Goal: Task Accomplishment & Management: Complete application form

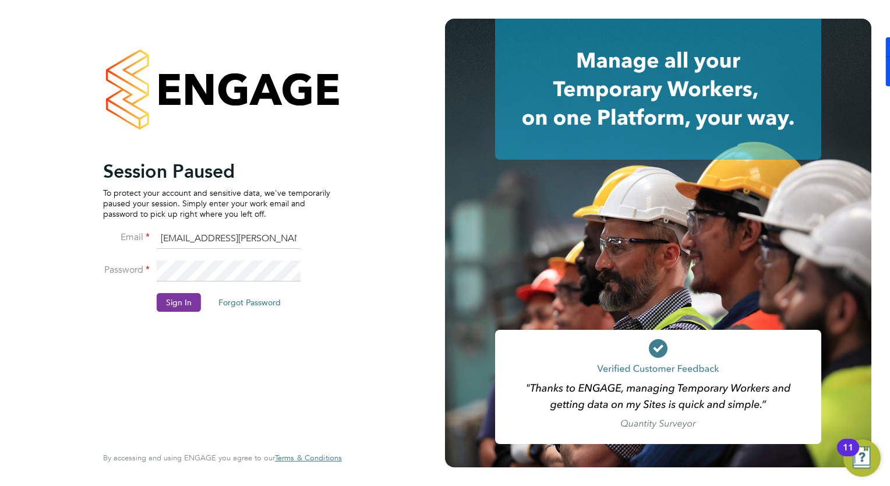
click at [178, 302] on button "Sign In" at bounding box center [179, 302] width 44 height 19
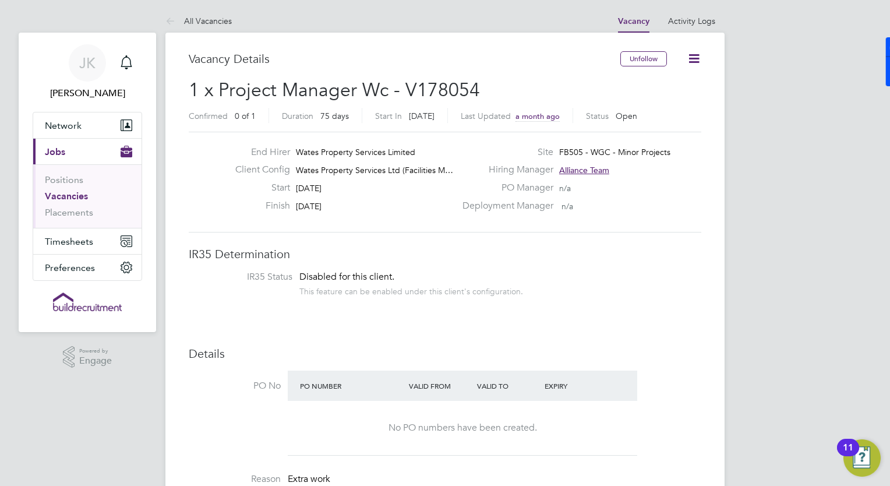
click at [694, 58] on icon at bounding box center [694, 58] width 15 height 15
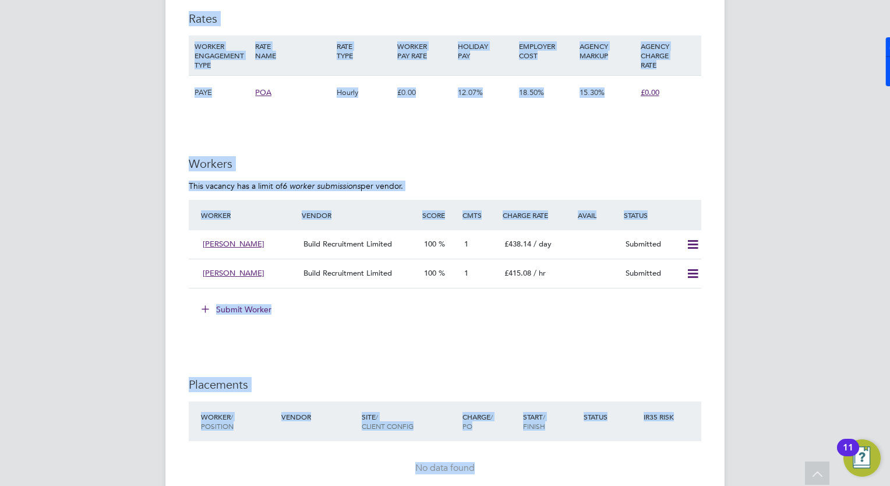
scroll to position [1081, 0]
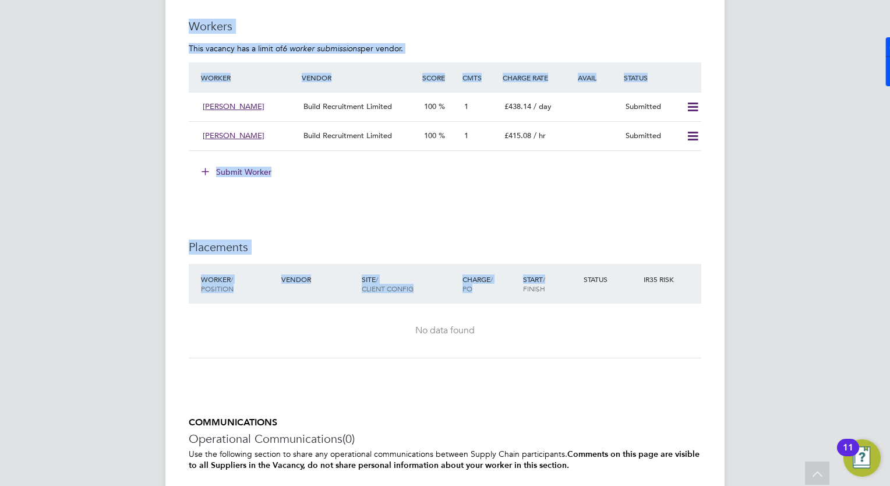
drag, startPoint x: 678, startPoint y: 314, endPoint x: 551, endPoint y: 280, distance: 131.4
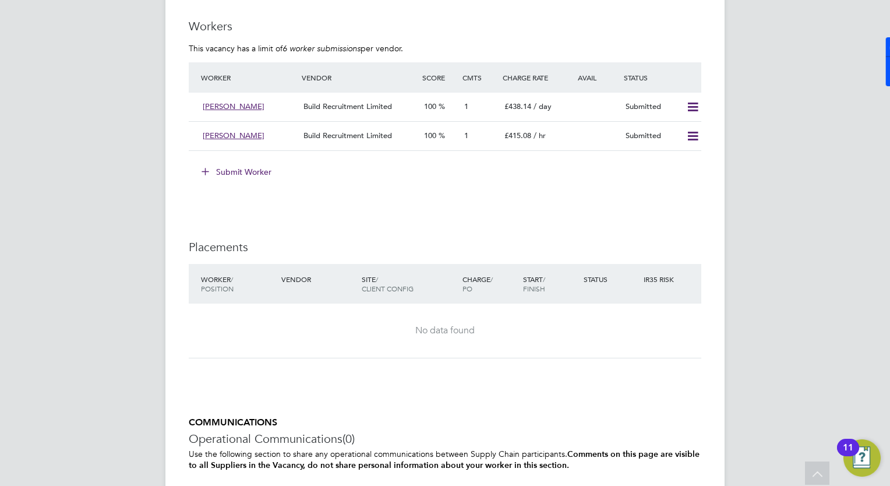
click at [224, 172] on button "Submit Worker" at bounding box center [236, 171] width 87 height 19
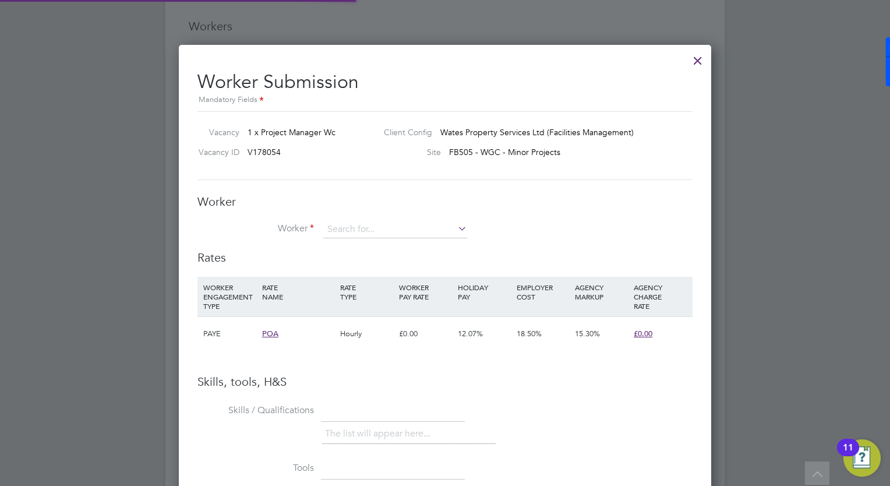
scroll to position [6, 6]
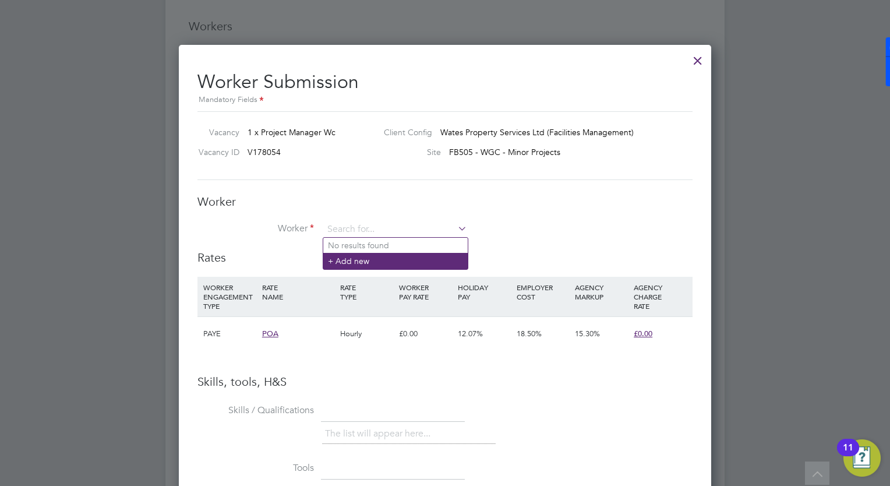
click at [344, 254] on li "+ Add new" at bounding box center [395, 261] width 144 height 16
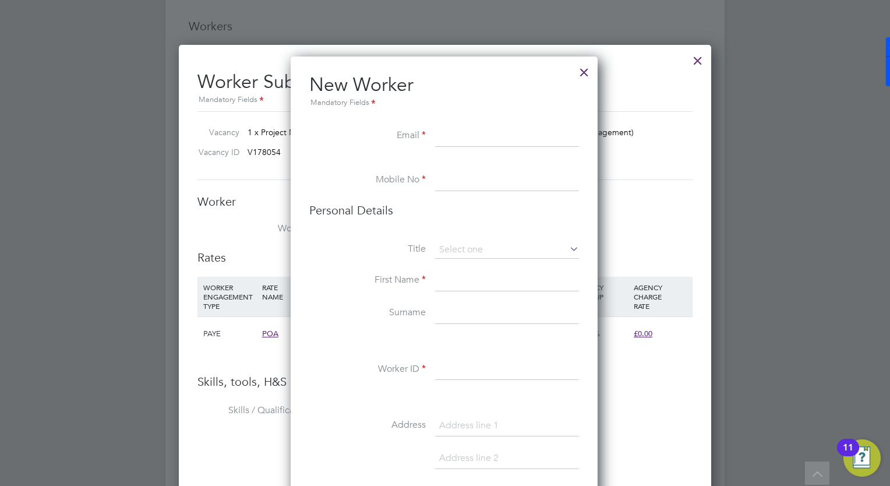
click at [466, 138] on input at bounding box center [507, 136] width 144 height 21
drag, startPoint x: 474, startPoint y: 132, endPoint x: 480, endPoint y: 143, distance: 12.3
click at [475, 132] on input at bounding box center [507, 136] width 144 height 21
paste input "abdulhafeeztunji@gmail.com"
type input "abdulhafeeztunji@gmail.com"
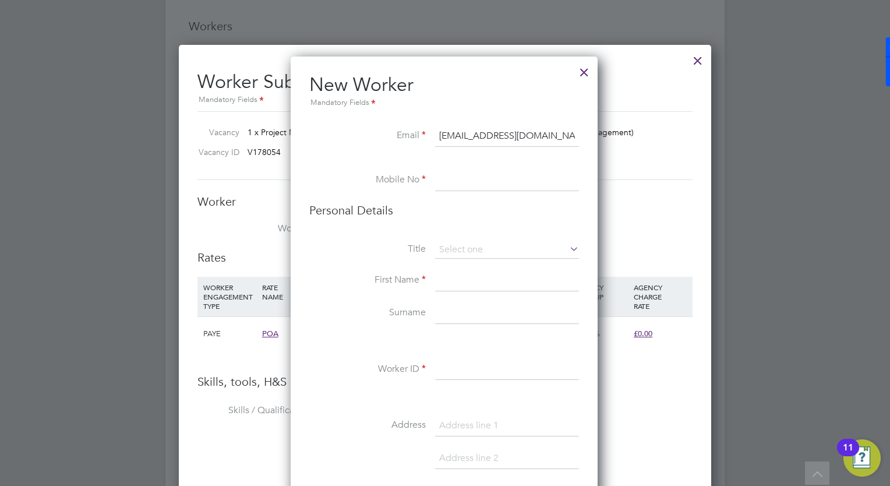
click at [488, 183] on input at bounding box center [507, 180] width 144 height 21
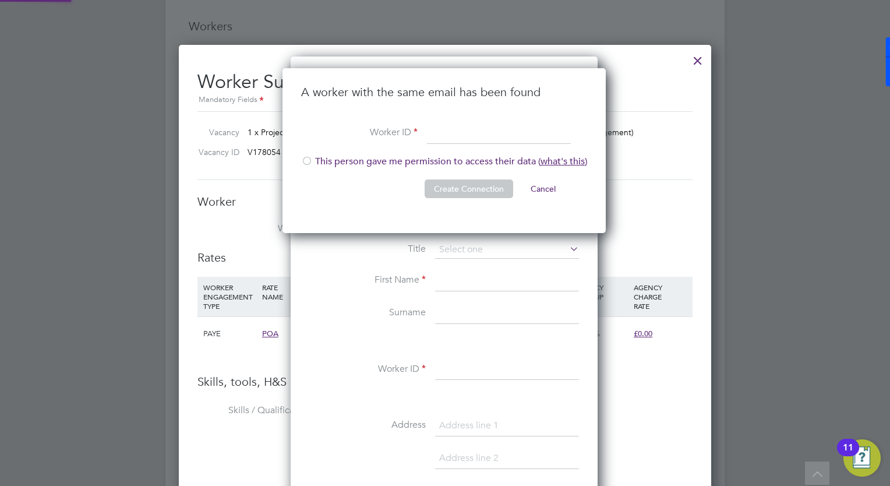
scroll to position [165, 324]
click at [329, 162] on li "This person gave me permission to access their data ( what's this )" at bounding box center [444, 167] width 286 height 24
click at [465, 131] on input at bounding box center [499, 133] width 144 height 21
paste input "310435"
type input "310435"
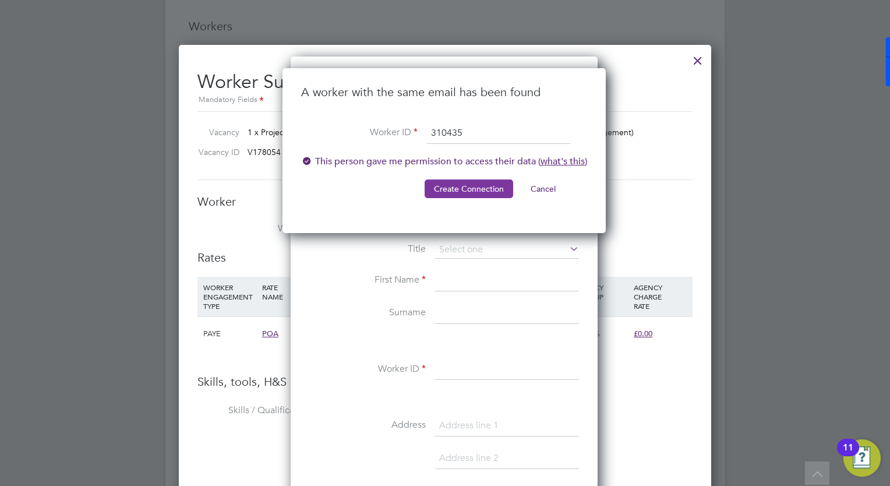
drag, startPoint x: 554, startPoint y: 170, endPoint x: 477, endPoint y: 192, distance: 79.4
click at [505, 185] on ul "A worker with the same email has been found Worker ID 310435 This person gave m…" at bounding box center [444, 146] width 286 height 125
click at [468, 192] on button "Create Connection" at bounding box center [468, 188] width 89 height 19
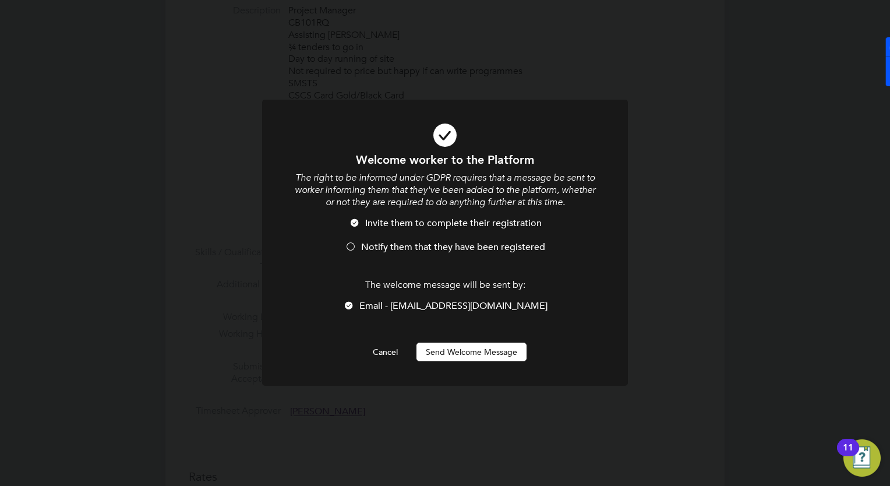
click at [352, 248] on div at bounding box center [351, 248] width 12 height 12
click at [453, 355] on button "Send Welcome Message" at bounding box center [471, 351] width 110 height 19
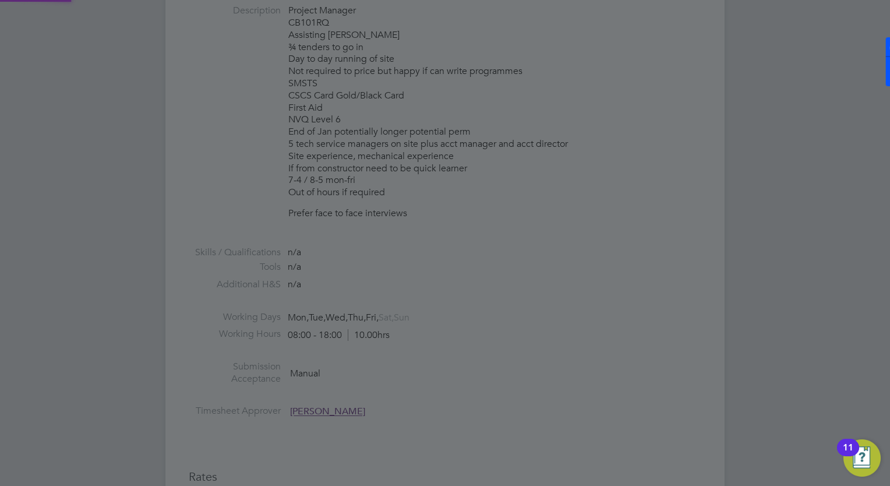
click at [453, 355] on button "Send Welcome Message" at bounding box center [471, 351] width 110 height 19
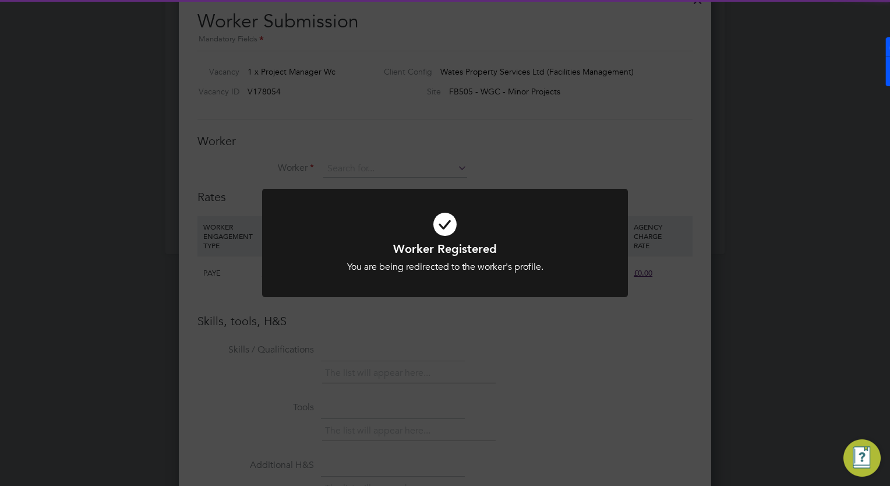
scroll to position [1081, 0]
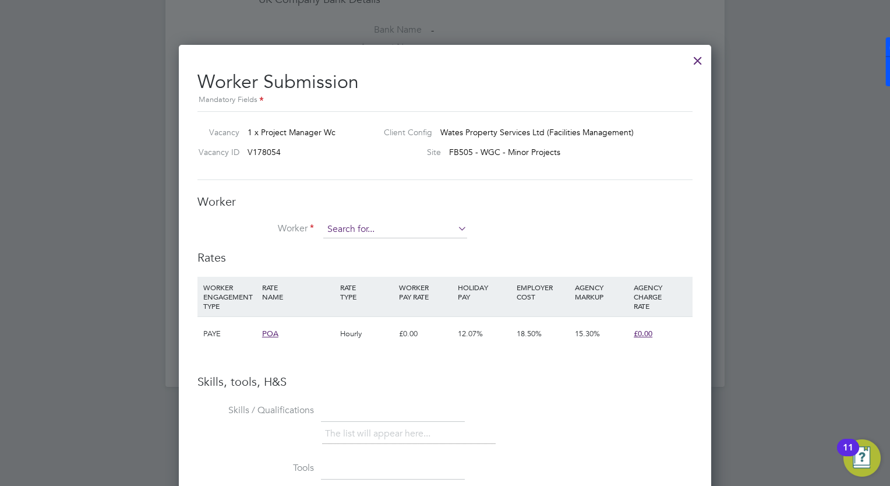
click at [405, 232] on input at bounding box center [395, 229] width 144 height 17
click at [401, 294] on li "Abd ulhafeez Adeyemoh (310435)" at bounding box center [395, 293] width 144 height 16
type input "Abdulhafeez Adeyemoh (310435)"
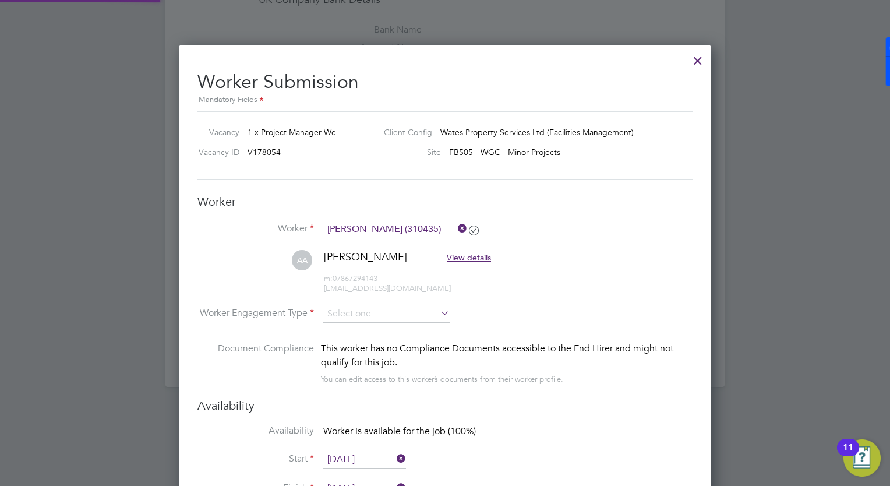
scroll to position [990, 533]
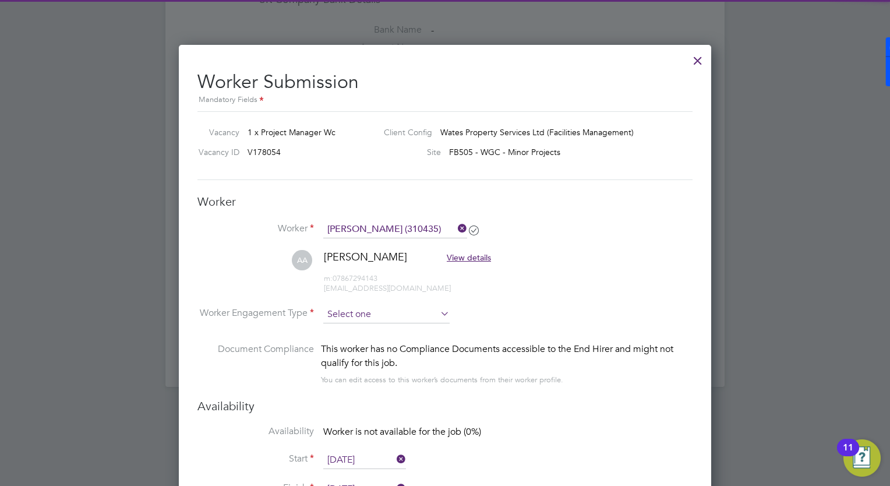
click at [375, 319] on input at bounding box center [386, 314] width 126 height 17
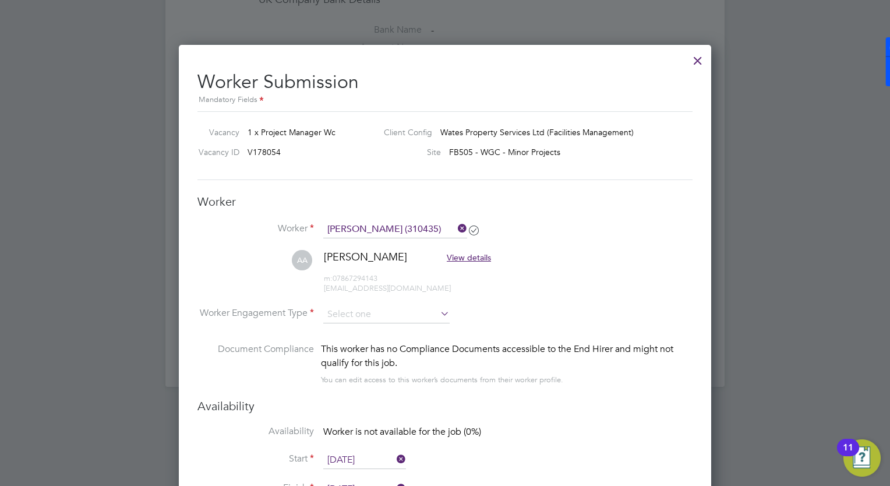
click at [382, 333] on li "Contract" at bounding box center [386, 328] width 127 height 15
type input "Contract"
click at [570, 327] on li "Worker Engagement Type Contract" at bounding box center [444, 324] width 495 height 36
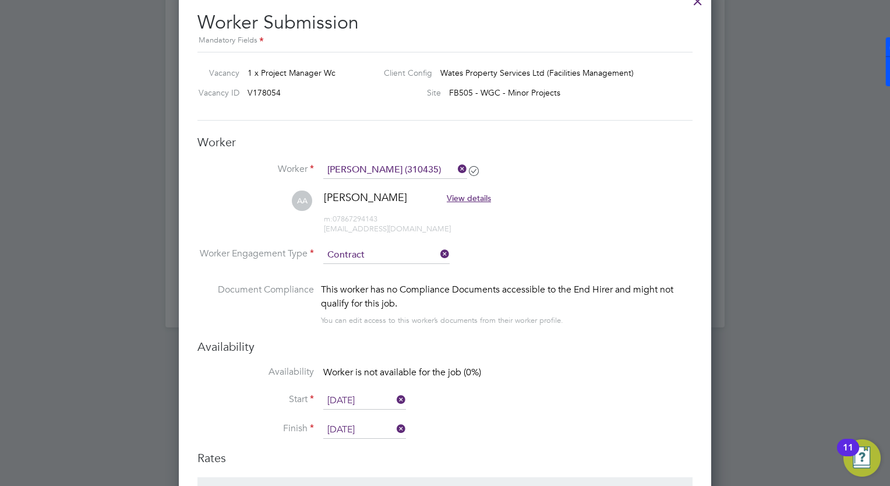
scroll to position [1139, 0]
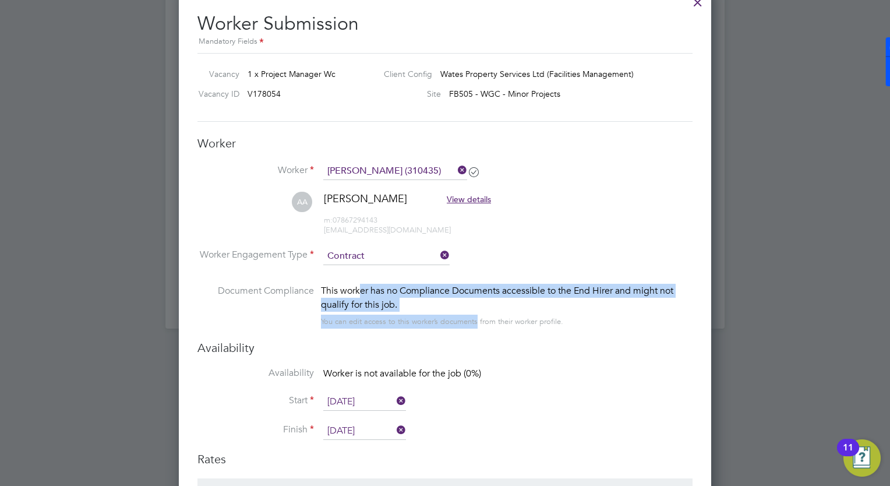
drag, startPoint x: 356, startPoint y: 292, endPoint x: 475, endPoint y: 316, distance: 121.6
click at [475, 316] on div "This worker has no Compliance Documents accessible to the End Hirer and might n…" at bounding box center [506, 306] width 371 height 45
click at [475, 316] on div "You can edit access to this worker’s documents from their worker profile." at bounding box center [442, 321] width 242 height 14
click at [463, 309] on div "This worker has no Compliance Documents accessible to the End Hirer and might n…" at bounding box center [506, 298] width 371 height 28
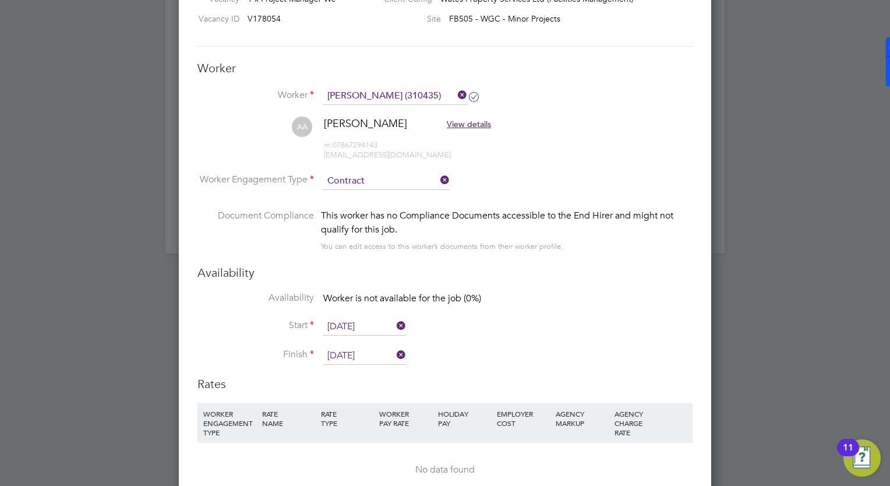
scroll to position [1290, 0]
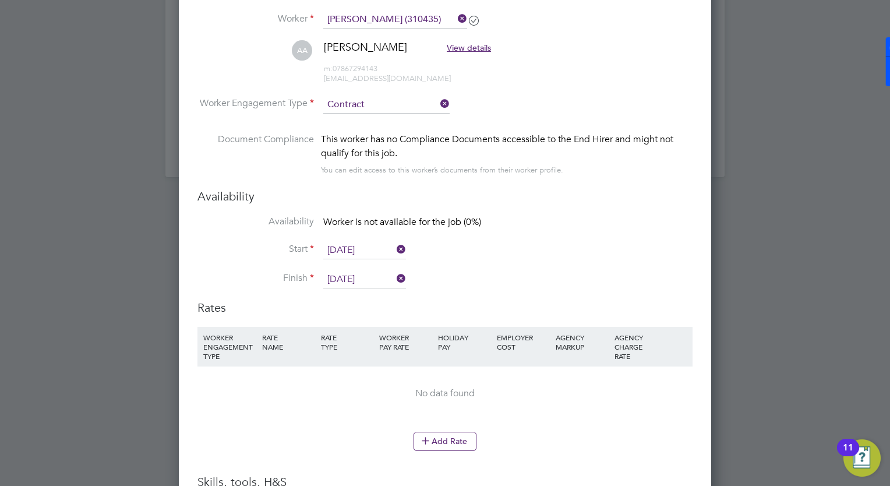
click at [363, 250] on input "[DATE]" at bounding box center [364, 250] width 83 height 17
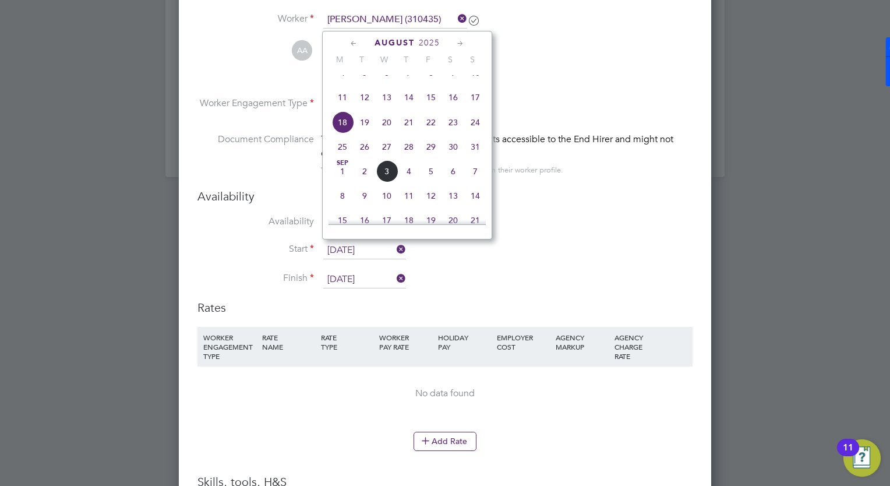
drag, startPoint x: 472, startPoint y: 274, endPoint x: 370, endPoint y: 243, distance: 105.9
click at [472, 274] on li "Finish 31 Oct 2025" at bounding box center [444, 285] width 495 height 29
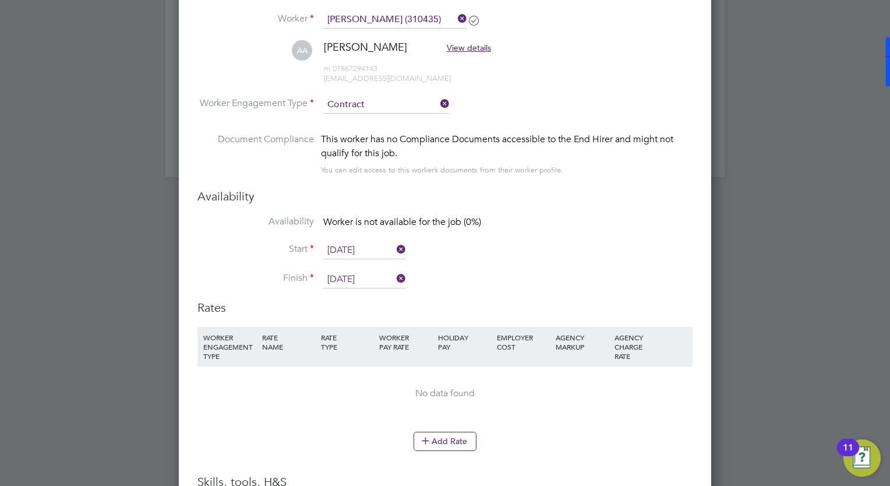
click at [344, 242] on input "[DATE]" at bounding box center [364, 250] width 83 height 17
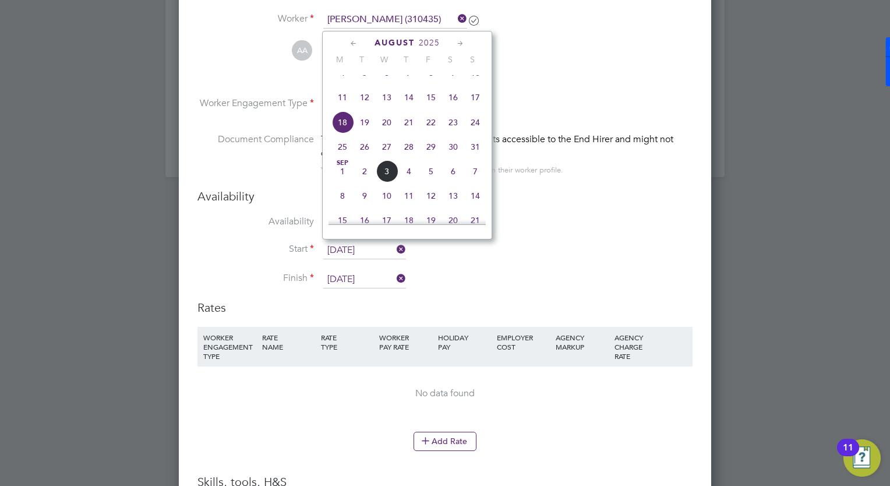
click at [452, 267] on li "Start 18 Aug 2025" at bounding box center [444, 256] width 495 height 29
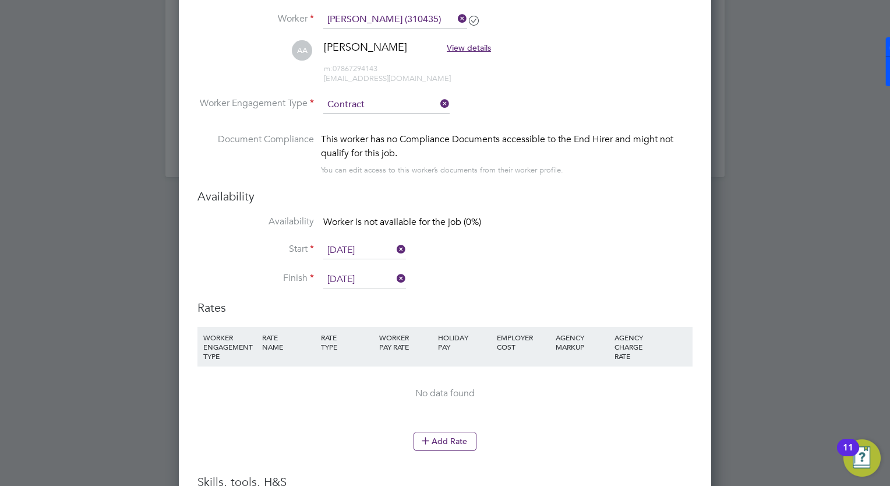
click at [359, 250] on input "[DATE]" at bounding box center [364, 250] width 83 height 17
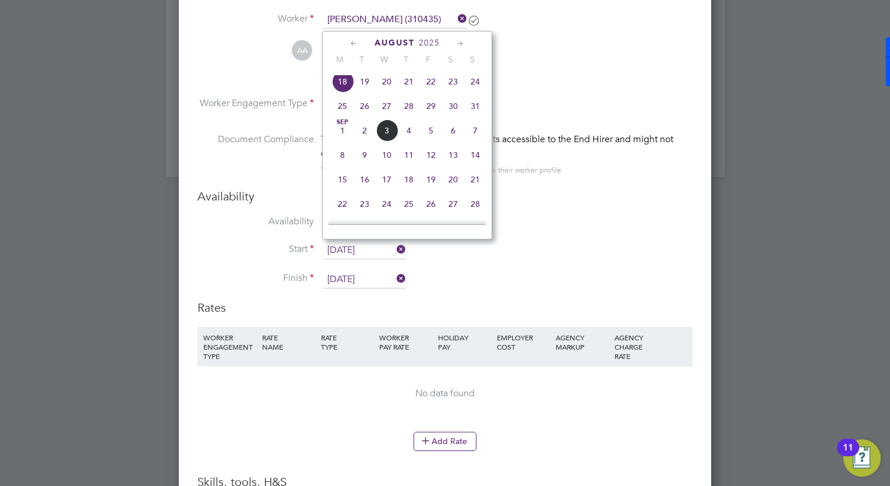
scroll to position [489, 0]
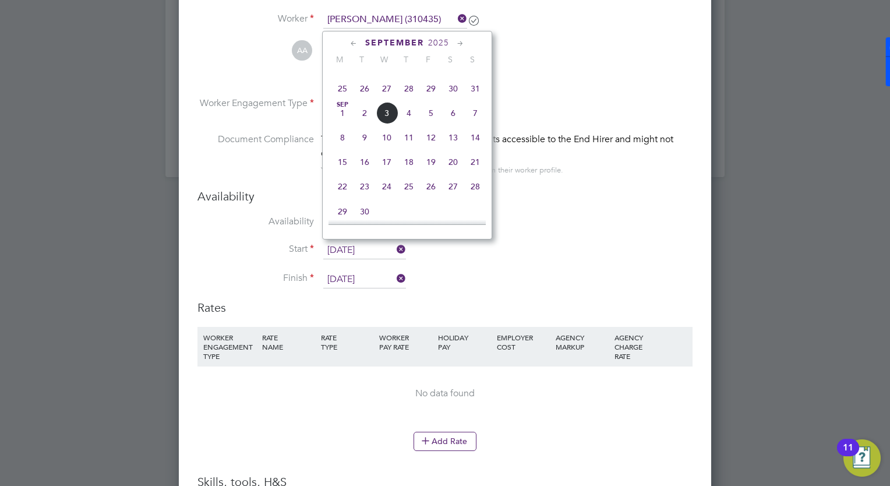
click at [342, 148] on span "8" at bounding box center [342, 137] width 22 height 22
type input "08 Sep 2025"
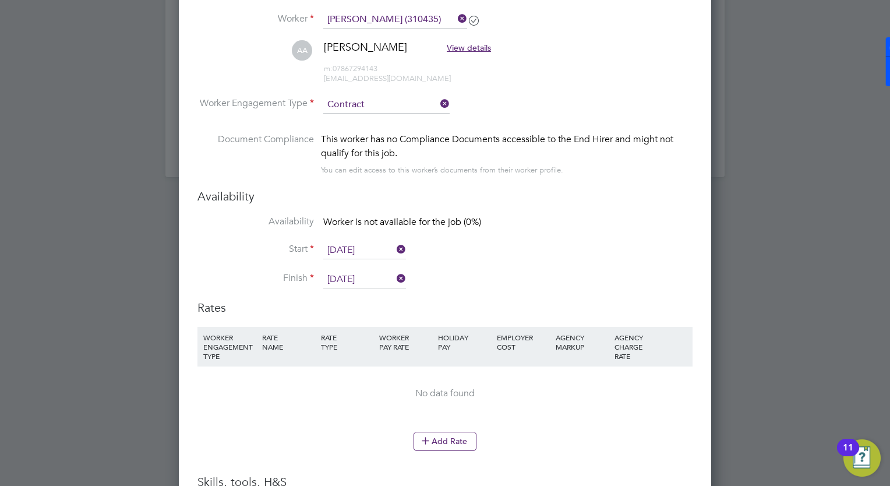
drag, startPoint x: 474, startPoint y: 283, endPoint x: 426, endPoint y: 285, distance: 47.8
click at [472, 286] on li "Finish 31 Oct 2025" at bounding box center [444, 285] width 495 height 29
click at [337, 280] on input "[DATE]" at bounding box center [364, 279] width 83 height 17
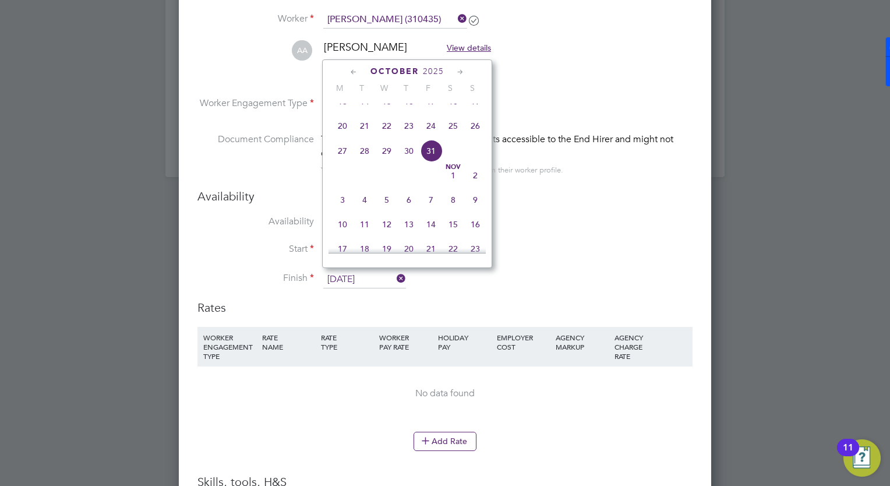
click at [461, 68] on icon at bounding box center [460, 72] width 11 height 13
click at [460, 69] on icon at bounding box center [460, 72] width 11 height 13
click at [459, 70] on icon at bounding box center [460, 72] width 11 height 13
drag, startPoint x: 459, startPoint y: 70, endPoint x: 453, endPoint y: 74, distance: 7.6
click at [459, 70] on icon at bounding box center [460, 72] width 11 height 13
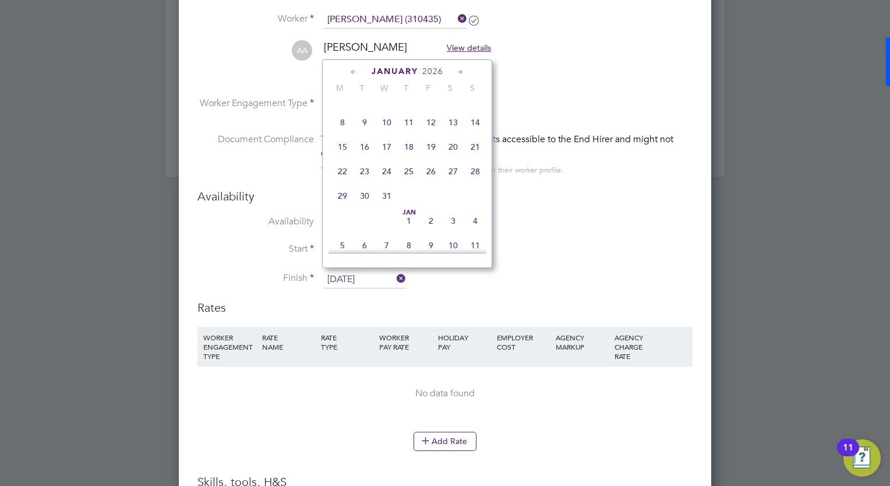
scroll to position [884, 0]
click at [345, 126] on span "2" at bounding box center [342, 115] width 22 height 22
type input "02 Feb 2026"
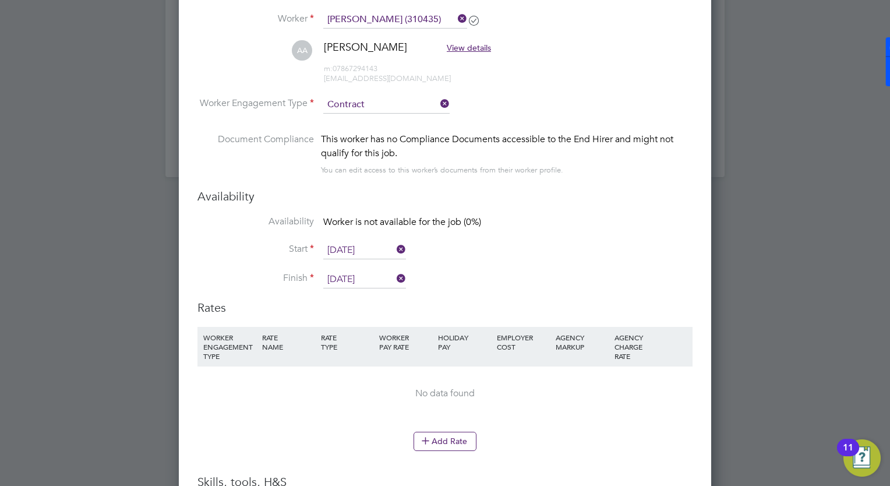
click at [580, 242] on li "Start 08 Sep 2025" at bounding box center [444, 256] width 495 height 29
click at [329, 426] on li "WORKER ENGAGEMENT TYPE RATE NAME RATE TYPE WORKER PAY RATE HOLIDAY PAY EMPLOYER…" at bounding box center [444, 379] width 495 height 105
click at [356, 248] on input "08 Sep 2025" at bounding box center [364, 250] width 83 height 17
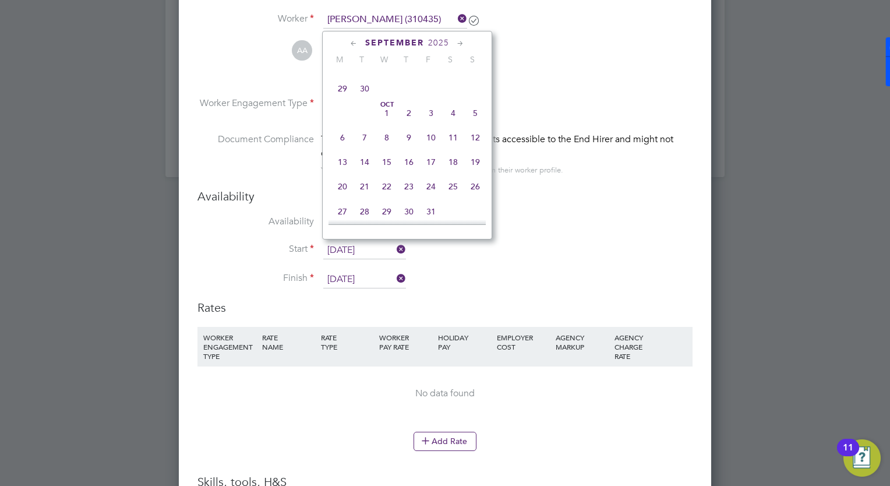
scroll to position [380, 0]
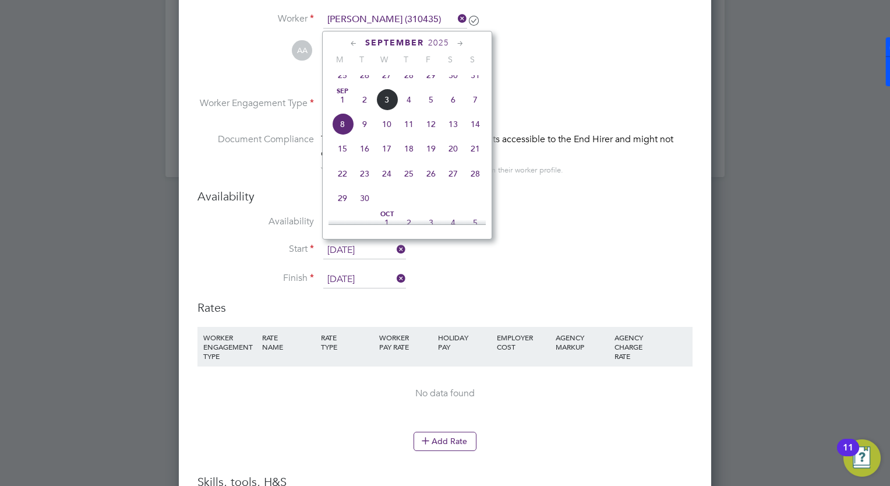
click at [341, 160] on span "15" at bounding box center [342, 148] width 22 height 22
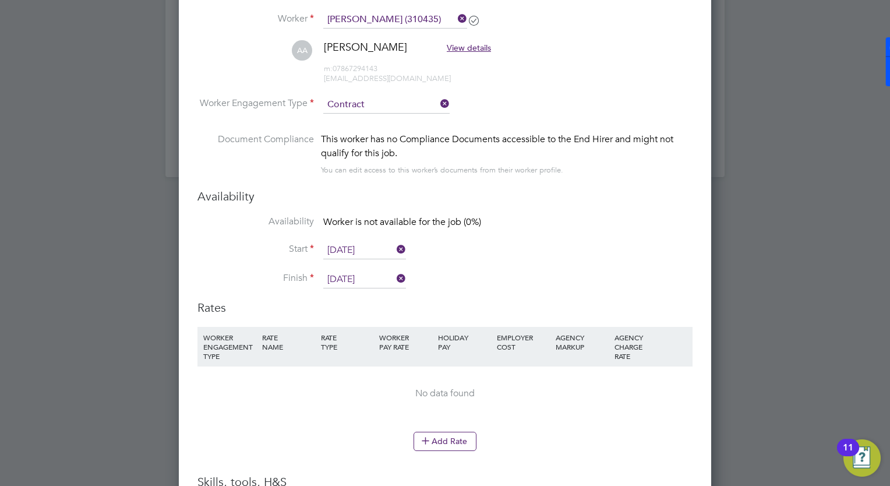
click at [487, 294] on li "Finish 02 Feb 2026" at bounding box center [444, 285] width 495 height 29
click at [434, 228] on li "Availability Worker is not available for the job (0%)" at bounding box center [444, 228] width 495 height 26
click at [434, 222] on span "Worker is not available for the job (0%)" at bounding box center [402, 222] width 158 height 12
click at [437, 220] on span "Worker is not available for the job (0%)" at bounding box center [402, 222] width 158 height 12
click at [479, 261] on li "Start 15 Sep 2025" at bounding box center [444, 256] width 495 height 29
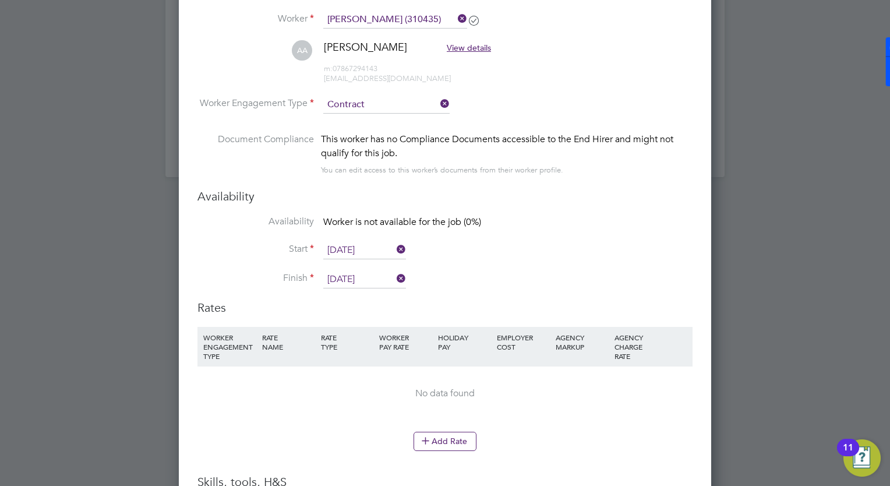
click at [334, 248] on input "15 Sep 2025" at bounding box center [364, 250] width 83 height 17
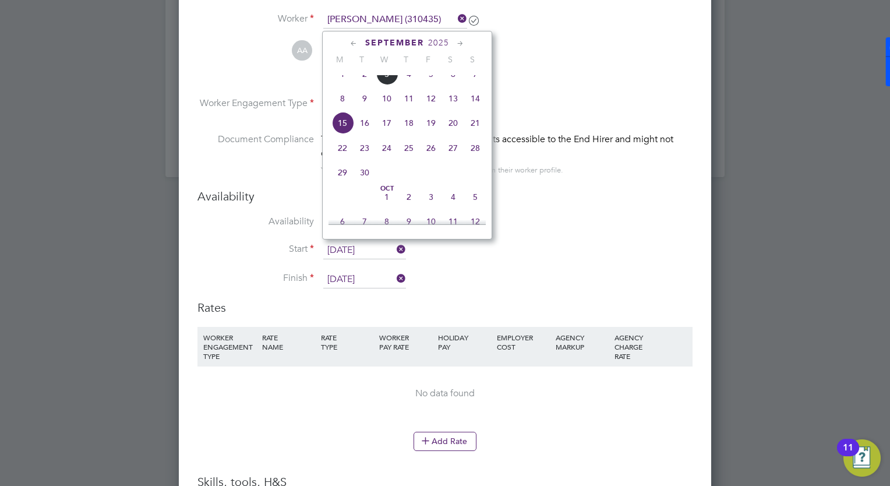
click at [334, 80] on span "Sep 1" at bounding box center [342, 74] width 22 height 22
type input "01 Sep 2025"
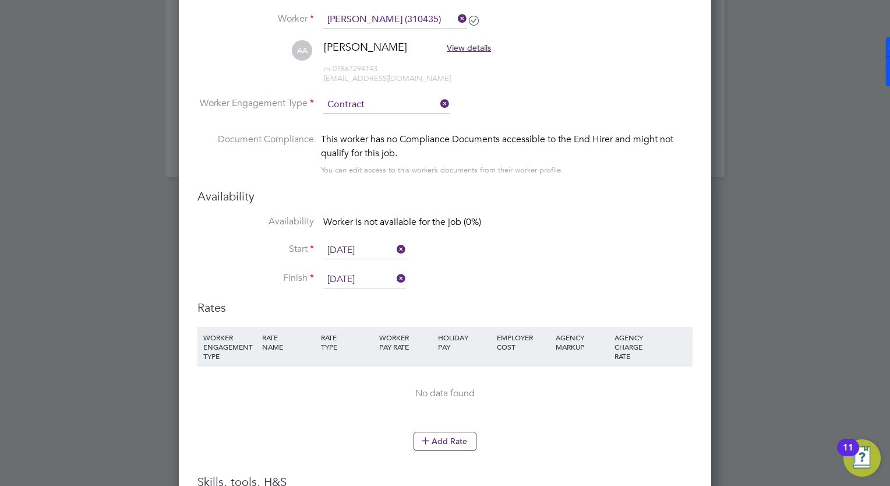
click at [542, 277] on li "Finish 02 Feb 2026" at bounding box center [444, 285] width 495 height 29
click at [326, 247] on input "01 Sep 2025" at bounding box center [364, 250] width 83 height 17
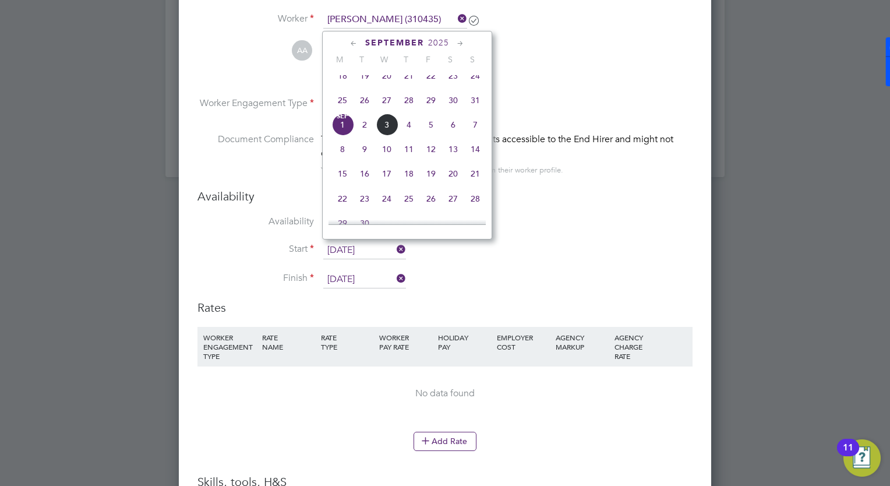
click at [527, 251] on li "Start 01 Sep 2025" at bounding box center [444, 256] width 495 height 29
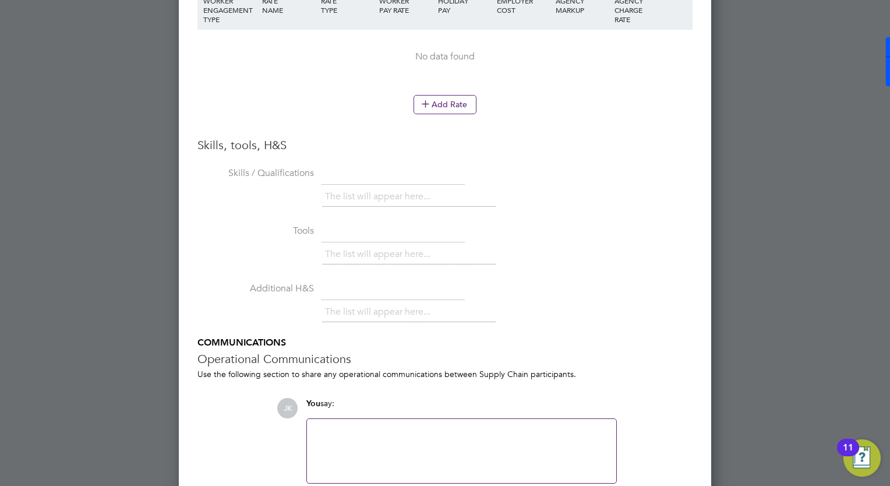
scroll to position [1628, 0]
click at [438, 106] on button "Add Rate" at bounding box center [444, 103] width 63 height 19
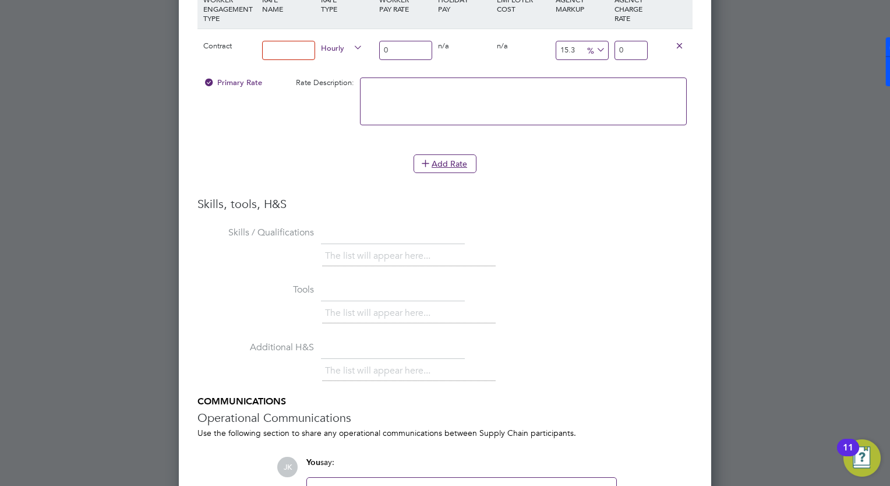
click at [296, 45] on input at bounding box center [288, 50] width 53 height 19
click at [278, 45] on input at bounding box center [288, 50] width 53 height 19
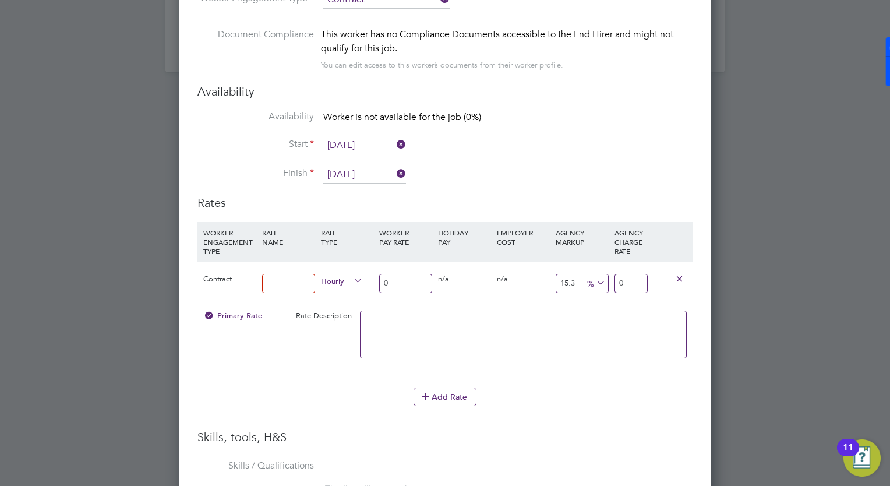
click at [401, 276] on input "0" at bounding box center [405, 283] width 53 height 19
drag, startPoint x: 394, startPoint y: 279, endPoint x: 366, endPoint y: 282, distance: 28.1
click at [370, 282] on div "Contract Hourly 0 0 n/a 0 n/a 15.3 0 % 0" at bounding box center [444, 282] width 495 height 43
click at [267, 280] on input at bounding box center [288, 283] width 53 height 19
click at [289, 275] on input at bounding box center [288, 283] width 53 height 19
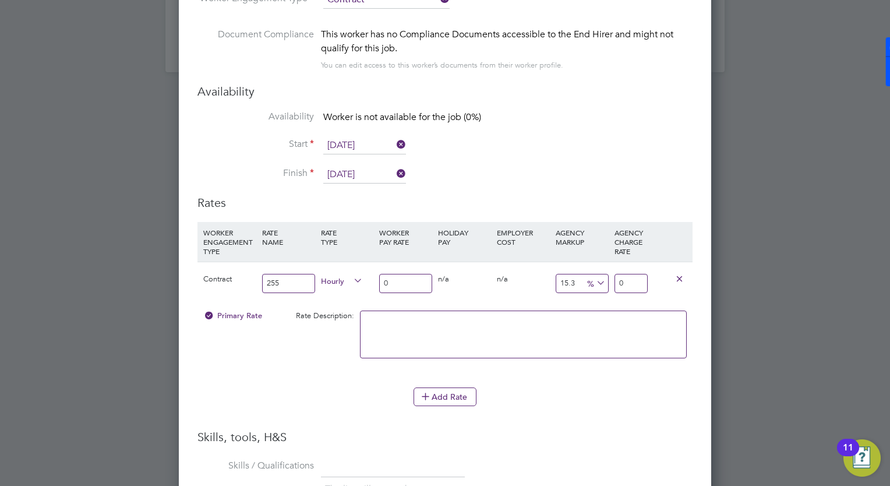
click at [224, 285] on div "Contract" at bounding box center [229, 279] width 59 height 34
click at [412, 283] on input "0" at bounding box center [405, 283] width 53 height 19
click at [287, 279] on input "255" at bounding box center [288, 283] width 53 height 19
click at [280, 282] on input "255" at bounding box center [288, 283] width 53 height 19
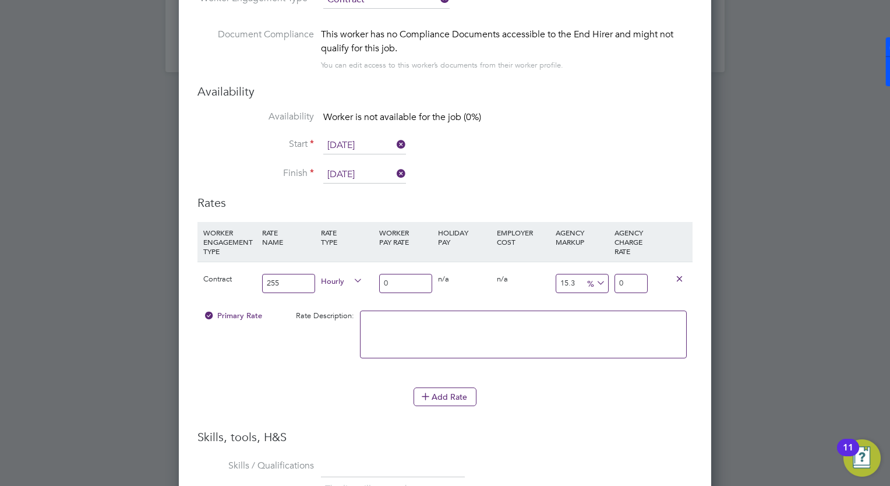
click at [274, 279] on input "255" at bounding box center [288, 283] width 53 height 19
click at [275, 279] on input "255" at bounding box center [288, 283] width 53 height 19
click at [279, 278] on input "255" at bounding box center [288, 283] width 53 height 19
type input "260"
drag, startPoint x: 263, startPoint y: 384, endPoint x: 426, endPoint y: 313, distance: 177.8
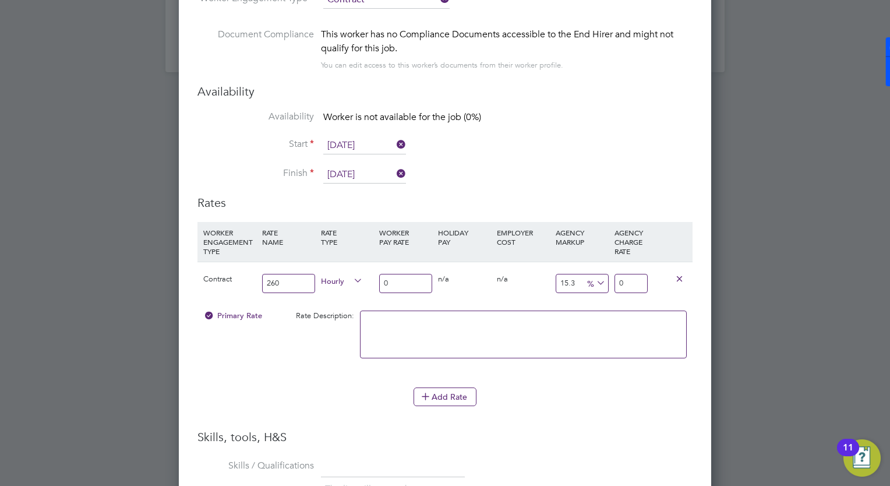
click at [267, 387] on div "Add Rate" at bounding box center [444, 396] width 495 height 19
click at [405, 282] on input "0" at bounding box center [405, 283] width 53 height 19
click at [348, 278] on span "Hourly" at bounding box center [342, 280] width 42 height 13
click at [345, 305] on li "DAILY" at bounding box center [342, 305] width 51 height 15
click at [409, 285] on input "0" at bounding box center [405, 283] width 53 height 19
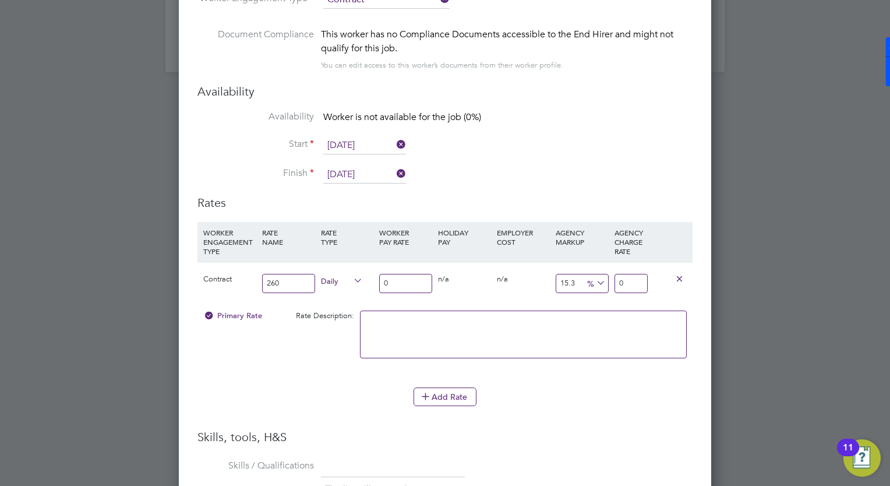
click at [399, 276] on input "0" at bounding box center [405, 283] width 53 height 19
click at [324, 271] on div "Contract 260 Daily 0 0 n/a 0 n/a 15.3 0 % 0" at bounding box center [444, 282] width 495 height 43
type input "2"
type input "2.306"
type input "26"
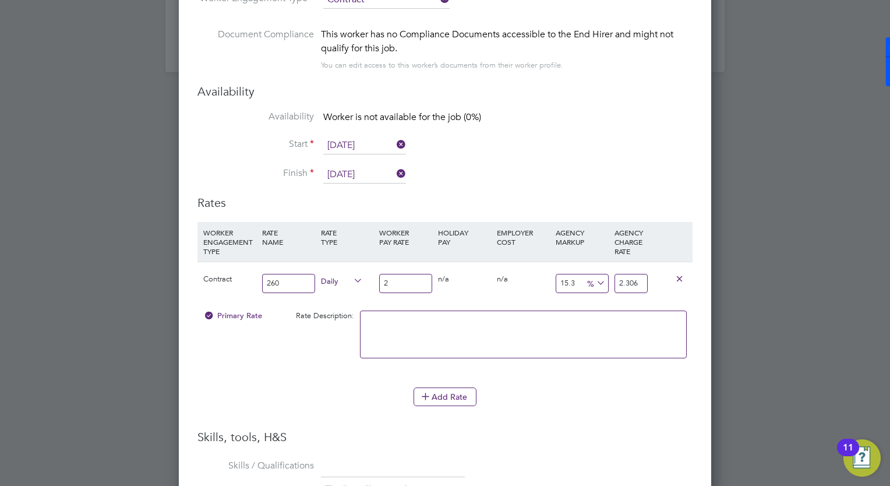
type input "29.978"
type input "260"
type input "299.78"
type input "260"
click at [477, 294] on div "Contract 260 Daily 260 0 n/a 0 n/a 15.3 39.78 % 299.78" at bounding box center [444, 282] width 495 height 43
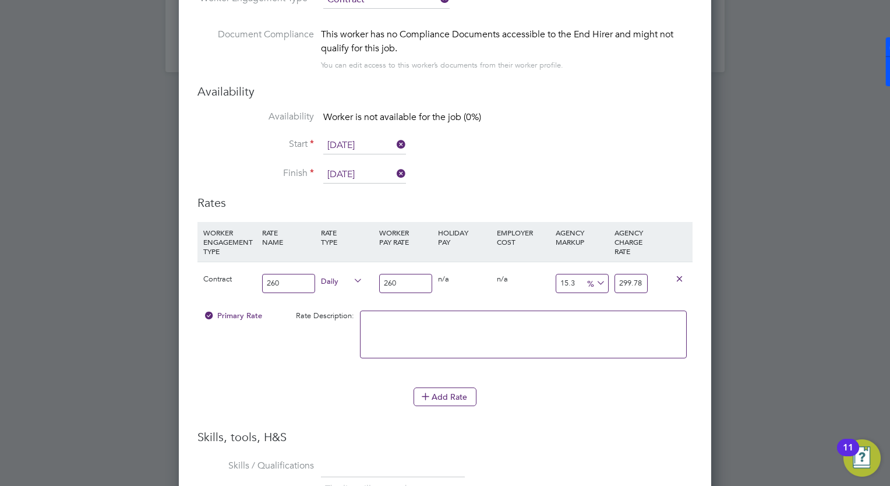
click at [283, 278] on input "260" at bounding box center [288, 283] width 53 height 19
click at [276, 281] on input "260" at bounding box center [288, 283] width 53 height 19
drag, startPoint x: 287, startPoint y: 281, endPoint x: 249, endPoint y: 275, distance: 38.3
click at [250, 276] on div "Contract 260 Daily 260 0 n/a 0 n/a 15.3 39.78 % 299.78" at bounding box center [444, 282] width 495 height 43
type input "n/a"
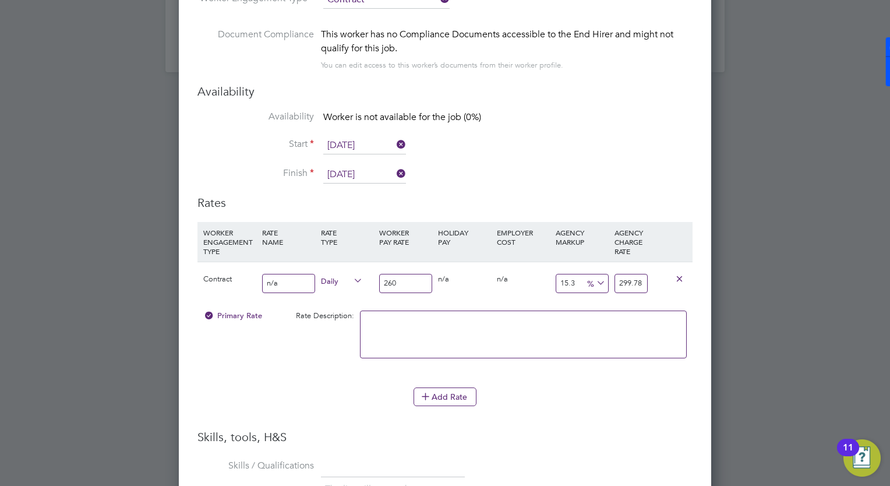
click at [405, 280] on input "260" at bounding box center [405, 283] width 53 height 19
click at [555, 299] on div "15.3 39.78 %" at bounding box center [582, 283] width 59 height 43
click at [557, 406] on li "Add Rate" at bounding box center [444, 402] width 495 height 30
click at [471, 336] on textarea at bounding box center [523, 334] width 327 height 48
click at [611, 411] on li "Add Rate" at bounding box center [444, 402] width 495 height 30
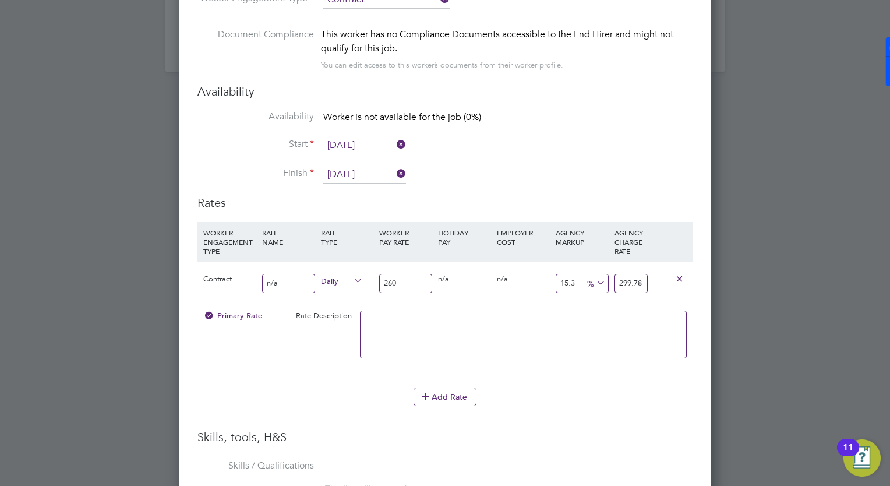
click at [298, 389] on div "Add Rate" at bounding box center [444, 396] width 495 height 19
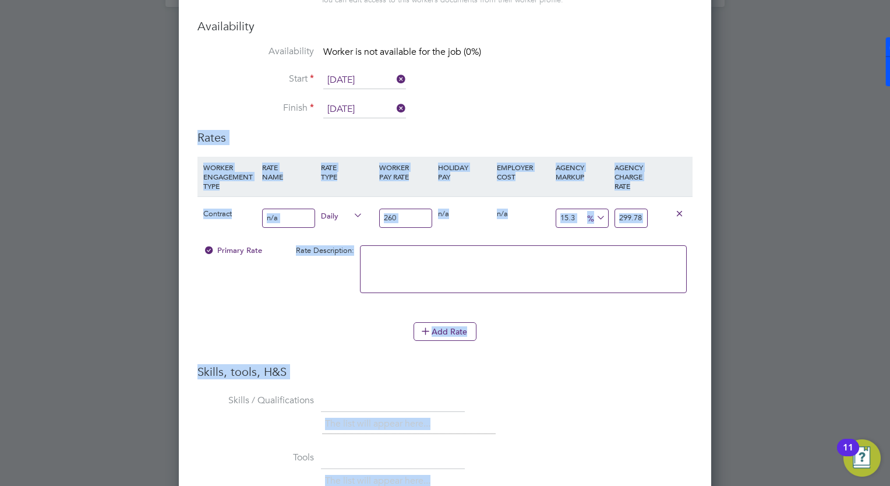
scroll to position [1739, 0]
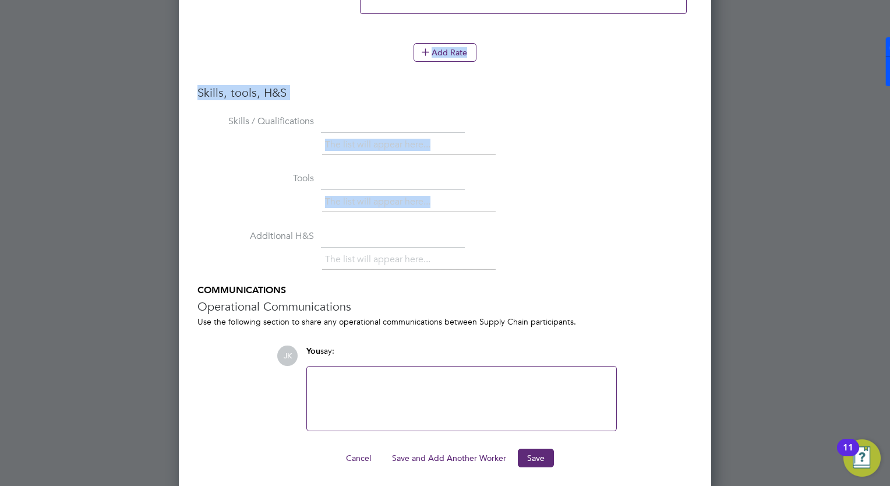
drag, startPoint x: 583, startPoint y: 303, endPoint x: 525, endPoint y: 222, distance: 98.9
click at [525, 221] on ng-form "Worker Worker Abdulhafeez Adeyemoh (310435) AA Abdulhafeez Adeyemoh View detail…" at bounding box center [444, 1] width 495 height 932
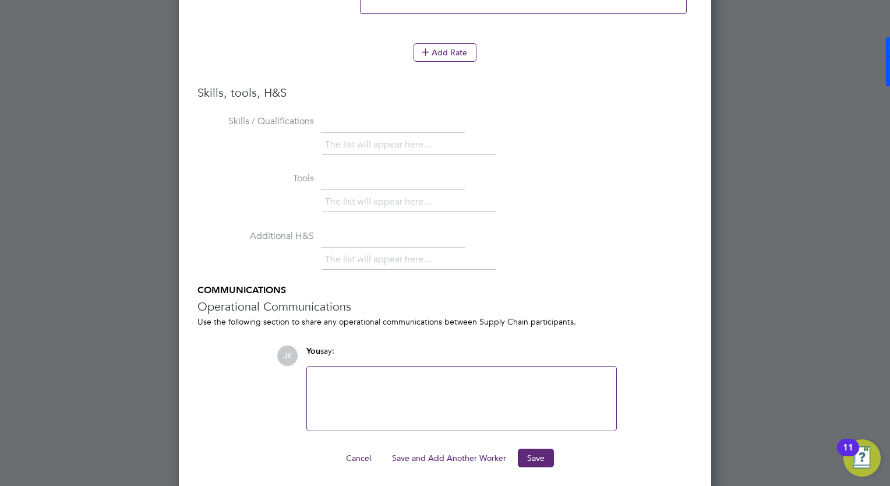
drag, startPoint x: 435, startPoint y: 380, endPoint x: 436, endPoint y: 404, distance: 23.9
click at [435, 381] on div at bounding box center [461, 398] width 295 height 50
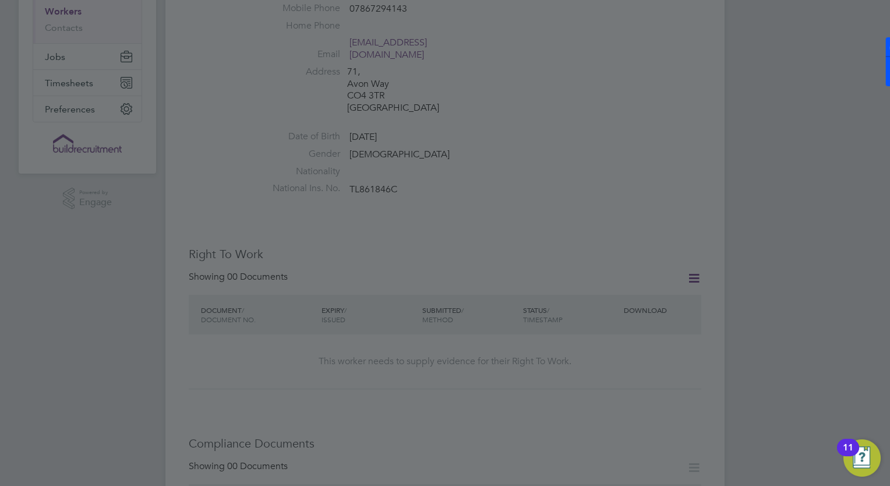
scroll to position [365, 0]
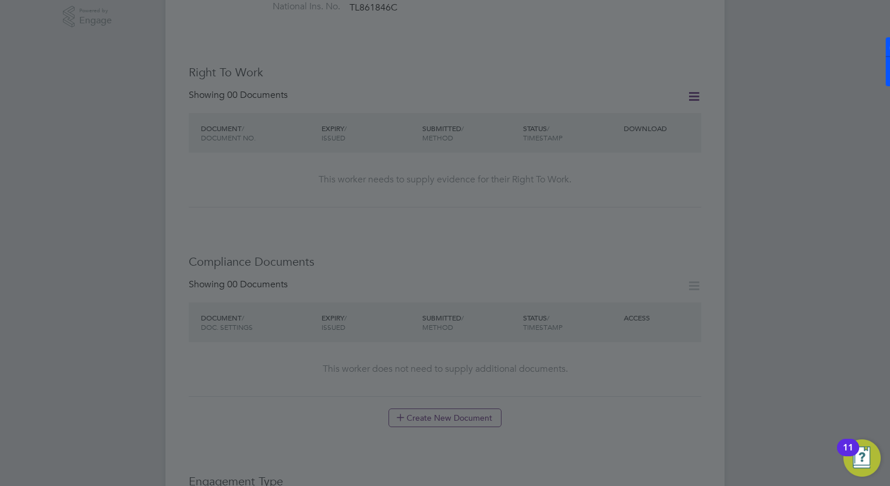
drag, startPoint x: 636, startPoint y: 383, endPoint x: 553, endPoint y: 274, distance: 137.5
click at [634, 462] on div at bounding box center [445, 243] width 890 height 486
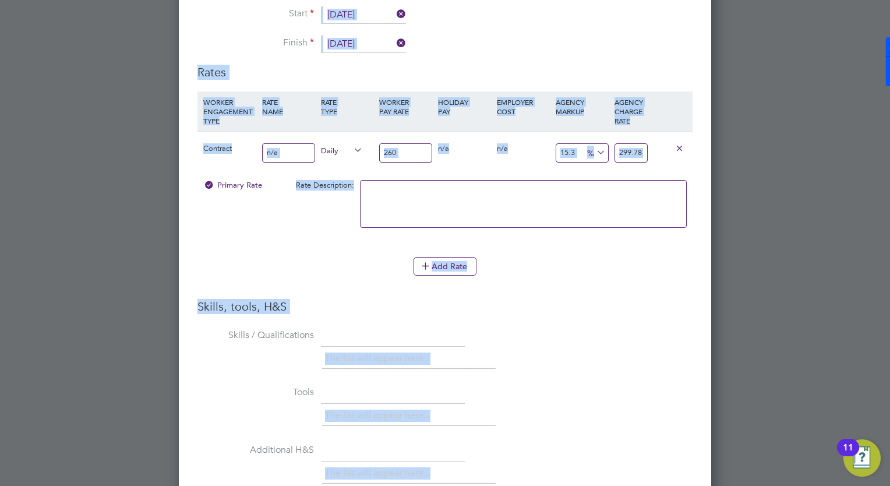
scroll to position [1739, 0]
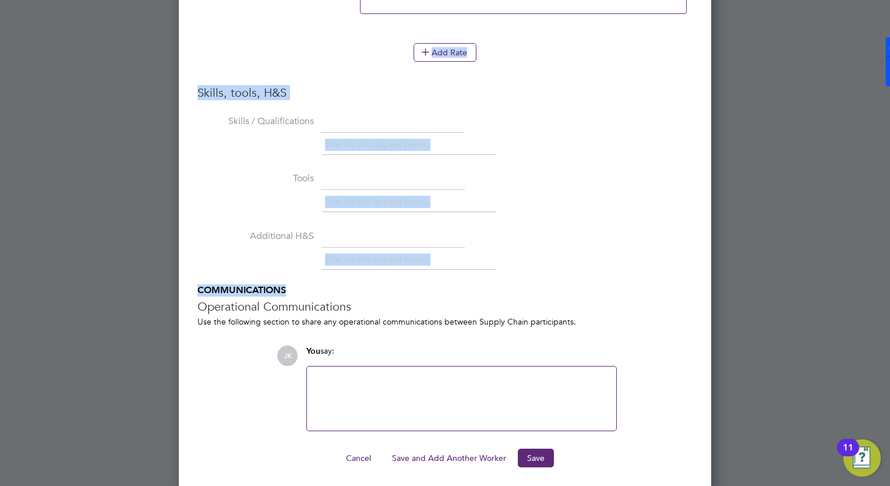
drag, startPoint x: 552, startPoint y: 269, endPoint x: 500, endPoint y: 136, distance: 142.5
click at [525, 157] on li "Skills / Qualifications The list will appear here..." at bounding box center [444, 141] width 495 height 58
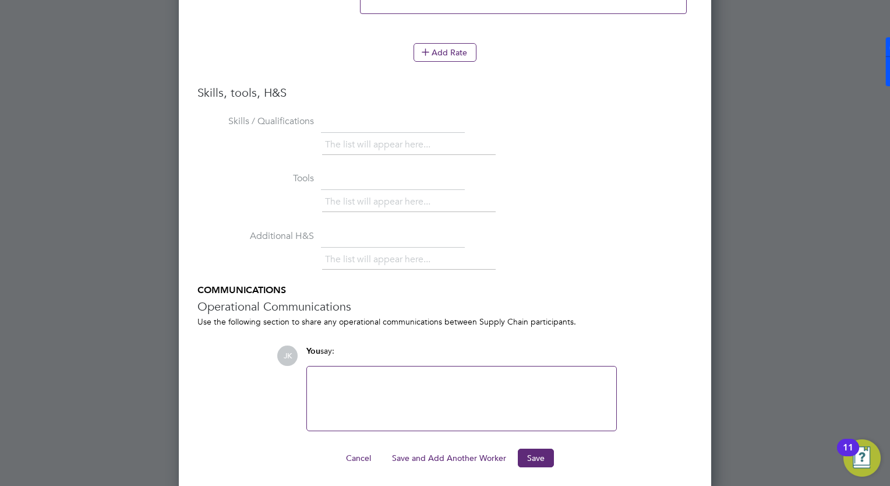
click at [337, 374] on div at bounding box center [461, 398] width 295 height 50
click at [529, 457] on button "Save" at bounding box center [536, 457] width 36 height 19
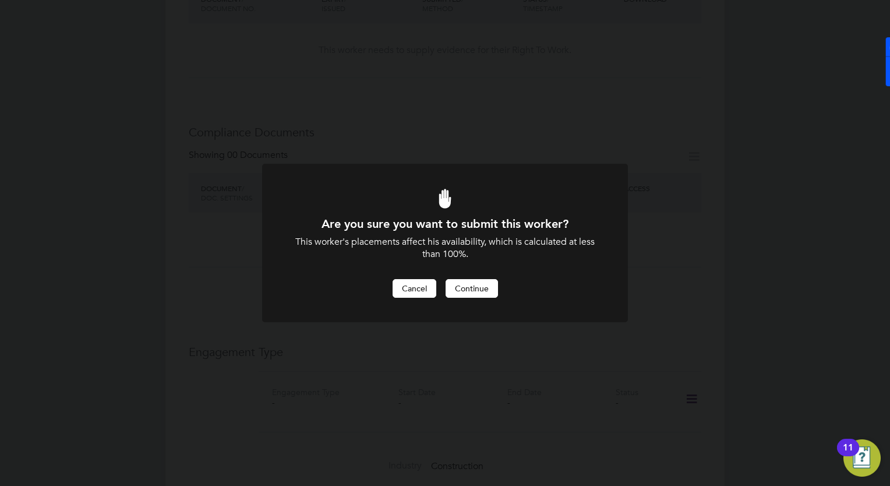
click at [419, 290] on button "Cancel" at bounding box center [414, 288] width 44 height 19
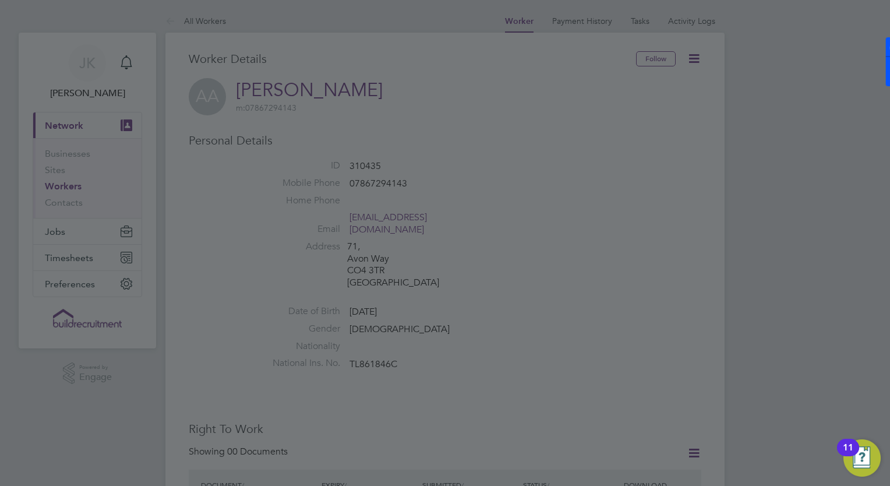
click at [444, 265] on div at bounding box center [445, 243] width 890 height 486
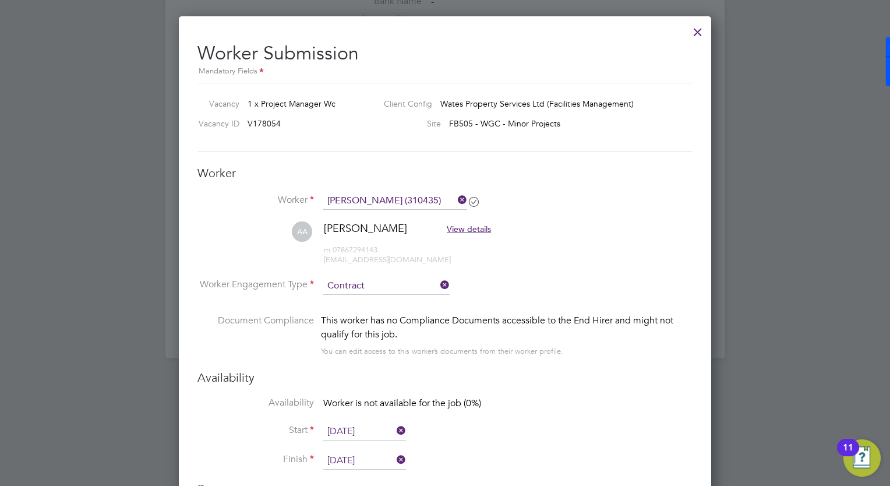
scroll to position [1130, 0]
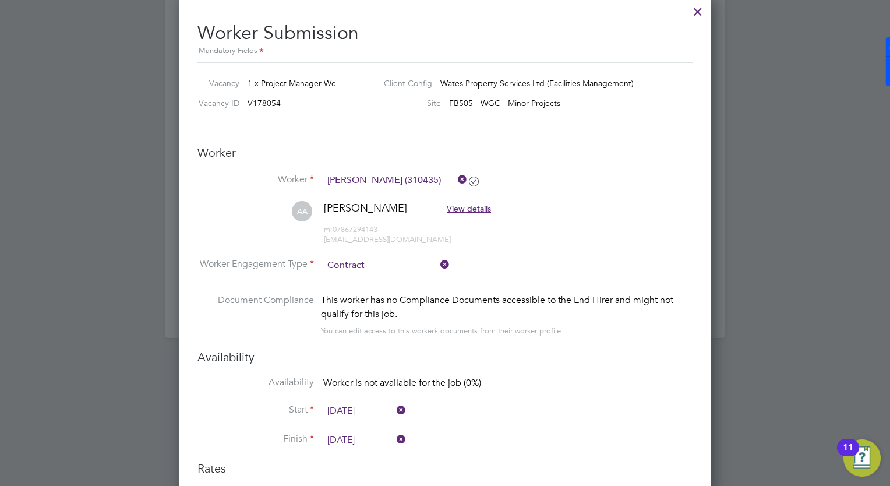
click at [394, 409] on icon at bounding box center [394, 410] width 0 height 16
click at [394, 437] on icon at bounding box center [394, 439] width 0 height 16
click at [344, 404] on input at bounding box center [364, 410] width 83 height 17
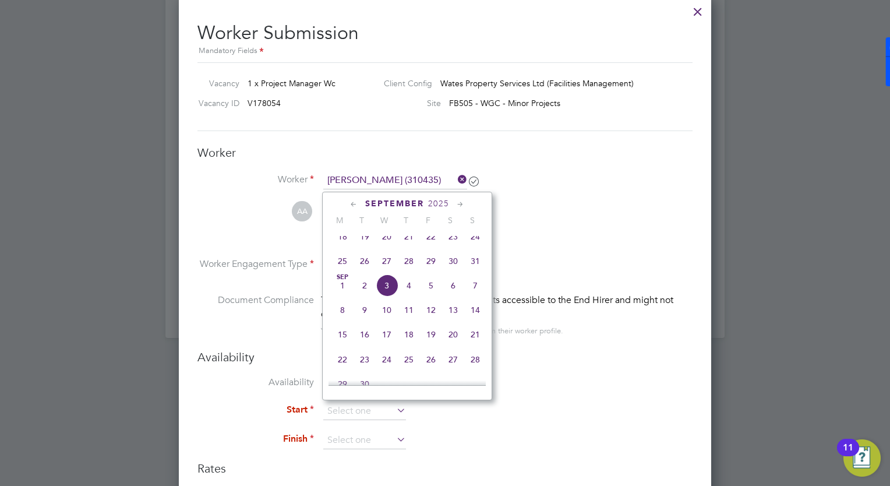
click at [343, 321] on span "8" at bounding box center [342, 310] width 22 height 22
type input "[DATE]"
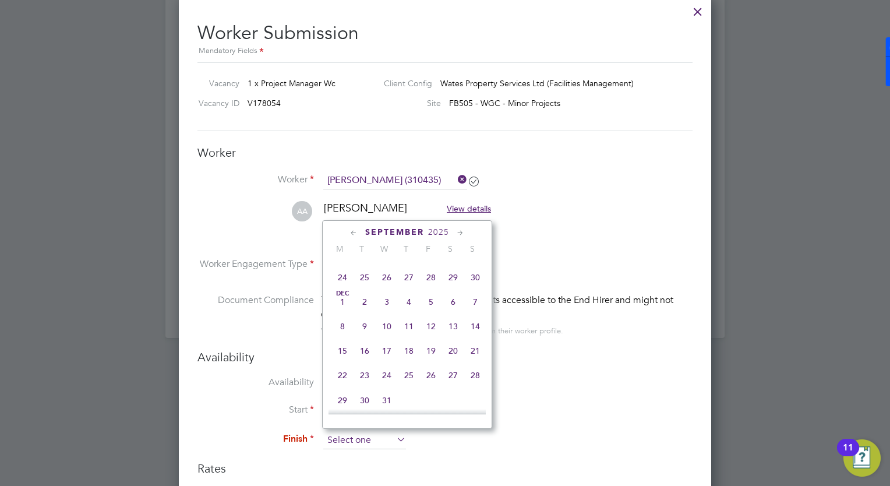
click at [351, 433] on input at bounding box center [364, 439] width 83 height 17
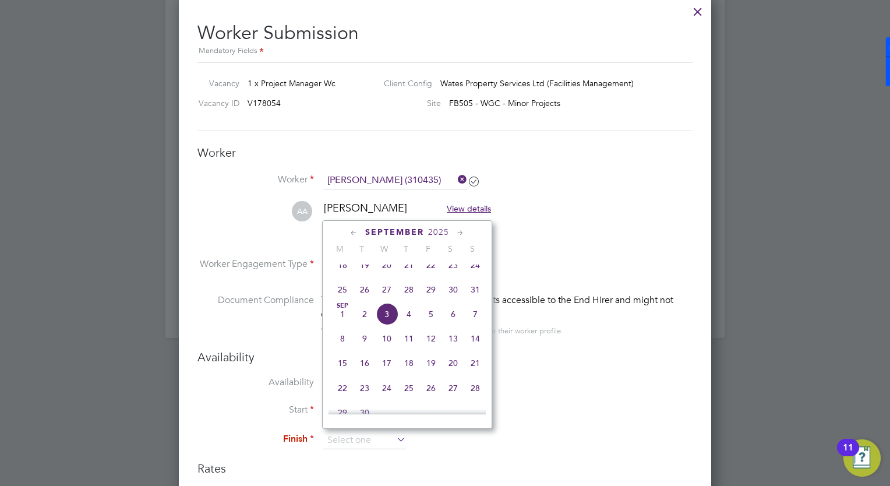
click at [458, 233] on icon at bounding box center [460, 233] width 11 height 13
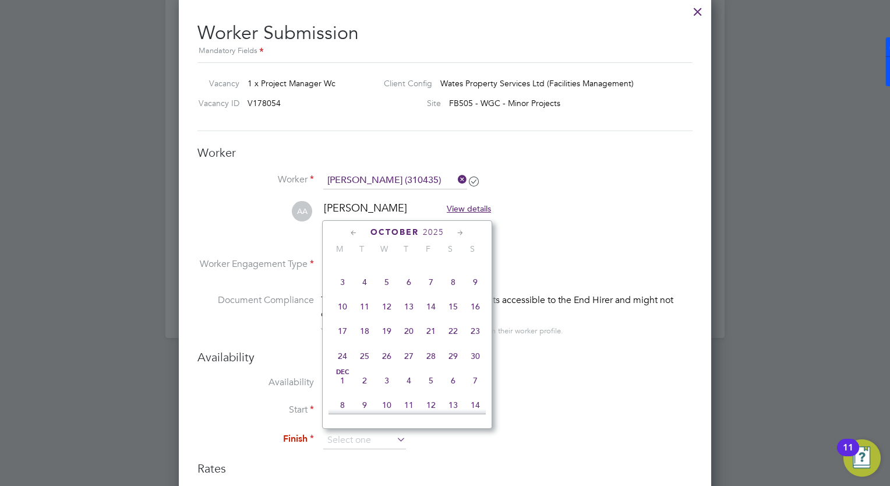
click at [458, 233] on icon at bounding box center [460, 233] width 11 height 13
click at [459, 239] on div "December 2025 M T W T F S S Jun 1 2 3 4 5 6 7 8 9 10 11 12 13 14 15 16 17 18 19…" at bounding box center [407, 324] width 170 height 208
click at [362, 338] on span "23" at bounding box center [364, 327] width 22 height 22
type input "23 Dec 2025"
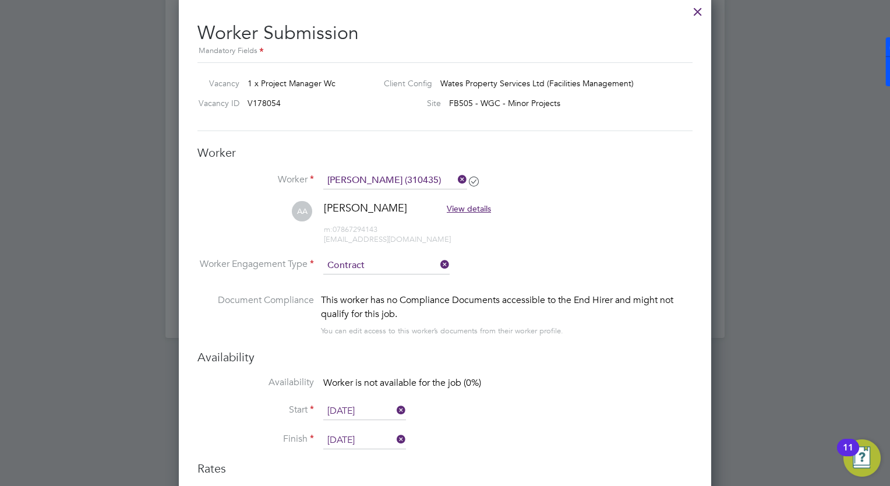
click at [458, 419] on li "Start 08 Sep 2025" at bounding box center [444, 416] width 495 height 29
click at [403, 384] on span "Worker is not available for the job (0%)" at bounding box center [402, 383] width 158 height 12
drag, startPoint x: 403, startPoint y: 384, endPoint x: 420, endPoint y: 387, distance: 17.7
click at [405, 384] on span "Worker is not available for the job (0%)" at bounding box center [402, 383] width 158 height 12
click at [424, 389] on li "Availability Worker is not available for the job (0%)" at bounding box center [444, 389] width 495 height 26
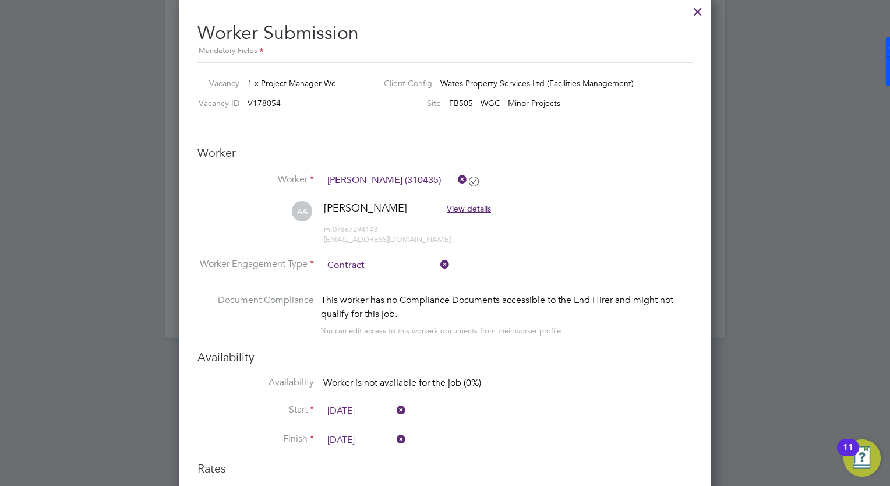
click at [368, 402] on input "[DATE]" at bounding box center [364, 410] width 83 height 17
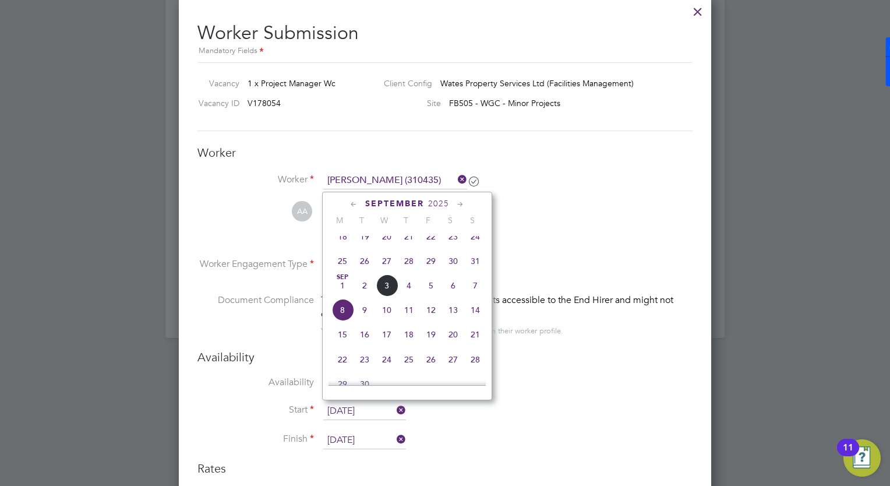
scroll to position [380, 0]
click at [362, 408] on input "[DATE]" at bounding box center [364, 410] width 83 height 17
click at [362, 407] on input "[DATE]" at bounding box center [364, 410] width 83 height 17
drag, startPoint x: 362, startPoint y: 407, endPoint x: 473, endPoint y: 413, distance: 111.9
click at [471, 409] on li "Start 08 Sep 2025" at bounding box center [444, 416] width 495 height 29
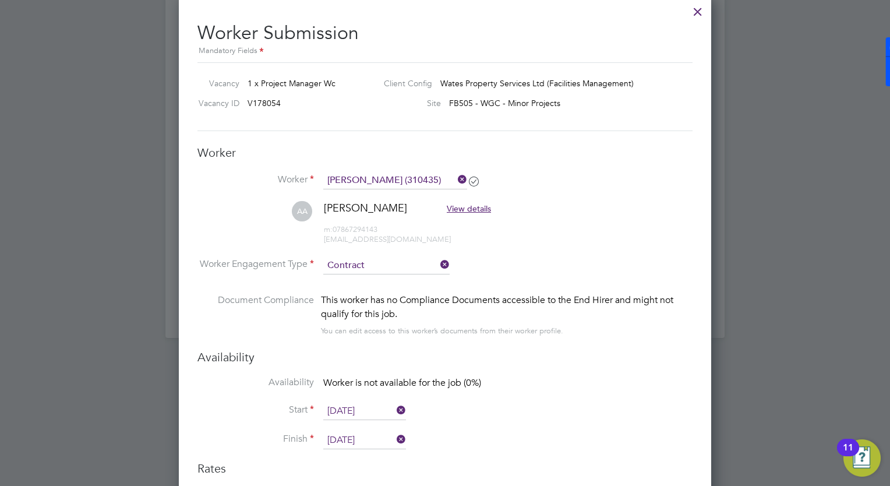
click at [498, 427] on li "Start 08 Sep 2025" at bounding box center [444, 416] width 495 height 29
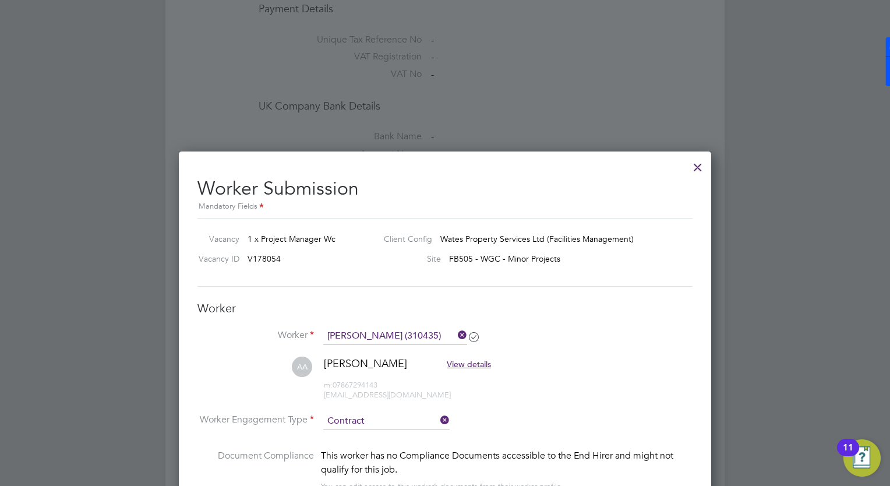
scroll to position [955, 0]
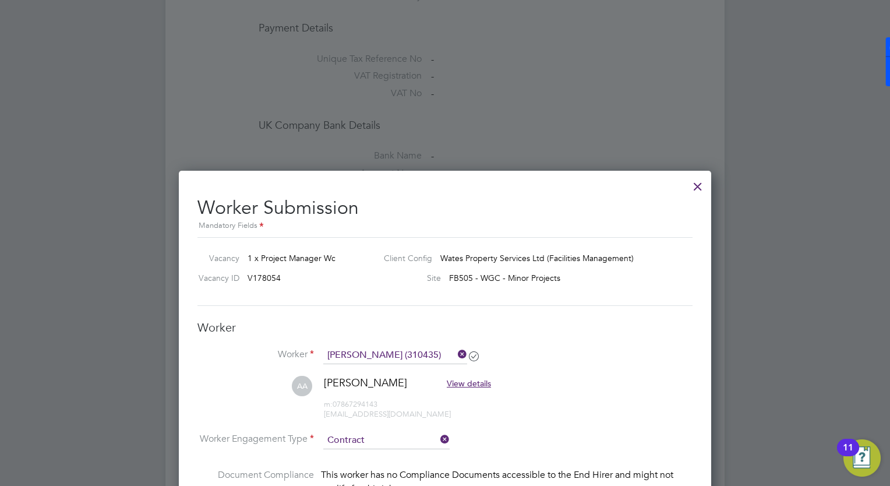
drag, startPoint x: 377, startPoint y: 435, endPoint x: 383, endPoint y: 437, distance: 6.1
click at [381, 436] on input "Contract" at bounding box center [386, 439] width 126 height 17
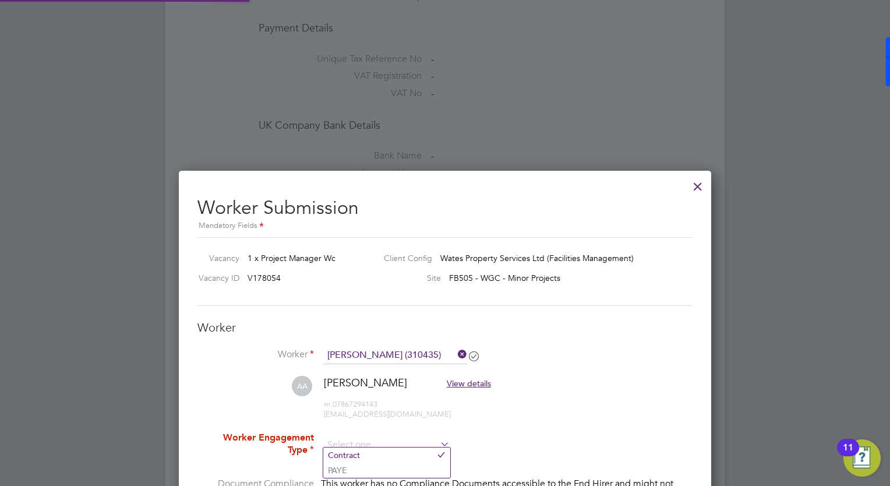
scroll to position [34, 79]
click at [393, 468] on li "PAYE" at bounding box center [386, 469] width 127 height 15
type input "PAYE"
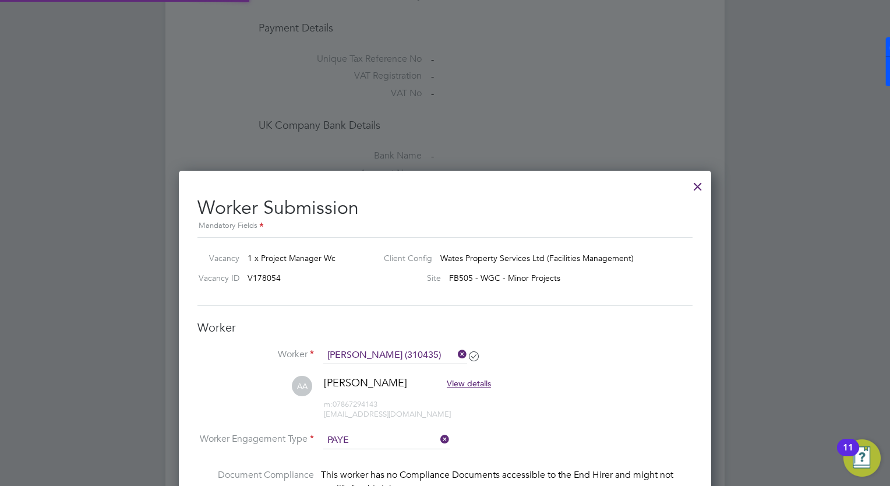
scroll to position [34, 59]
click at [572, 440] on li "Worker Engagement Type PAYE" at bounding box center [444, 449] width 495 height 36
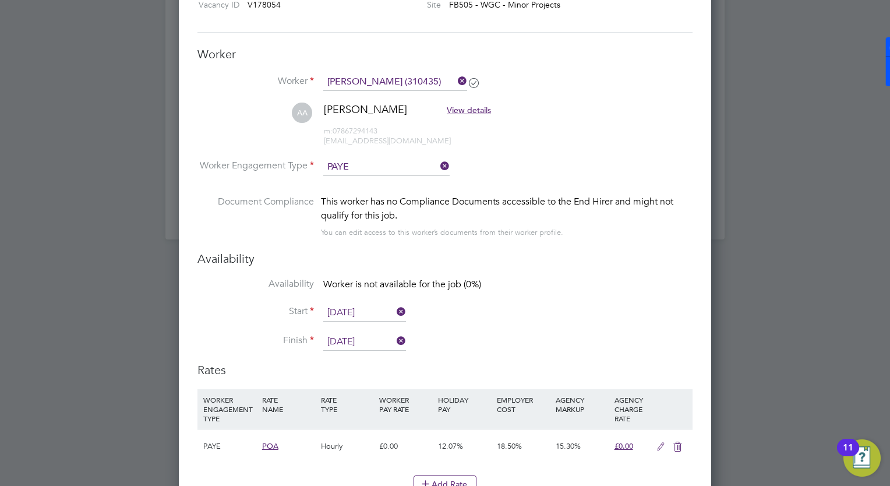
scroll to position [1234, 0]
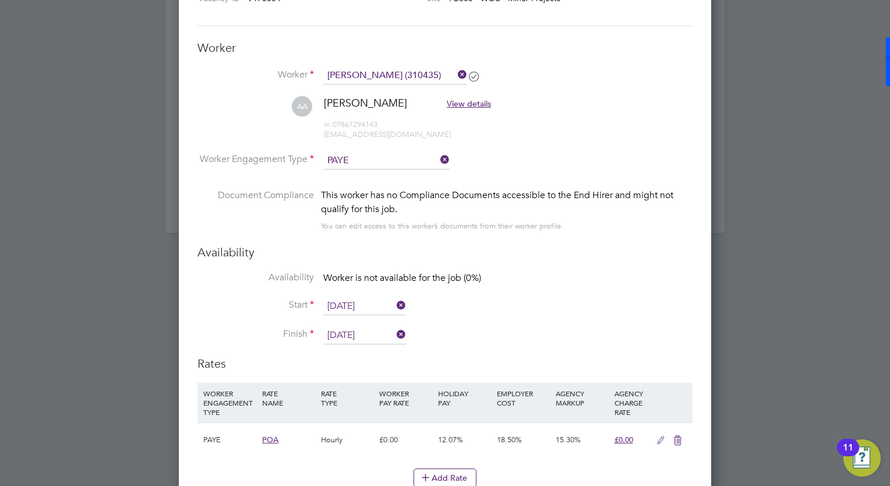
click at [394, 304] on icon at bounding box center [394, 305] width 0 height 16
click at [394, 328] on icon at bounding box center [394, 334] width 0 height 16
click at [452, 75] on input at bounding box center [395, 75] width 144 height 17
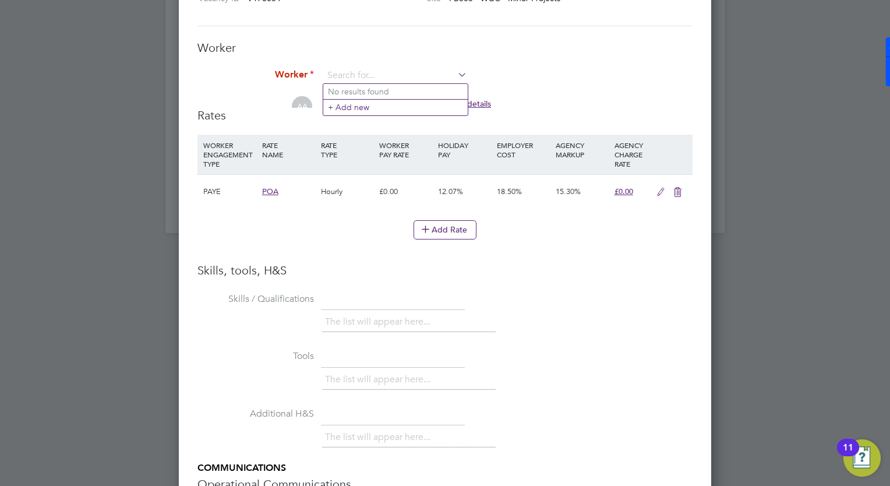
scroll to position [764, 533]
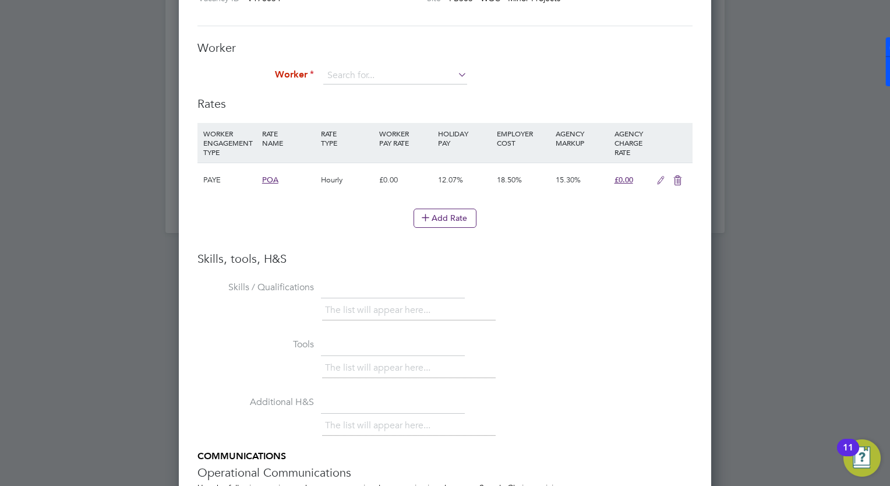
click at [455, 79] on icon at bounding box center [455, 74] width 0 height 16
click at [341, 233] on li "Add Rate" at bounding box center [444, 223] width 495 height 30
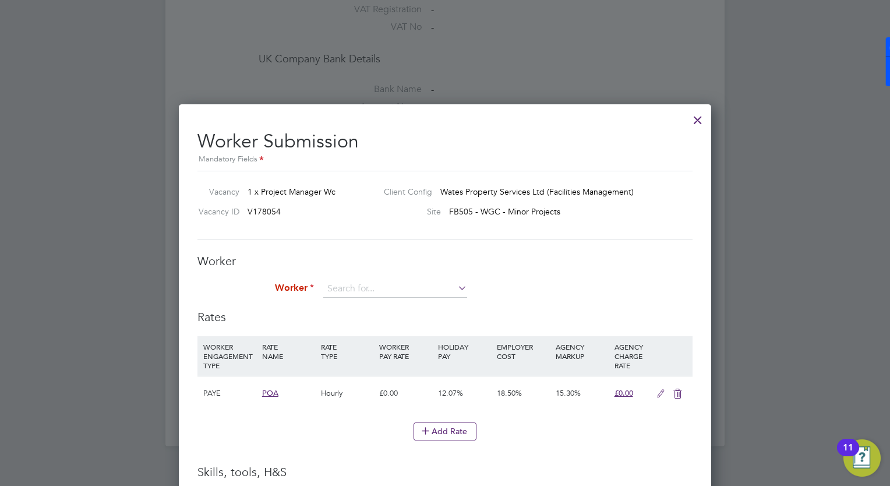
scroll to position [1002, 0]
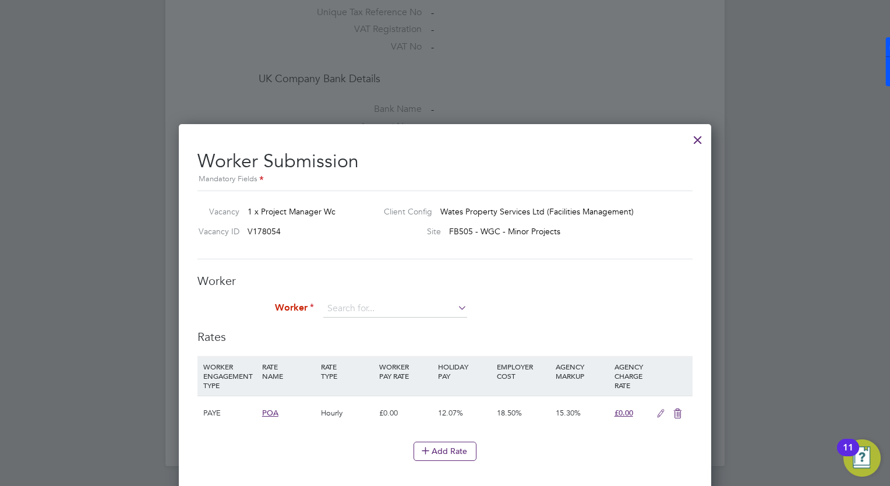
click at [693, 139] on div at bounding box center [697, 136] width 21 height 21
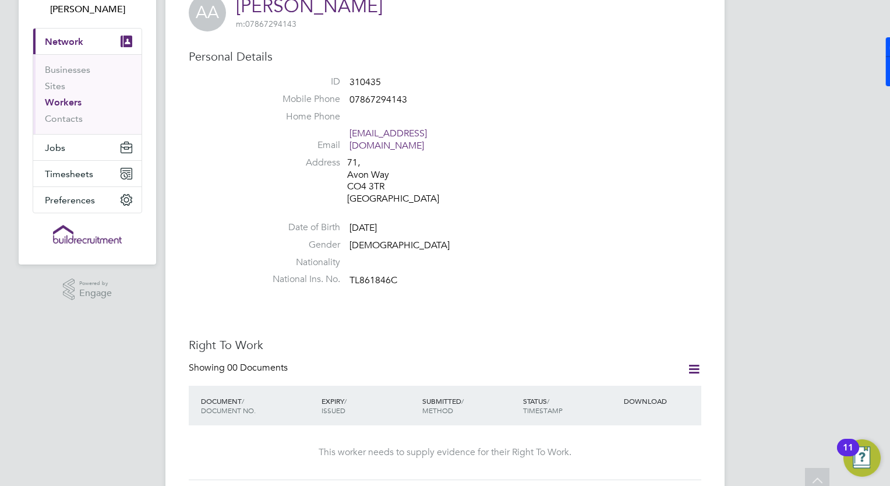
scroll to position [58, 0]
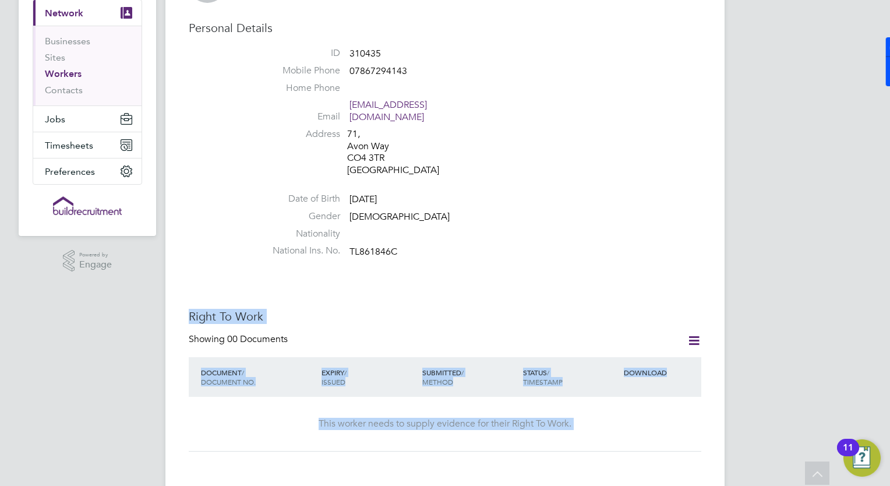
drag, startPoint x: 566, startPoint y: 324, endPoint x: 613, endPoint y: 418, distance: 105.2
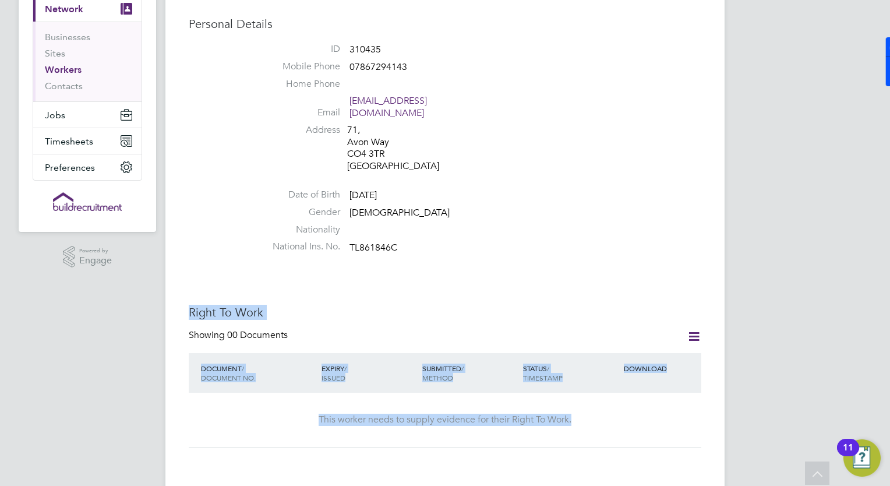
click at [643, 313] on div "Right To Work Showing 00 Documents DOCUMENT / DOCUMENT NO. EXPIRY / ISSUED SUBM…" at bounding box center [445, 376] width 512 height 143
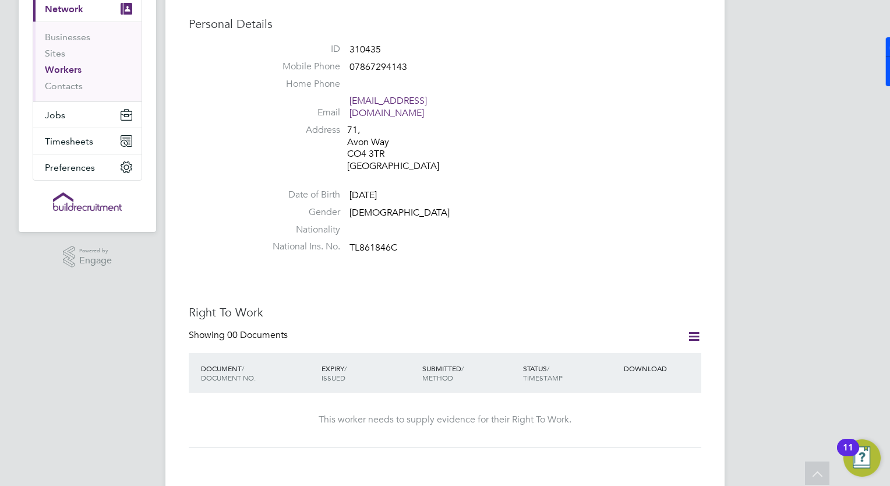
click at [693, 329] on icon at bounding box center [694, 336] width 15 height 15
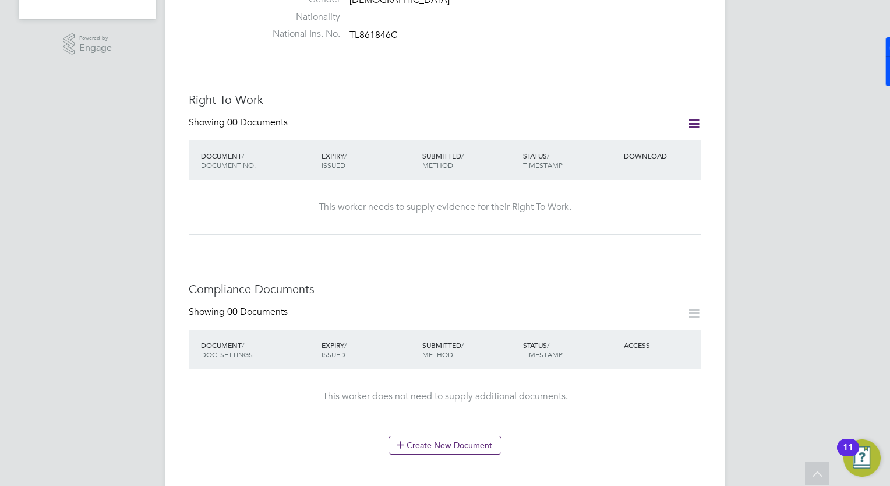
scroll to position [349, 0]
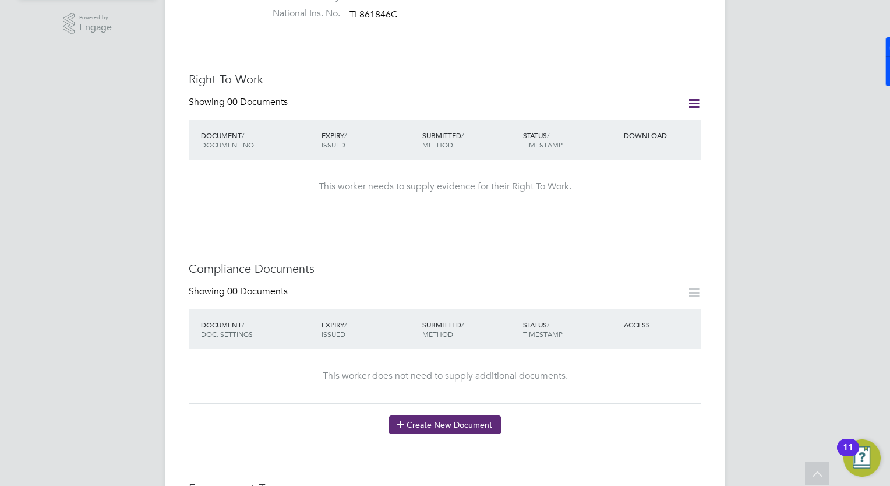
click at [477, 419] on button "Create New Document" at bounding box center [444, 424] width 113 height 19
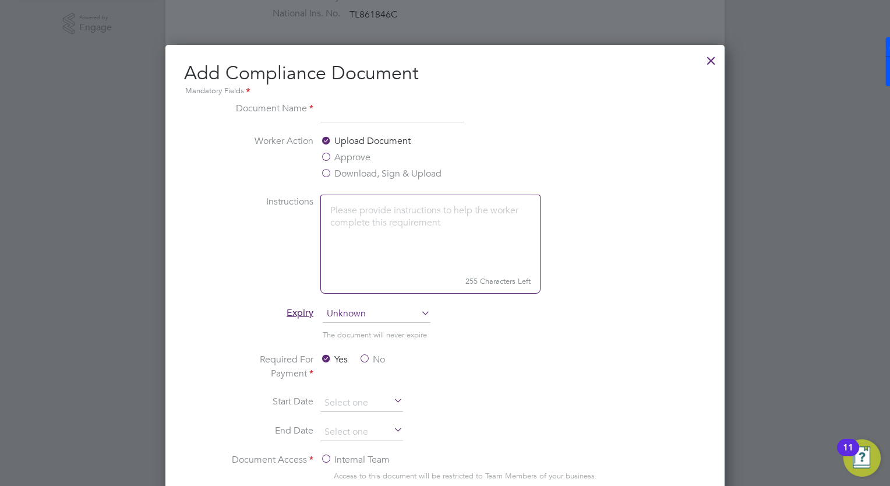
click at [710, 57] on div at bounding box center [710, 57] width 21 height 21
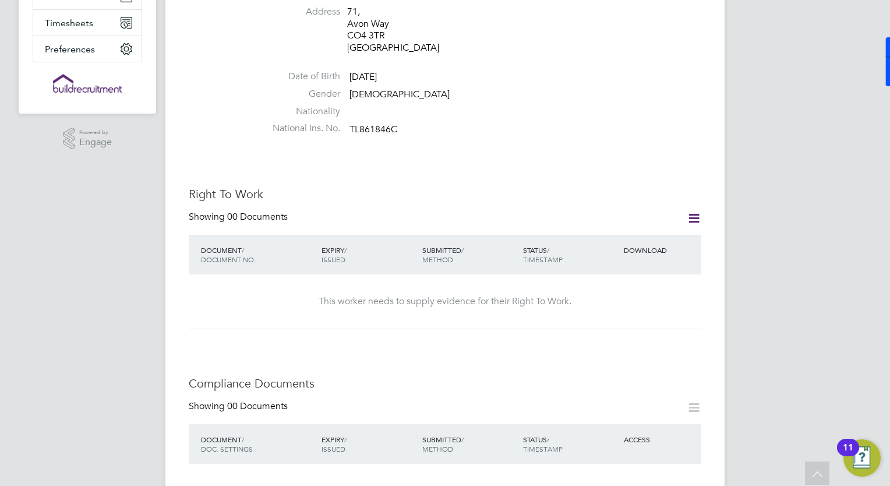
scroll to position [234, 0]
click at [480, 296] on div "This worker needs to supply evidence for their Right To Work." at bounding box center [444, 302] width 489 height 12
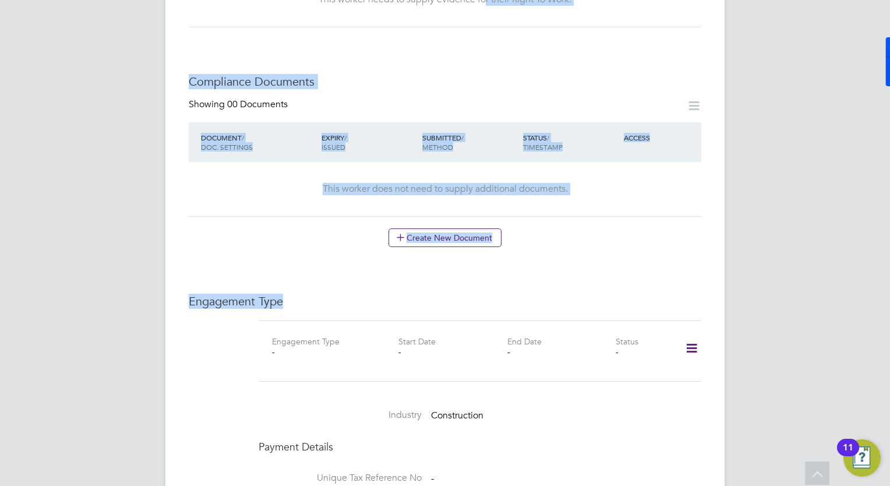
drag, startPoint x: 482, startPoint y: 290, endPoint x: 452, endPoint y: 287, distance: 29.8
click at [452, 287] on div "Worker Details Follow AA Abdulhafeez Adeyemoh m: 07867294143 Personal Details I…" at bounding box center [445, 202] width 512 height 1375
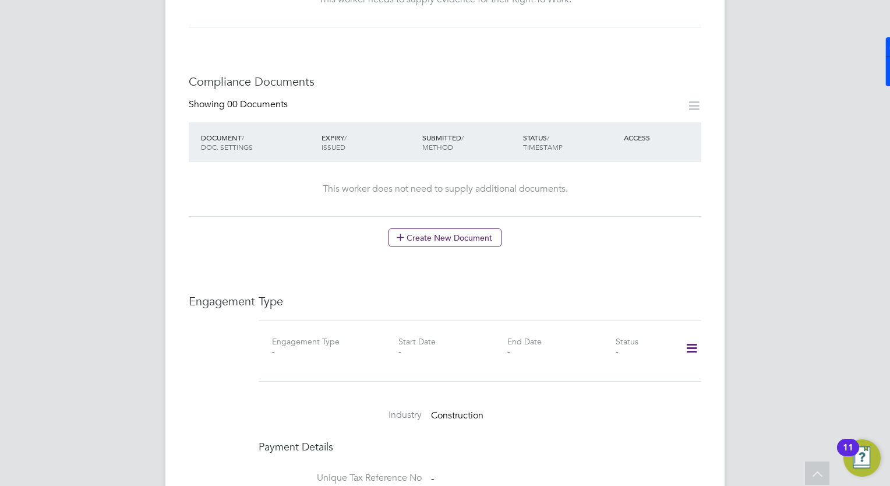
drag, startPoint x: 452, startPoint y: 287, endPoint x: 447, endPoint y: 306, distance: 20.1
click at [447, 306] on div "Engagement Type Engagement Type - Start Date - End Date - Status - Industry Con…" at bounding box center [445, 480] width 512 height 375
click at [445, 273] on div "Worker Details Follow AA Abdulhafeez Adeyemoh m: 07867294143 Personal Details I…" at bounding box center [445, 202] width 512 height 1375
click at [696, 338] on icon at bounding box center [691, 348] width 20 height 27
click at [650, 385] on li "Add Engagement Type" at bounding box center [632, 386] width 132 height 16
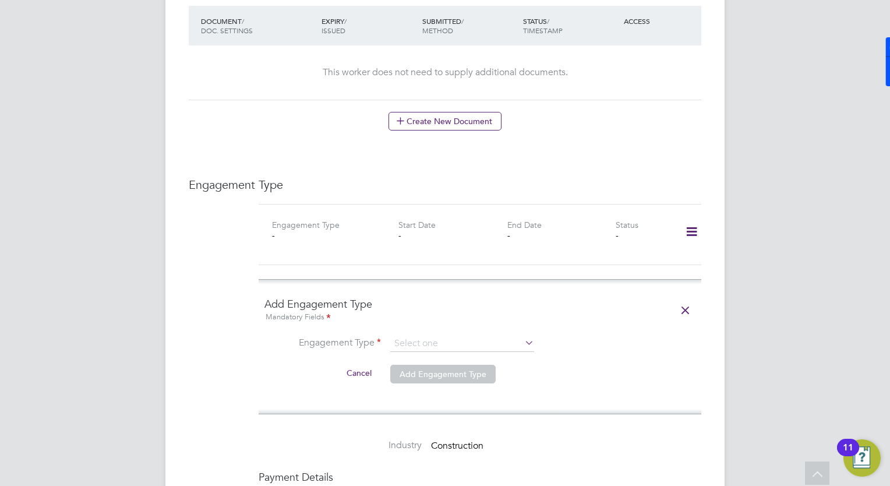
click at [505, 341] on li "Engagement Type" at bounding box center [479, 349] width 431 height 28
click at [510, 335] on input at bounding box center [462, 343] width 144 height 16
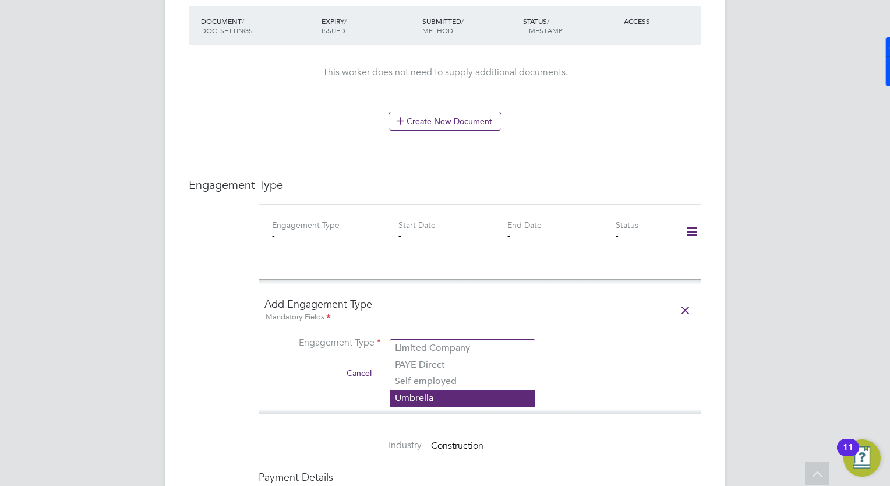
click at [489, 399] on li "Umbrella" at bounding box center [462, 398] width 144 height 17
type input "Umbrella"
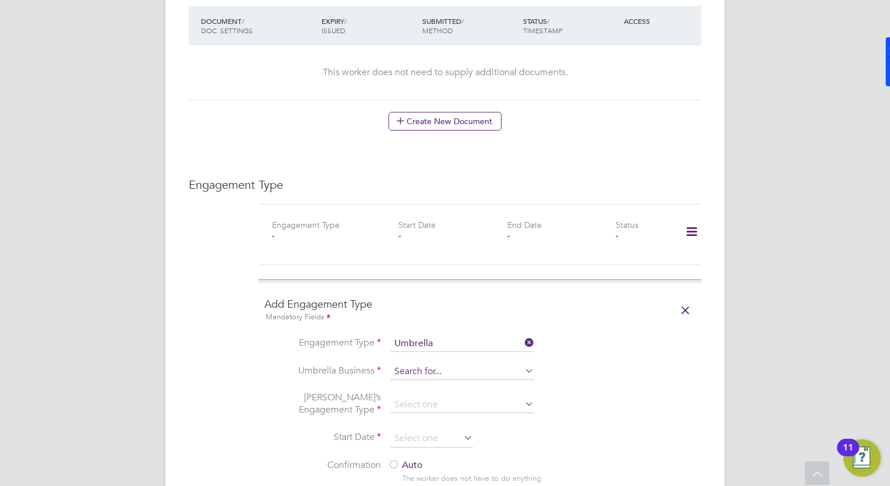
click at [457, 363] on input at bounding box center [462, 371] width 144 height 16
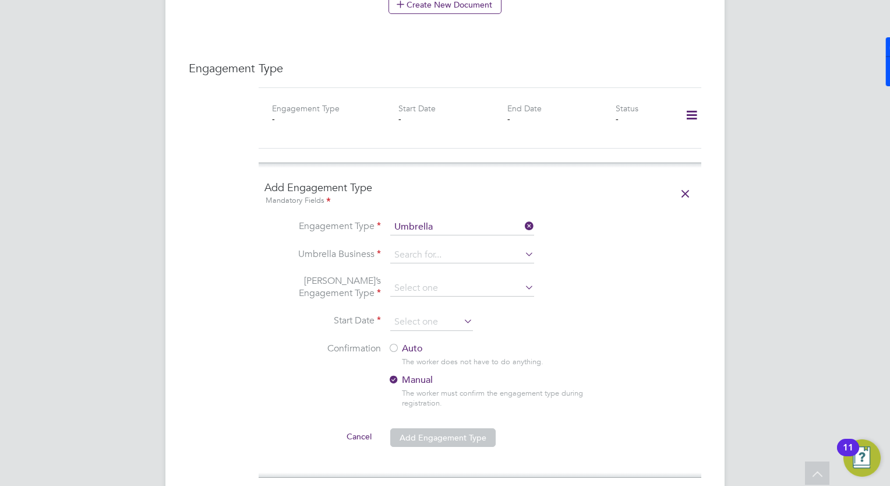
click at [501, 348] on li "Clipper Contracting Group Ltd" at bounding box center [485, 343] width 190 height 17
type input "Clipper Contracting Group Ltd"
click at [457, 280] on input at bounding box center [462, 288] width 144 height 16
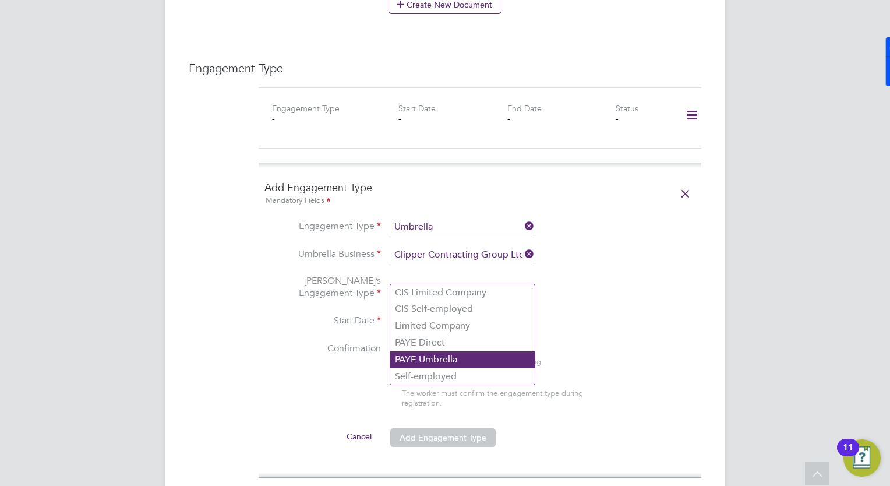
click at [510, 360] on li "PAYE Umbrella" at bounding box center [462, 359] width 144 height 17
type input "PAYE Umbrella"
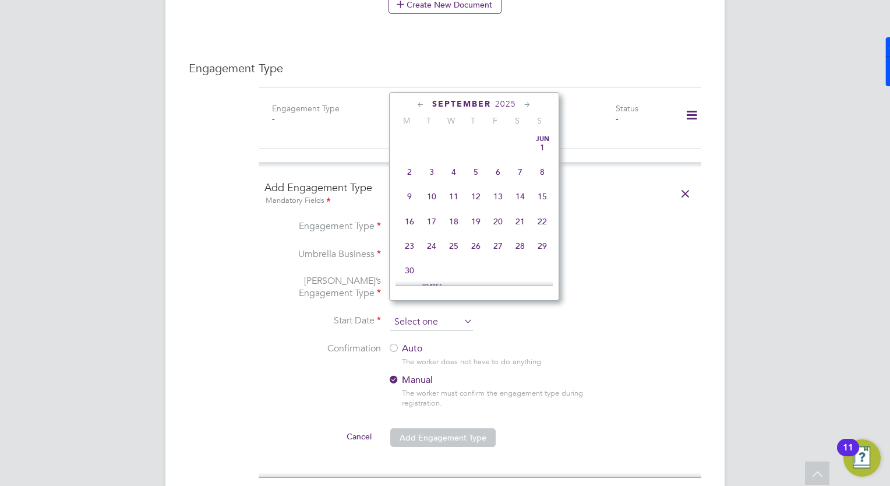
click at [451, 313] on input at bounding box center [431, 321] width 83 height 17
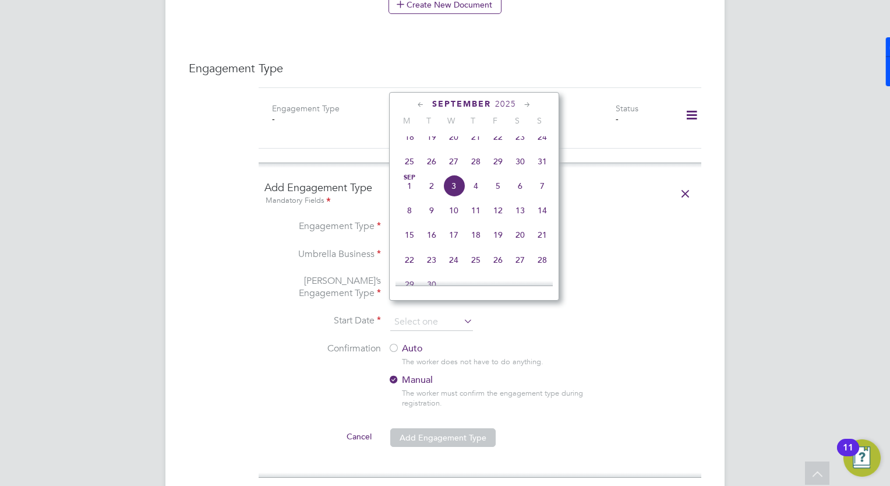
click at [576, 320] on li "Start Date" at bounding box center [479, 327] width 431 height 29
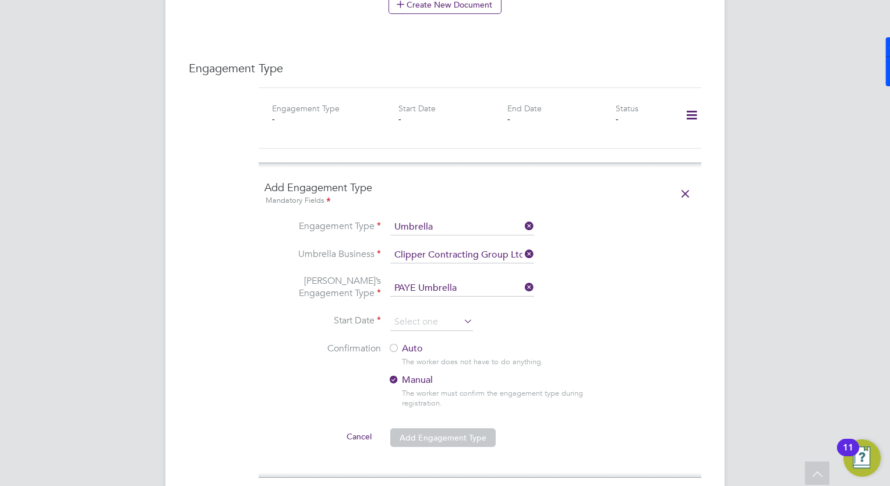
click at [445, 388] on div "The worker must confirm the engagement type during registration." at bounding box center [504, 398] width 204 height 20
click at [412, 388] on div "The worker must confirm the engagement type during registration." at bounding box center [504, 398] width 204 height 20
click at [406, 297] on li "Umbrella’s Engagement Type PAYE Umbrella" at bounding box center [479, 294] width 431 height 38
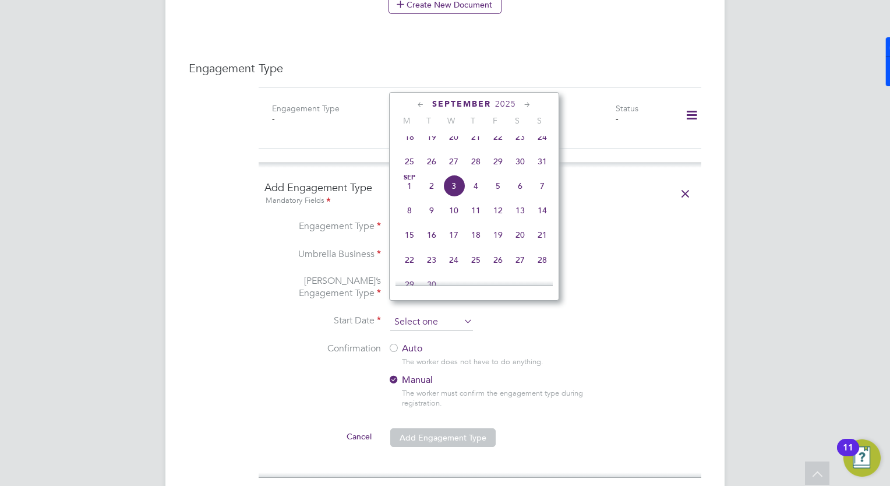
click at [410, 313] on input at bounding box center [431, 321] width 83 height 17
click at [407, 342] on label "Auto" at bounding box center [493, 348] width 210 height 12
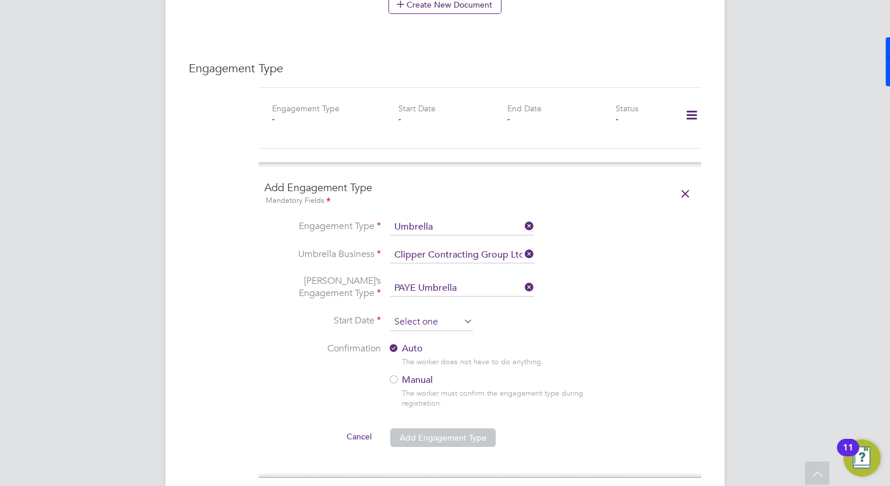
click at [417, 313] on input at bounding box center [431, 321] width 83 height 17
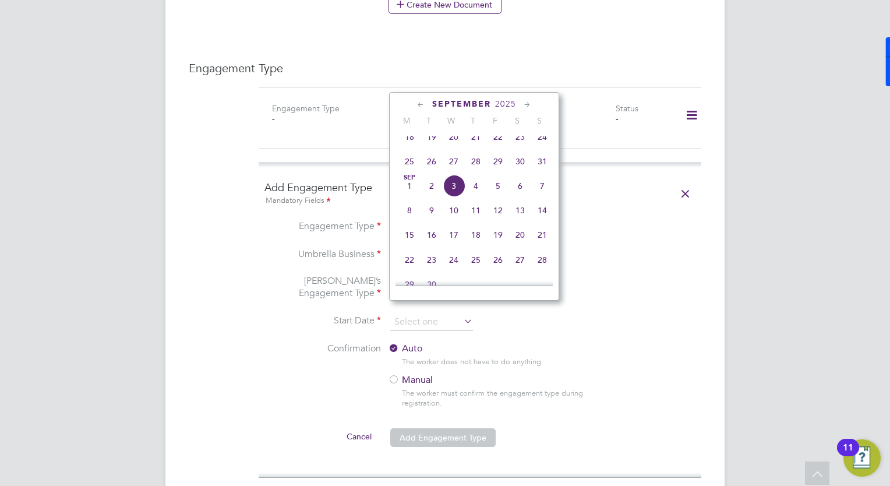
click at [689, 342] on li "Confirmation Auto The worker does not have to do anything. Manual The worker mu…" at bounding box center [479, 384] width 431 height 84
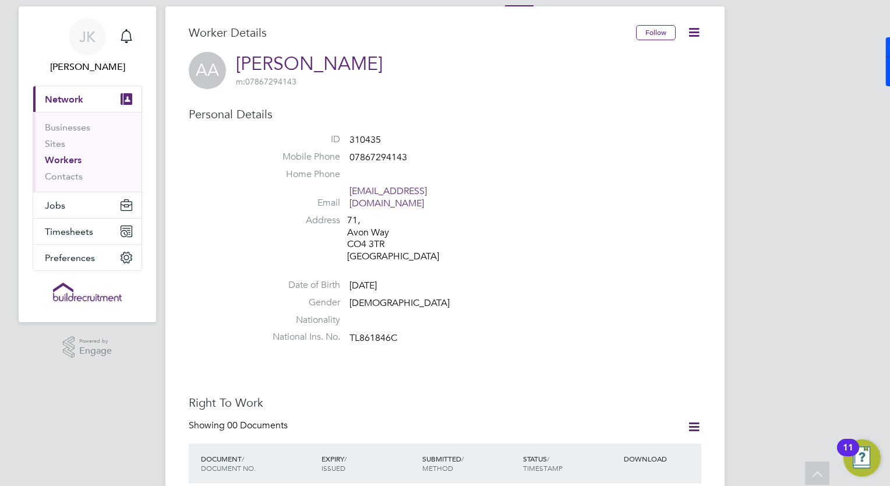
scroll to position [0, 0]
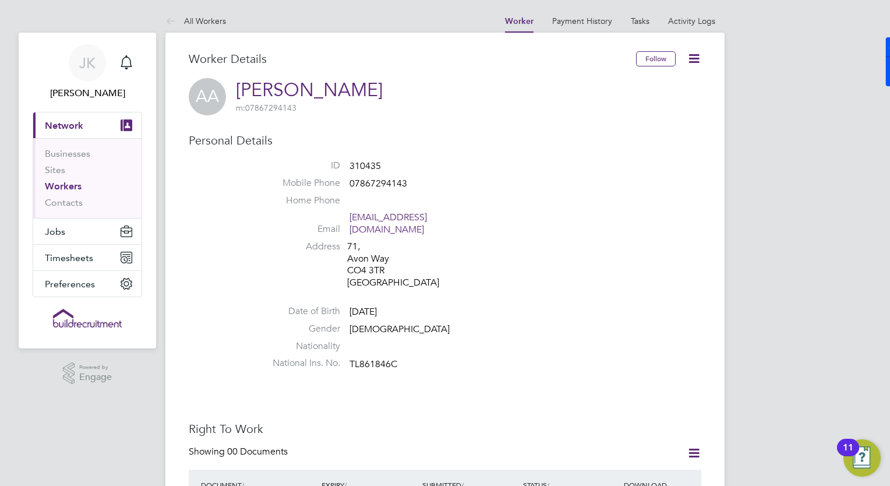
click at [65, 183] on link "Workers" at bounding box center [63, 186] width 37 height 11
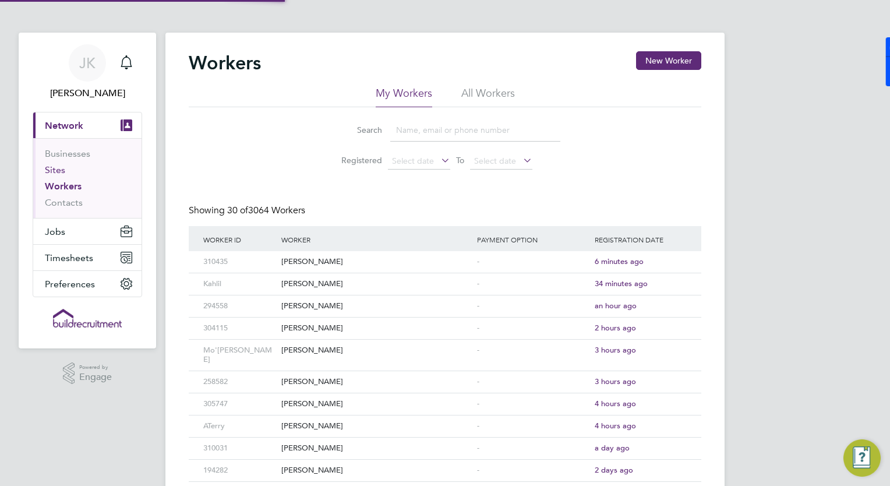
click at [60, 169] on link "Sites" at bounding box center [55, 169] width 20 height 11
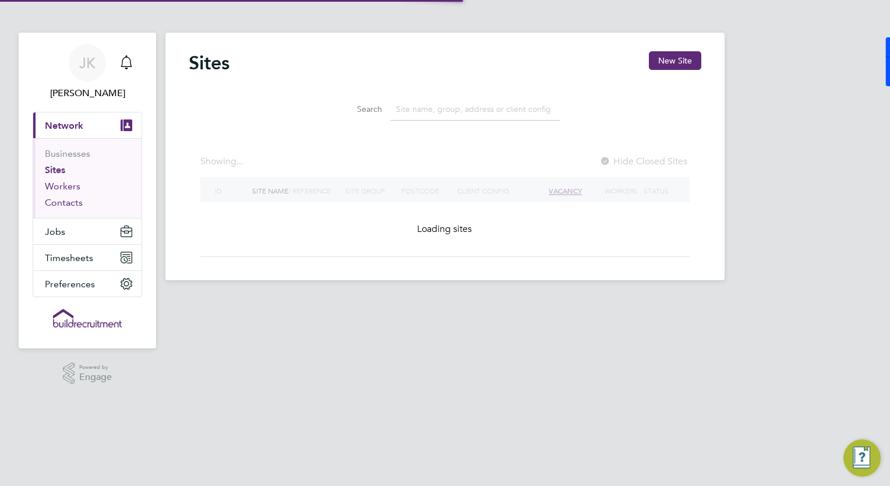
click at [66, 189] on link "Workers" at bounding box center [63, 186] width 36 height 11
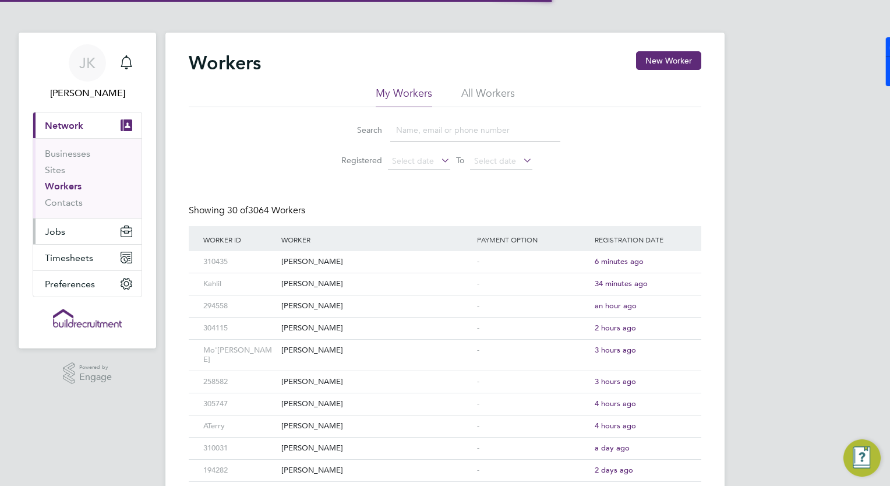
click at [68, 230] on button "Jobs" at bounding box center [87, 231] width 108 height 26
click at [351, 266] on div "[PERSON_NAME]" at bounding box center [376, 262] width 196 height 22
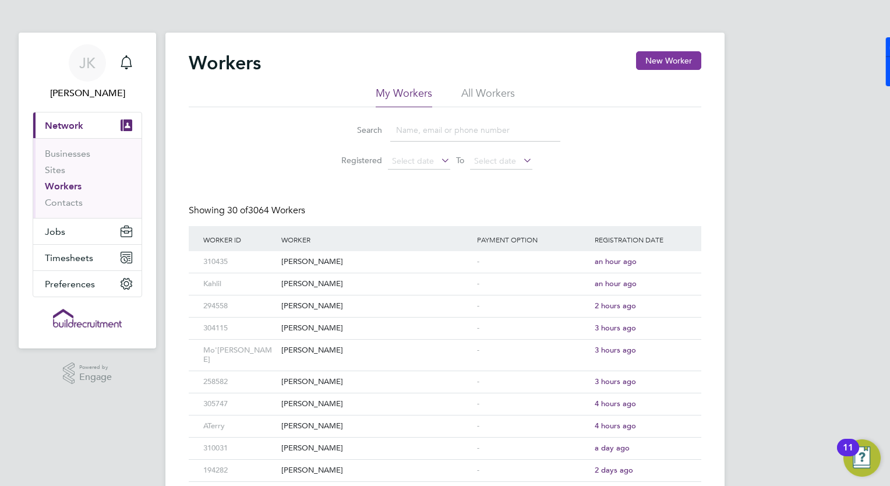
click at [668, 59] on button "New Worker" at bounding box center [668, 60] width 65 height 19
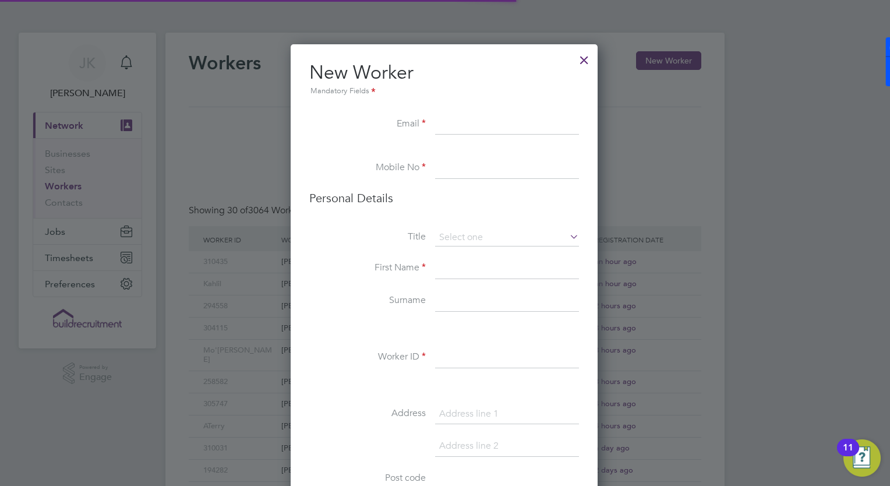
scroll to position [981, 308]
click at [487, 125] on input at bounding box center [507, 124] width 144 height 21
paste input "frozzzyfr@yahoo.com"
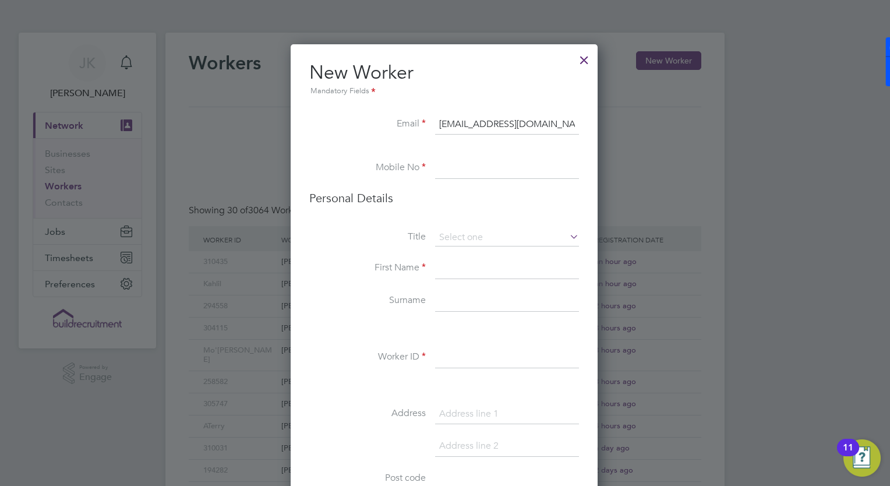
type input "frozzzyfr@yahoo.com"
click at [469, 169] on input at bounding box center [507, 168] width 144 height 21
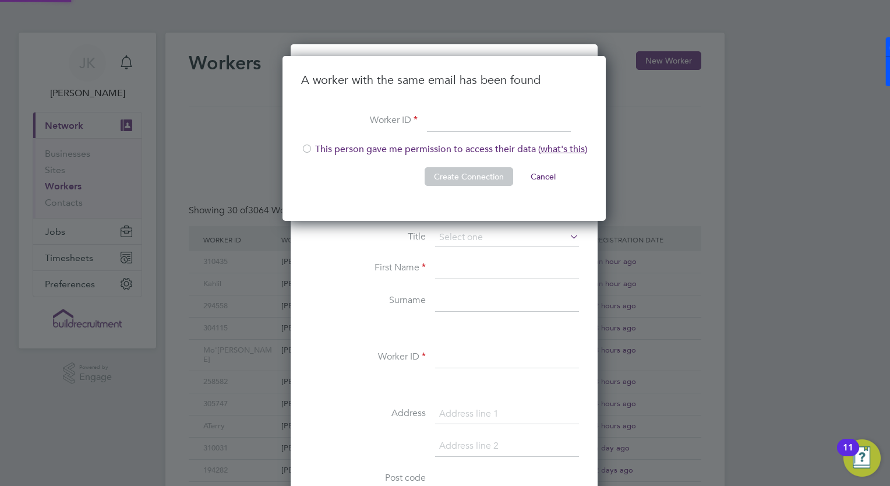
scroll to position [165, 324]
click at [322, 155] on li "This person gave me permission to access their data ( what's this )" at bounding box center [444, 155] width 286 height 24
click at [454, 119] on input at bounding box center [499, 121] width 144 height 21
paste input "310437"
type input "310437"
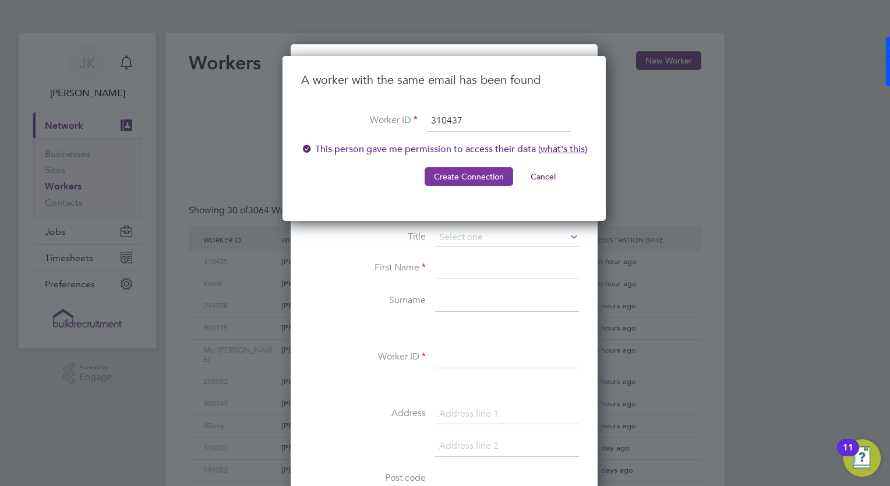
click at [469, 178] on button "Create Connection" at bounding box center [468, 176] width 89 height 19
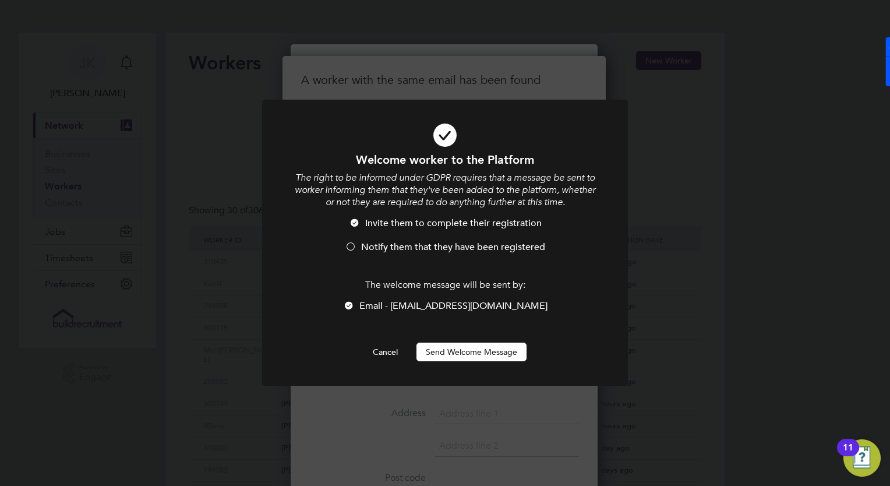
click at [382, 246] on span "Notify them that they have been registered" at bounding box center [453, 247] width 184 height 12
click at [484, 359] on button "Send Welcome Message" at bounding box center [471, 351] width 110 height 19
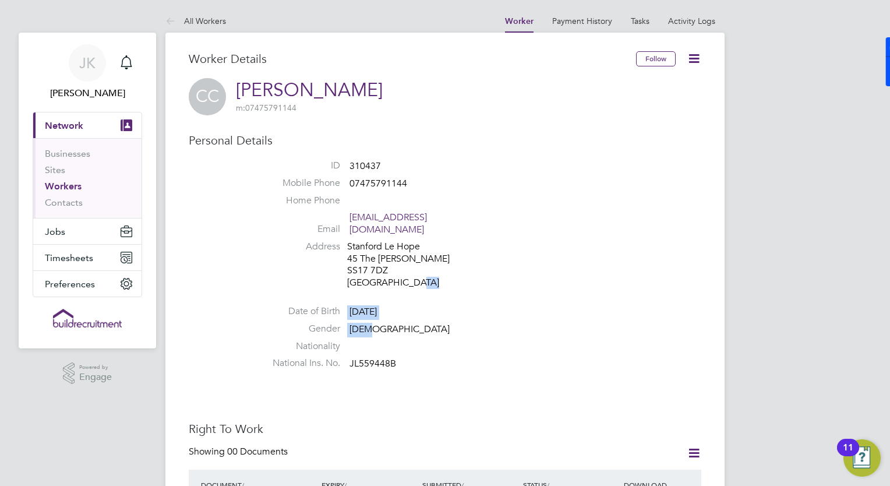
drag, startPoint x: 440, startPoint y: 358, endPoint x: 490, endPoint y: 233, distance: 134.0
drag, startPoint x: 490, startPoint y: 233, endPoint x: 481, endPoint y: 264, distance: 31.7
click at [481, 264] on li "Address Stanford Le Hope 45 The Sorrells SS17 7DZ United Kingdom" at bounding box center [480, 265] width 443 height 51
click at [500, 291] on ul "ID 310437 Mobile Phone 07475791144 Home Phone Email frozzzyfr@yahoo.com Address…" at bounding box center [480, 267] width 443 height 215
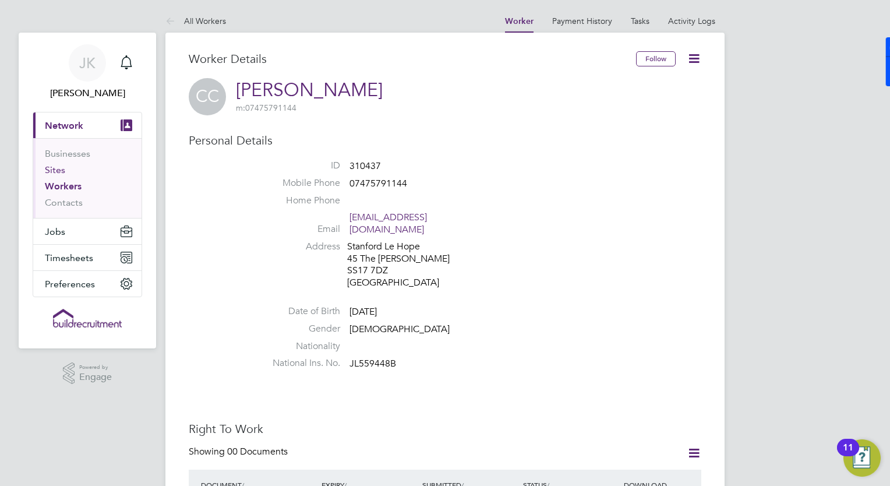
click at [54, 172] on link "Sites" at bounding box center [55, 169] width 20 height 11
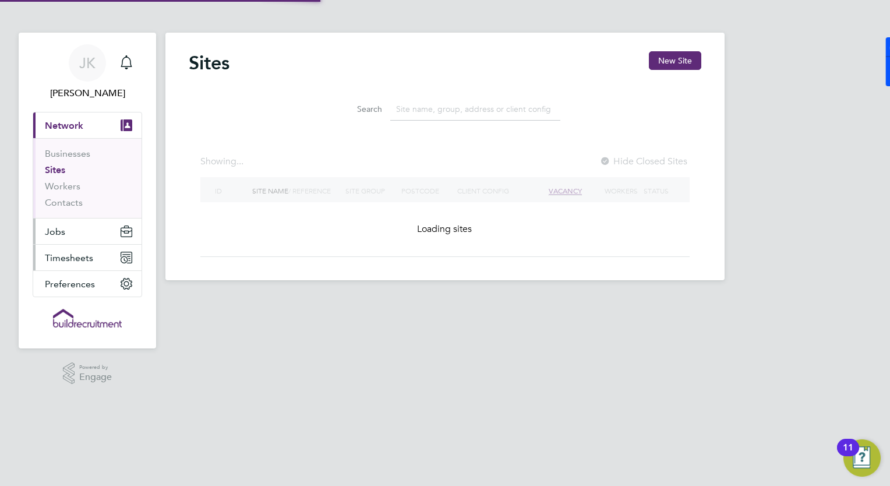
click at [67, 236] on button "Jobs" at bounding box center [87, 231] width 108 height 26
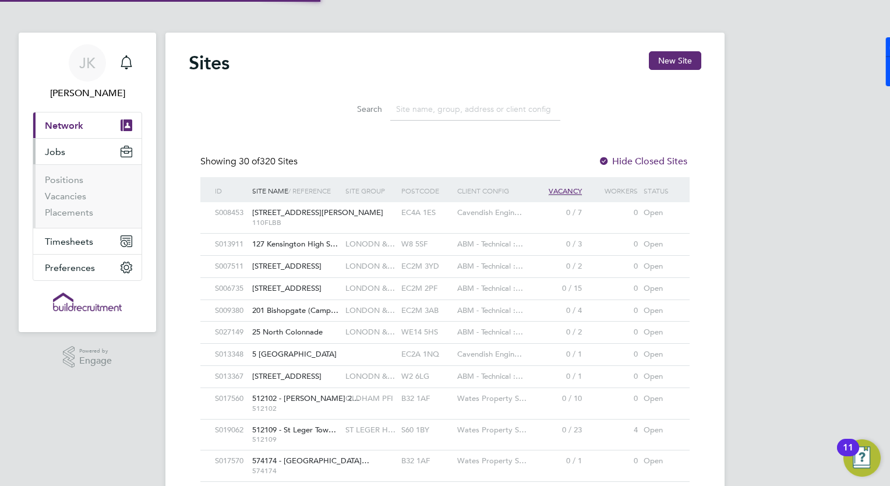
scroll to position [22, 56]
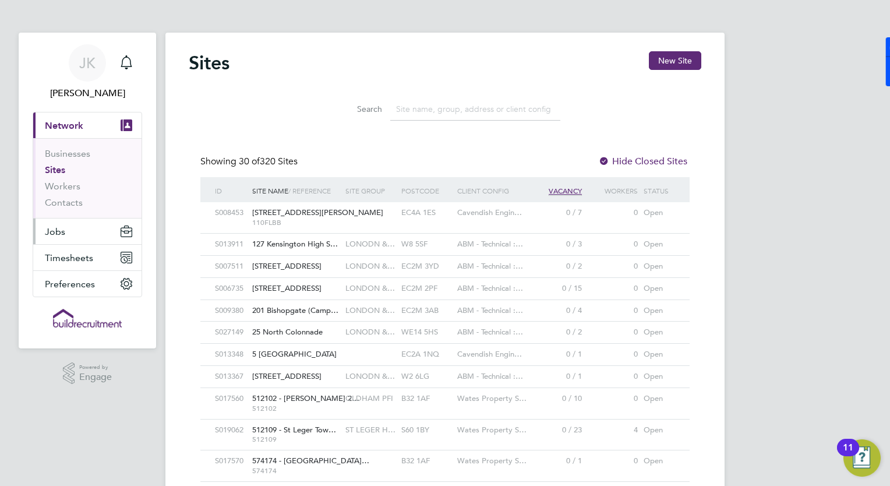
click at [77, 236] on button "Jobs" at bounding box center [87, 231] width 108 height 26
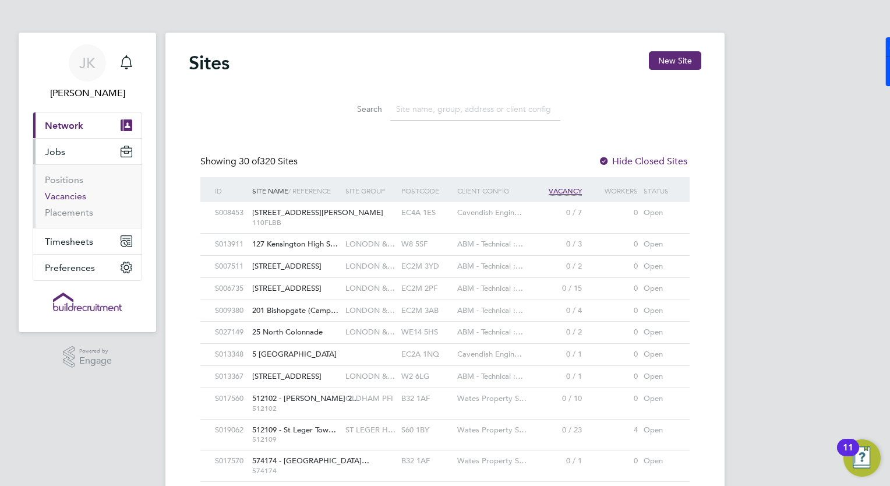
click at [72, 197] on link "Vacancies" at bounding box center [65, 195] width 41 height 11
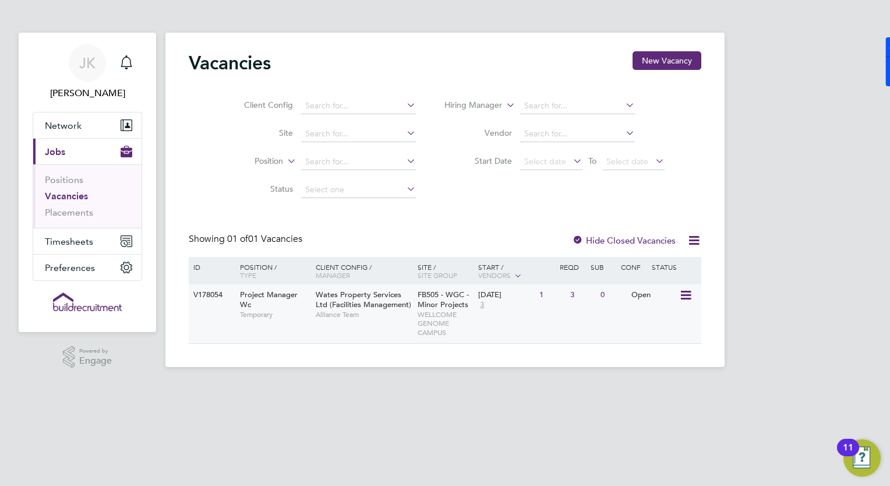
click at [489, 310] on div "18 Aug 2025 3" at bounding box center [505, 299] width 61 height 31
click at [65, 201] on link "Vacancies" at bounding box center [66, 195] width 43 height 11
click at [61, 213] on link "Placements" at bounding box center [69, 212] width 48 height 11
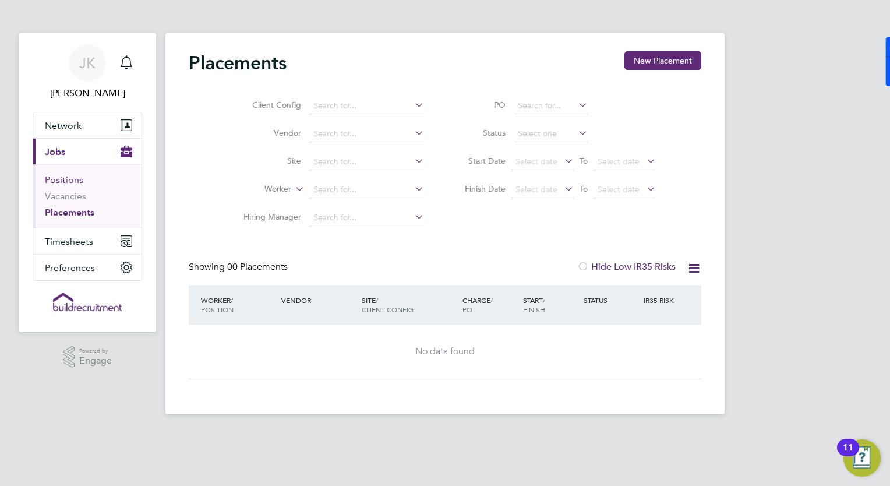
click at [70, 182] on link "Positions" at bounding box center [64, 179] width 38 height 11
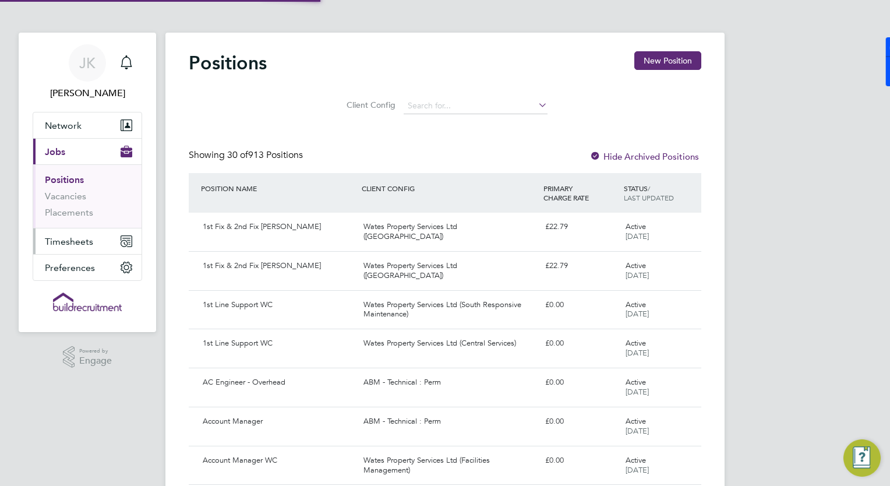
click at [70, 246] on button "Timesheets" at bounding box center [87, 241] width 108 height 26
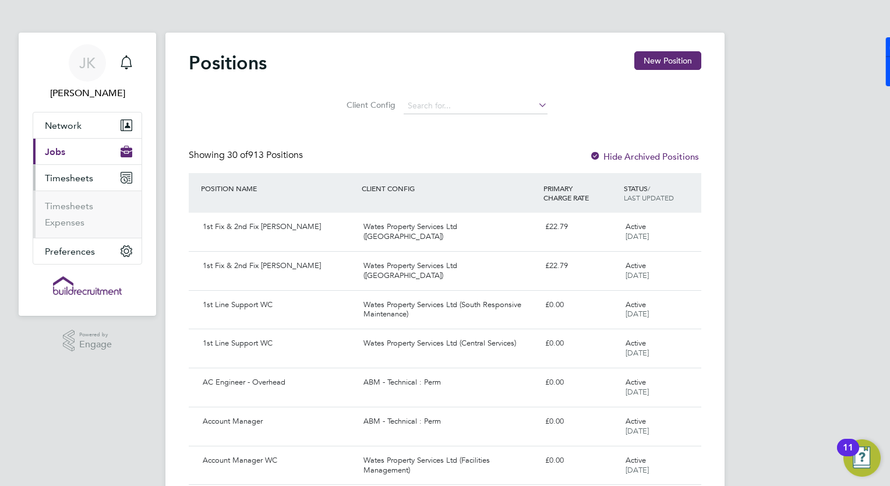
click at [62, 150] on span "Jobs" at bounding box center [55, 151] width 20 height 11
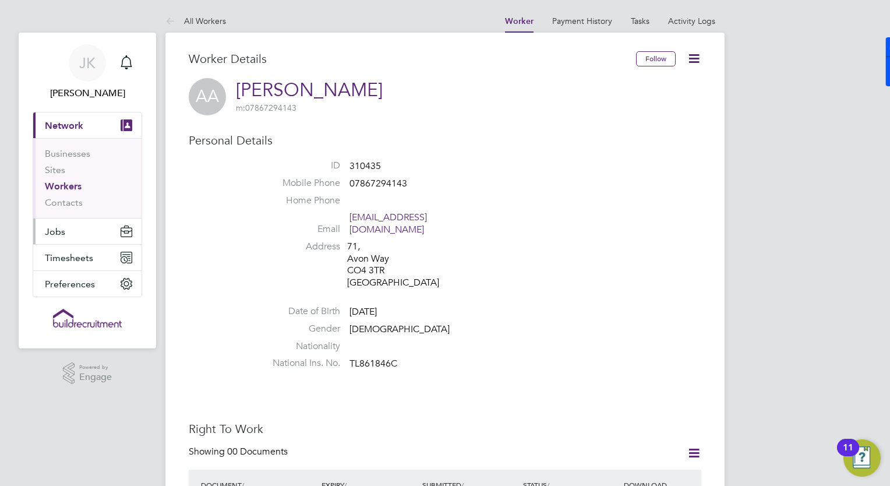
click at [62, 235] on span "Jobs" at bounding box center [55, 231] width 20 height 11
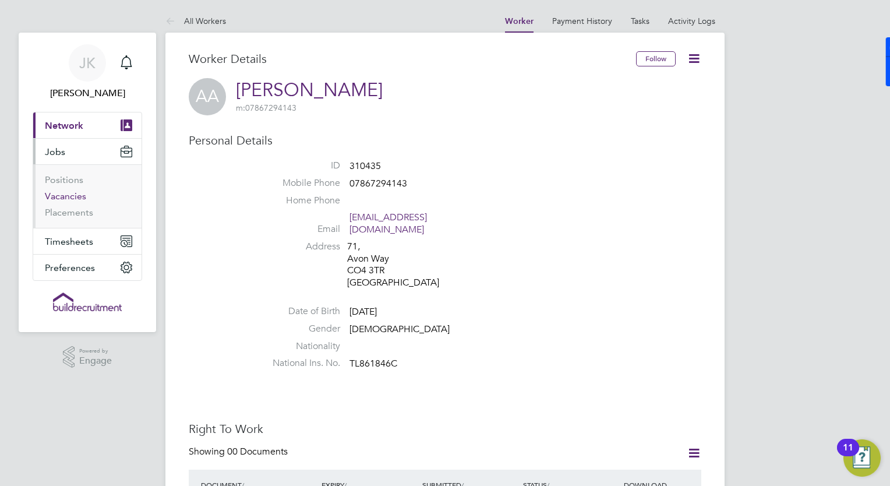
click at [56, 194] on link "Vacancies" at bounding box center [65, 195] width 41 height 11
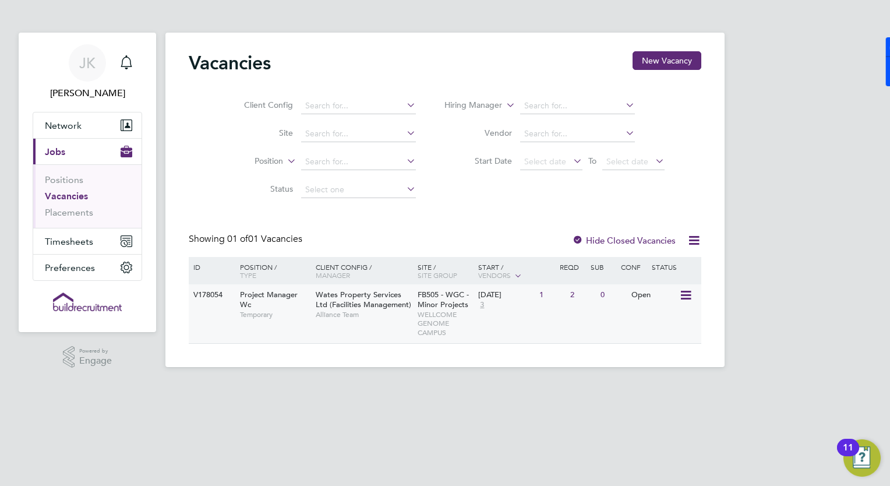
click at [542, 293] on div "1" at bounding box center [551, 295] width 30 height 22
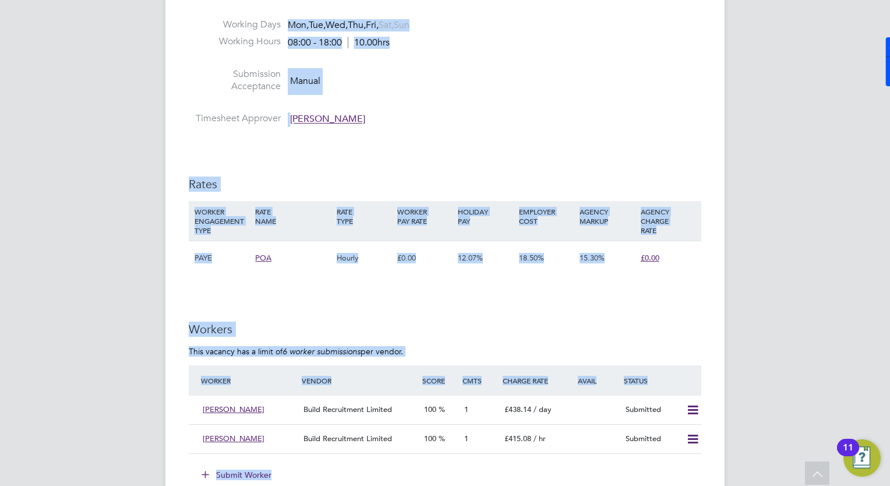
scroll to position [820, 0]
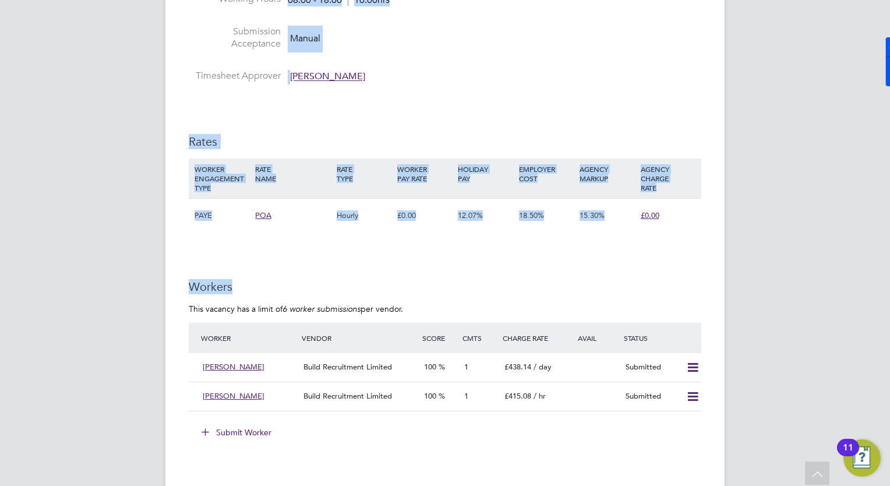
drag, startPoint x: 696, startPoint y: 228, endPoint x: 540, endPoint y: 239, distance: 156.5
click at [544, 238] on div "IR35 Determination IR35 Status Disabled for this client. This feature can be en…" at bounding box center [445, 153] width 512 height 1455
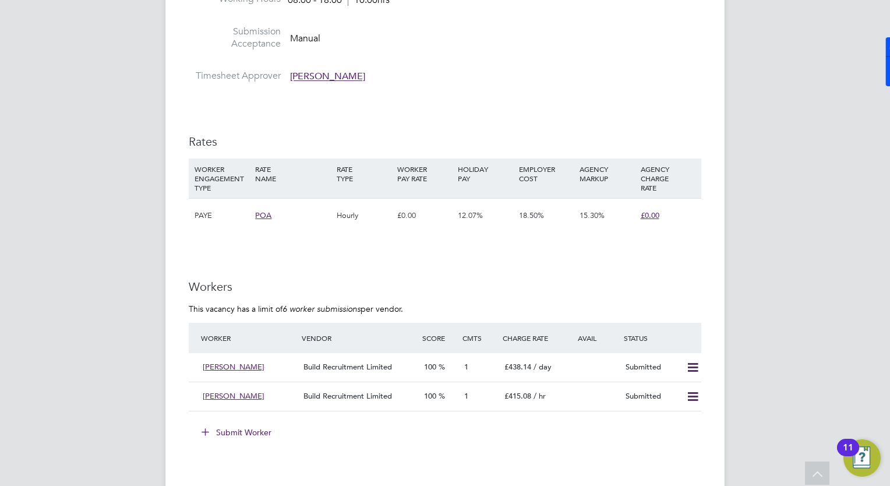
click at [448, 430] on div "Submit Worker" at bounding box center [447, 432] width 508 height 19
click at [222, 426] on button "Submit Worker" at bounding box center [236, 432] width 87 height 19
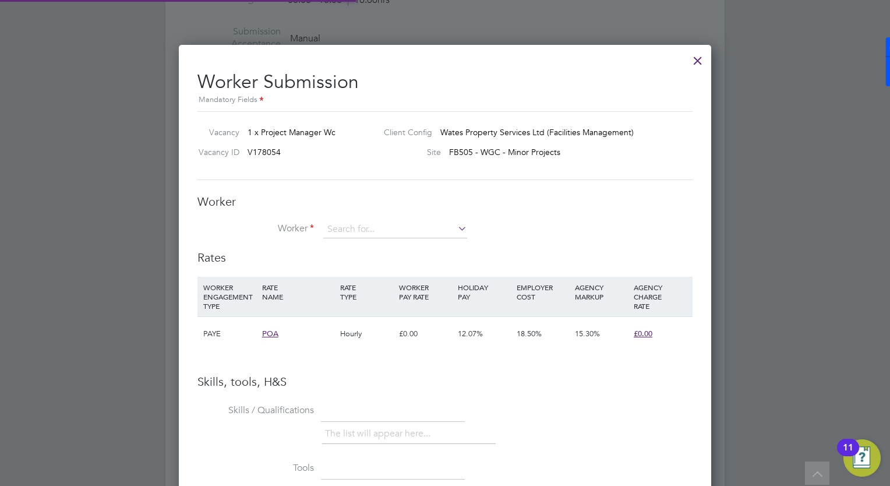
scroll to position [734, 533]
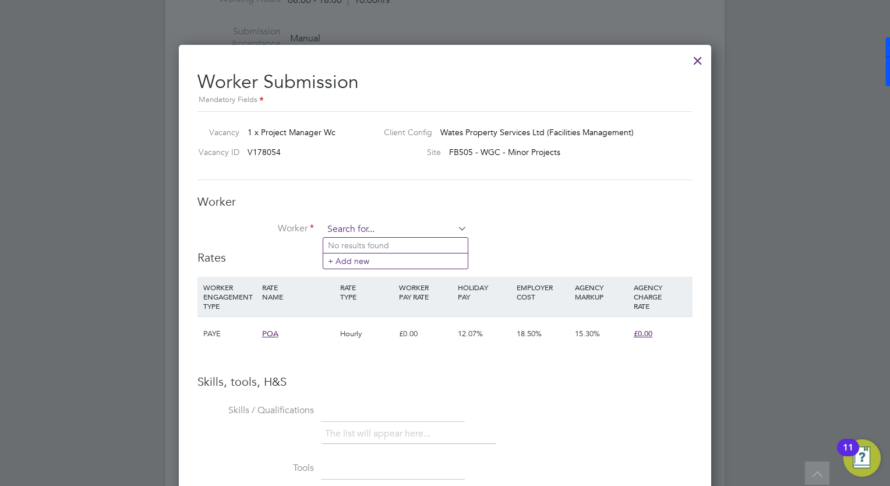
click at [368, 228] on input at bounding box center [395, 229] width 144 height 17
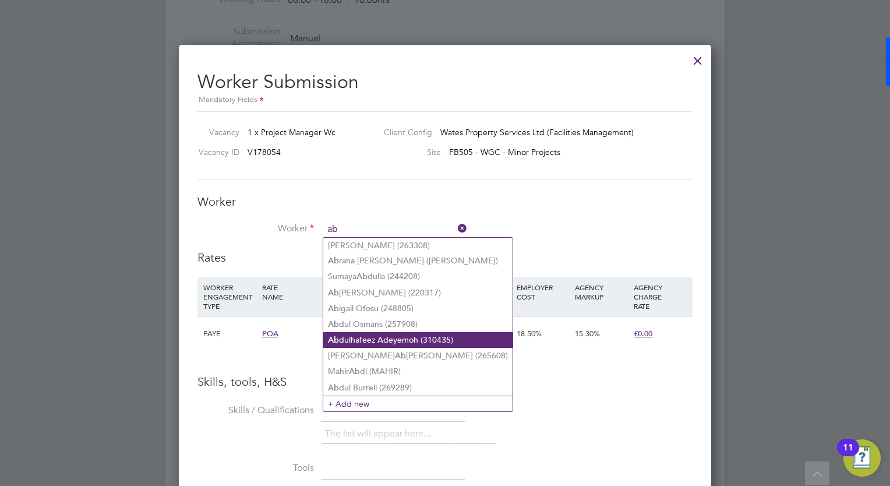
click at [361, 334] on li "Ab dulhafeez Adeyemoh (310435)" at bounding box center [417, 340] width 189 height 16
type input "Abdulhafeez Adeyemoh (310435)"
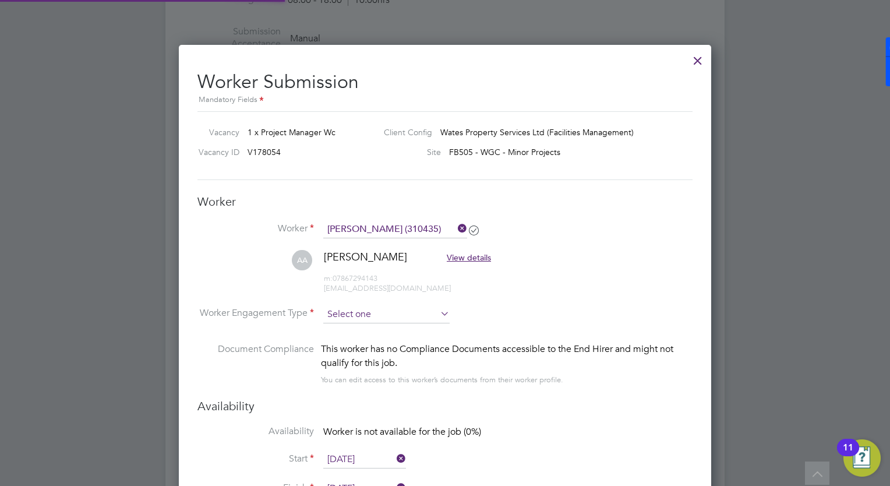
click at [401, 320] on div "All Vacancies Vacancy Activity Logs Vacancy Activity Logs All Vacancies Vacancy…" at bounding box center [444, 46] width 559 height 1715
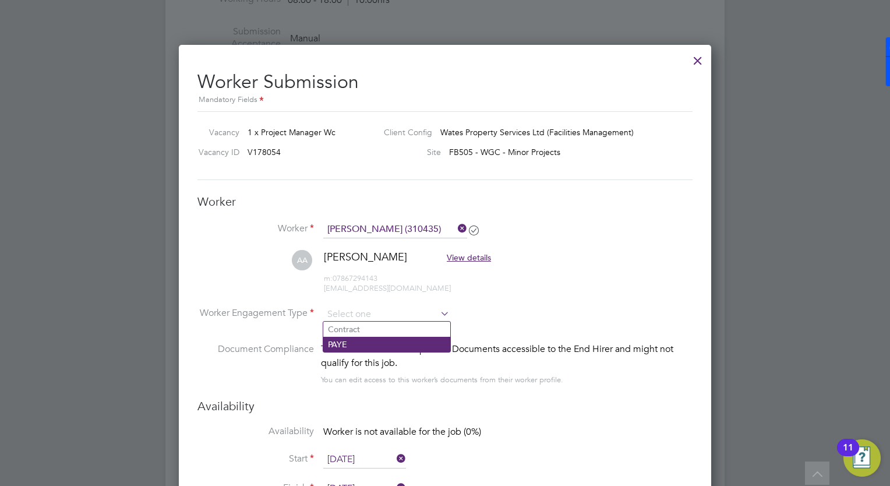
click at [396, 346] on li "PAYE" at bounding box center [386, 344] width 127 height 15
type input "PAYE"
click at [384, 457] on input "[DATE]" at bounding box center [364, 459] width 83 height 17
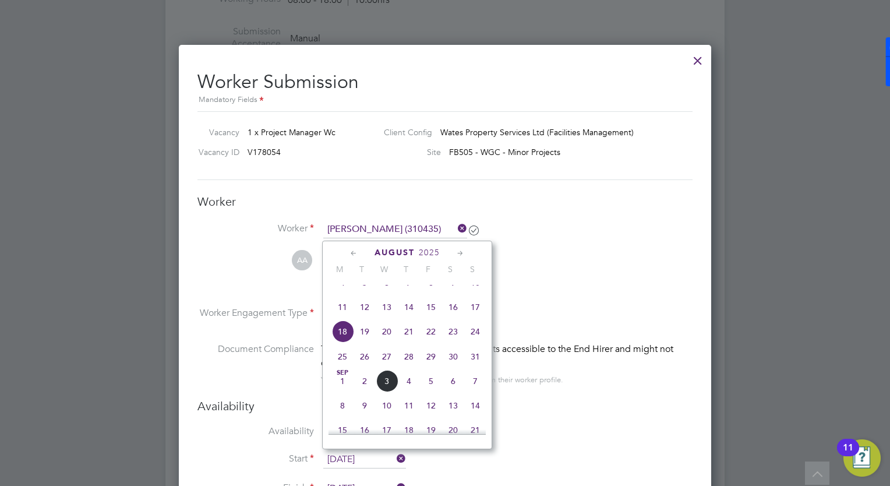
click at [362, 392] on span "2" at bounding box center [364, 381] width 22 height 22
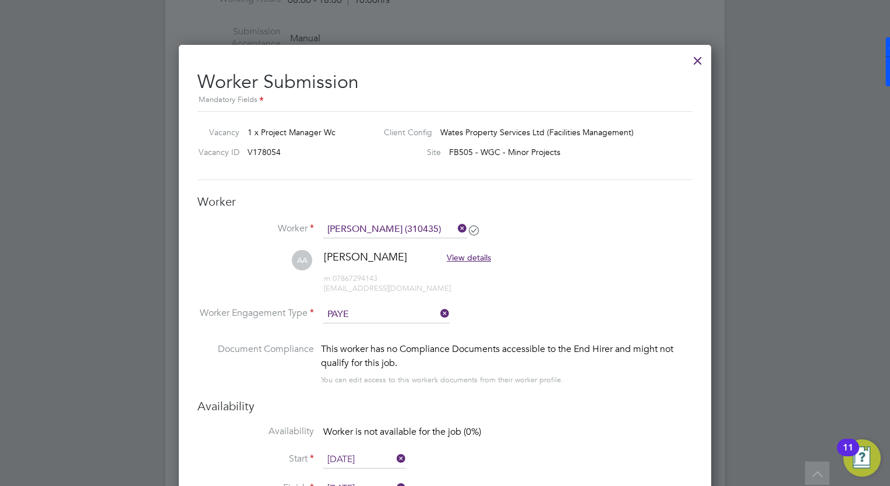
click at [353, 460] on input "02 Sep 2025" at bounding box center [364, 459] width 83 height 17
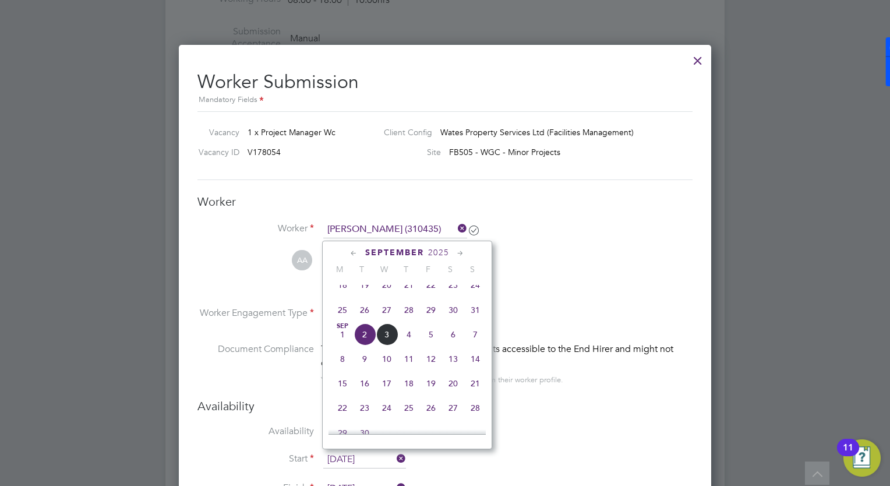
click at [408, 370] on span "11" at bounding box center [409, 359] width 22 height 22
type input "11 Sep 2025"
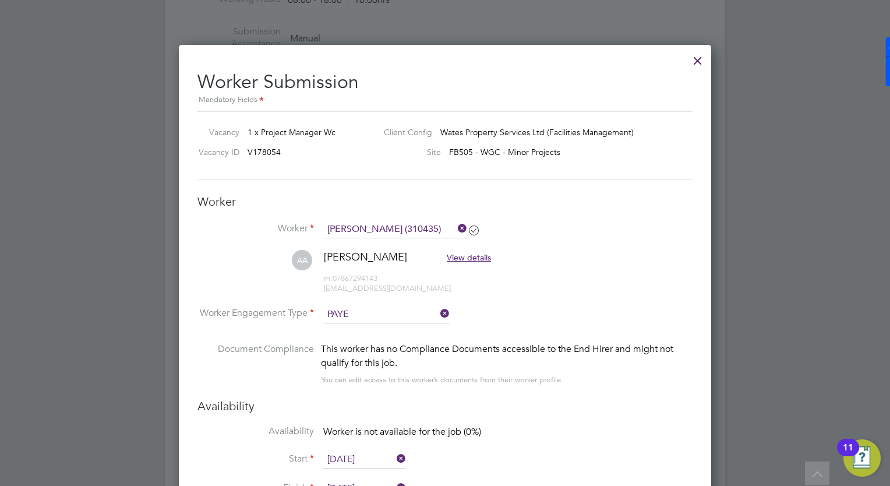
click at [394, 457] on icon at bounding box center [394, 458] width 0 height 16
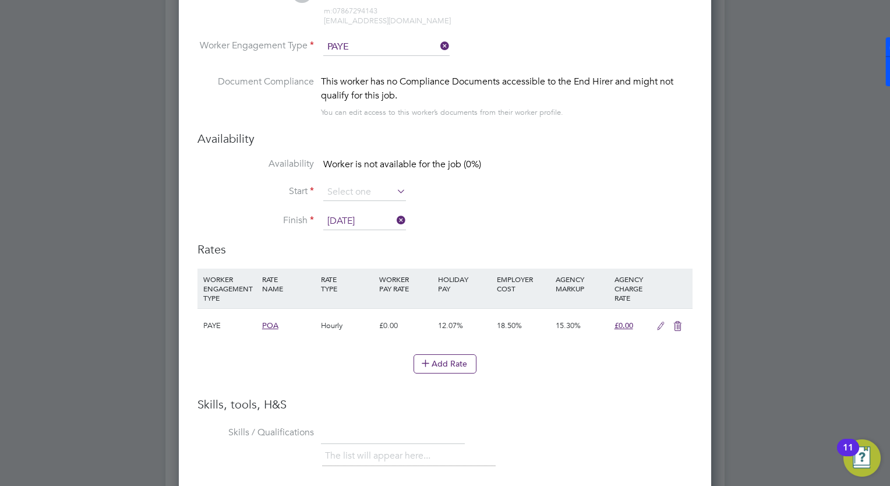
drag, startPoint x: 768, startPoint y: 267, endPoint x: 788, endPoint y: 100, distance: 168.9
click at [844, 83] on div at bounding box center [445, 243] width 890 height 486
click at [394, 220] on icon at bounding box center [394, 220] width 0 height 16
click at [359, 203] on li "Start" at bounding box center [444, 197] width 495 height 29
click at [360, 218] on input at bounding box center [364, 221] width 83 height 17
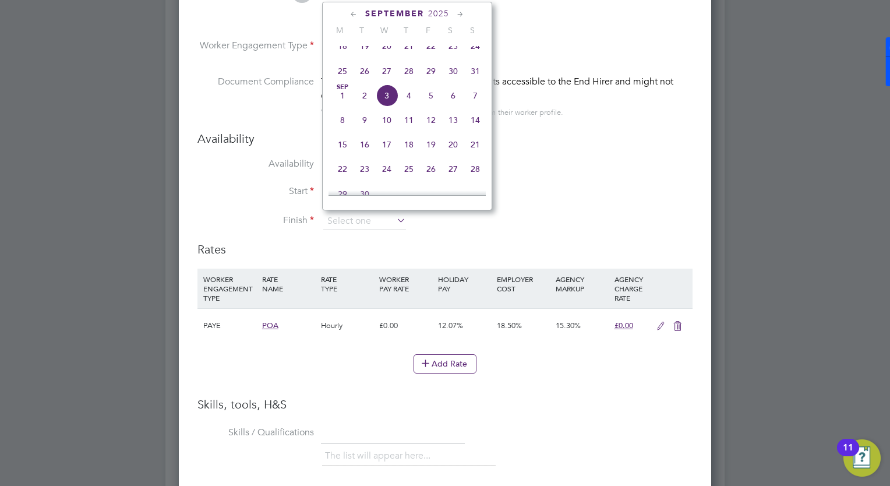
click at [371, 248] on h3 "Rates" at bounding box center [444, 249] width 495 height 15
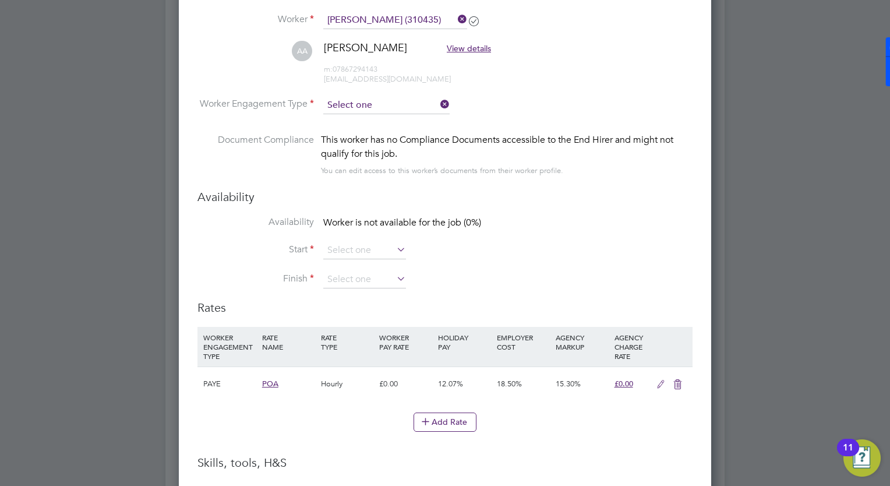
click at [364, 102] on input at bounding box center [386, 105] width 126 height 17
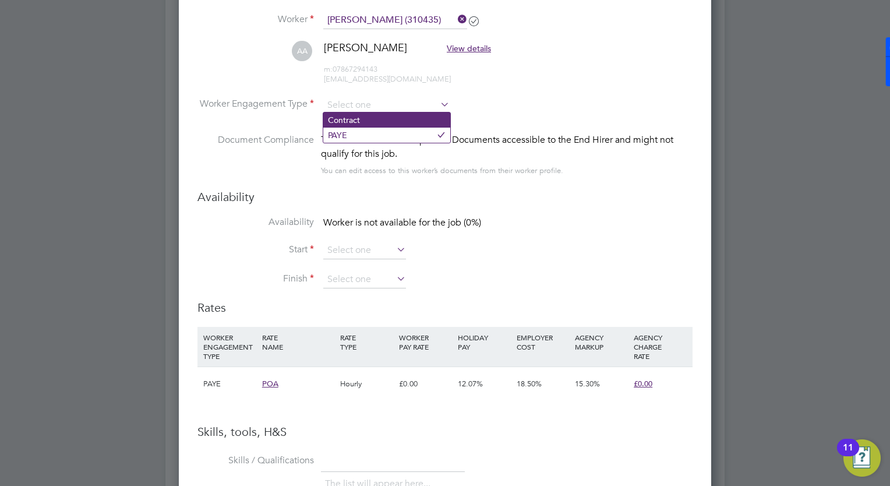
click at [363, 119] on li "Contract" at bounding box center [386, 119] width 127 height 15
type input "Contract"
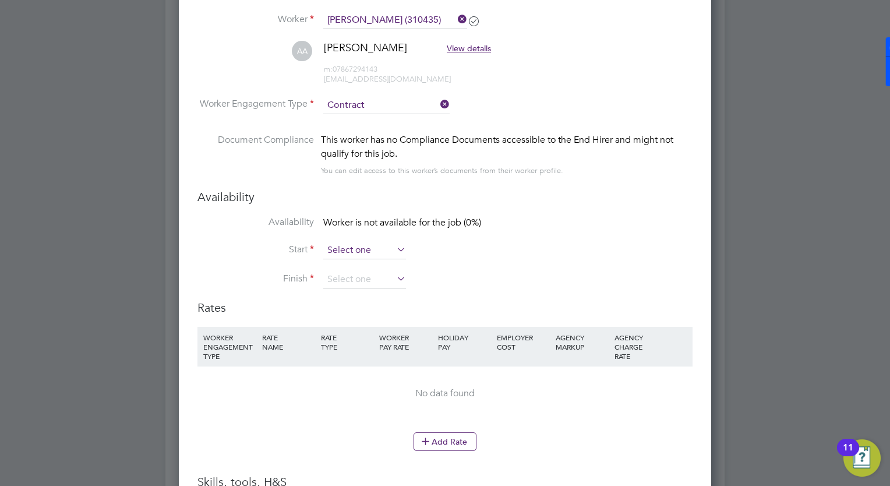
click at [356, 250] on input at bounding box center [364, 250] width 83 height 17
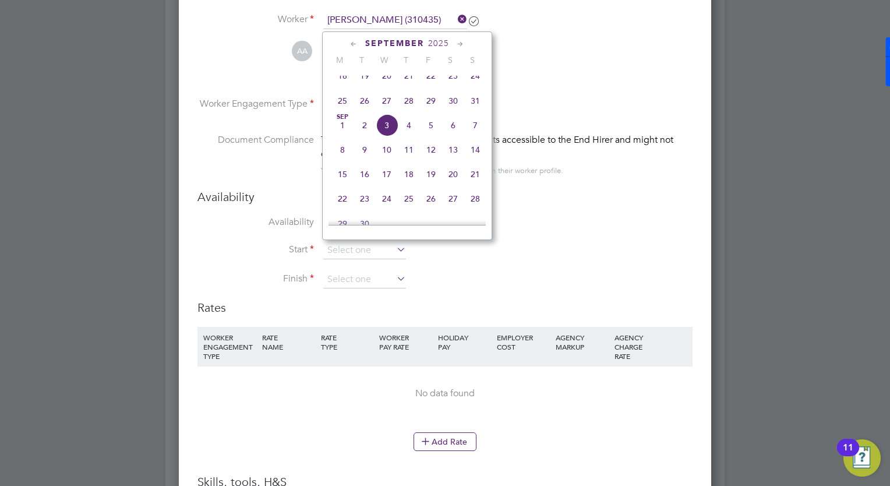
click at [389, 136] on span "3" at bounding box center [387, 125] width 22 height 22
type input "03 Sep 2025"
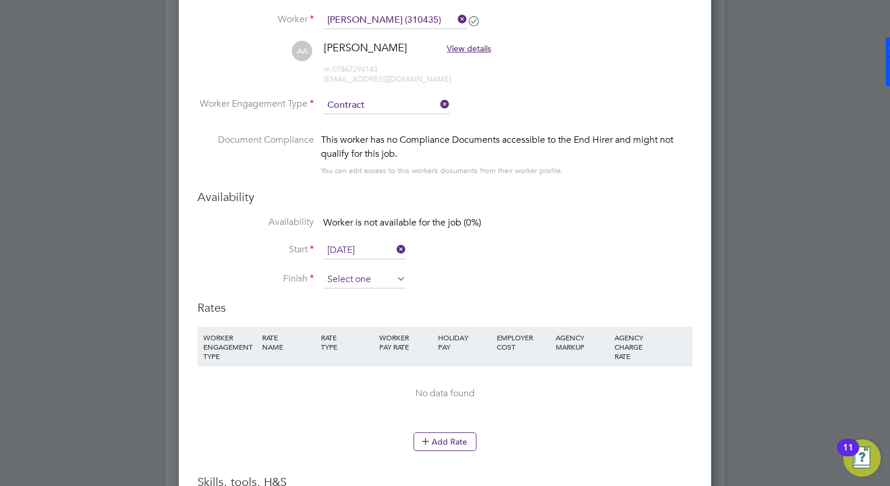
click at [373, 271] on input at bounding box center [364, 279] width 83 height 17
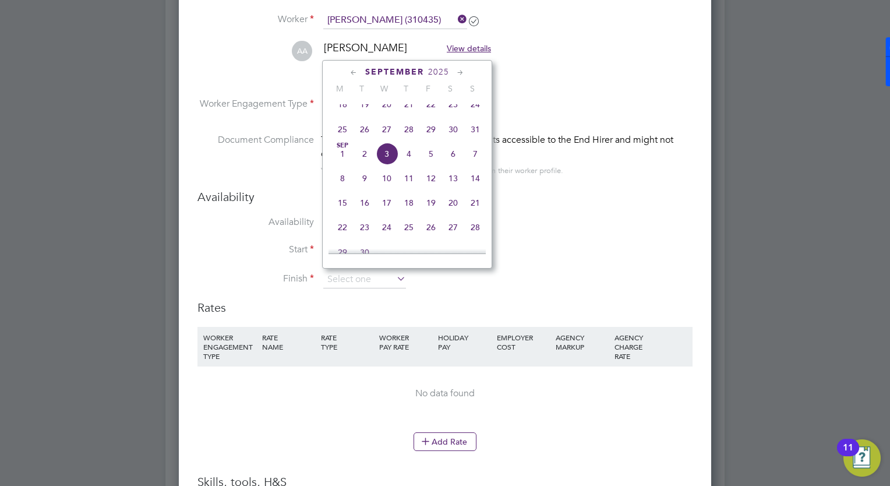
click at [457, 68] on icon at bounding box center [460, 72] width 11 height 13
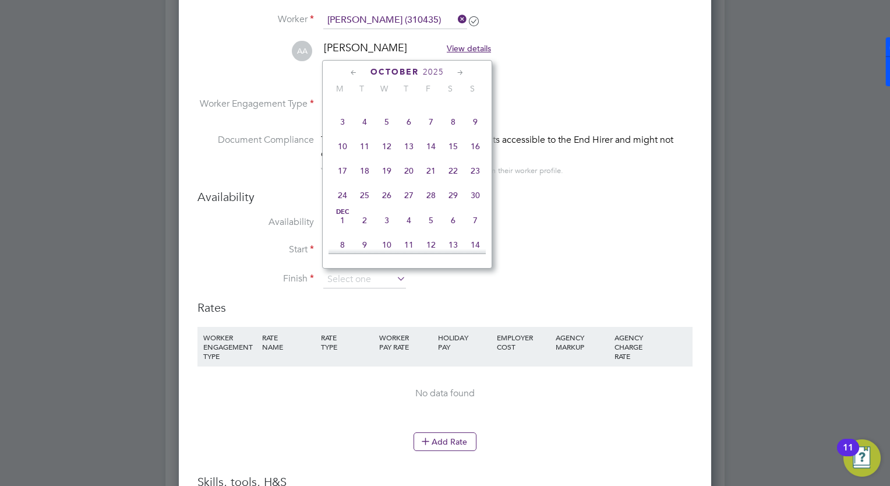
click at [457, 68] on icon at bounding box center [460, 72] width 11 height 13
click at [457, 72] on icon at bounding box center [460, 72] width 11 height 13
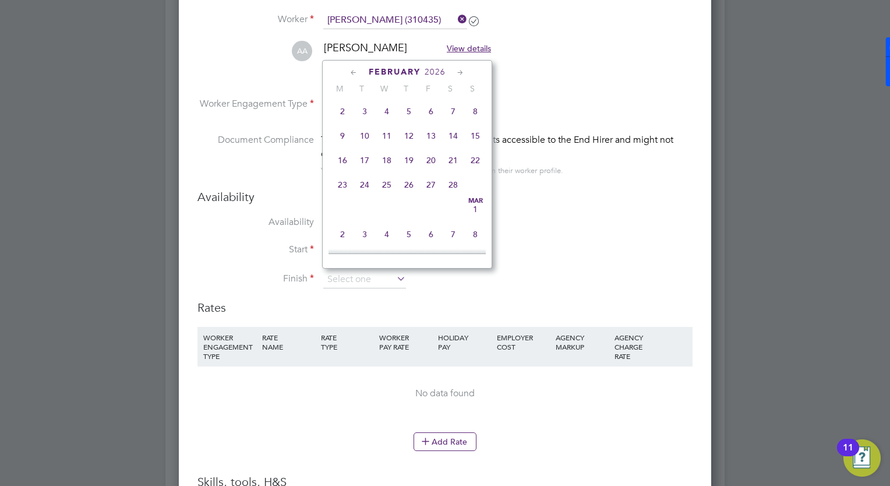
click at [457, 72] on icon at bounding box center [460, 72] width 11 height 13
click at [362, 217] on span "31" at bounding box center [364, 205] width 22 height 22
type input "31 Mar 2026"
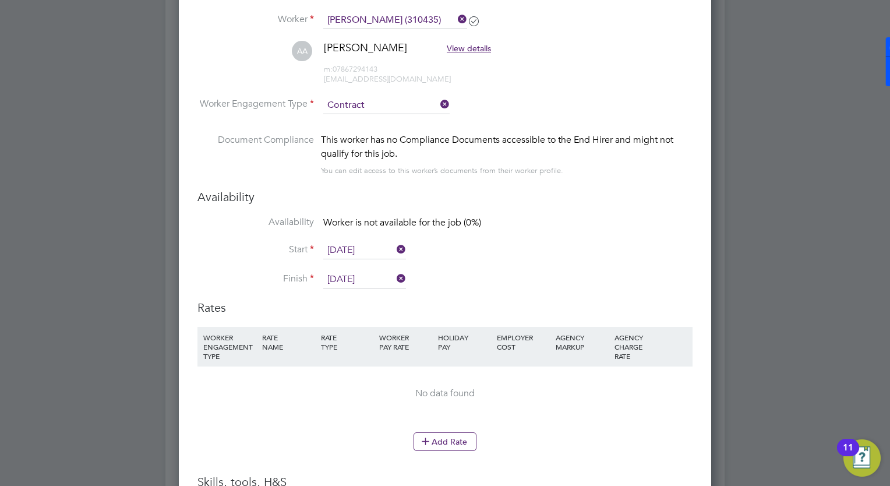
click at [503, 277] on li "Finish 31 Mar 2026" at bounding box center [444, 285] width 495 height 29
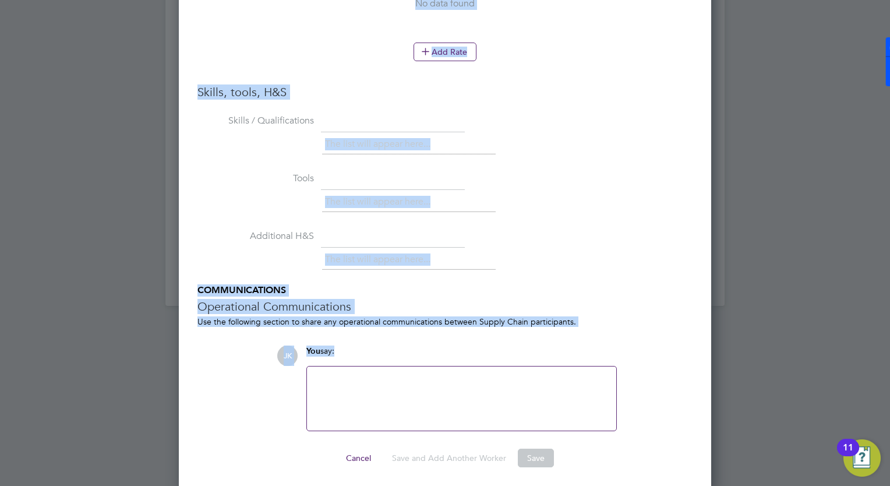
drag, startPoint x: 656, startPoint y: 284, endPoint x: 631, endPoint y: 378, distance: 98.0
click at [631, 378] on ng-form "Worker Worker Abdulhafeez Adeyemoh (310435) AA Abdulhafeez Adeyemoh View detail…" at bounding box center [444, 31] width 495 height 872
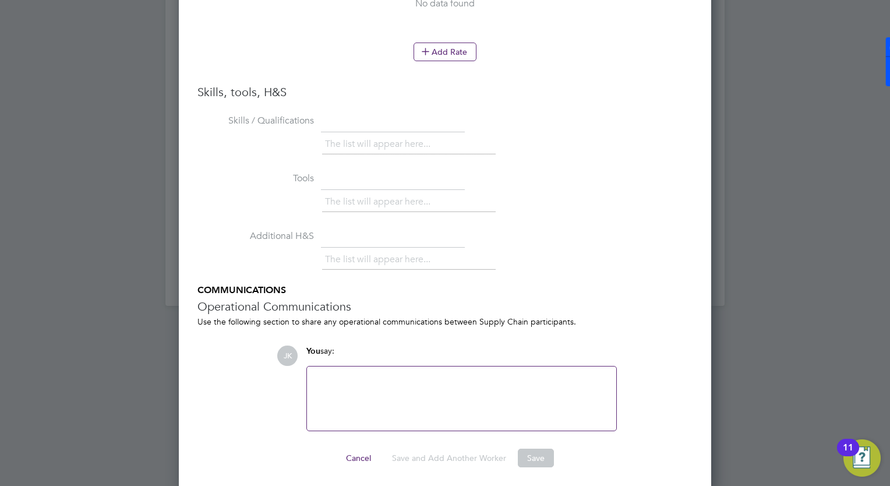
drag, startPoint x: 631, startPoint y: 378, endPoint x: 573, endPoint y: 435, distance: 81.1
click at [573, 435] on ng-form "Worker Worker Abdulhafeez Adeyemoh (310435) AA Abdulhafeez Adeyemoh View detail…" at bounding box center [444, 31] width 495 height 872
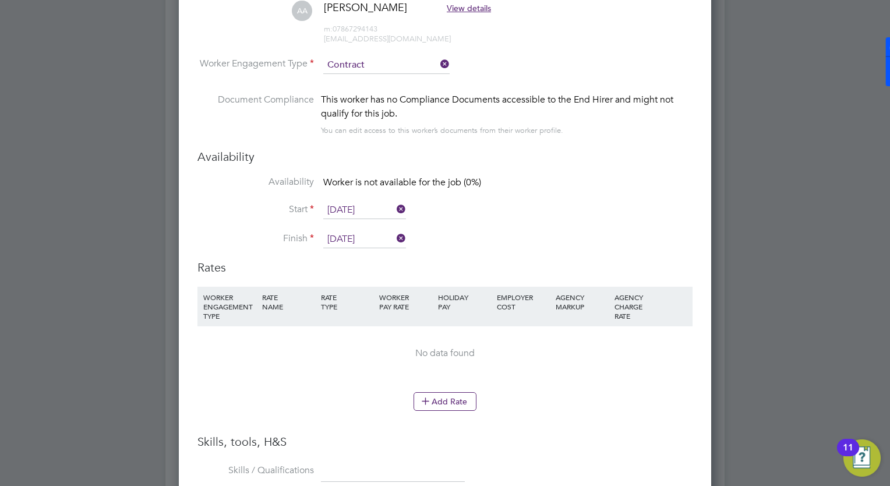
click at [449, 408] on li "Add Rate" at bounding box center [444, 407] width 495 height 30
click at [452, 404] on button "Add Rate" at bounding box center [444, 401] width 63 height 19
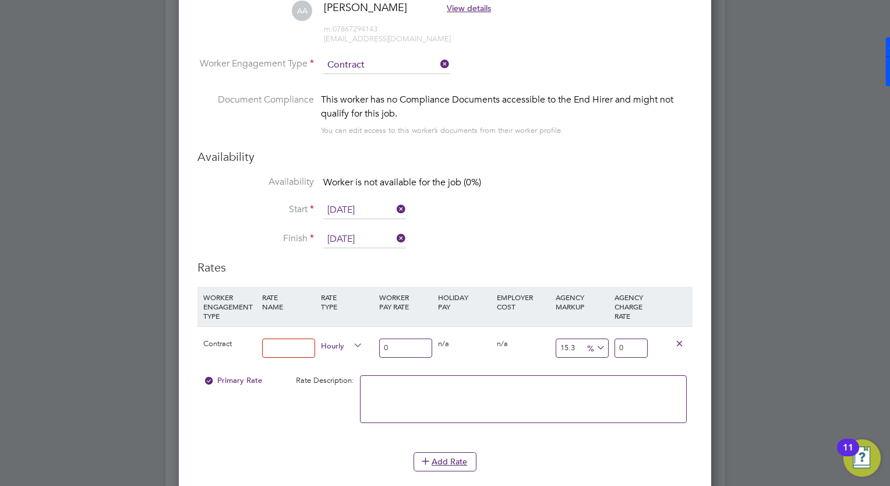
click at [275, 341] on input at bounding box center [288, 347] width 53 height 19
type input "n/a"
click at [396, 346] on input "0" at bounding box center [405, 347] width 53 height 19
type input "2"
type input "2.306"
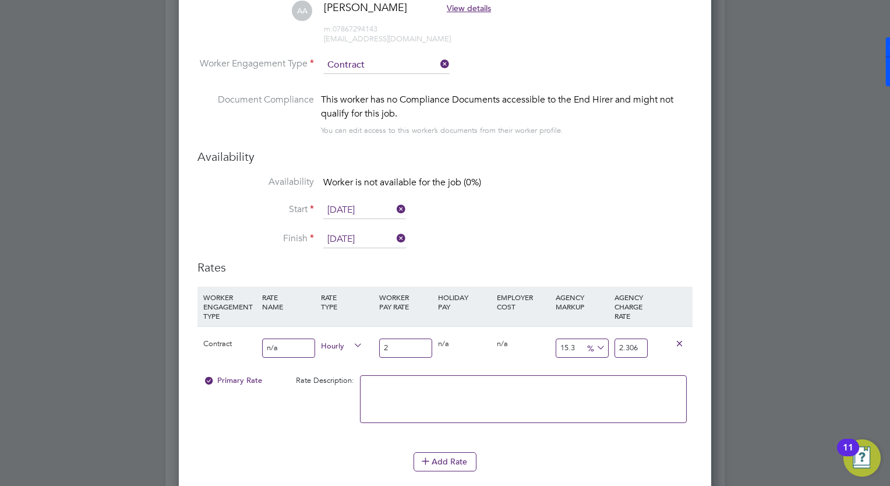
type input "26"
type input "29.978"
type input "260"
type input "299.78"
type input "260"
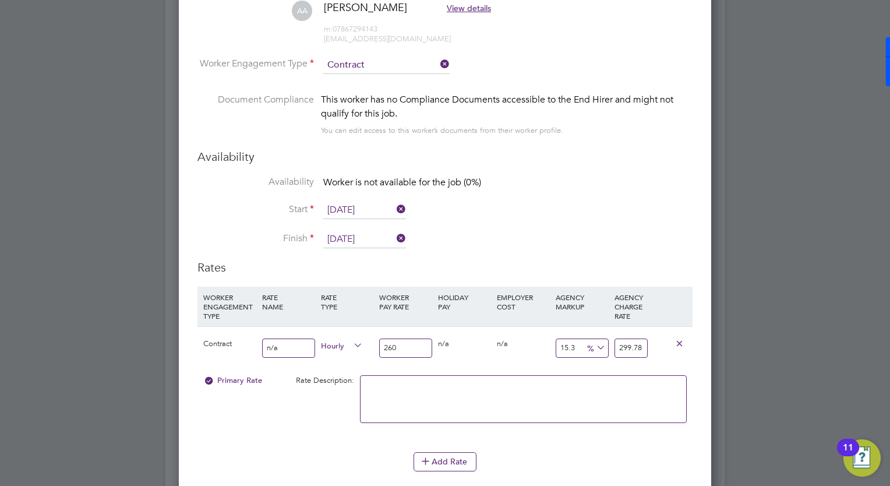
click at [510, 447] on li "WORKER ENGAGEMENT TYPE RATE NAME RATE TYPE WORKER PAY RATE HOLIDAY PAY EMPLOYER…" at bounding box center [444, 368] width 495 height 165
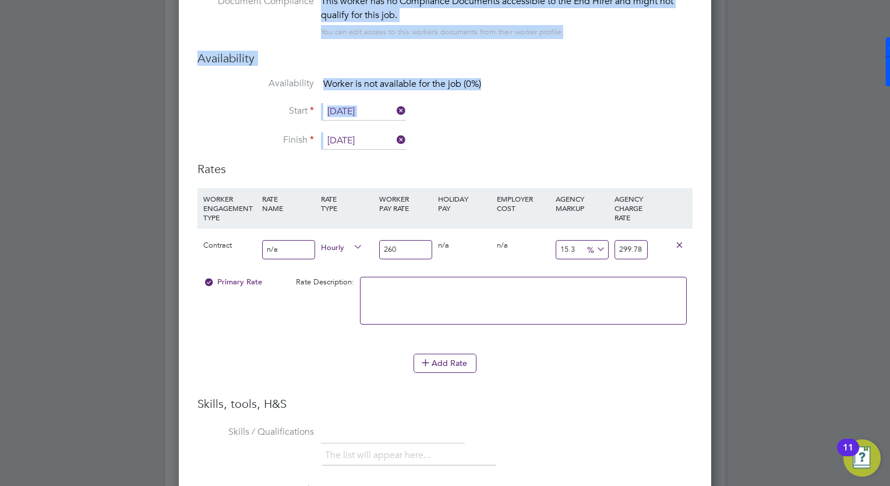
scroll to position [1281, 0]
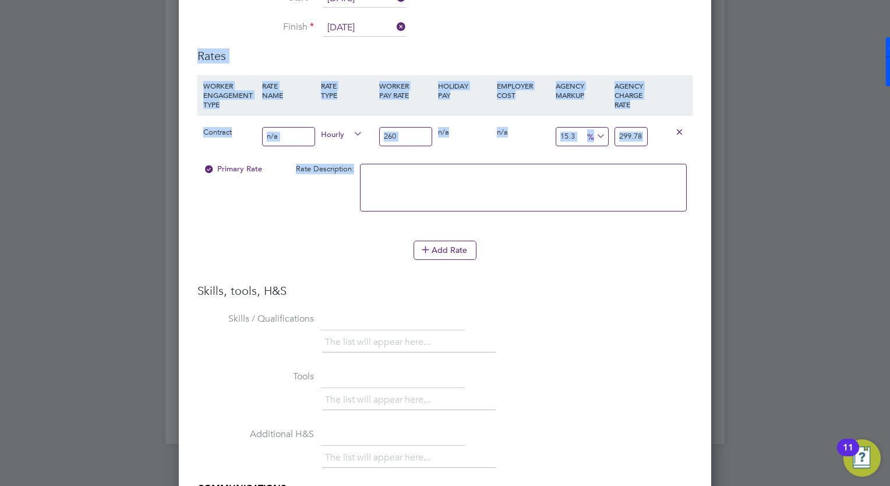
drag, startPoint x: 588, startPoint y: 305, endPoint x: 529, endPoint y: 211, distance: 111.5
click at [529, 211] on ng-form "Worker Worker Abdulhafeez Adeyemoh (310435) AA Abdulhafeez Adeyemoh View detail…" at bounding box center [444, 199] width 495 height 932
click at [280, 215] on div "Primary Rate Rate Description:" at bounding box center [444, 193] width 495 height 71
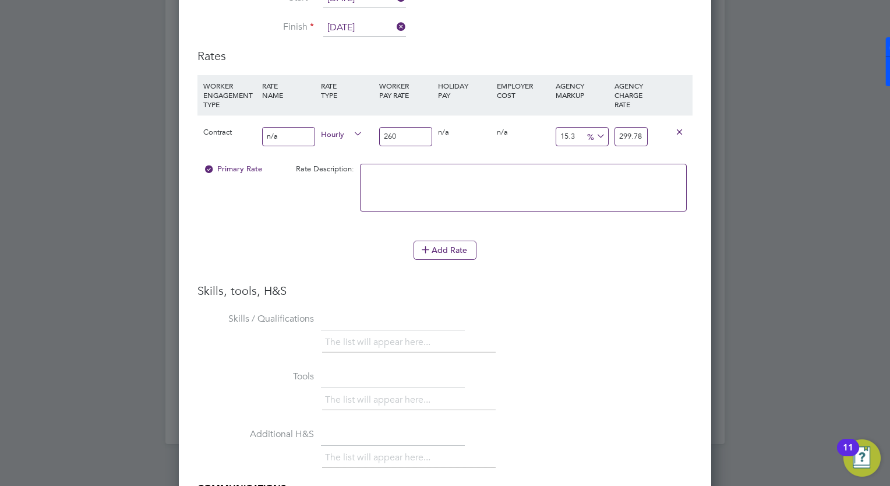
click at [580, 246] on div "Add Rate" at bounding box center [444, 249] width 495 height 19
click at [440, 248] on button "Add Rate" at bounding box center [444, 249] width 63 height 19
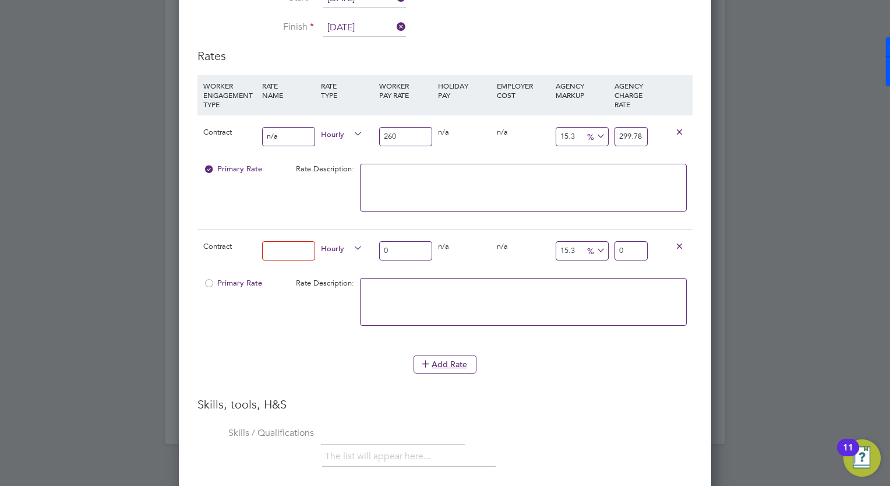
click at [678, 241] on icon at bounding box center [679, 245] width 9 height 9
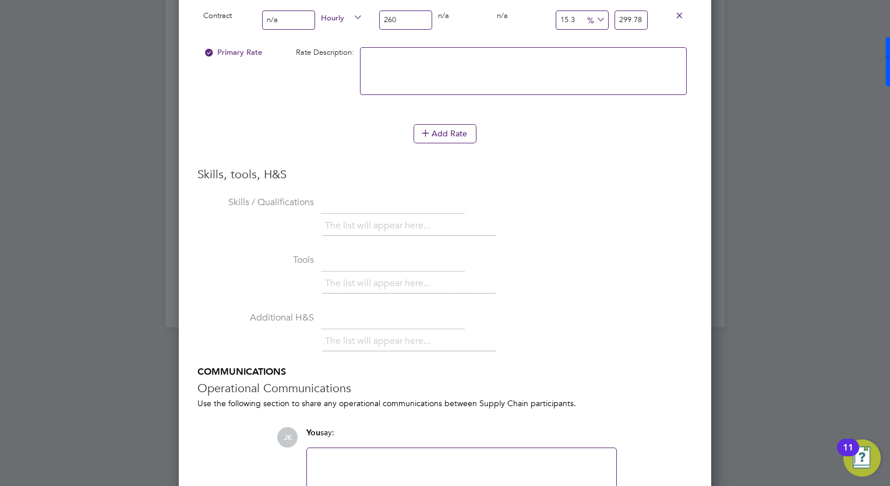
drag, startPoint x: 592, startPoint y: 362, endPoint x: 448, endPoint y: 445, distance: 166.0
drag, startPoint x: 386, startPoint y: 456, endPoint x: 412, endPoint y: 501, distance: 52.4
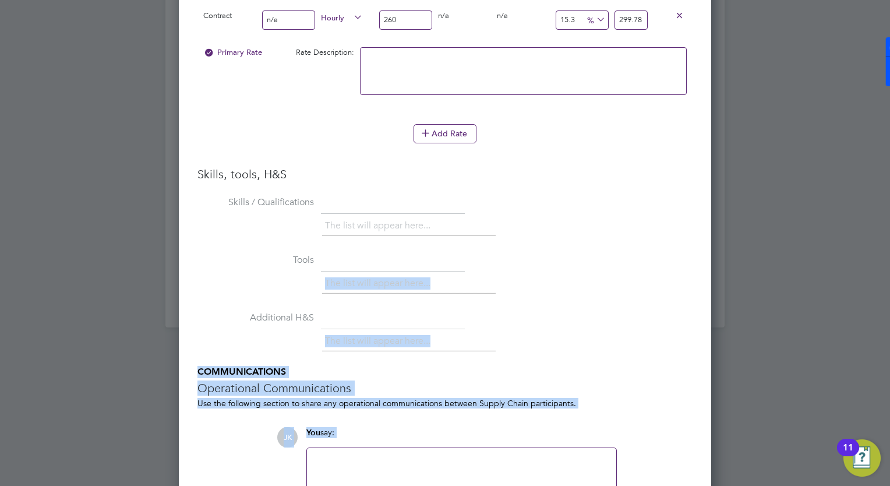
scroll to position [1479, 0]
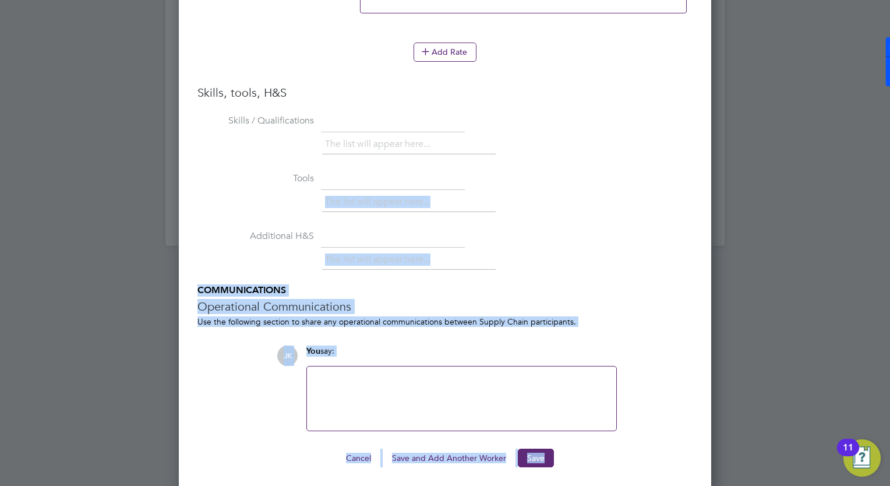
drag, startPoint x: 611, startPoint y: 227, endPoint x: 617, endPoint y: 514, distance: 286.6
drag, startPoint x: 617, startPoint y: 514, endPoint x: 561, endPoint y: 460, distance: 77.4
click at [561, 460] on div "Cancel Save and Add Another Worker Save" at bounding box center [444, 457] width 495 height 19
click at [532, 460] on button "Save" at bounding box center [536, 457] width 36 height 19
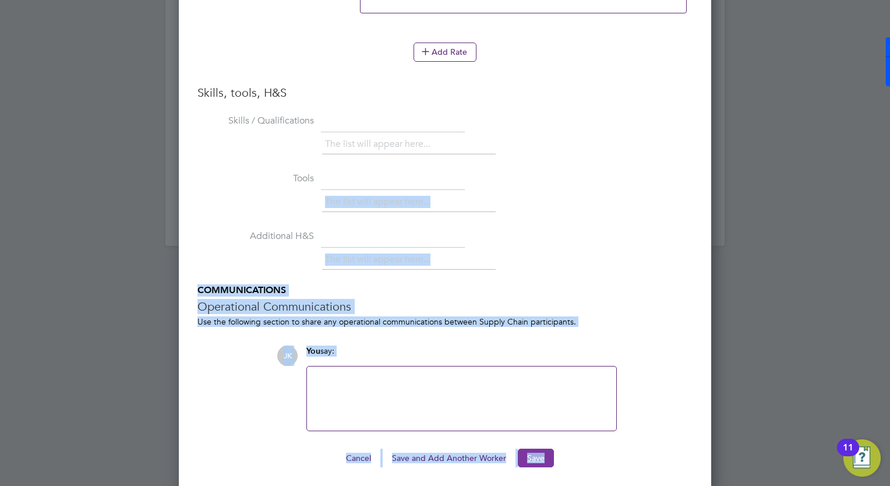
scroll to position [0, 0]
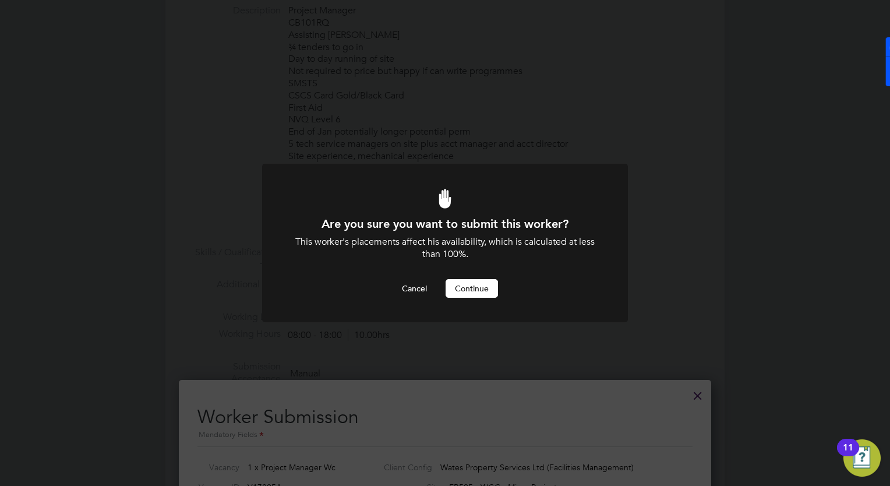
click at [462, 284] on button "Continue" at bounding box center [471, 288] width 52 height 19
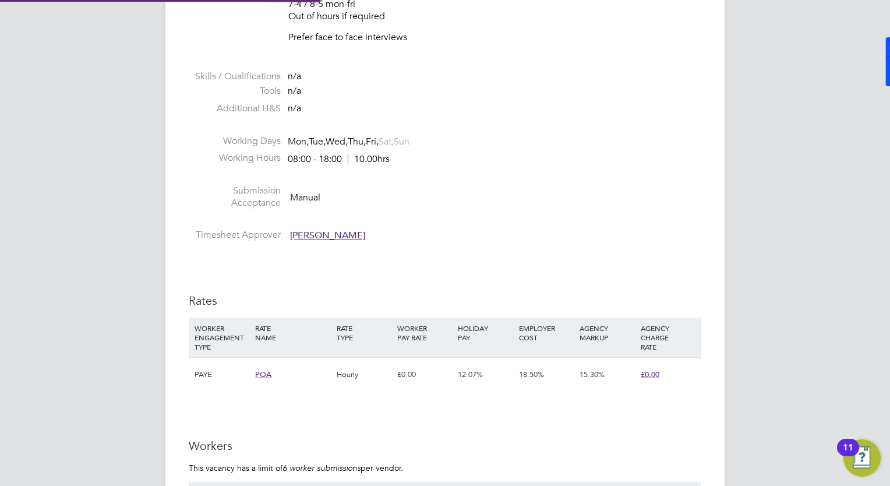
scroll to position [6, 6]
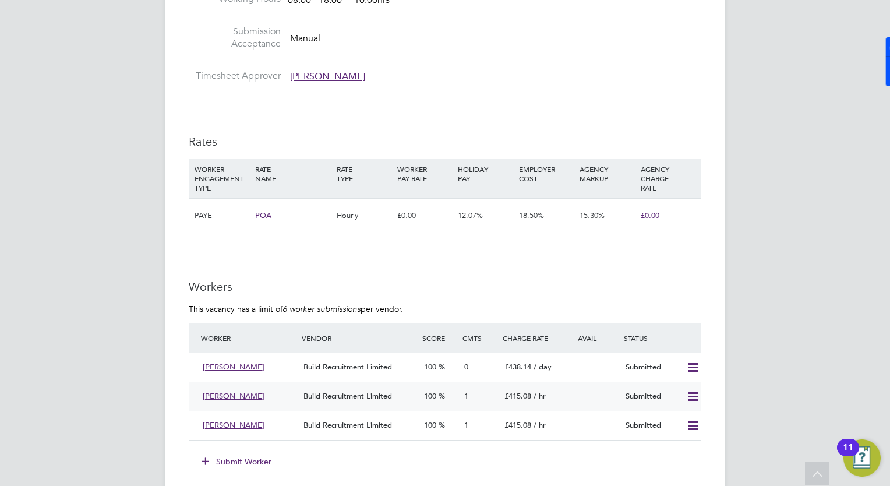
click at [468, 395] on span "1" at bounding box center [466, 396] width 4 height 10
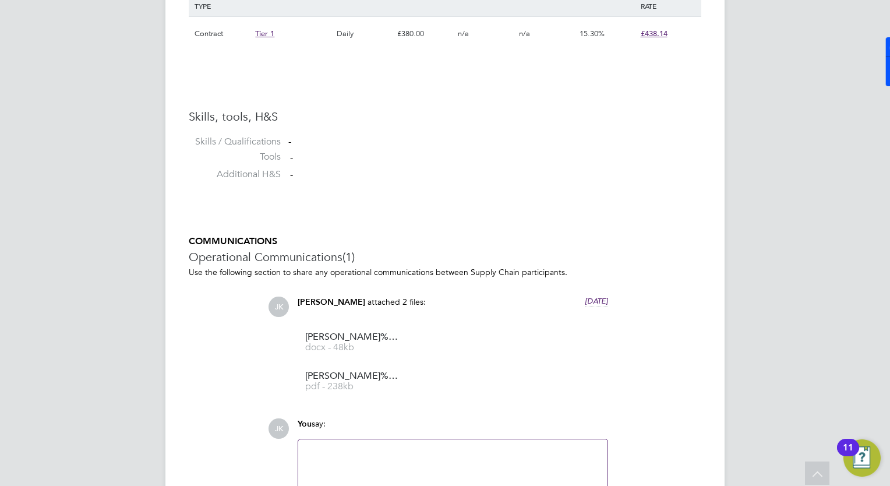
drag, startPoint x: 775, startPoint y: 228, endPoint x: 752, endPoint y: 224, distance: 23.6
click at [518, 376] on ul "Roger%20Buckley%20Wates%20Cover%20Sheet docx - 48kb Roger%20John%20Buckley%20MC…" at bounding box center [453, 362] width 310 height 78
click at [254, 374] on div "COMMUNICATIONS Operational Communications (1) Use the following section to shar…" at bounding box center [445, 396] width 512 height 323
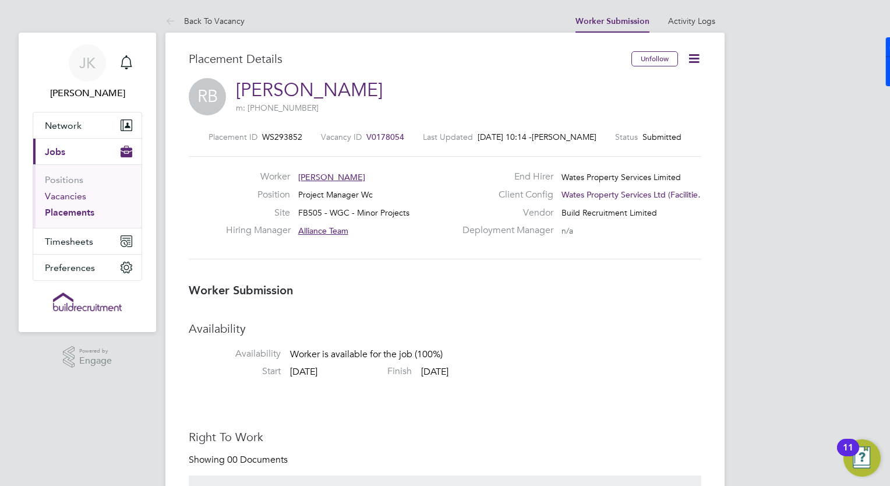
click at [62, 196] on link "Vacancies" at bounding box center [65, 195] width 41 height 11
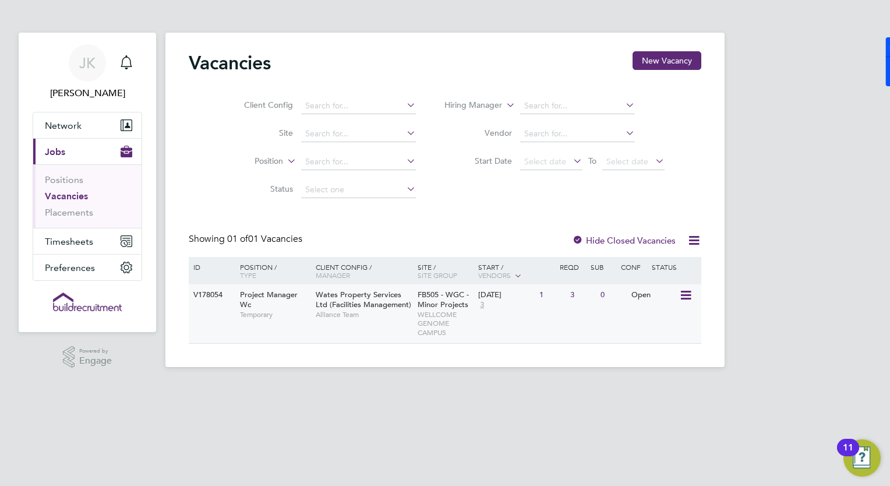
click at [569, 294] on div "3" at bounding box center [582, 295] width 30 height 22
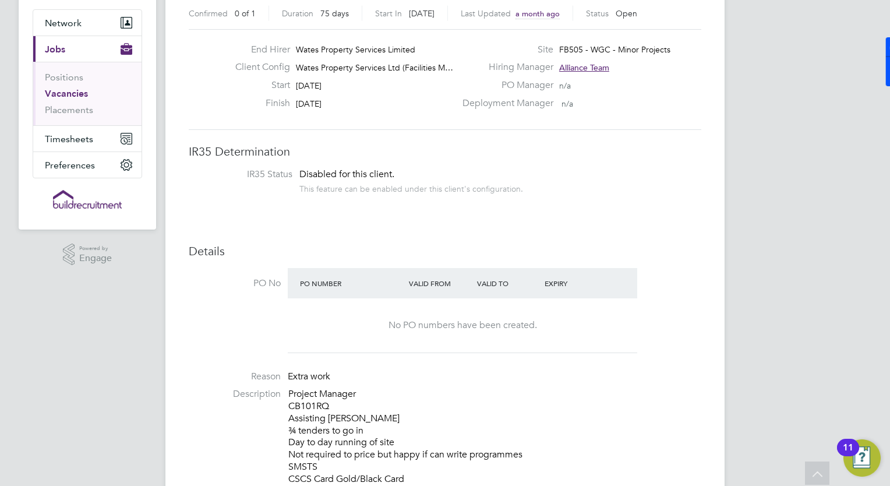
scroll to position [58, 0]
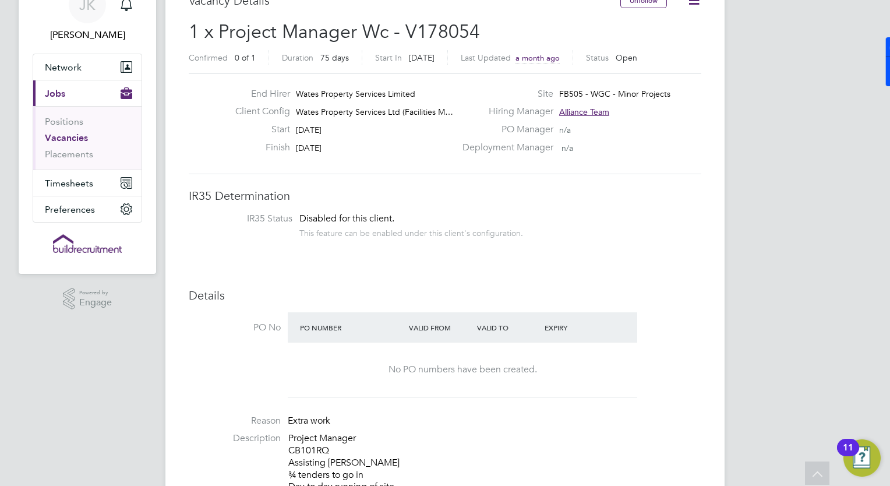
drag, startPoint x: 450, startPoint y: 366, endPoint x: 434, endPoint y: 466, distance: 100.7
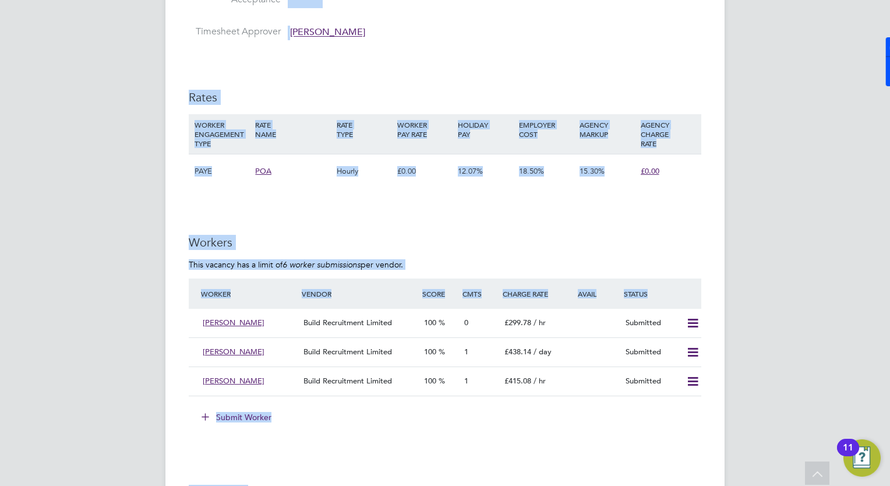
scroll to position [877, 0]
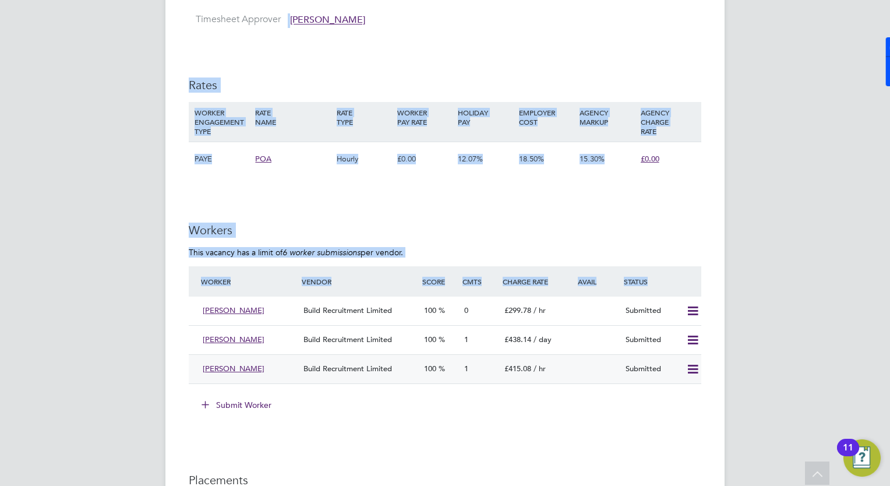
drag, startPoint x: 342, startPoint y: 283, endPoint x: 484, endPoint y: 355, distance: 159.1
click at [484, 354] on div "IR35 Determination IR35 Status Disabled for this client. This feature can be en…" at bounding box center [445, 111] width 512 height 1484
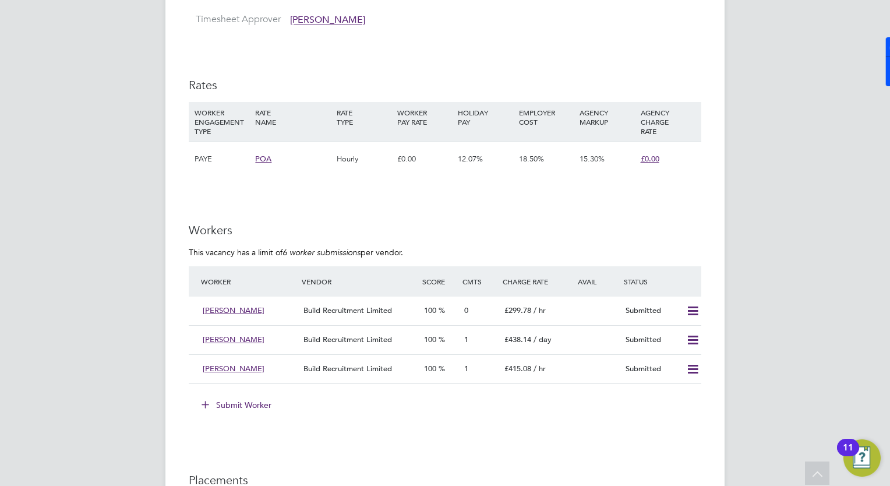
drag, startPoint x: 484, startPoint y: 355, endPoint x: 436, endPoint y: 402, distance: 67.9
click at [436, 402] on div "Submit Worker" at bounding box center [447, 404] width 508 height 19
click at [264, 313] on span "[PERSON_NAME]" at bounding box center [234, 310] width 62 height 10
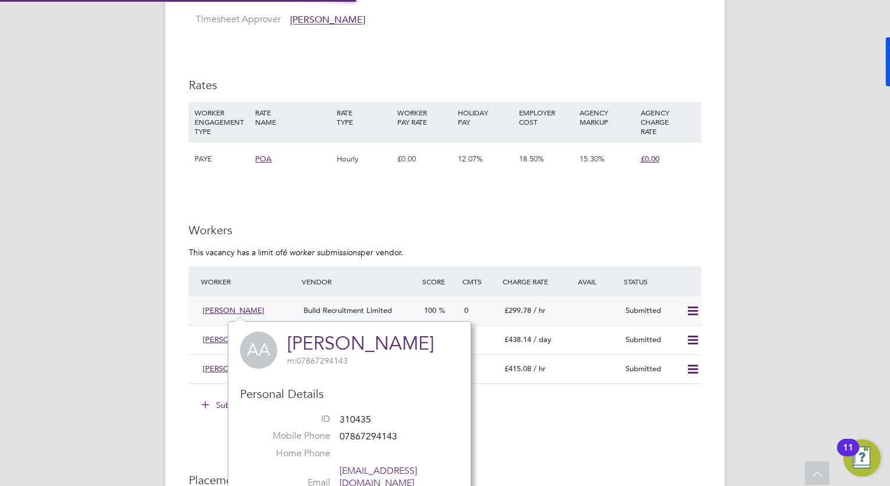
scroll to position [293, 272]
click at [264, 310] on span "[PERSON_NAME]" at bounding box center [234, 310] width 62 height 10
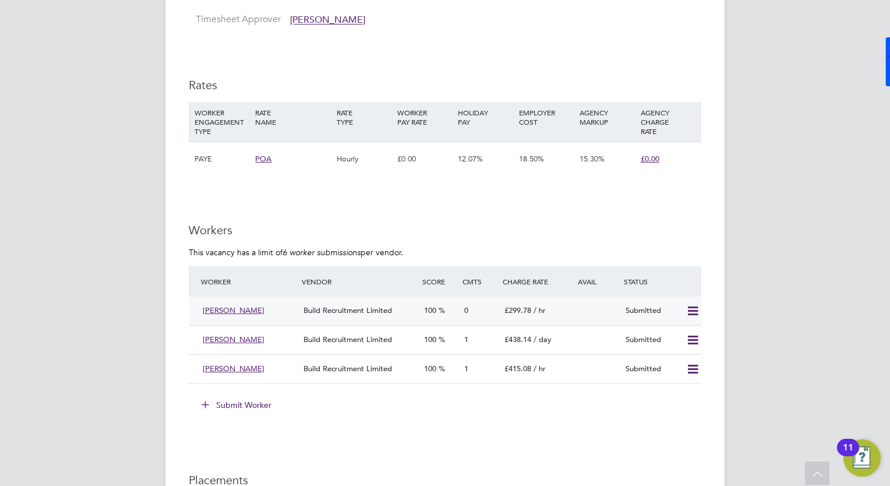
click at [268, 304] on div "[PERSON_NAME]" at bounding box center [248, 310] width 101 height 19
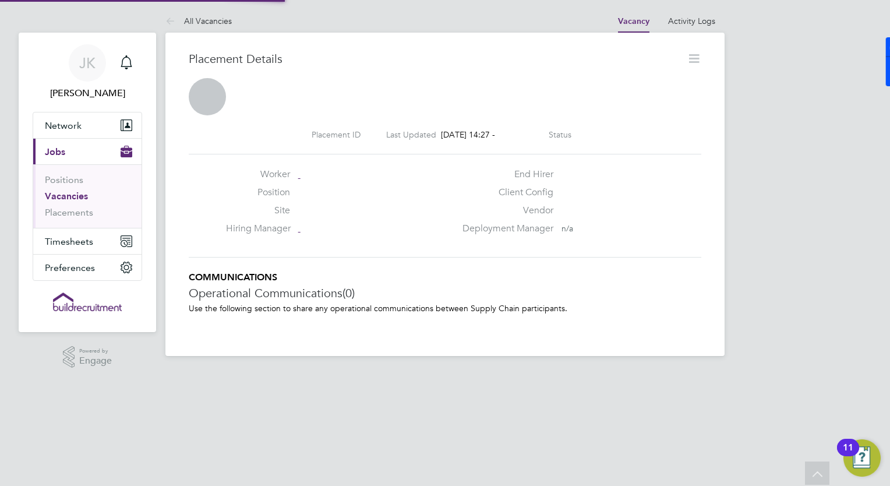
scroll to position [11, 56]
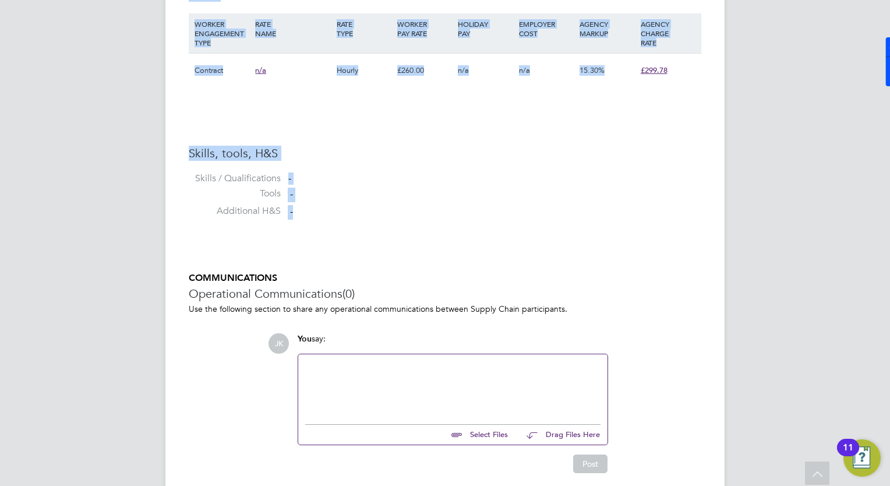
drag, startPoint x: 829, startPoint y: 214, endPoint x: 755, endPoint y: 224, distance: 75.2
click at [536, 224] on li at bounding box center [445, 223] width 512 height 3
click at [495, 434] on input "file" at bounding box center [513, 432] width 175 height 16
type input "C:\fakepath\Abdulhafeez Wates Cover Sheet.docx"
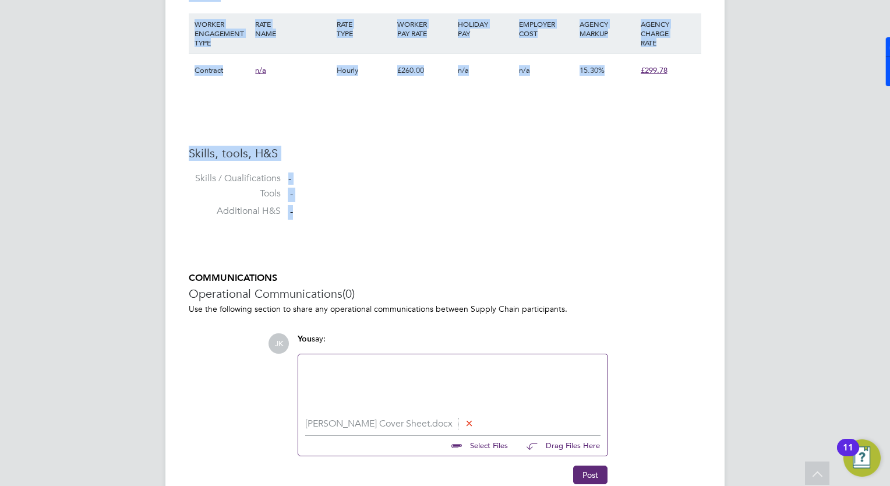
click at [496, 446] on input "file" at bounding box center [513, 444] width 175 height 16
type input "C:\fakepath\Abdulhafeez A. ADEYEMOH (T.J) - Wates CV .pdf"
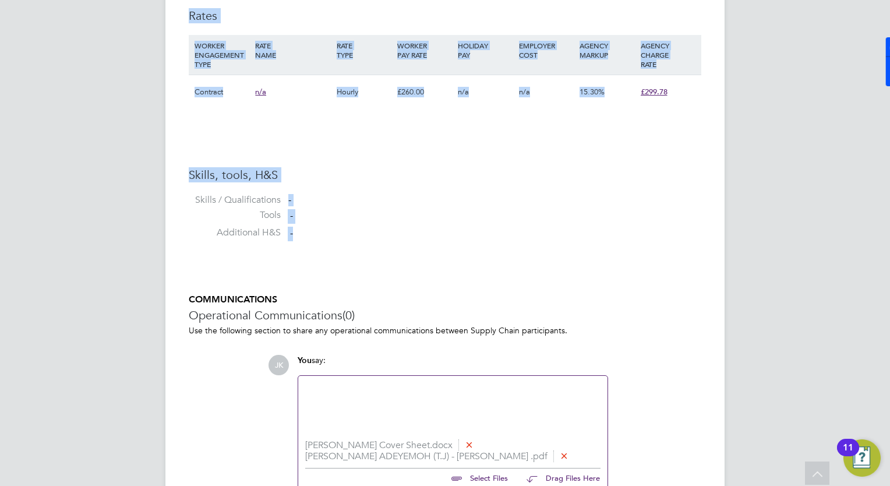
scroll to position [874, 0]
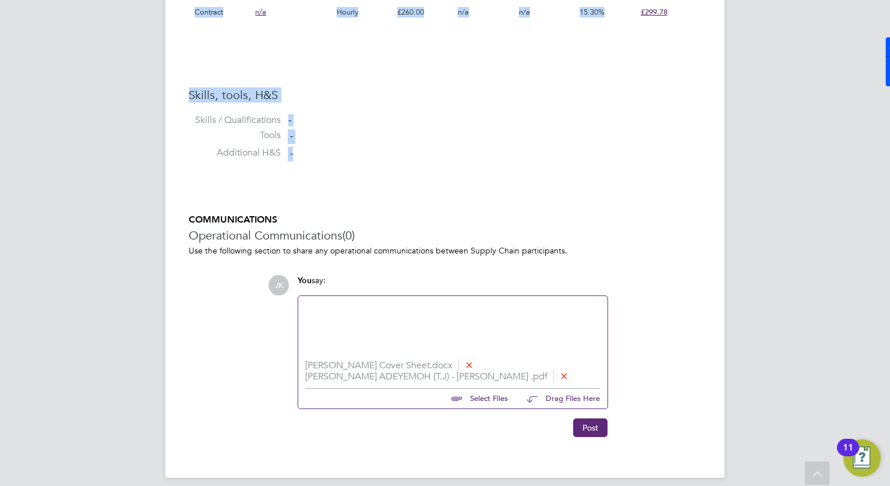
drag, startPoint x: 590, startPoint y: 433, endPoint x: 384, endPoint y: 307, distance: 240.7
click at [384, 307] on div "JK You say: Abdulhafeez Wates Cover Sheet.docx Abdulhafeez A. ADEYEMOH (T.J) - …" at bounding box center [484, 356] width 433 height 162
drag, startPoint x: 384, startPoint y: 313, endPoint x: 387, endPoint y: 320, distance: 7.9
click at [384, 313] on div at bounding box center [452, 328] width 295 height 50
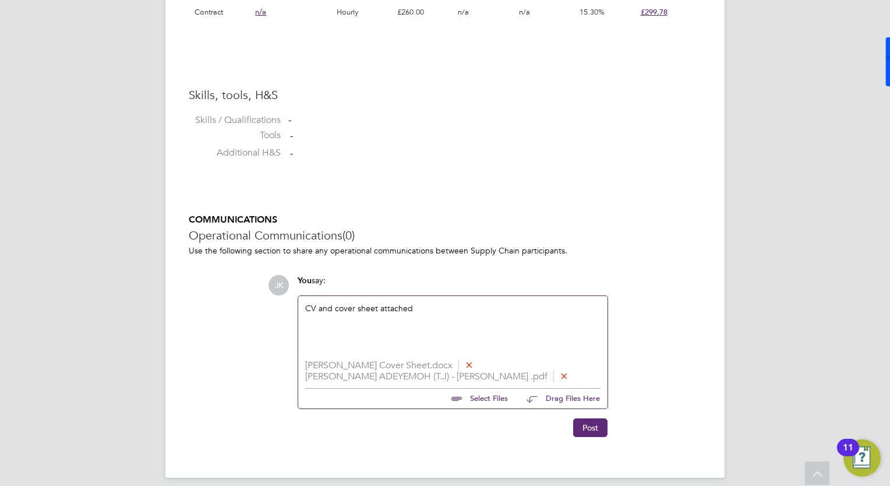
click at [426, 346] on div "CV and cover sheet attached" at bounding box center [452, 328] width 295 height 50
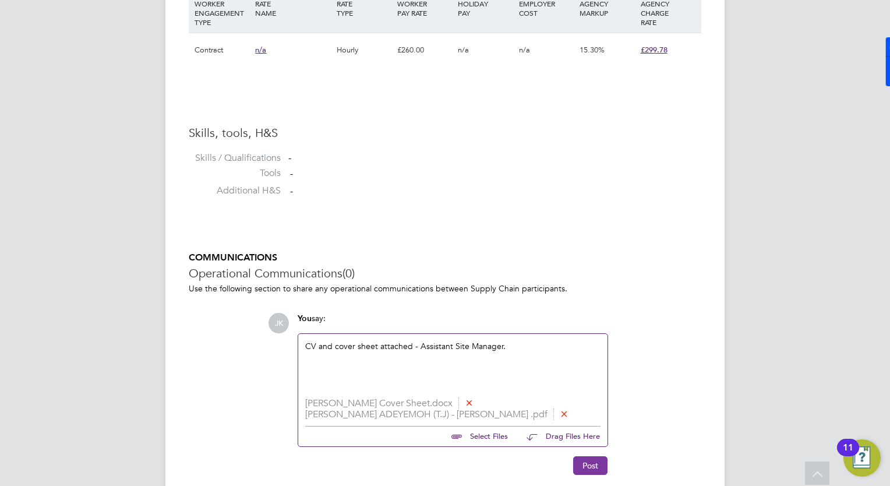
scroll to position [816, 0]
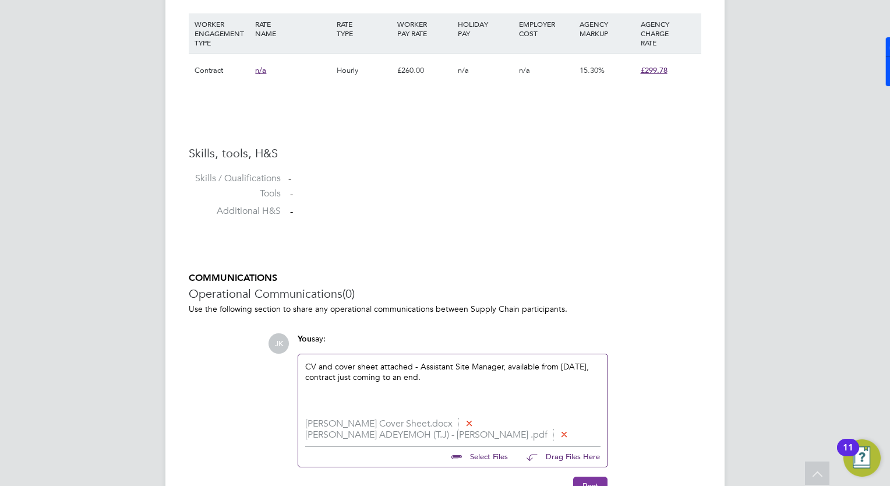
click at [578, 477] on button "Post" at bounding box center [590, 485] width 34 height 19
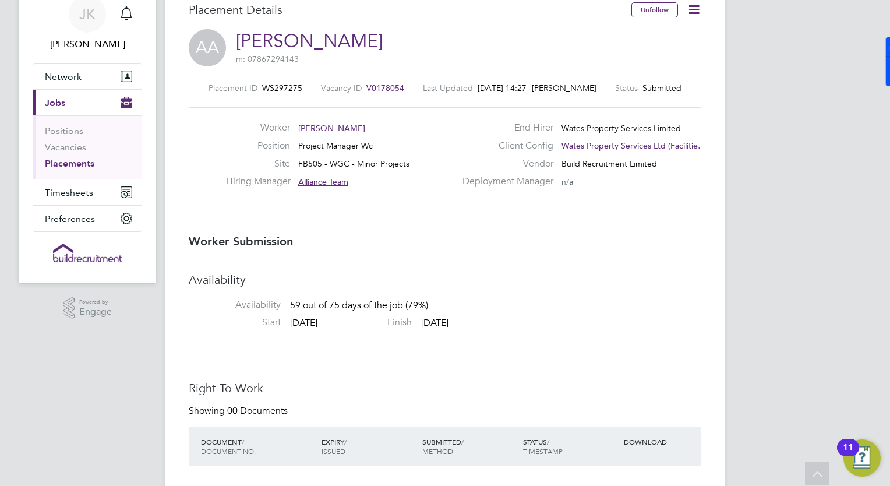
scroll to position [0, 0]
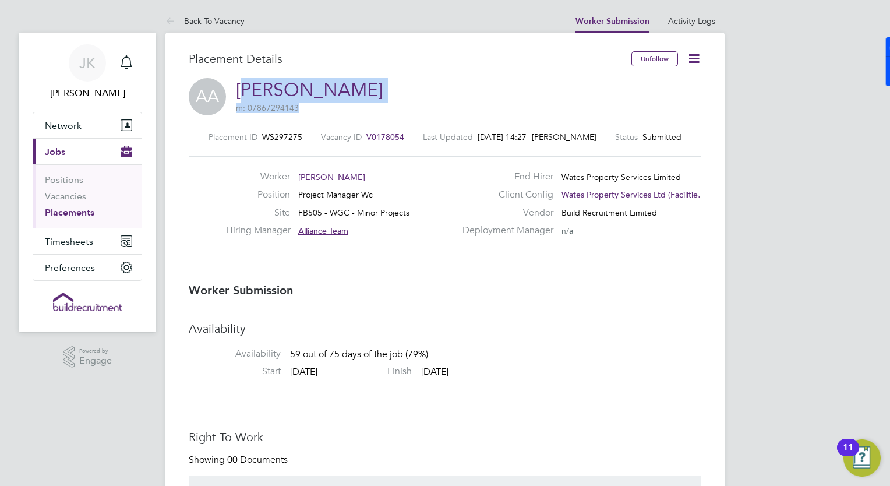
drag, startPoint x: 424, startPoint y: 92, endPoint x: 246, endPoint y: 100, distance: 177.8
click at [246, 101] on div "AA Abdulhafeez Adeyemoh m: 07867294143" at bounding box center [445, 98] width 512 height 40
click at [231, 77] on div "Placement Details" at bounding box center [406, 64] width 434 height 27
drag, startPoint x: 463, startPoint y: 86, endPoint x: 249, endPoint y: 98, distance: 214.0
click at [246, 97] on div "AA Abdulhafeez Adeyemoh m: 07867294143" at bounding box center [445, 98] width 512 height 40
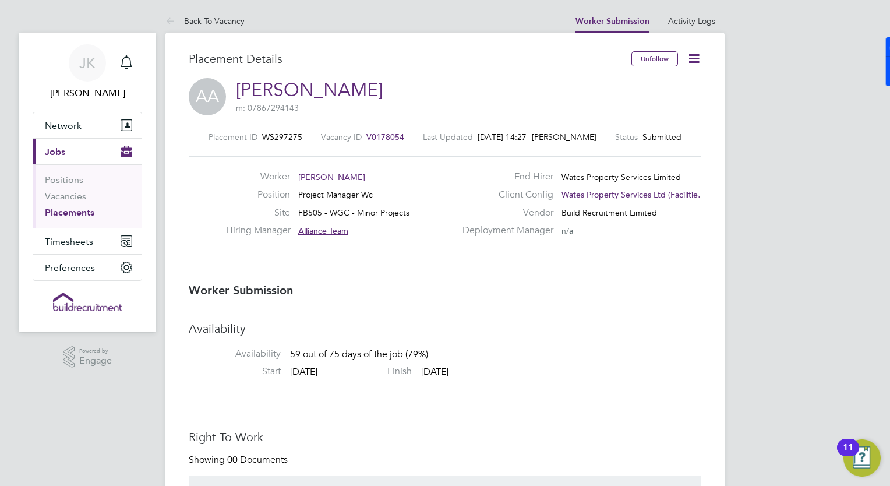
click at [454, 90] on div "AA Abdulhafeez Adeyemoh m: 07867294143" at bounding box center [445, 98] width 512 height 40
drag, startPoint x: 543, startPoint y: 87, endPoint x: 235, endPoint y: 89, distance: 308.0
click at [235, 89] on div "AA Abdulhafeez Adeyemoh m: 07867294143" at bounding box center [445, 98] width 512 height 40
copy h2 "Abdulhafeez Adeyemoh m: 07867294143"
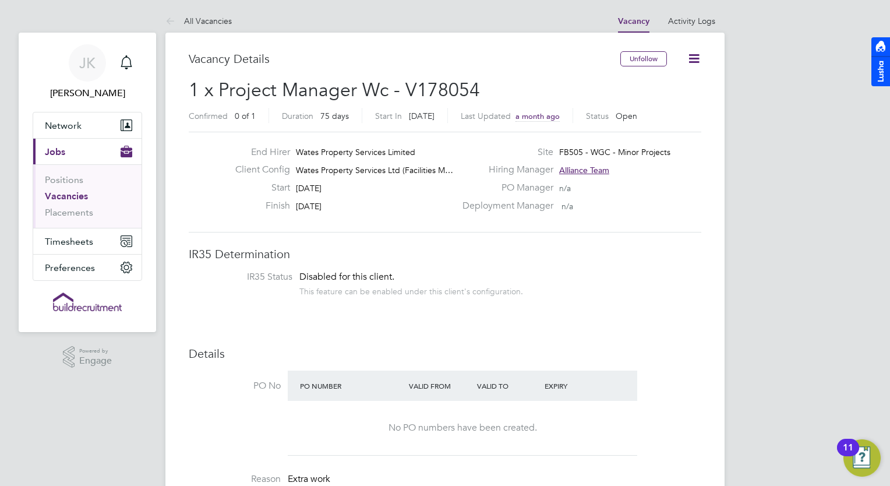
click at [692, 59] on icon at bounding box center [694, 58] width 15 height 15
click at [466, 108] on div "Confirmed 0 of 1 Duration 75 days Start [DATE][DATE] Last Updated a month ago S…" at bounding box center [445, 117] width 512 height 19
click at [328, 165] on span "Wates Property Services Ltd (Facilities M…" at bounding box center [374, 170] width 157 height 10
click at [692, 52] on icon at bounding box center [694, 58] width 15 height 15
click at [533, 88] on h2 "1 x Project Manager Wc - V178054 Confirmed 0 of 1 Duration 75 days Start [DATE]…" at bounding box center [445, 102] width 512 height 49
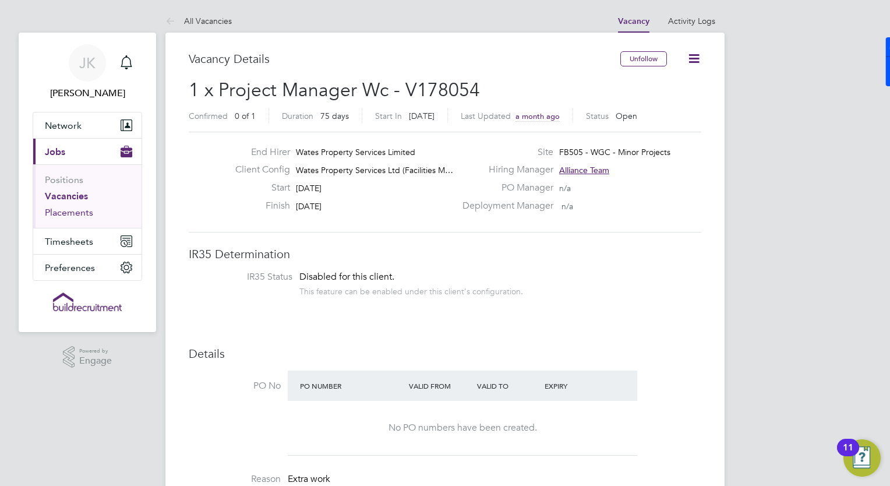
click at [58, 216] on link "Placements" at bounding box center [69, 212] width 48 height 11
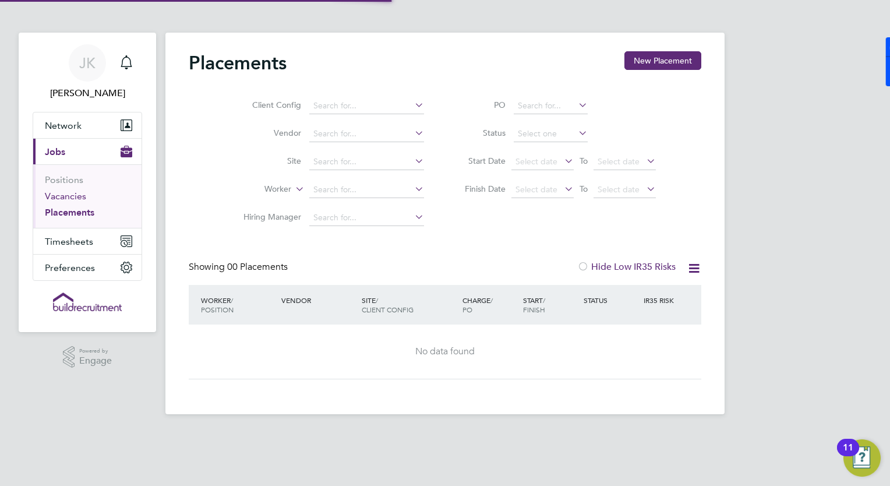
click at [63, 199] on link "Vacancies" at bounding box center [65, 195] width 41 height 11
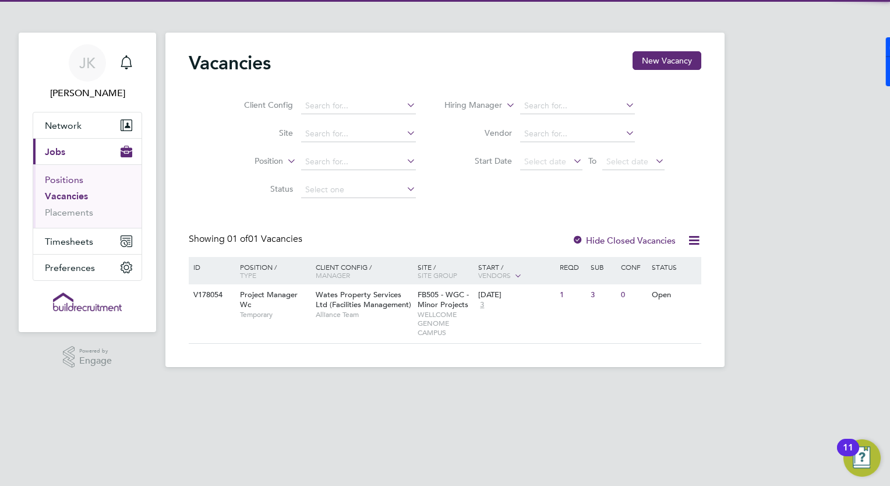
click at [73, 179] on link "Positions" at bounding box center [64, 179] width 38 height 11
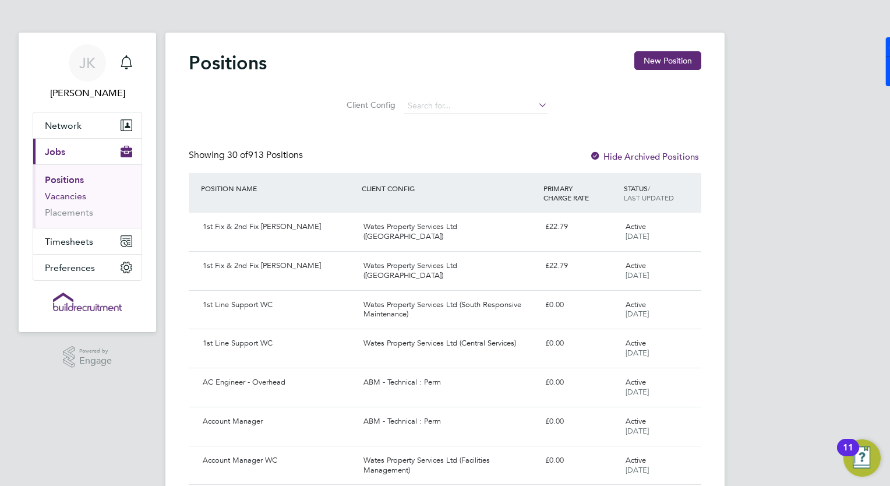
click at [72, 192] on link "Vacancies" at bounding box center [65, 195] width 41 height 11
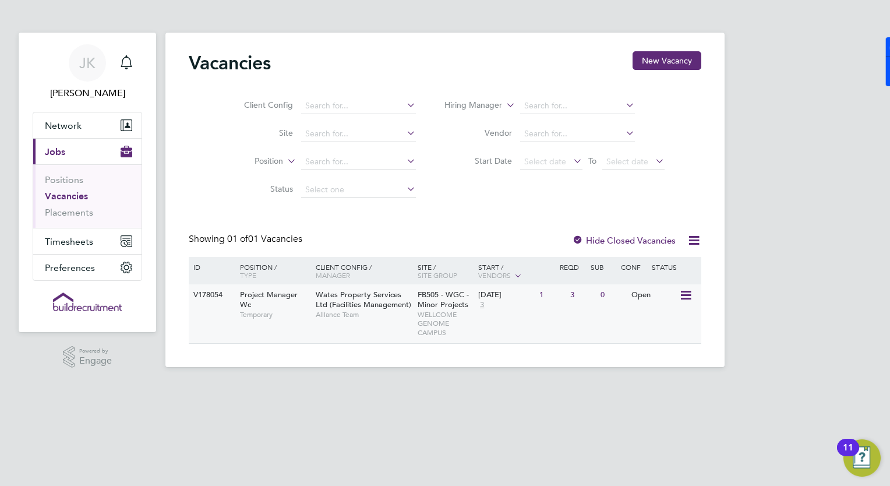
click at [682, 289] on icon at bounding box center [685, 295] width 12 height 14
click at [544, 294] on div "1" at bounding box center [551, 295] width 30 height 22
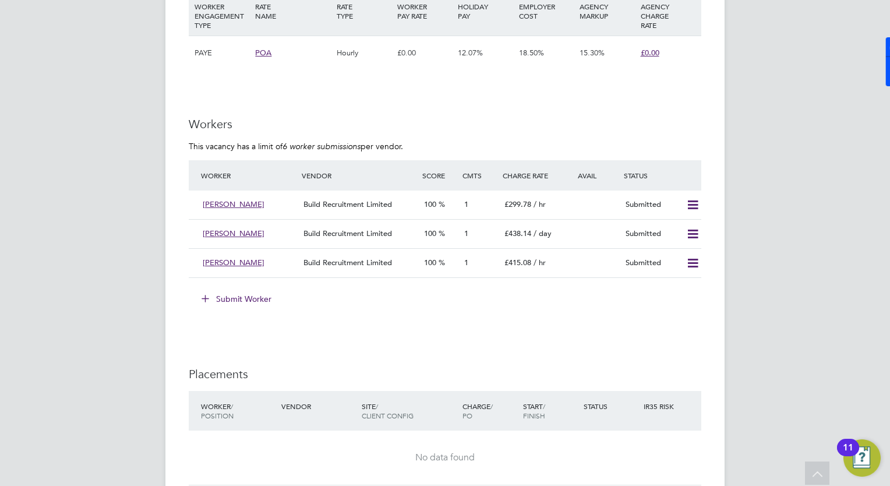
scroll to position [990, 0]
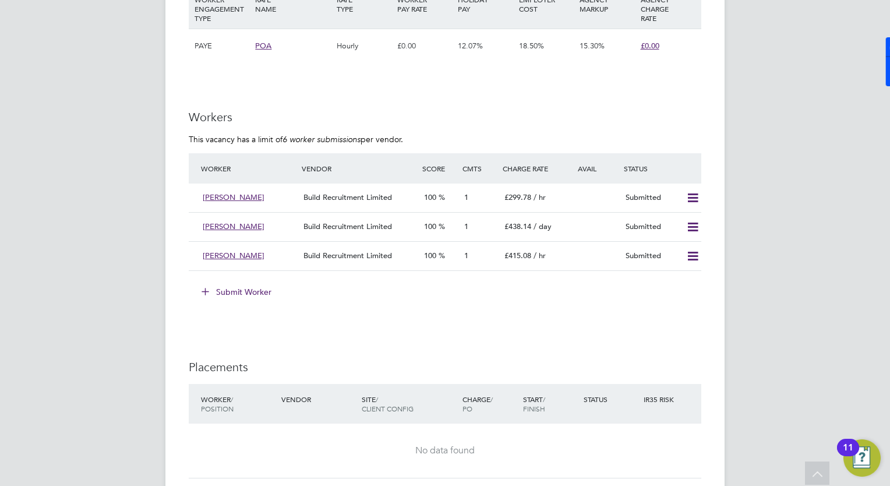
click at [213, 288] on button "Submit Worker" at bounding box center [236, 291] width 87 height 19
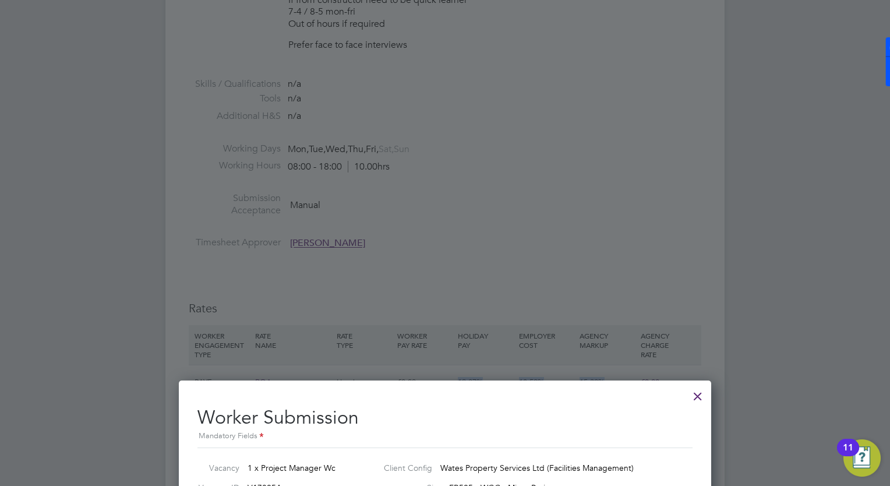
drag, startPoint x: 407, startPoint y: 258, endPoint x: 461, endPoint y: 489, distance: 237.4
click at [461, 485] on html "[PERSON_NAME] [PERSON_NAME] Notifications Applications: Network Businesses Site…" at bounding box center [445, 230] width 890 height 1772
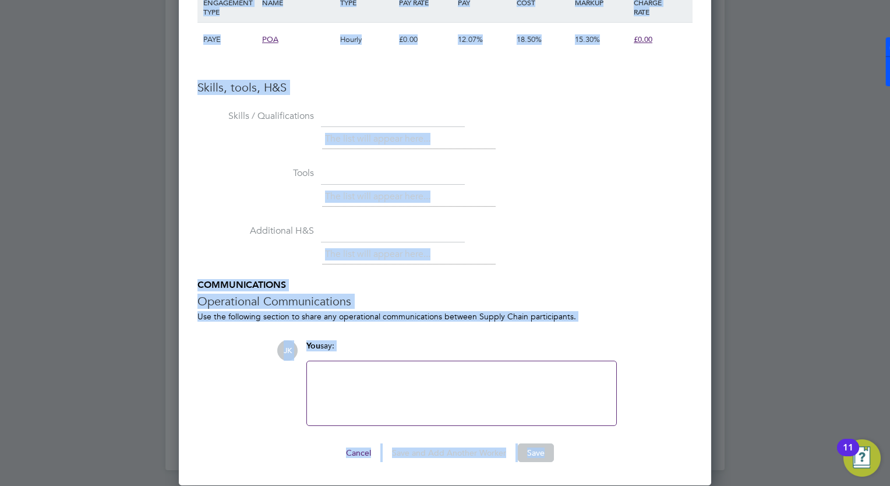
drag, startPoint x: 450, startPoint y: 452, endPoint x: 455, endPoint y: 515, distance: 63.2
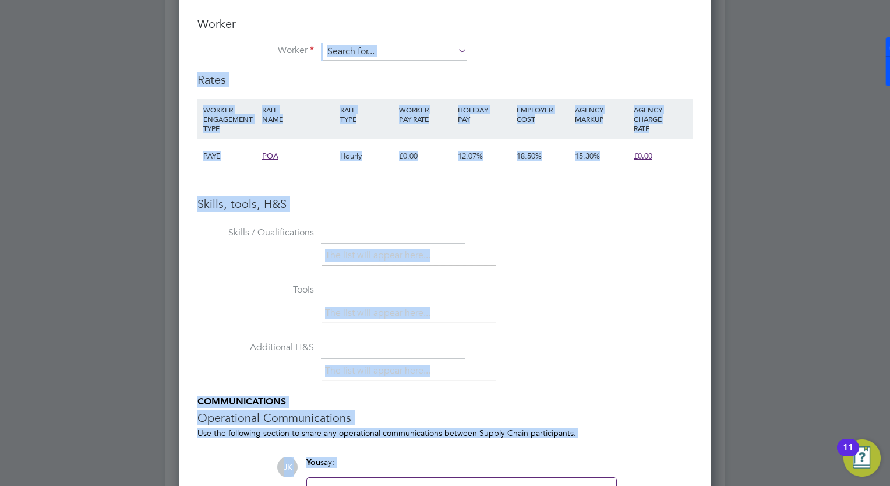
click at [418, 211] on div "Skills, tools, H&S Skills / Qualifications The list will appear here... Tools T…" at bounding box center [444, 369] width 495 height 346
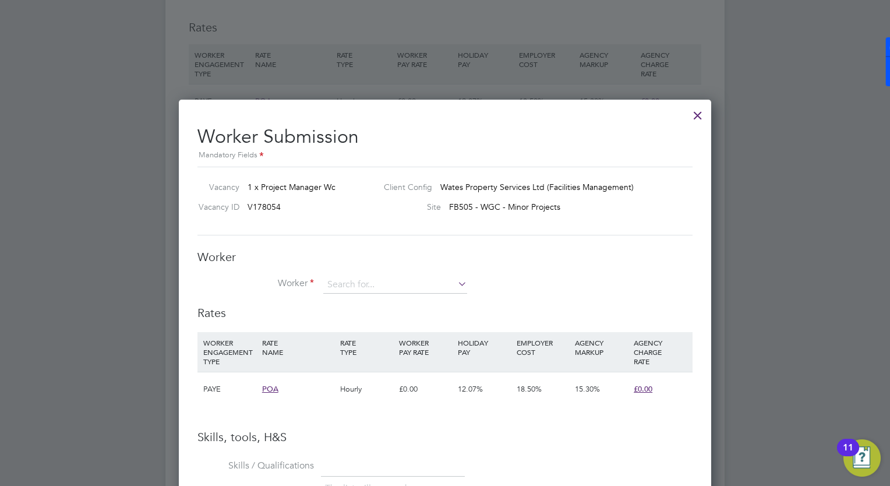
click at [397, 293] on li "Worker" at bounding box center [444, 290] width 495 height 29
click at [403, 289] on input at bounding box center [395, 284] width 144 height 17
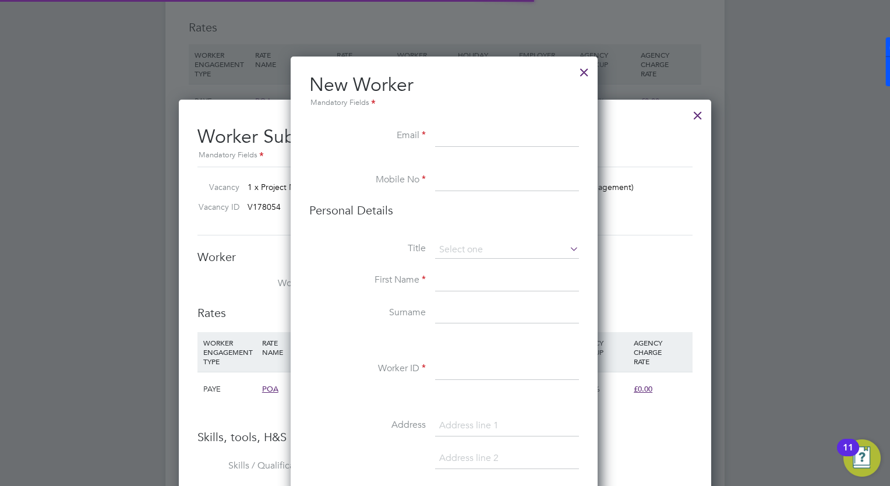
drag, startPoint x: 394, startPoint y: 313, endPoint x: 401, endPoint y: 281, distance: 33.3
click at [590, 76] on div at bounding box center [584, 69] width 21 height 21
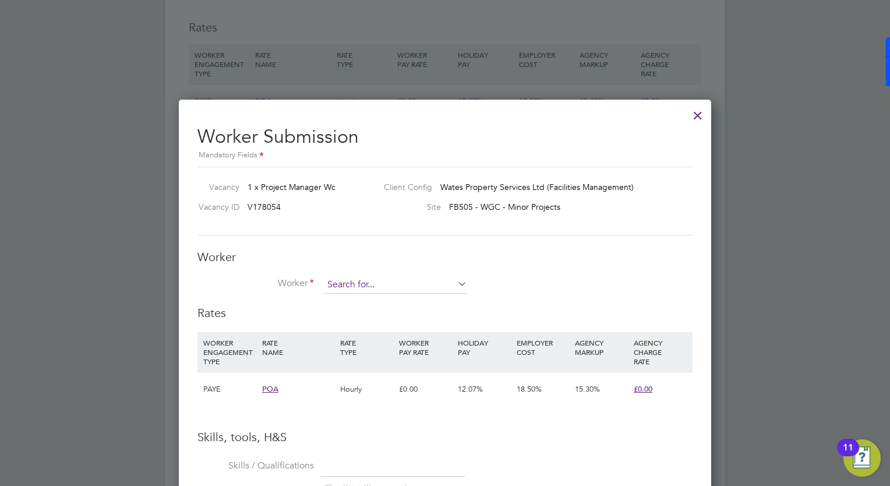
click at [381, 283] on input at bounding box center [395, 284] width 144 height 17
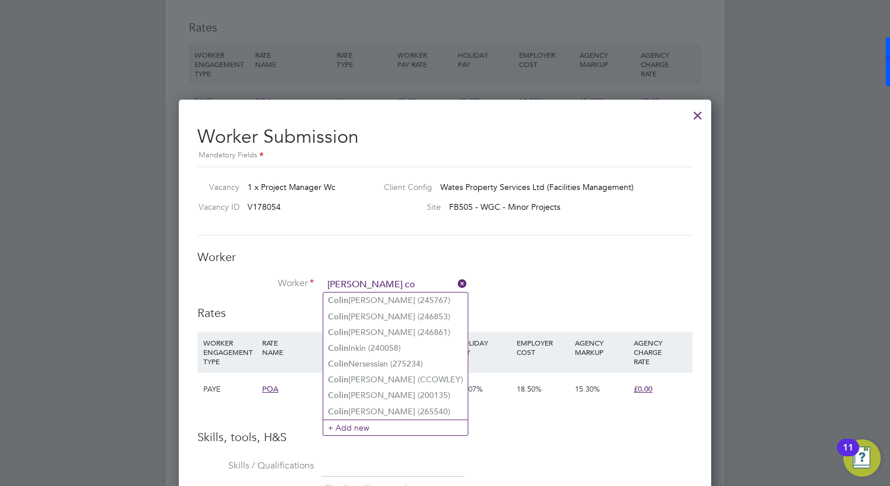
type input "colin co"
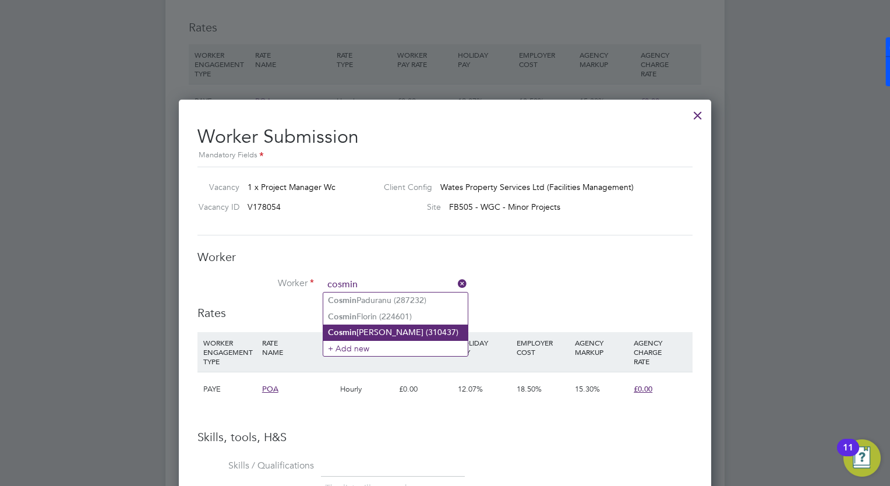
click at [366, 332] on li "Cosmin Costin (310437)" at bounding box center [395, 332] width 144 height 16
type input "Cosmin Costin (310437)"
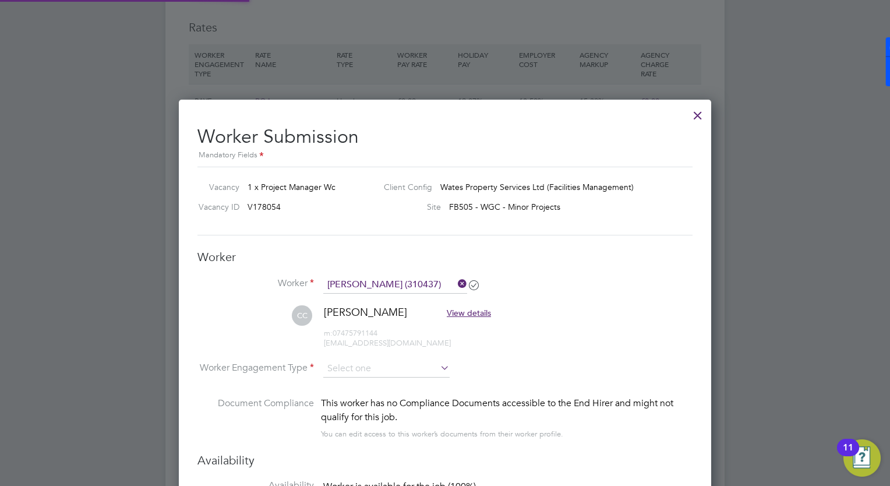
scroll to position [6, 5]
click at [413, 367] on input at bounding box center [386, 368] width 126 height 17
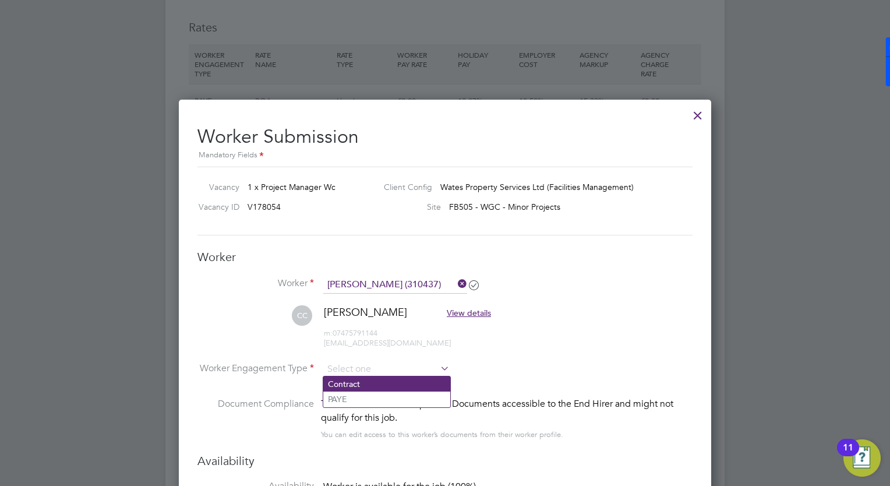
click at [406, 380] on li "Contract" at bounding box center [386, 383] width 127 height 15
type input "Contract"
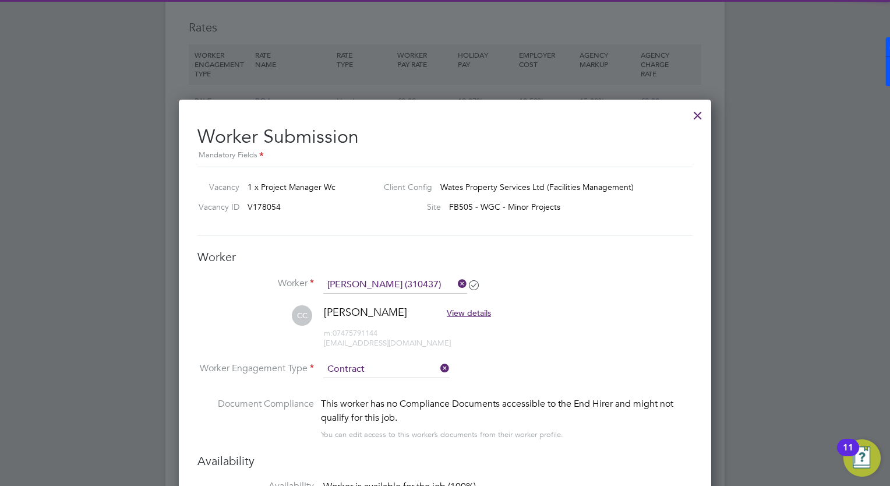
click at [588, 373] on li "Worker Engagement Type Contract" at bounding box center [444, 378] width 495 height 36
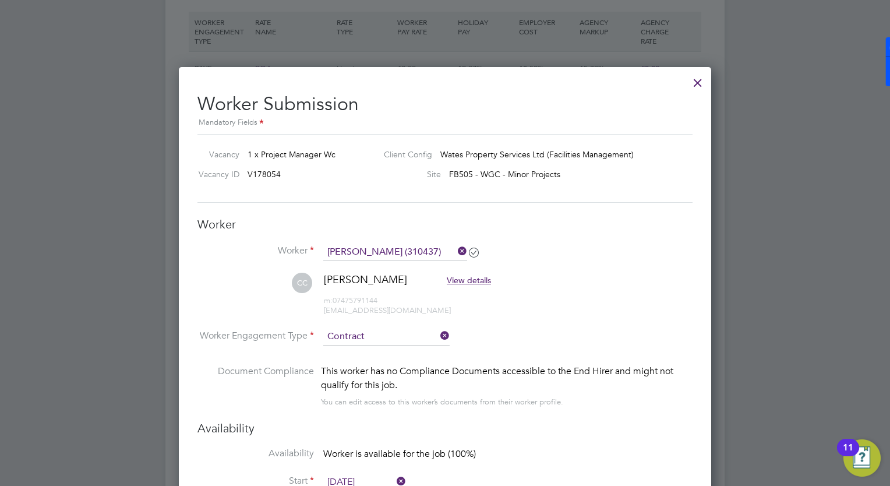
scroll to position [1051, 0]
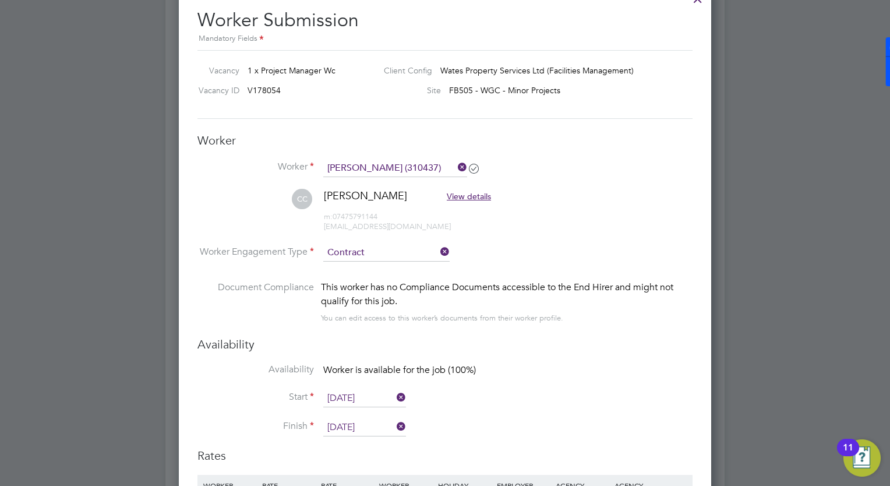
click at [361, 330] on li "Document Compliance This worker has no Compliance Documents accessible to the E…" at bounding box center [444, 308] width 495 height 56
click at [363, 425] on input "[DATE]" at bounding box center [364, 427] width 83 height 17
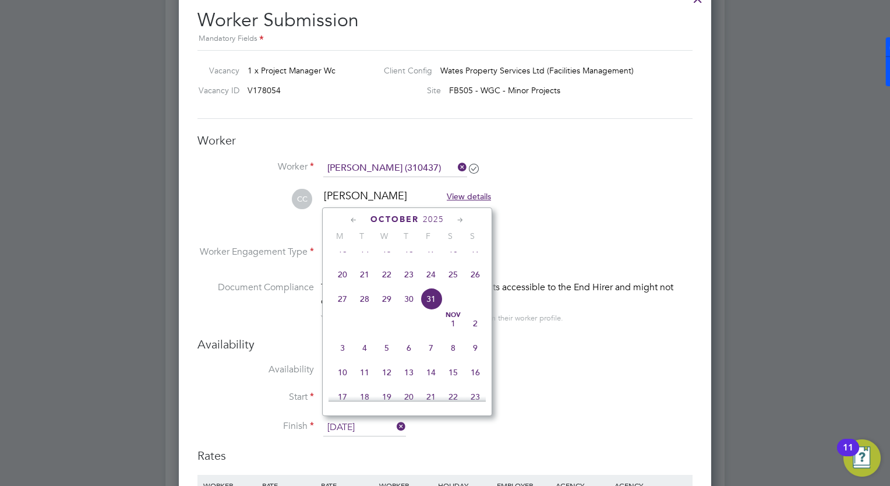
click at [462, 218] on icon at bounding box center [460, 220] width 11 height 13
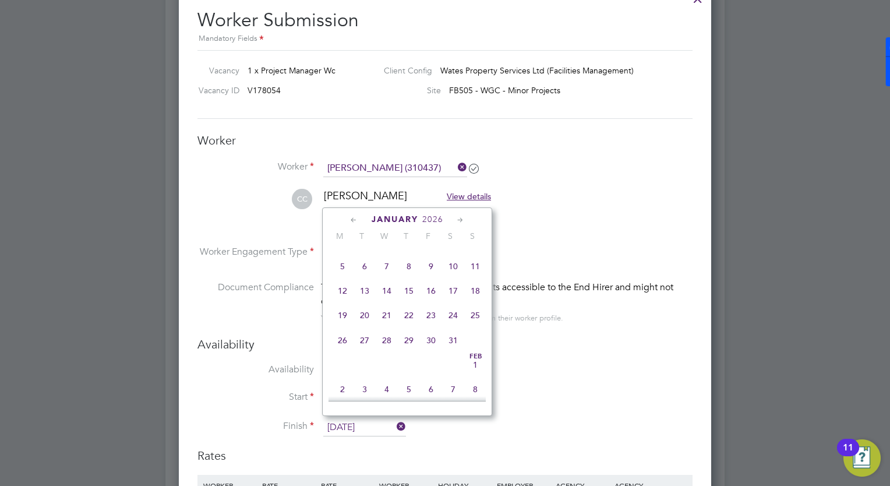
click at [431, 253] on span "2" at bounding box center [431, 242] width 22 height 22
type input "[DATE]"
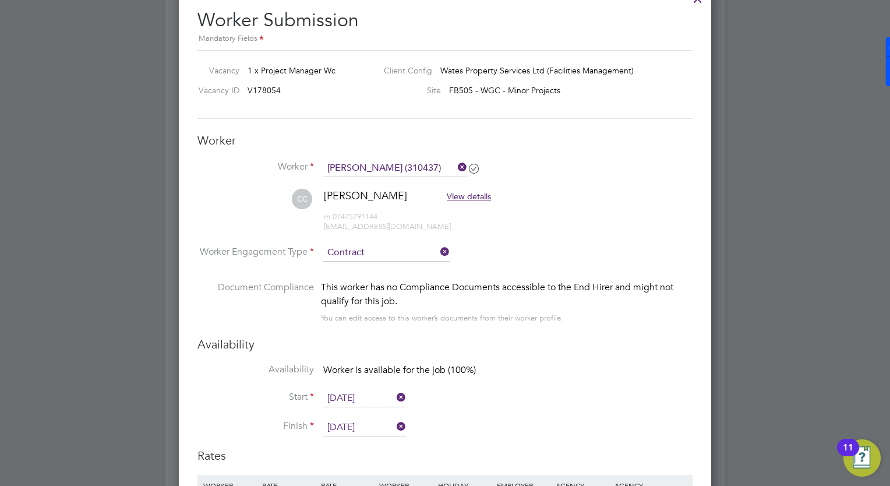
click at [596, 397] on li "Start [DATE]" at bounding box center [444, 404] width 495 height 29
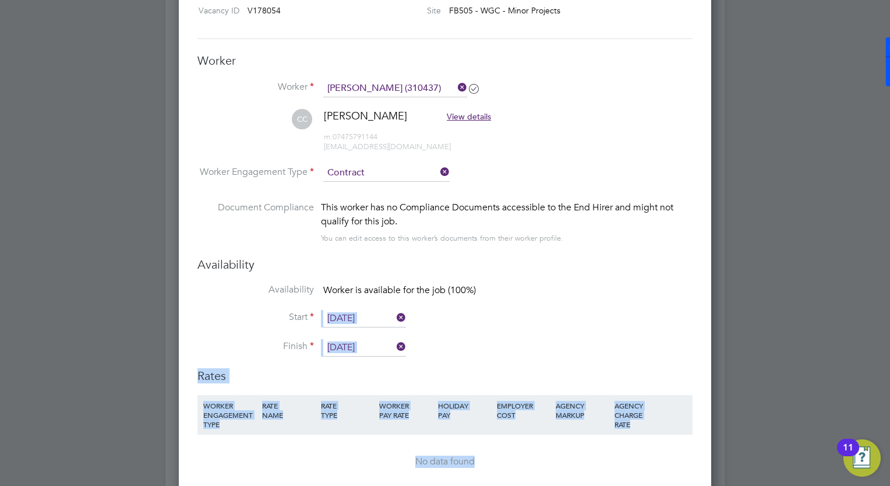
scroll to position [1139, 0]
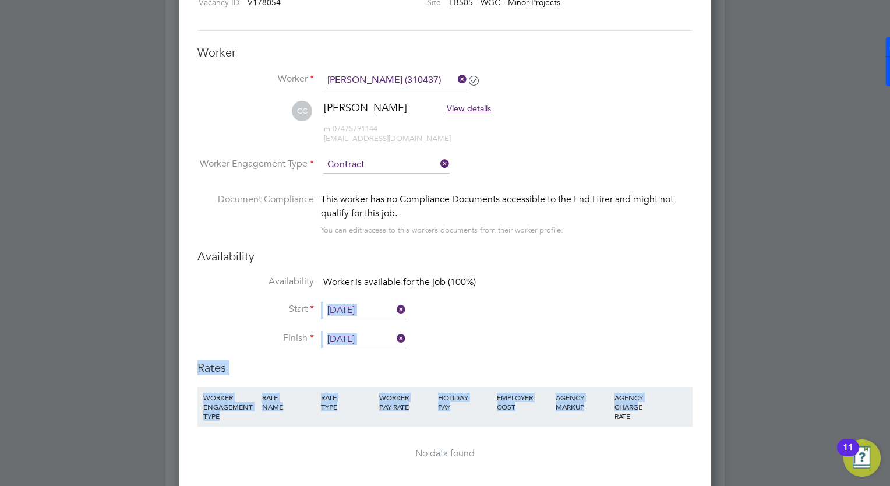
drag, startPoint x: 650, startPoint y: 328, endPoint x: 638, endPoint y: 405, distance: 77.8
click at [638, 405] on ng-form "Worker Worker Cosmin Costin (310437) CC Cosmin Costin View details m: 074757911…" at bounding box center [444, 481] width 495 height 872
click at [532, 363] on h3 "Rates" at bounding box center [444, 367] width 495 height 15
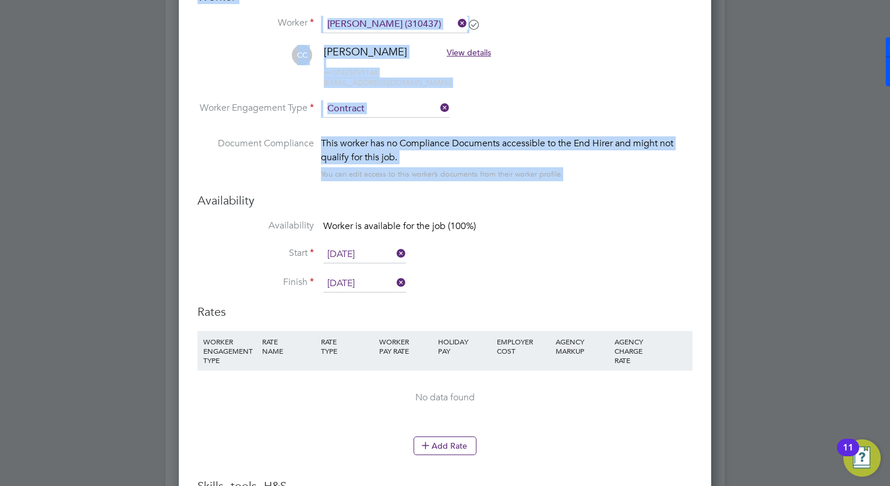
scroll to position [1280, 0]
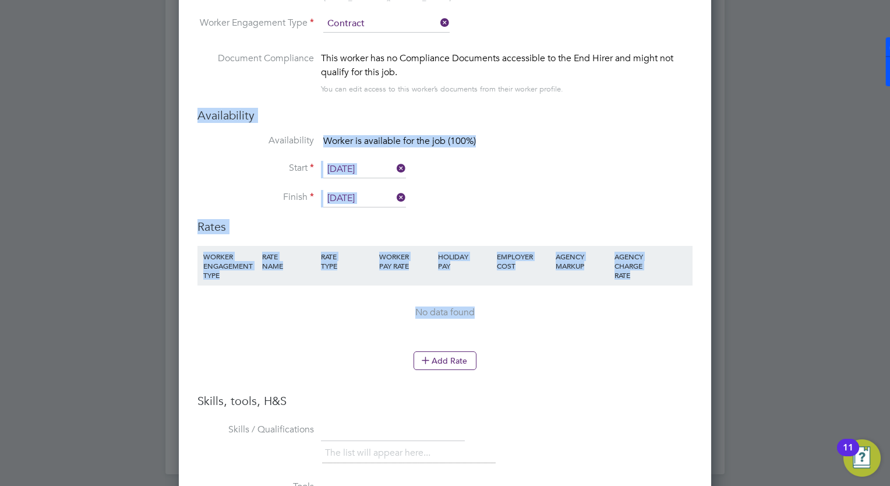
drag, startPoint x: 559, startPoint y: 406, endPoint x: 556, endPoint y: 334, distance: 72.8
click at [556, 334] on ng-form "Worker Worker Cosmin Costin (310437) CC Cosmin Costin View details m: 074757911…" at bounding box center [444, 340] width 495 height 872
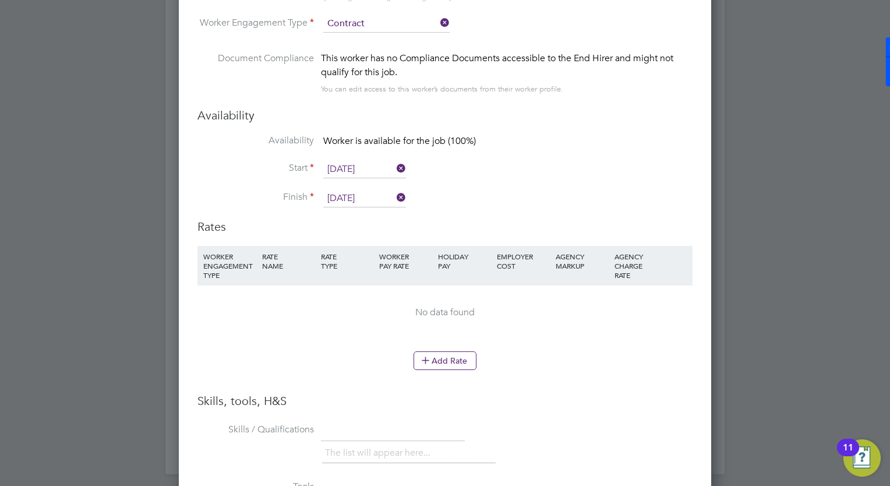
drag, startPoint x: 556, startPoint y: 334, endPoint x: 545, endPoint y: 362, distance: 30.6
click at [545, 362] on div "Add Rate" at bounding box center [444, 360] width 495 height 19
click at [457, 360] on button "Add Rate" at bounding box center [444, 360] width 63 height 19
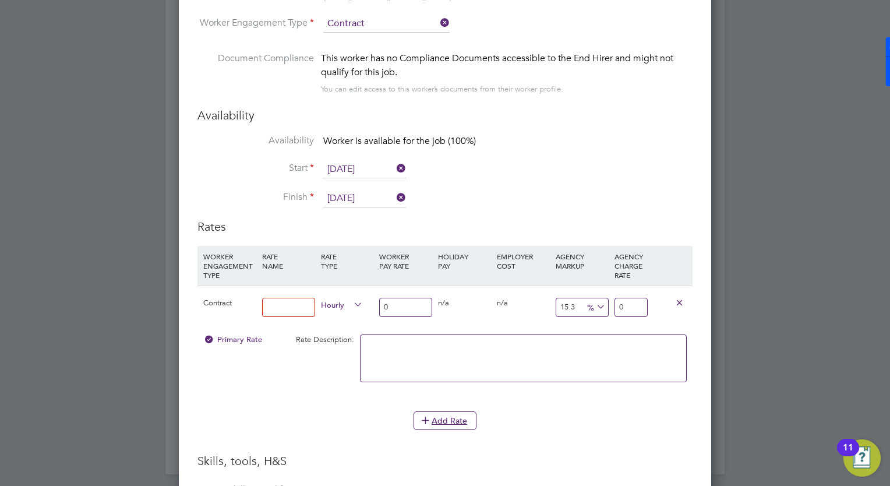
click at [267, 301] on input at bounding box center [288, 307] width 53 height 19
type input "n/a"
click at [427, 311] on input "0" at bounding box center [405, 307] width 53 height 19
drag, startPoint x: 424, startPoint y: 307, endPoint x: 517, endPoint y: 292, distance: 93.7
click at [509, 291] on div "Contract n/a Hourly 0 0 n/a 0 n/a 15.3 0 % 0" at bounding box center [444, 306] width 495 height 43
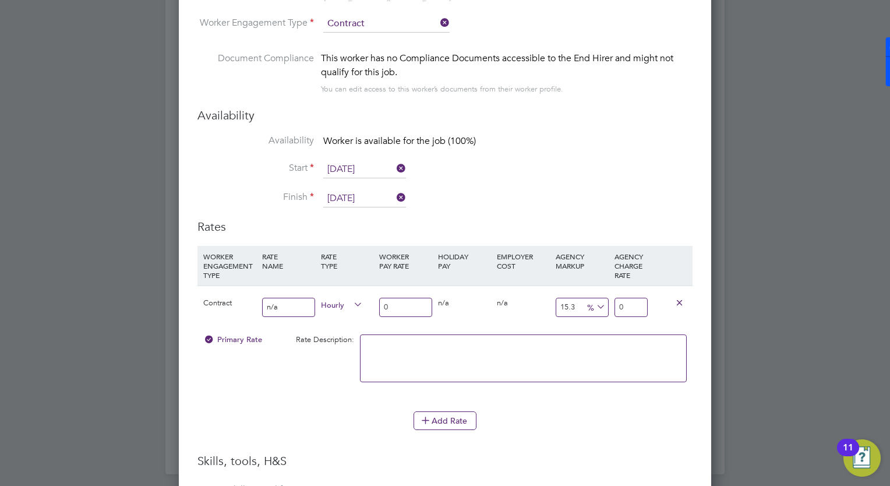
drag, startPoint x: 398, startPoint y: 310, endPoint x: 361, endPoint y: 310, distance: 37.3
click at [361, 310] on div "Contract n/a Hourly 0 0 n/a 0 n/a 15.3 0 % 0" at bounding box center [444, 306] width 495 height 43
type input "3"
type input "3.459"
type input "30"
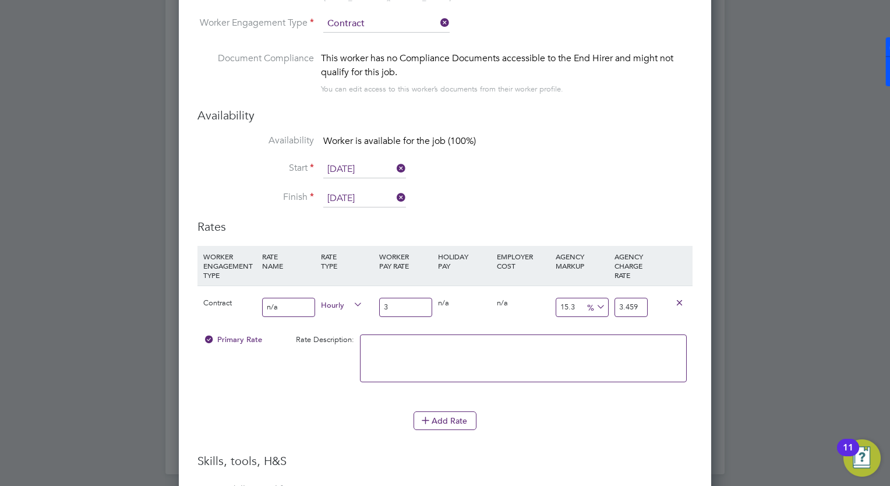
type input "34.59"
type input "300"
type input "345.9"
type input "3000"
type input "3459"
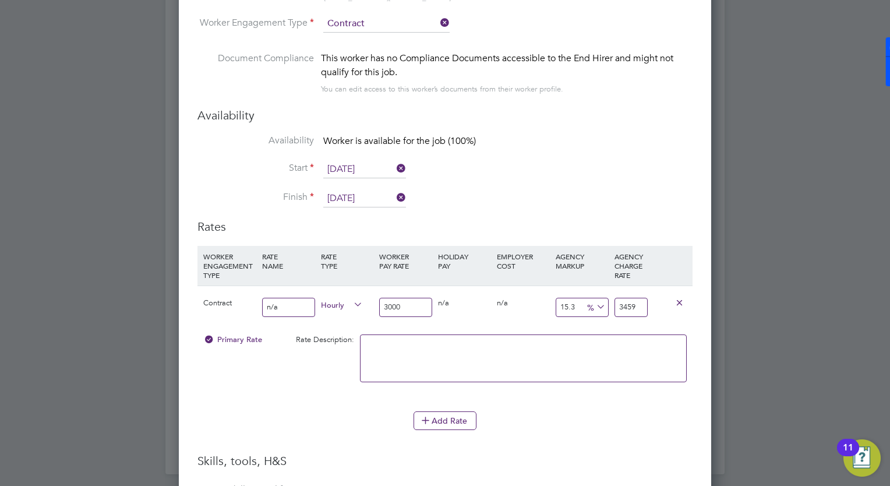
type input "300"
type input "345.9"
type input "300"
click at [574, 434] on li "Add Rate" at bounding box center [444, 426] width 495 height 30
click at [600, 414] on div "Add Rate" at bounding box center [444, 420] width 495 height 19
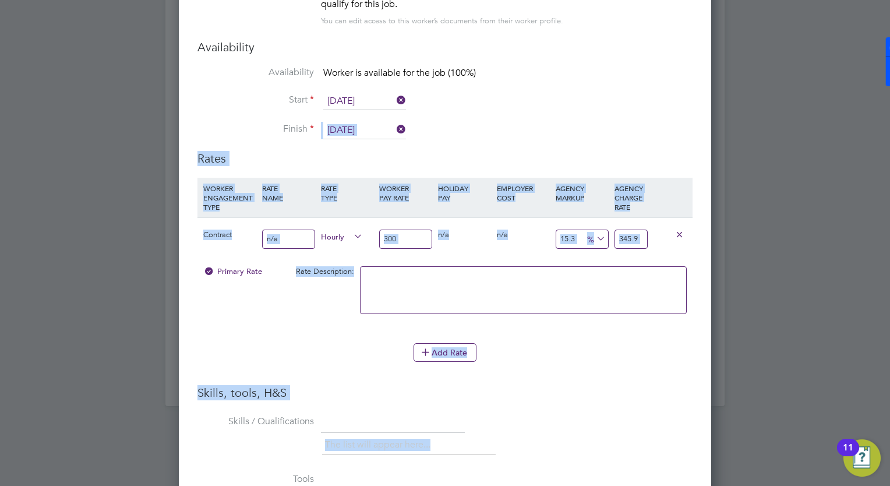
scroll to position [1370, 0]
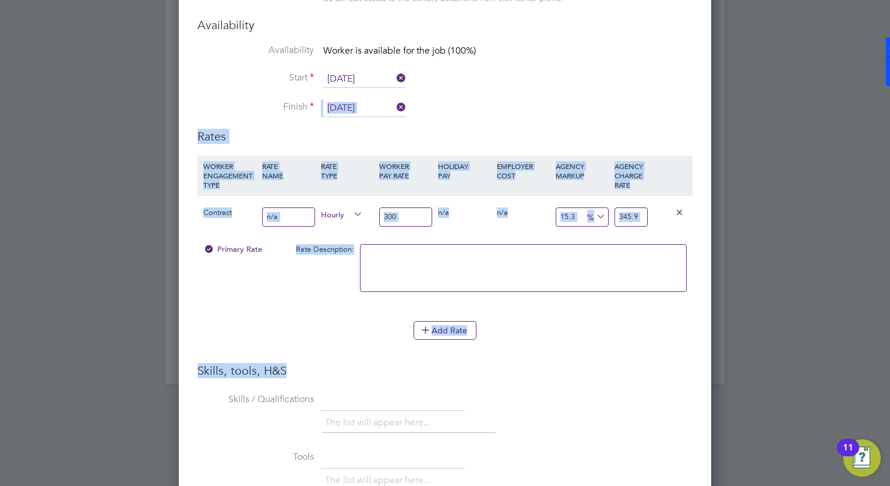
drag, startPoint x: 634, startPoint y: 321, endPoint x: 547, endPoint y: 369, distance: 98.2
click at [547, 369] on ng-form "Worker Worker Cosmin Costin (310437) CC Cosmin Costin View details m: 074757911…" at bounding box center [444, 280] width 495 height 932
click at [547, 369] on h3 "Skills, tools, H&S" at bounding box center [444, 370] width 495 height 15
click at [340, 331] on div "Add Rate" at bounding box center [444, 330] width 495 height 19
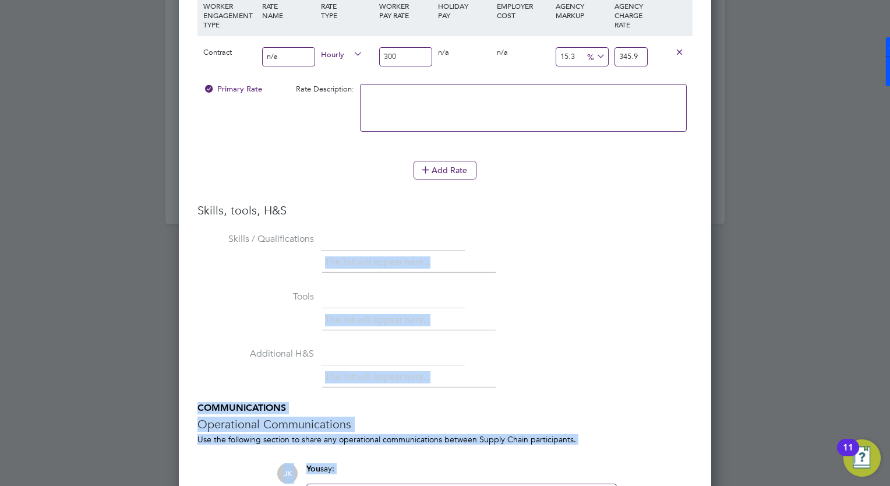
scroll to position [1648, 0]
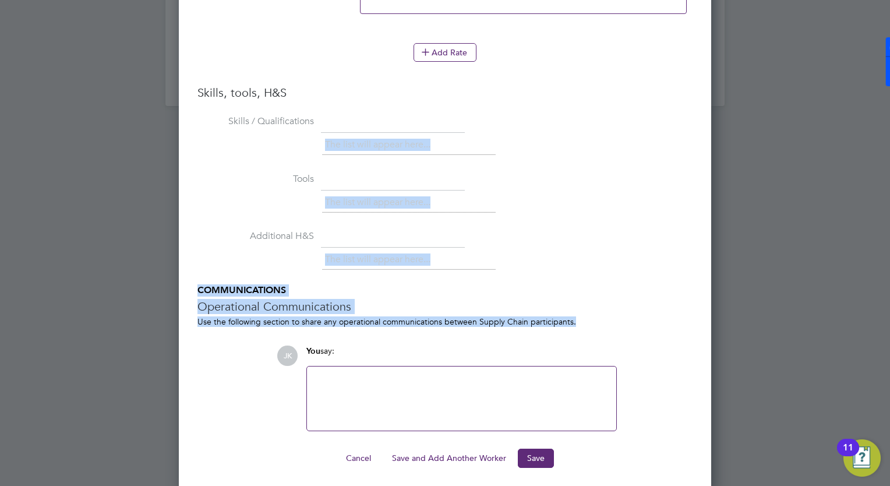
drag, startPoint x: 614, startPoint y: 429, endPoint x: 645, endPoint y: 316, distance: 116.5
click at [645, 316] on div "Skills, tools, H&S Skills / Qualifications The list will appear here... Tools T…" at bounding box center [444, 258] width 495 height 346
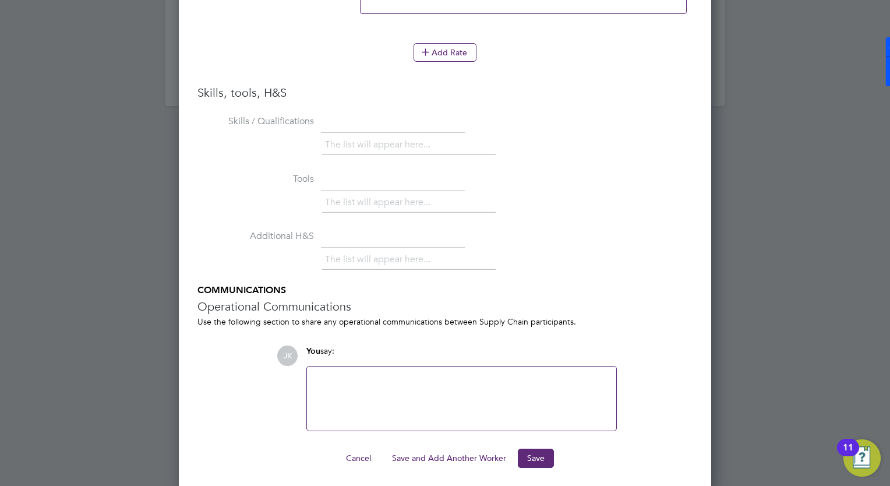
drag, startPoint x: 645, startPoint y: 316, endPoint x: 494, endPoint y: 394, distance: 169.3
click at [494, 394] on div at bounding box center [461, 398] width 295 height 50
click at [524, 458] on button "Save" at bounding box center [536, 457] width 36 height 19
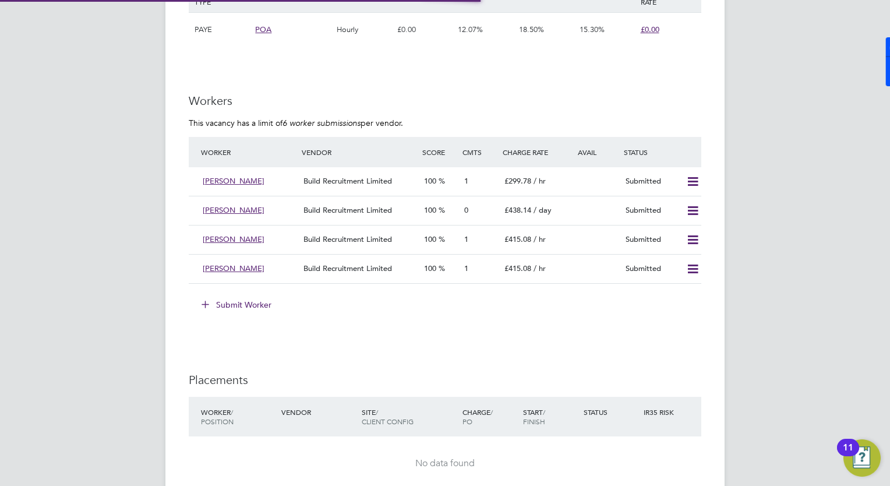
scroll to position [990, 0]
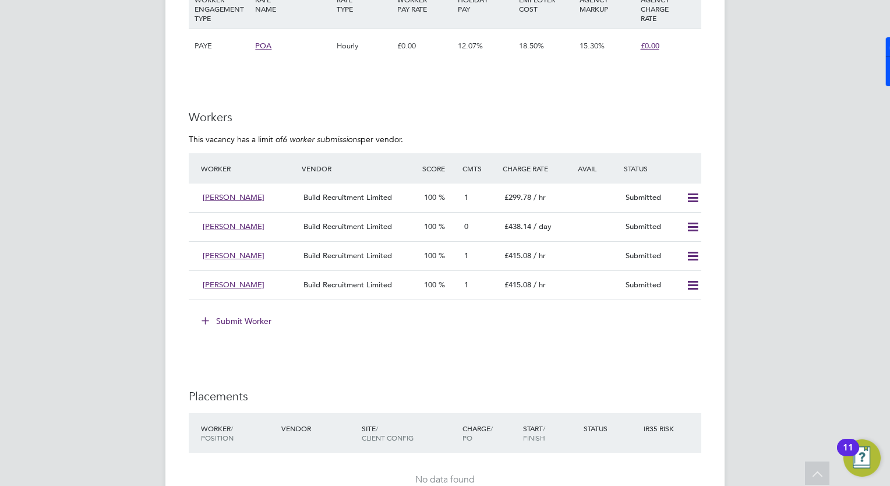
click at [511, 328] on div "Submit Worker" at bounding box center [447, 321] width 508 height 19
click at [229, 227] on span "[PERSON_NAME]" at bounding box center [234, 226] width 62 height 10
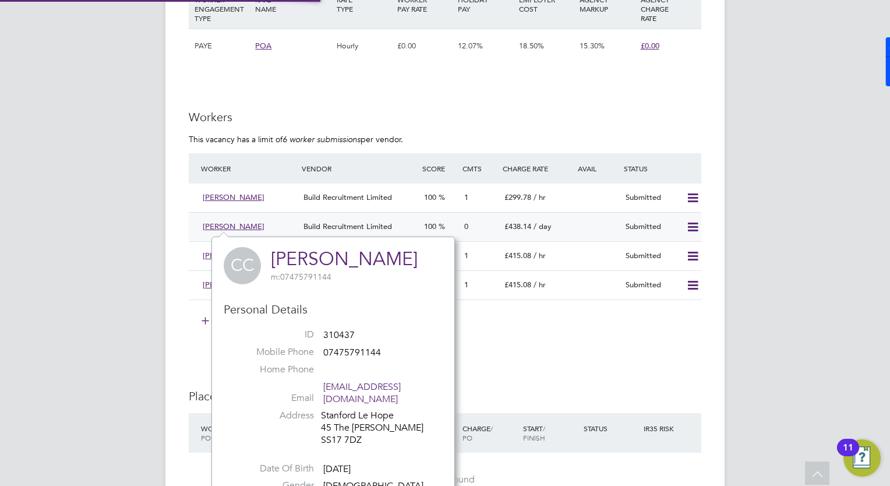
scroll to position [293, 243]
drag, startPoint x: 617, startPoint y: 363, endPoint x: 595, endPoint y: 339, distance: 33.4
click at [617, 363] on div "IR35 Determination IR35 Status Disabled for this client. This feature can be en…" at bounding box center [445, 12] width 512 height 1513
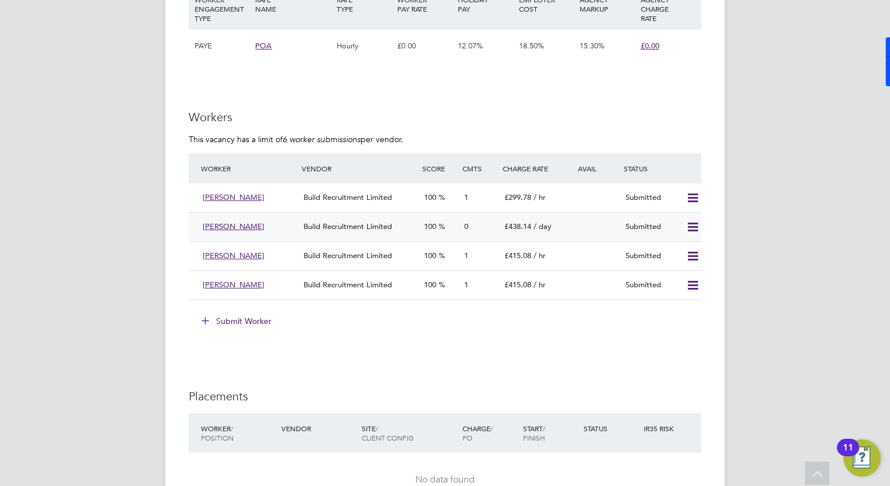
click at [371, 228] on span "Build Recruitment Limited" at bounding box center [347, 226] width 89 height 10
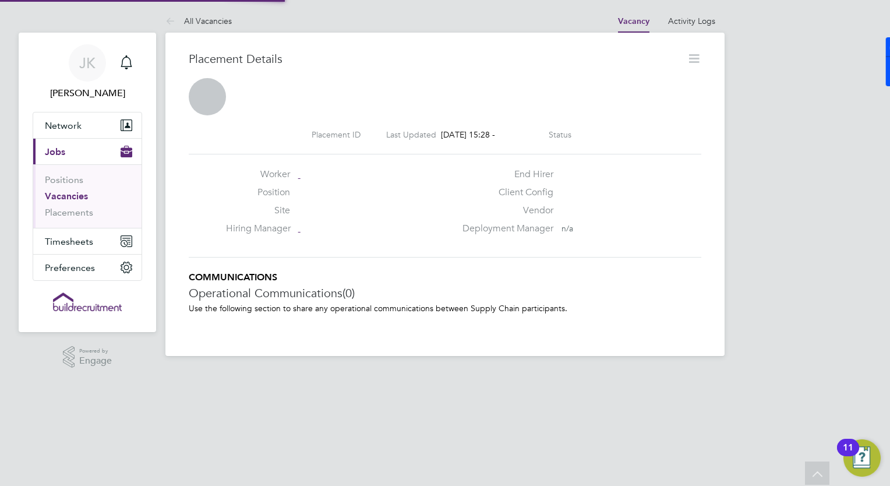
scroll to position [6, 5]
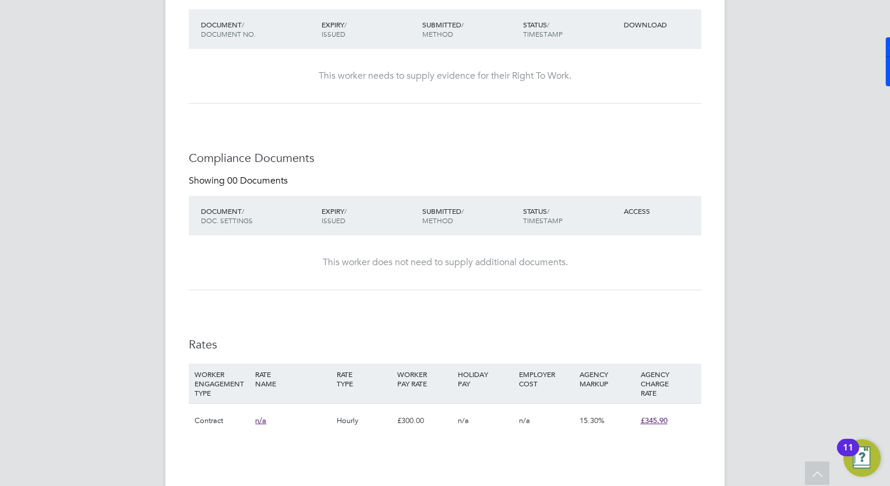
drag, startPoint x: 449, startPoint y: 455, endPoint x: 593, endPoint y: 460, distance: 143.9
click at [593, 460] on div "Availability Availability Worker is available for the job (100%) Start 18 Aug 2…" at bounding box center [445, 215] width 512 height 720
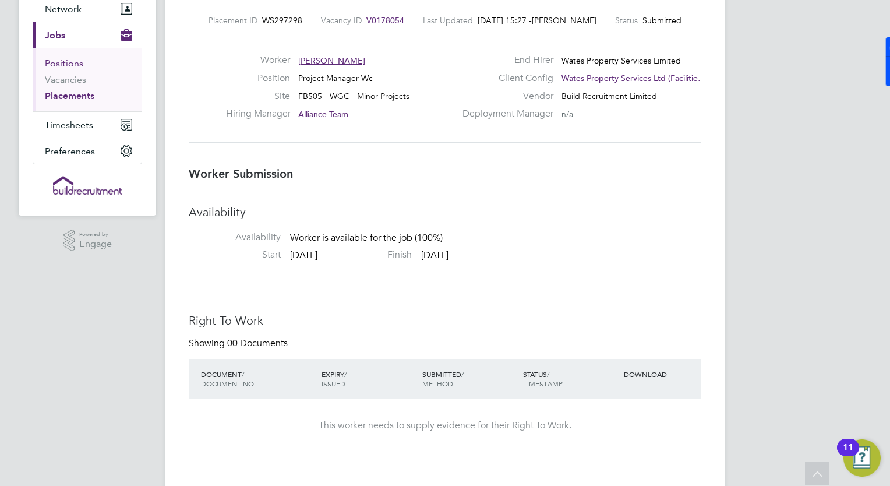
click at [72, 64] on link "Positions" at bounding box center [64, 63] width 38 height 11
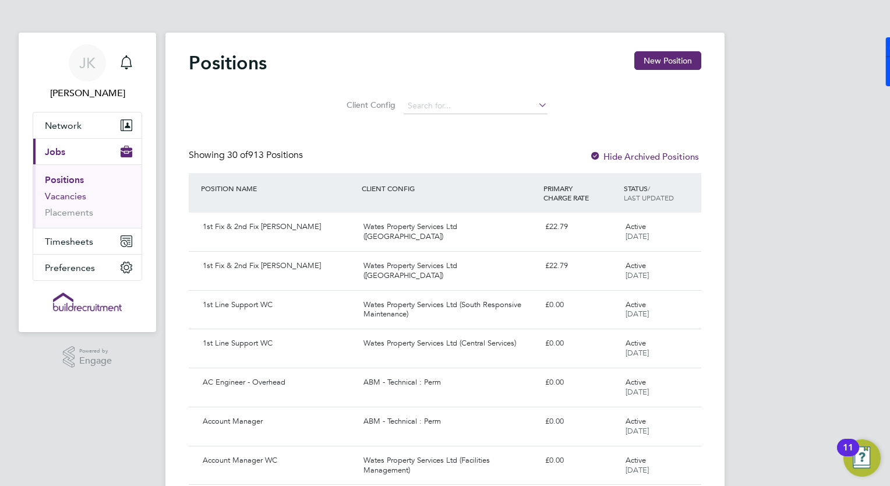
click at [79, 193] on link "Vacancies" at bounding box center [65, 195] width 41 height 11
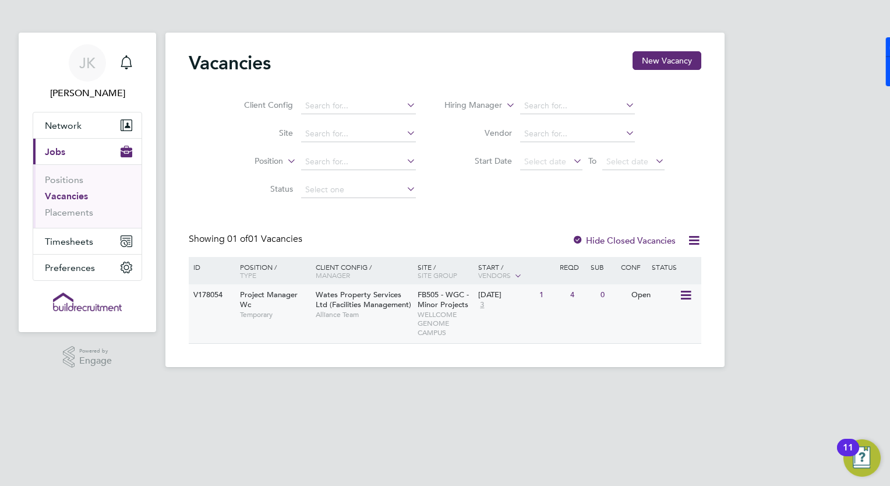
click at [225, 303] on div "V178054" at bounding box center [210, 295] width 41 height 22
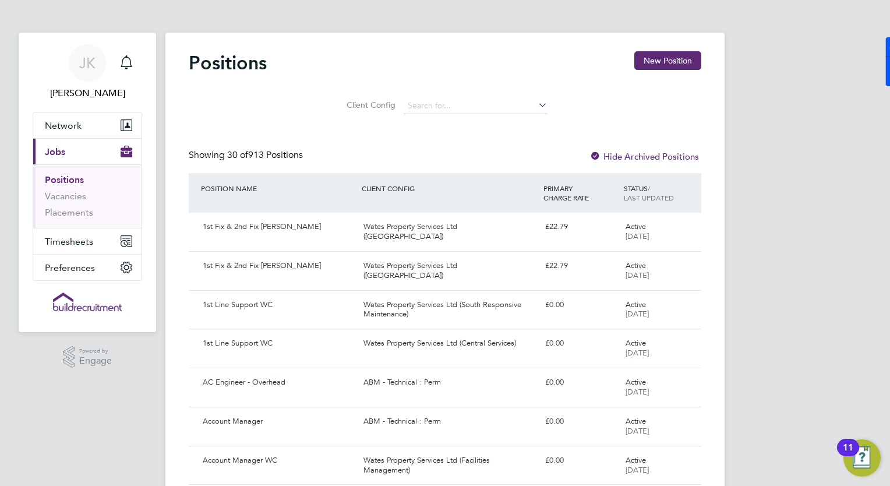
click at [62, 178] on link "Positions" at bounding box center [64, 179] width 39 height 11
click at [62, 193] on link "Vacancies" at bounding box center [65, 195] width 41 height 11
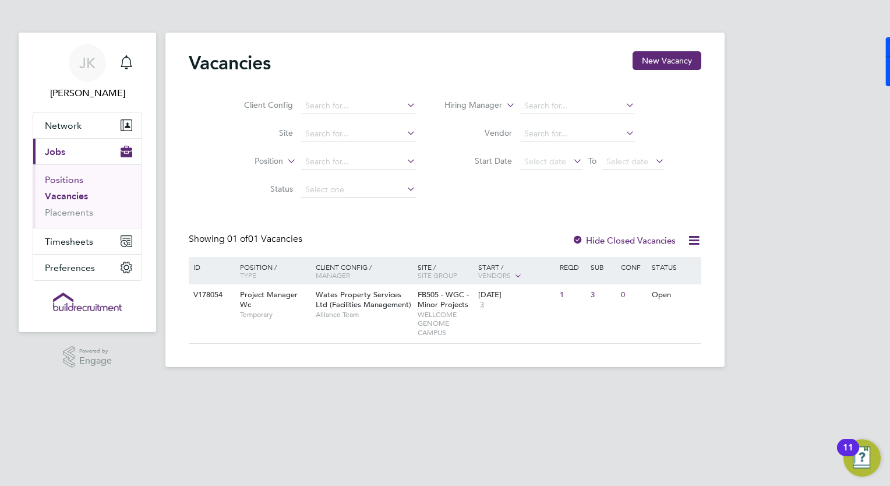
click at [74, 181] on link "Positions" at bounding box center [64, 179] width 38 height 11
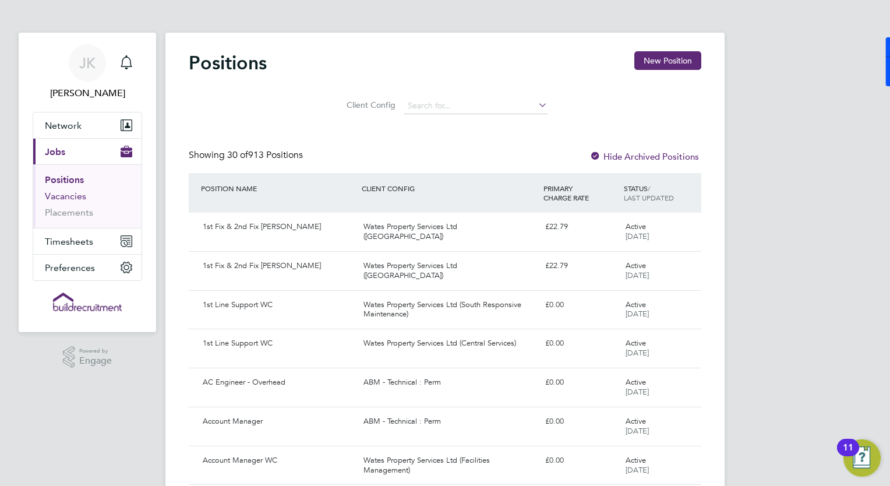
click at [72, 197] on link "Vacancies" at bounding box center [65, 195] width 41 height 11
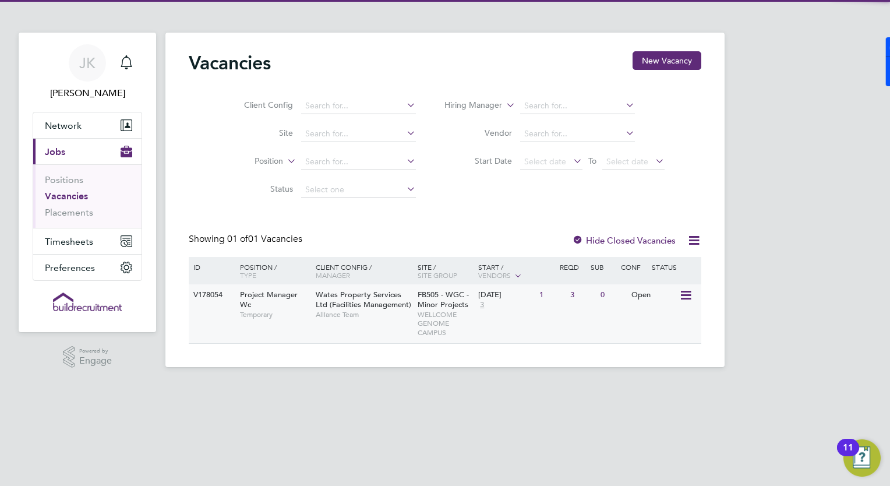
click at [396, 310] on span "Alliance Team" at bounding box center [364, 314] width 96 height 9
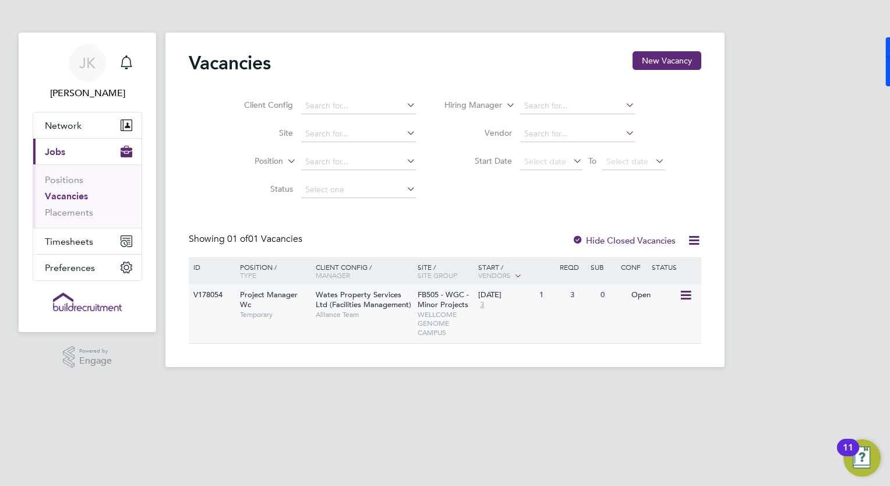
click at [357, 304] on span "Wates Property Services Ltd (Facilities Management)" at bounding box center [363, 299] width 95 height 20
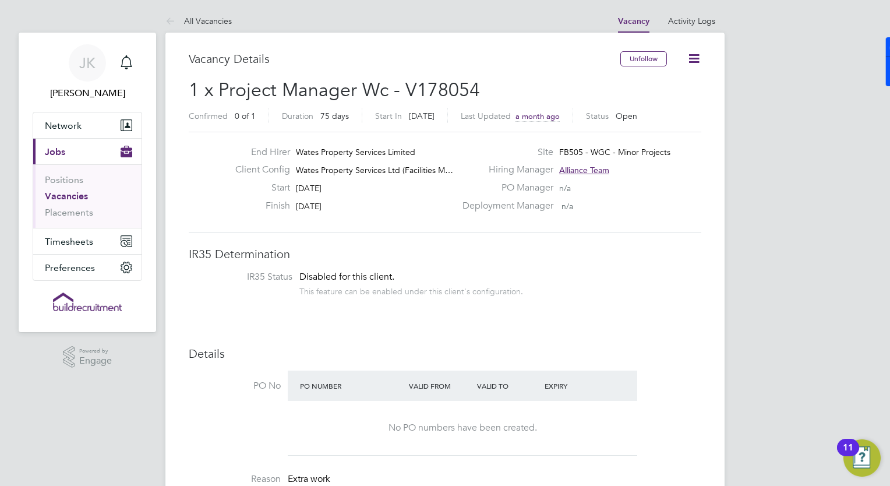
click at [689, 57] on icon at bounding box center [694, 58] width 15 height 15
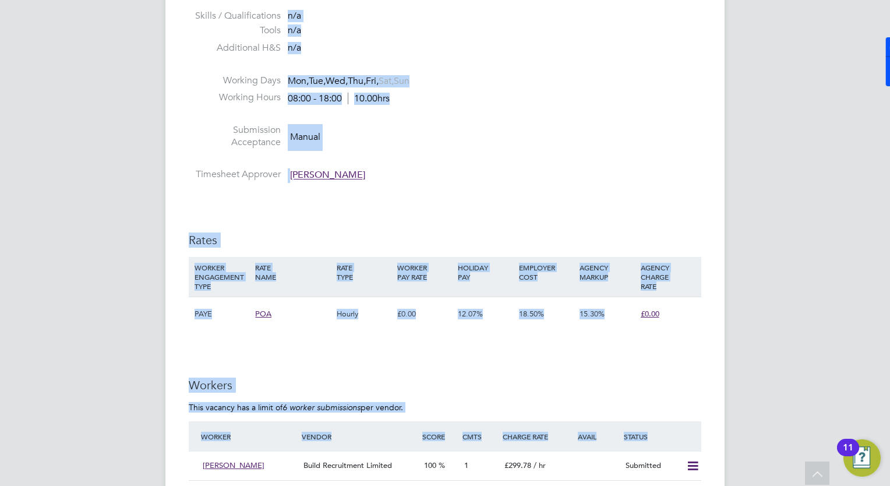
scroll to position [736, 0]
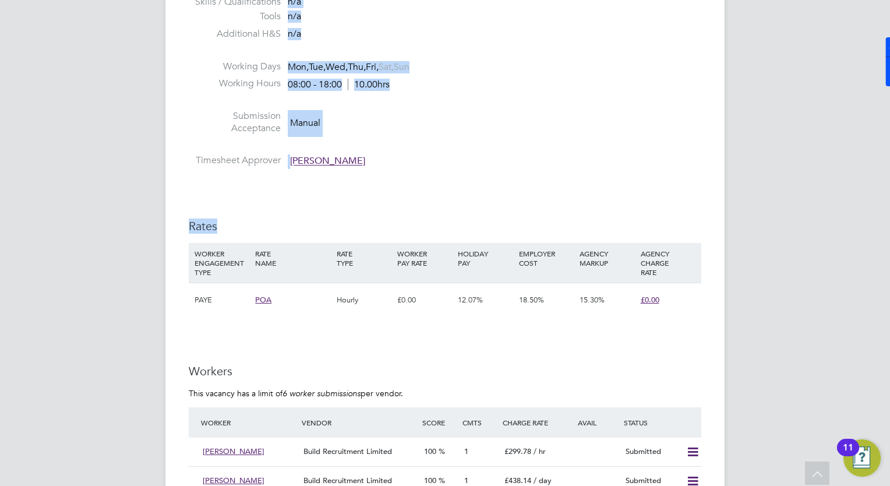
drag, startPoint x: 362, startPoint y: 300, endPoint x: 357, endPoint y: 219, distance: 81.1
click at [357, 219] on div "IR35 Determination IR35 Status Disabled for this client. This feature can be en…" at bounding box center [445, 252] width 512 height 1484
click at [358, 217] on div "IR35 Determination IR35 Status Disabled for this client. This feature can be en…" at bounding box center [445, 252] width 512 height 1484
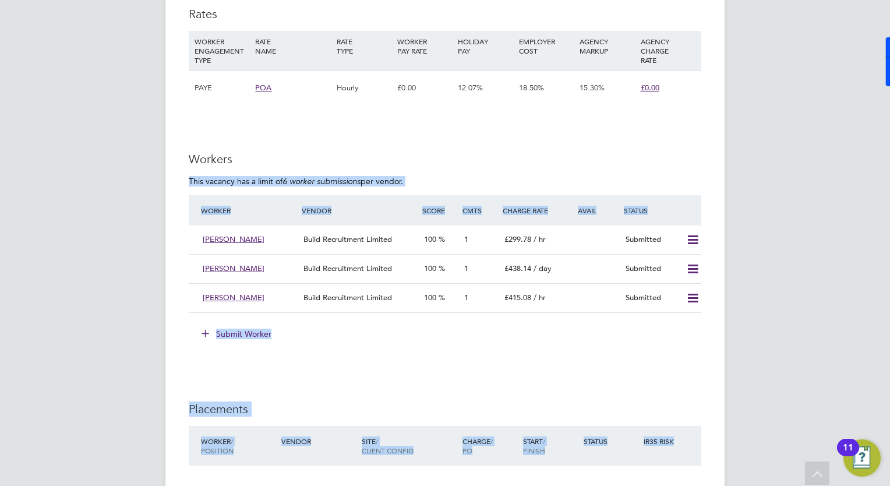
scroll to position [1043, 0]
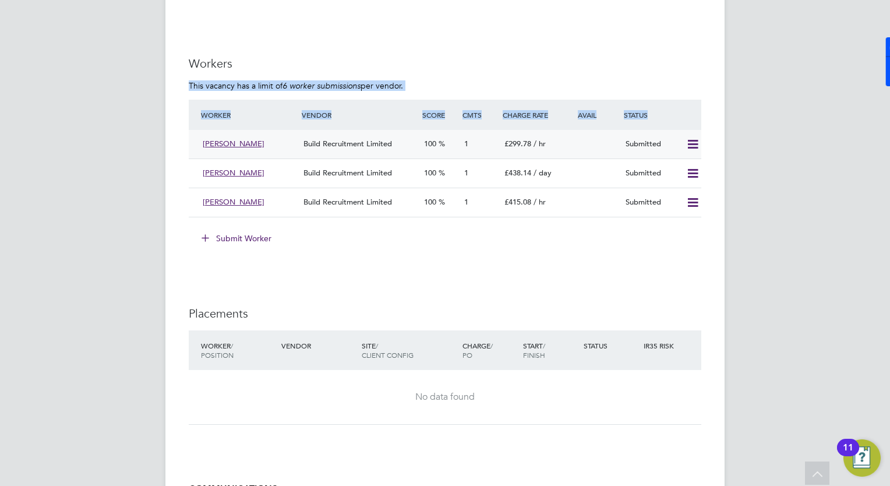
drag, startPoint x: 342, startPoint y: 345, endPoint x: 346, endPoint y: 150, distance: 194.5
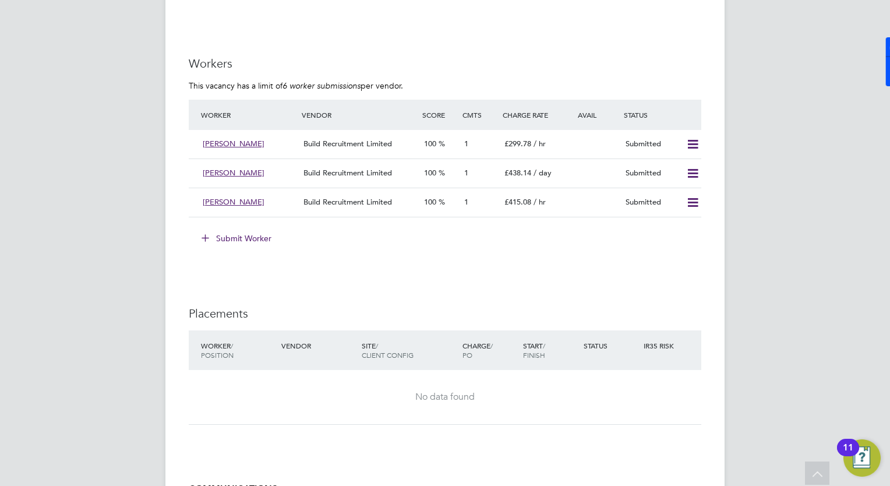
click at [312, 237] on div "Submit Worker" at bounding box center [447, 238] width 508 height 19
click at [246, 239] on button "Submit Worker" at bounding box center [236, 238] width 87 height 19
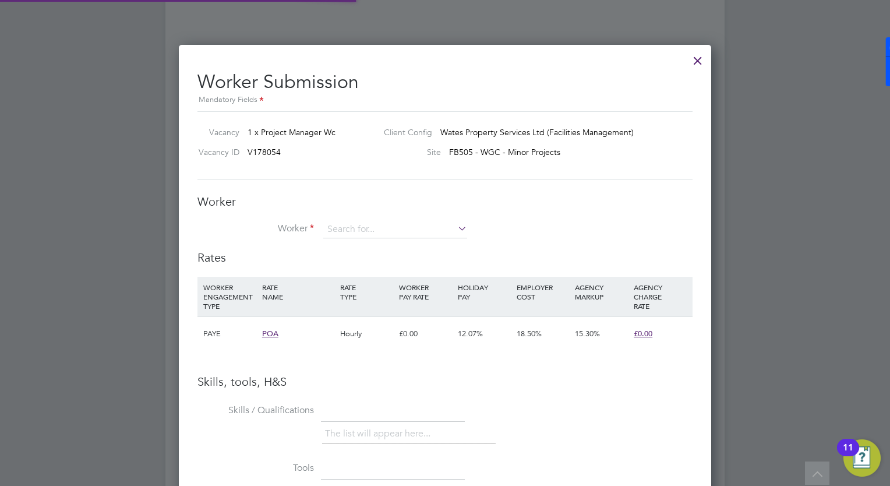
scroll to position [17, 182]
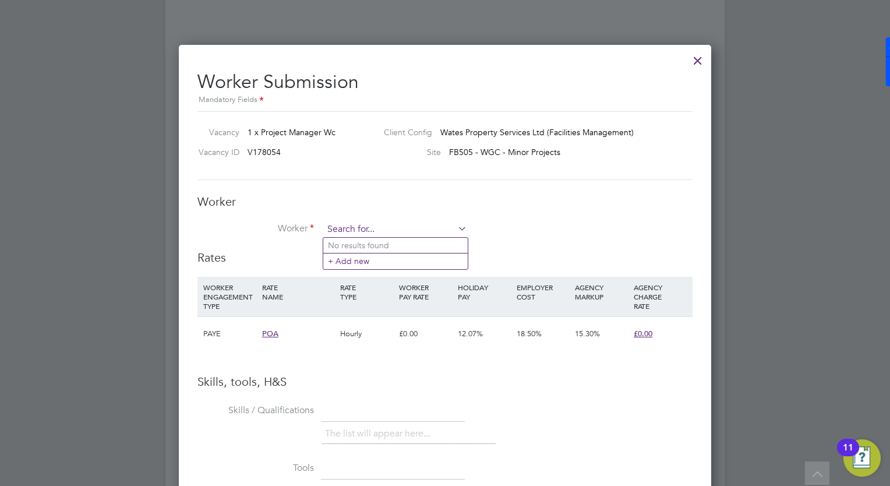
click at [357, 230] on input at bounding box center [395, 229] width 144 height 17
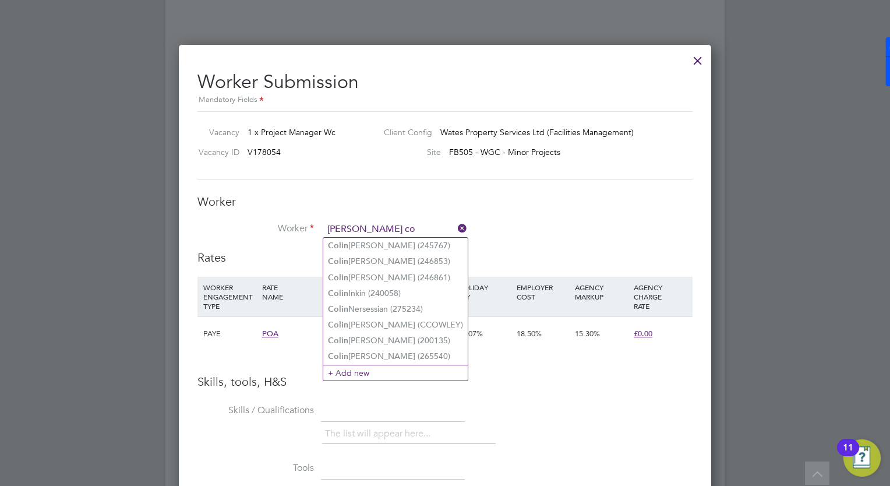
type input "colin co"
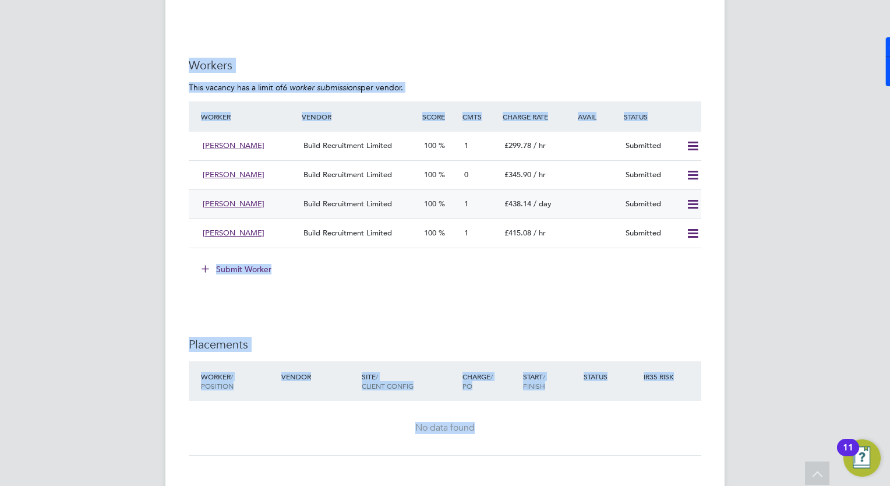
scroll to position [1101, 0]
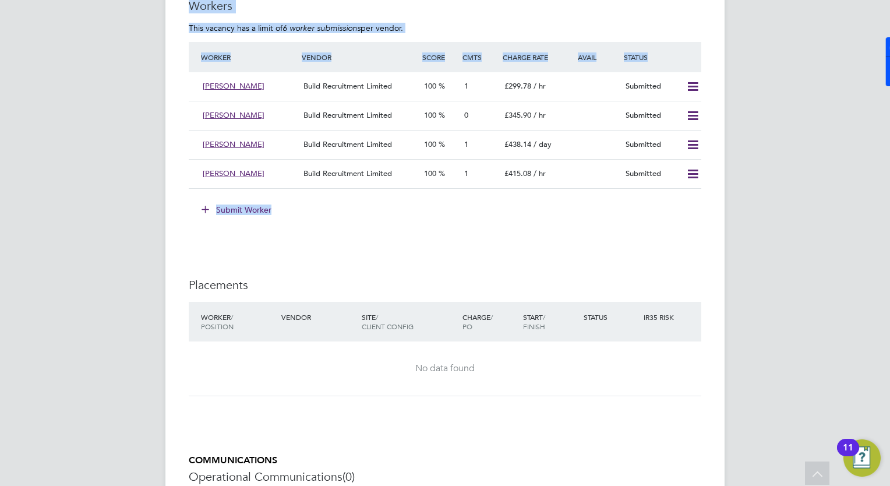
drag, startPoint x: 519, startPoint y: 302, endPoint x: 523, endPoint y: 225, distance: 77.0
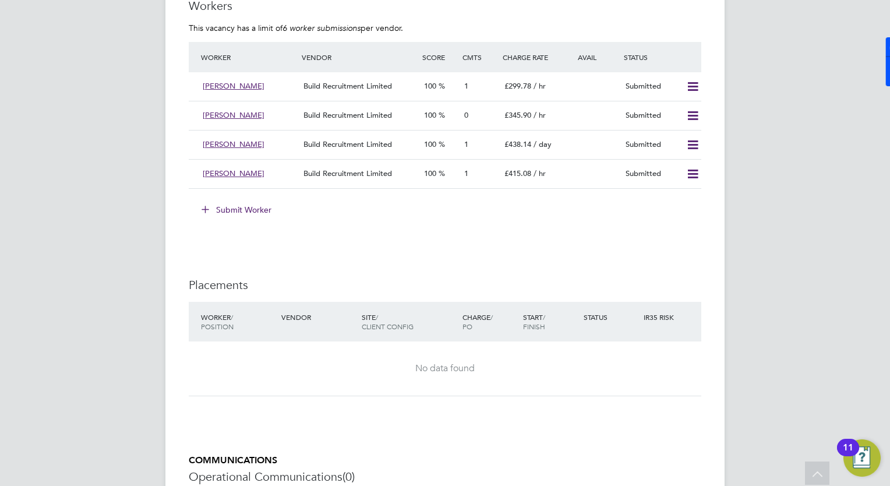
drag, startPoint x: 523, startPoint y: 225, endPoint x: 457, endPoint y: 211, distance: 67.8
click at [469, 213] on div "Submit Worker" at bounding box center [447, 209] width 508 height 19
click at [234, 115] on span "[PERSON_NAME]" at bounding box center [234, 115] width 62 height 10
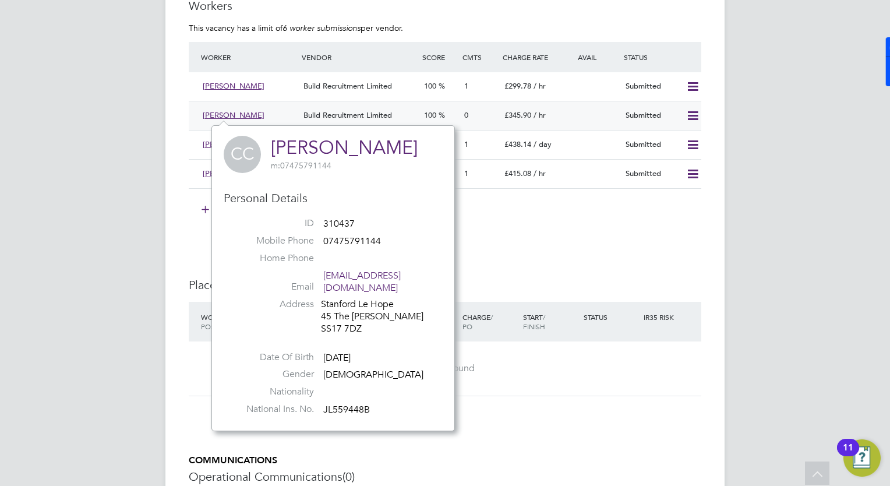
click at [236, 114] on span "[PERSON_NAME]" at bounding box center [234, 115] width 62 height 10
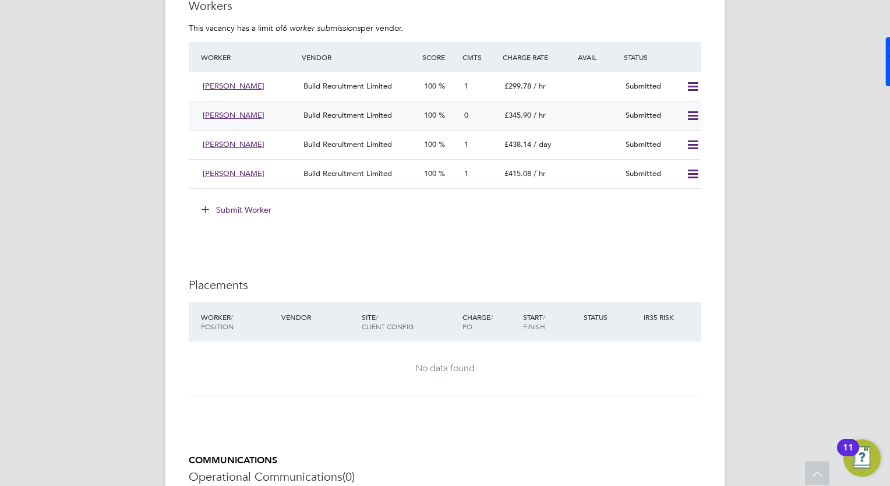
click at [331, 116] on span "Build Recruitment Limited" at bounding box center [347, 115] width 89 height 10
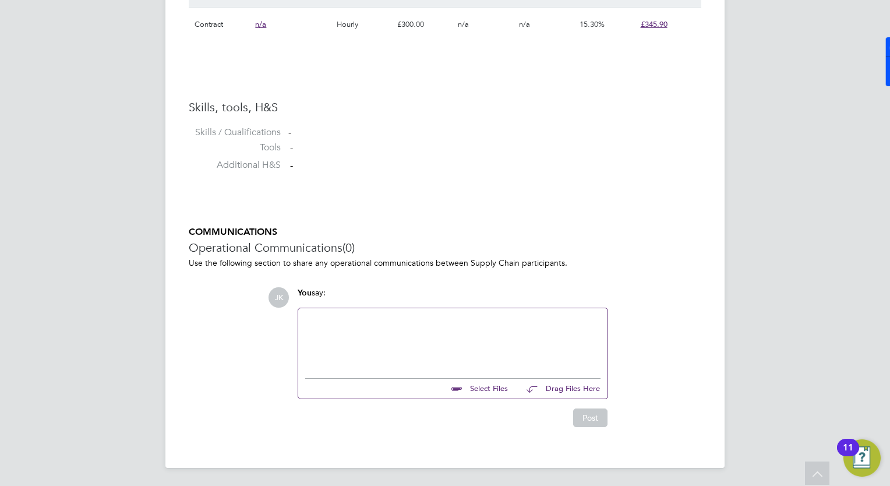
drag, startPoint x: 614, startPoint y: 515, endPoint x: 631, endPoint y: 502, distance: 21.6
drag, startPoint x: 631, startPoint y: 502, endPoint x: 526, endPoint y: 416, distance: 135.3
click at [532, 422] on div "Post" at bounding box center [452, 417] width 310 height 19
click at [491, 392] on input "file" at bounding box center [513, 386] width 175 height 16
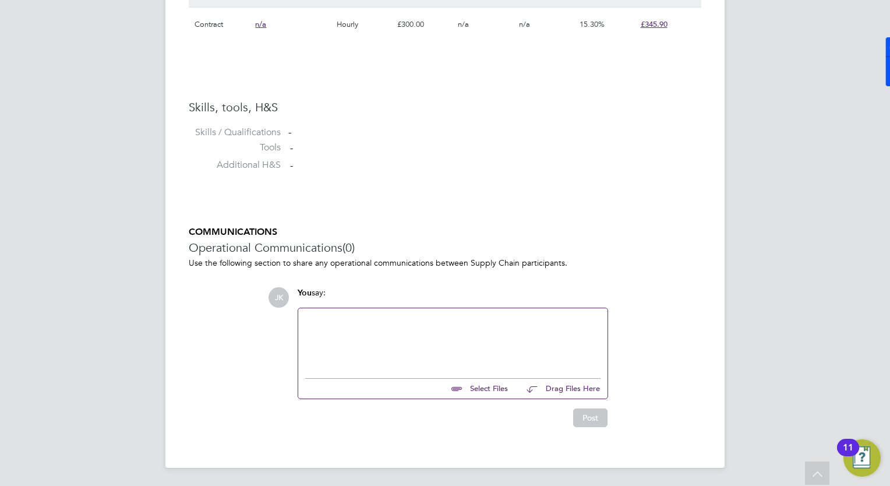
type input "C:\fakepath\Cosmin Costin Wates Cover Sheet.docx"
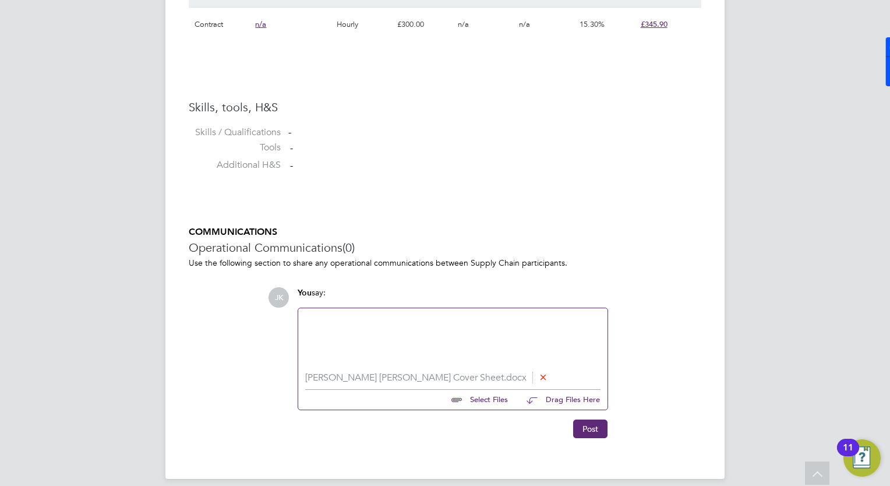
click at [502, 399] on input "file" at bounding box center [513, 398] width 175 height 16
type input "C:\fakepath\Cosmin Costin - Wates CV .pdf"
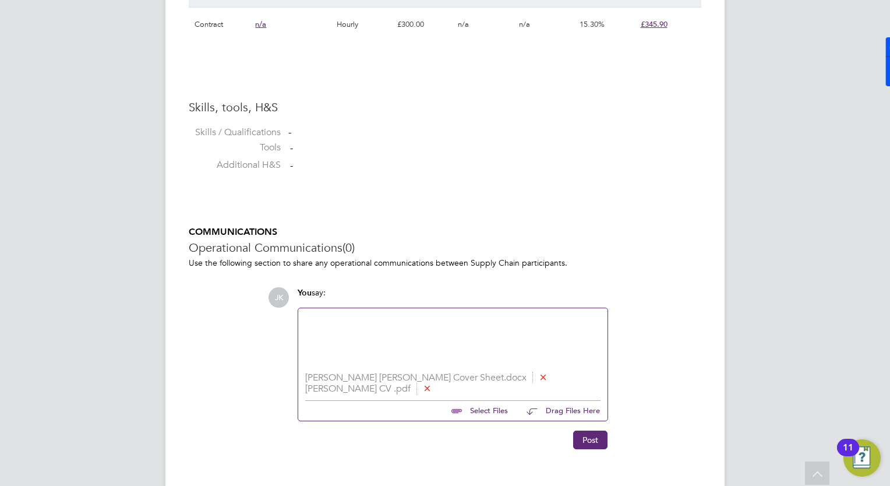
click at [529, 355] on div at bounding box center [452, 340] width 295 height 50
click at [580, 444] on button "Post" at bounding box center [590, 439] width 34 height 19
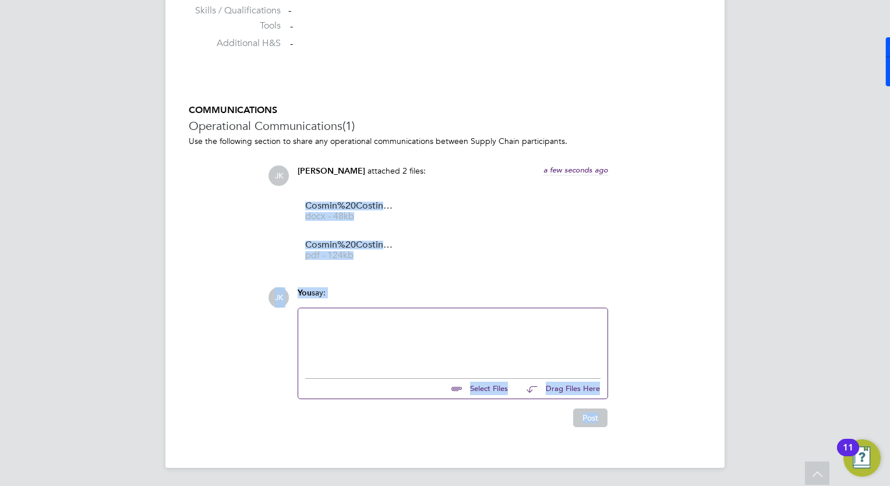
drag, startPoint x: 597, startPoint y: 292, endPoint x: 645, endPoint y: 413, distance: 130.9
click at [645, 413] on div "COMMUNICATIONS Operational Communications (1) Use the following section to shar…" at bounding box center [445, 265] width 512 height 323
click at [645, 411] on div "JK You say: Select Files Drag Files Here Drop your files here Post" at bounding box center [484, 357] width 433 height 140
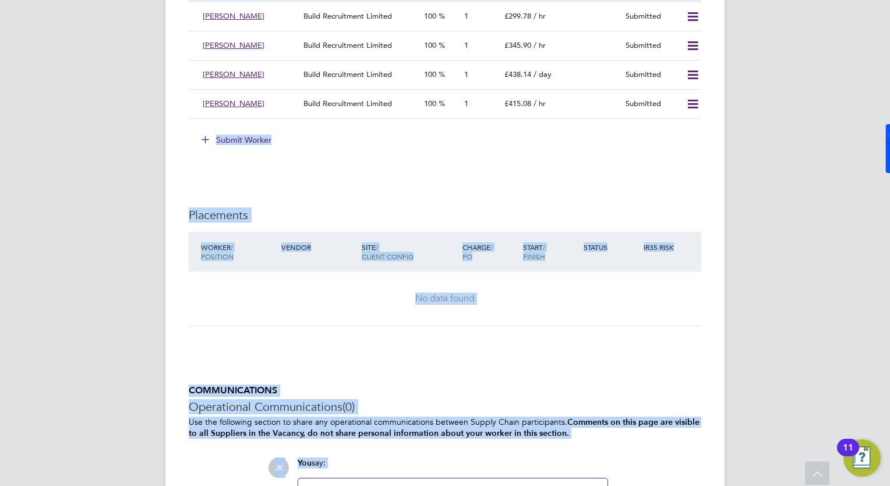
scroll to position [1295, 0]
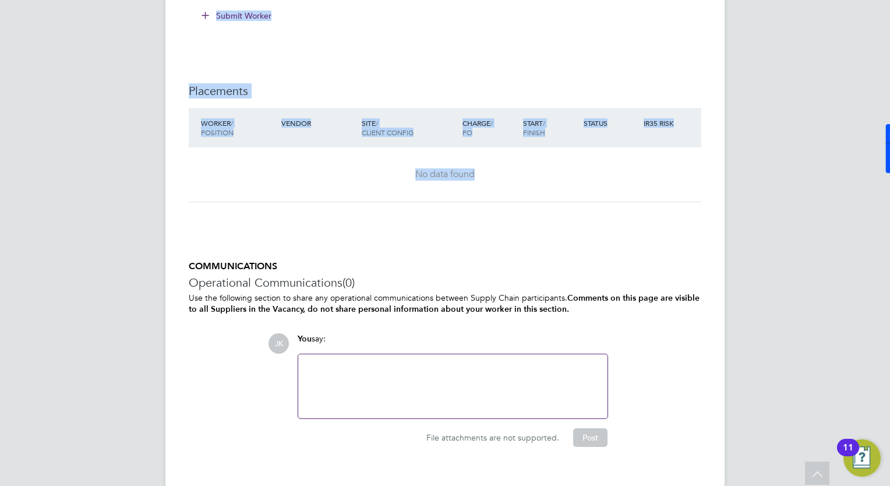
drag, startPoint x: 571, startPoint y: 365, endPoint x: 609, endPoint y: 169, distance: 199.4
click at [259, 20] on button "Submit Worker" at bounding box center [236, 15] width 87 height 19
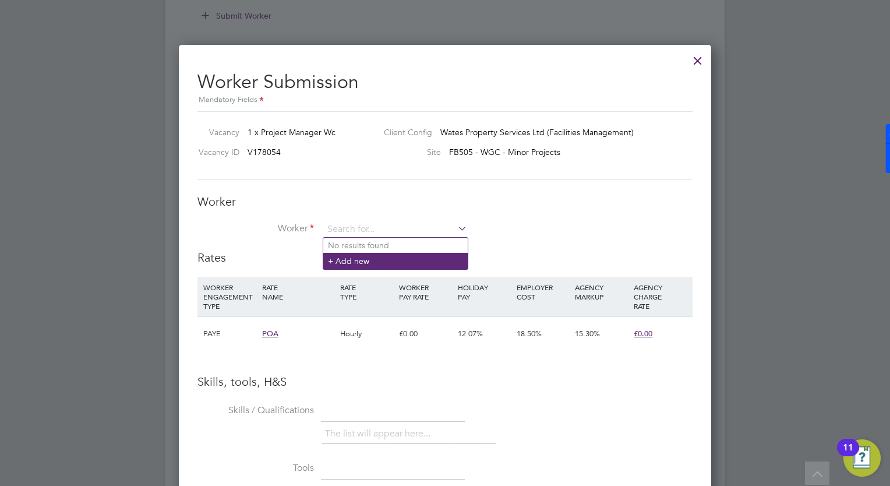
click at [369, 261] on li "+ Add new" at bounding box center [395, 261] width 144 height 16
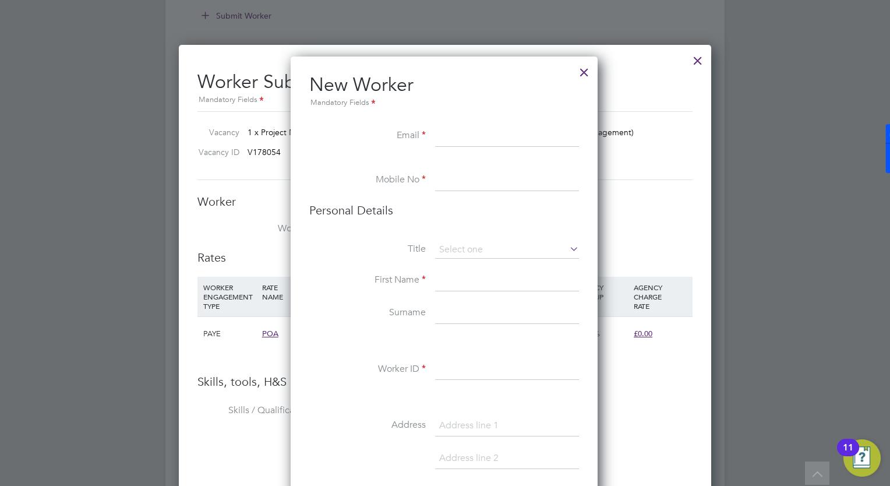
click at [454, 136] on input at bounding box center [507, 136] width 144 height 21
paste input "[EMAIL_ADDRESS][DOMAIN_NAME]"
type input "[EMAIL_ADDRESS][DOMAIN_NAME]"
click at [488, 178] on input at bounding box center [507, 180] width 144 height 21
paste input "07462928639"
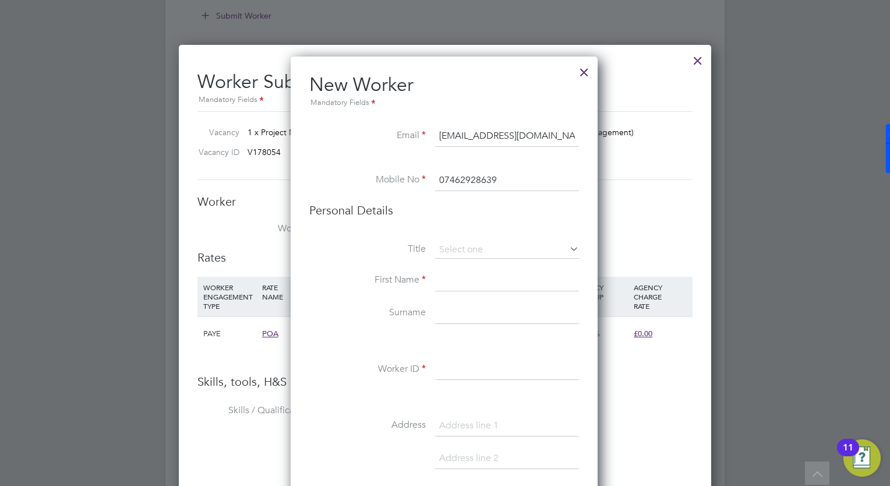
type input "07462928639"
click at [482, 275] on input at bounding box center [507, 280] width 144 height 21
type input "Shak"
type input "Raji"
click at [443, 365] on input at bounding box center [507, 369] width 144 height 21
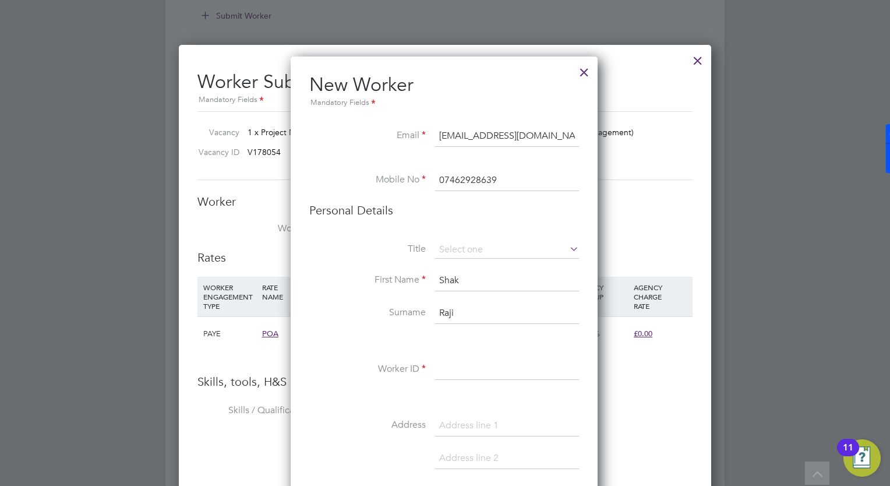
paste input "310465"
type input "310465"
drag, startPoint x: 447, startPoint y: 426, endPoint x: 468, endPoint y: 422, distance: 21.3
click at [447, 426] on input at bounding box center [507, 425] width 144 height 21
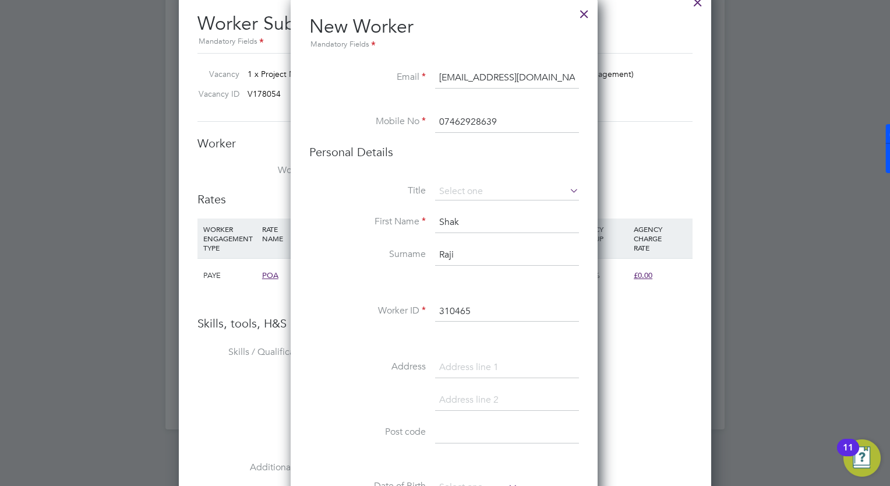
click at [463, 401] on input at bounding box center [507, 400] width 144 height 21
paste input "NN15 7PA"
type input "NN15 7PA"
click at [455, 432] on input at bounding box center [507, 432] width 144 height 21
paste input "NN15 7PA"
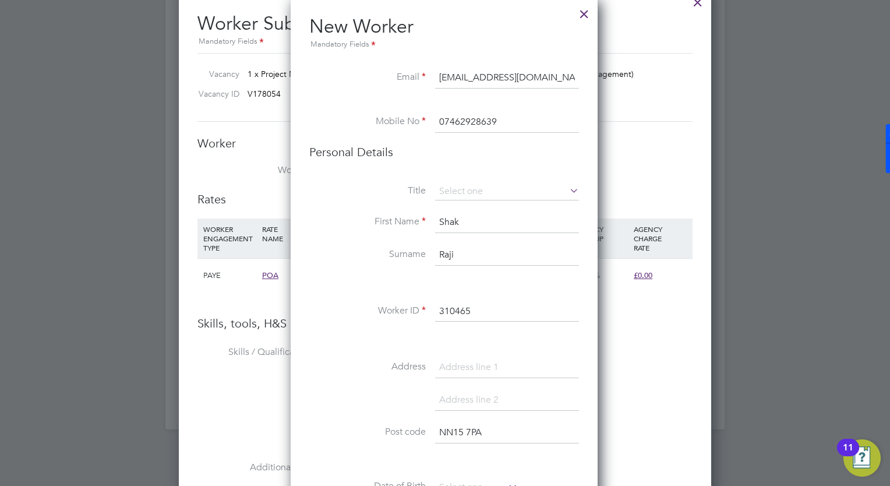
type input "NN15 7PA"
click at [470, 371] on input at bounding box center [507, 367] width 144 height 21
click at [475, 395] on input at bounding box center [507, 400] width 144 height 21
type input "Kettering"
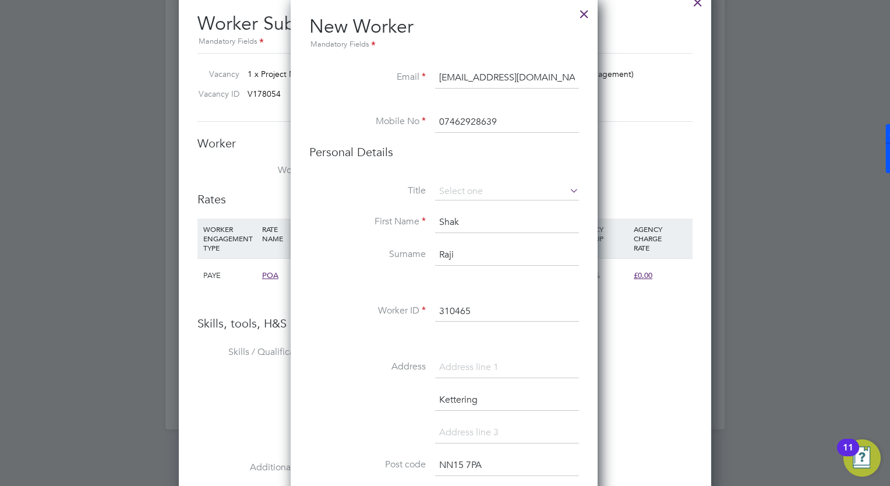
click at [358, 412] on li "Kettering" at bounding box center [444, 406] width 270 height 33
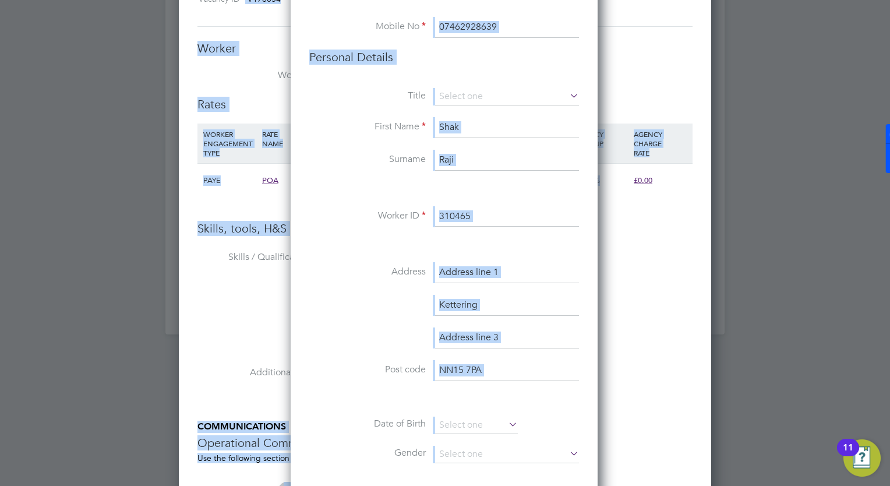
scroll to position [1662, 0]
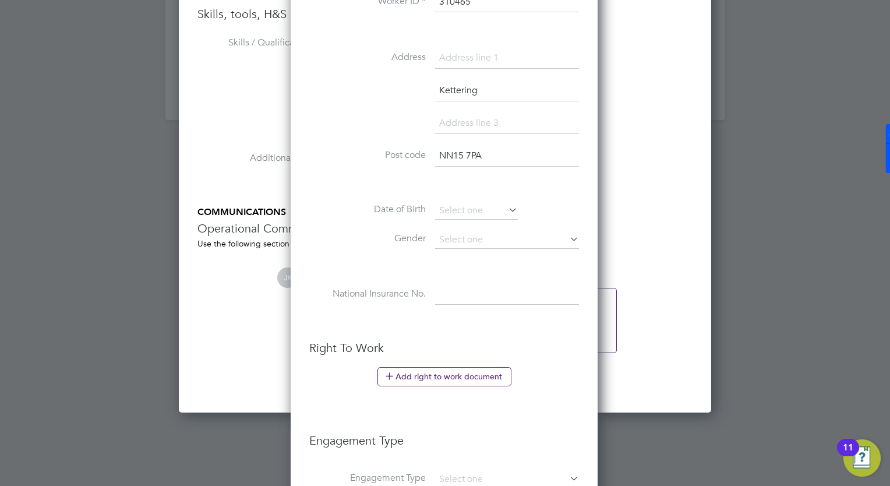
drag, startPoint x: 840, startPoint y: 268, endPoint x: 818, endPoint y: 158, distance: 112.7
click at [818, 158] on div at bounding box center [445, 243] width 890 height 486
click at [429, 330] on ul "New Worker Mandatory Fields Email [EMAIL_ADDRESS][DOMAIN_NAME] Mobile No 074629…" at bounding box center [444, 193] width 270 height 977
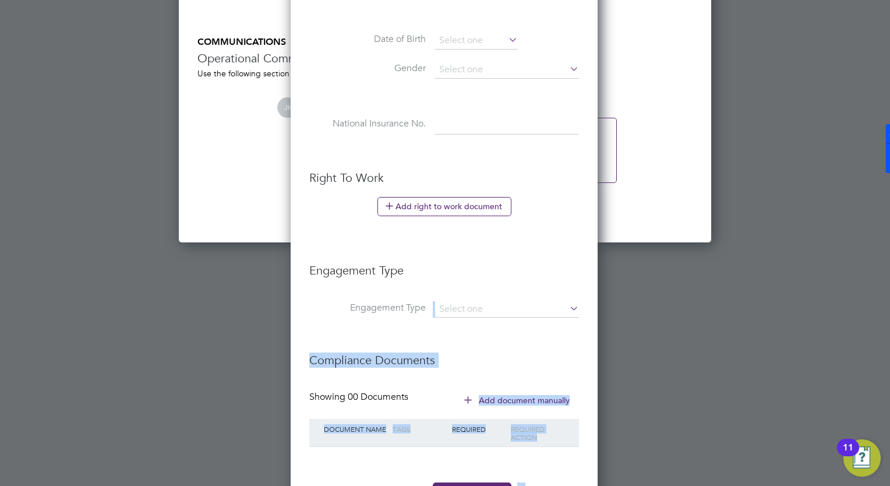
scroll to position [1878, 0]
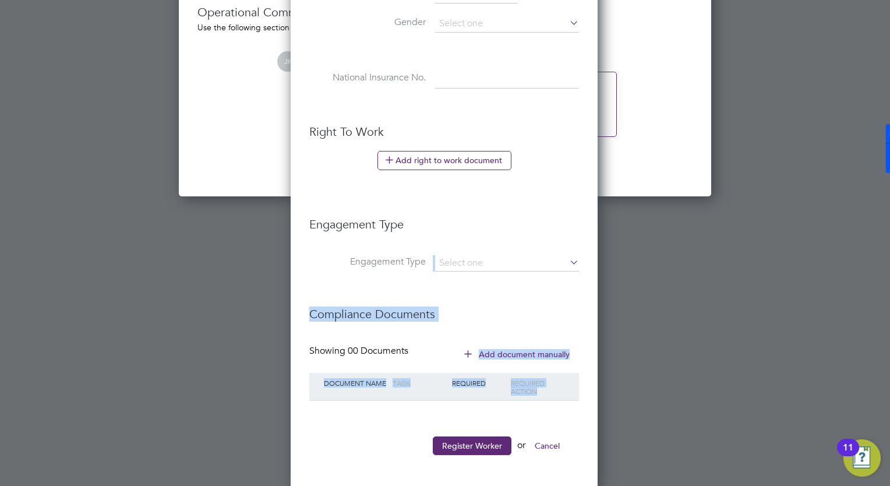
drag, startPoint x: 497, startPoint y: 383, endPoint x: 507, endPoint y: 401, distance: 19.8
drag, startPoint x: 507, startPoint y: 401, endPoint x: 466, endPoint y: 307, distance: 102.0
click at [466, 307] on h3 "Compliance Documents" at bounding box center [444, 308] width 270 height 27
click at [479, 441] on button "Register Worker" at bounding box center [472, 445] width 79 height 19
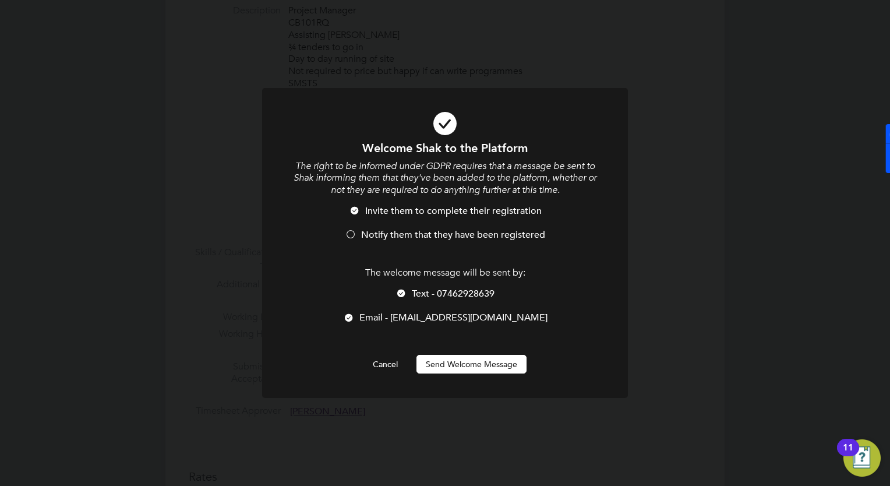
scroll to position [1013, 308]
click at [410, 231] on span "Notify them that they have been registered" at bounding box center [453, 235] width 184 height 12
click at [476, 361] on button "Send Welcome Message" at bounding box center [471, 364] width 110 height 19
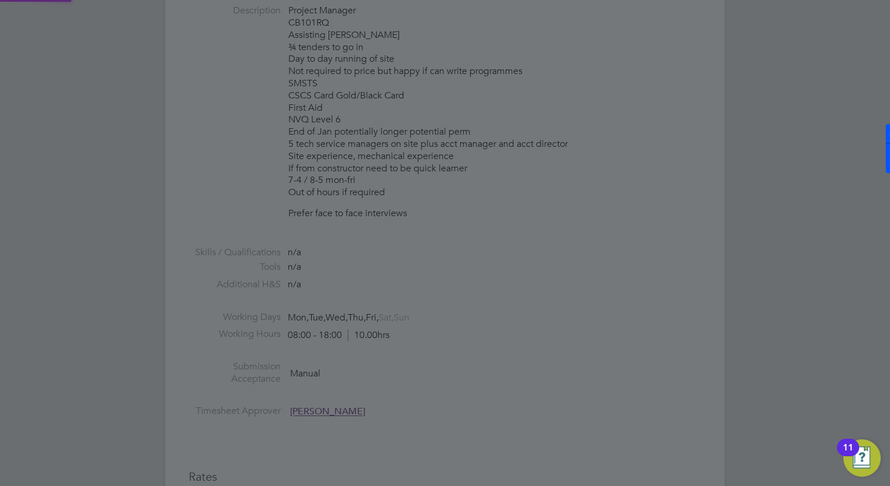
type input "[PERSON_NAME] (310465)"
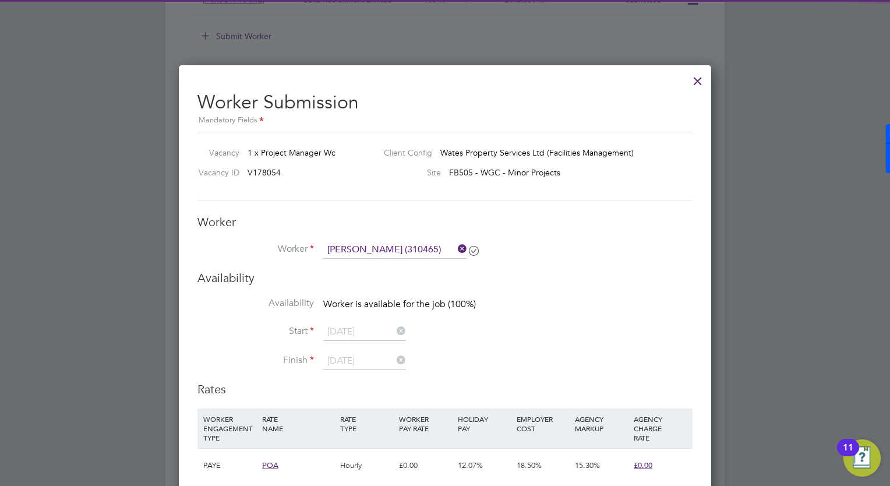
scroll to position [1295, 0]
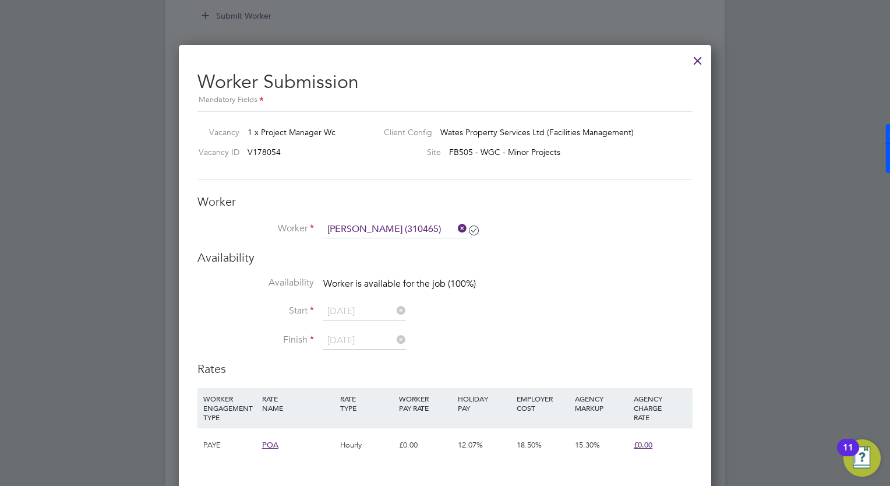
click at [540, 319] on li "Start [DATE]" at bounding box center [444, 317] width 495 height 29
click at [538, 318] on li "Start [DATE]" at bounding box center [444, 317] width 495 height 29
click at [459, 323] on li "Start [DATE]" at bounding box center [444, 317] width 495 height 29
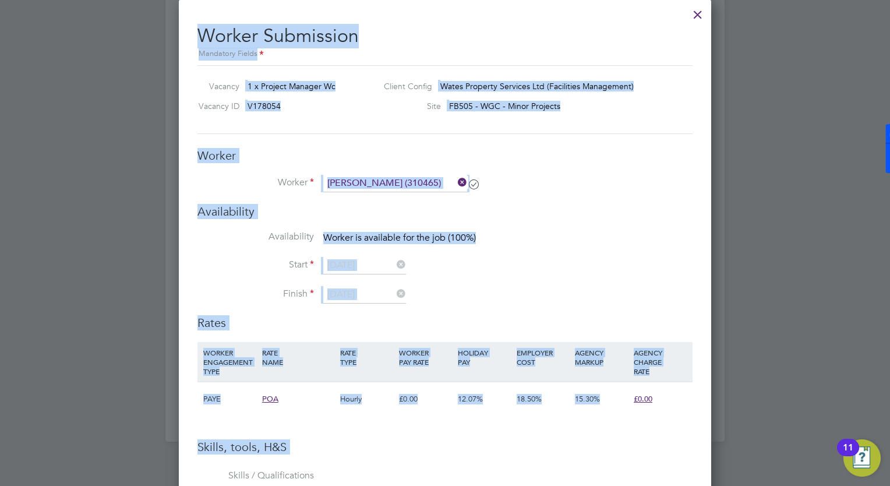
drag, startPoint x: 722, startPoint y: 273, endPoint x: 710, endPoint y: 503, distance: 230.3
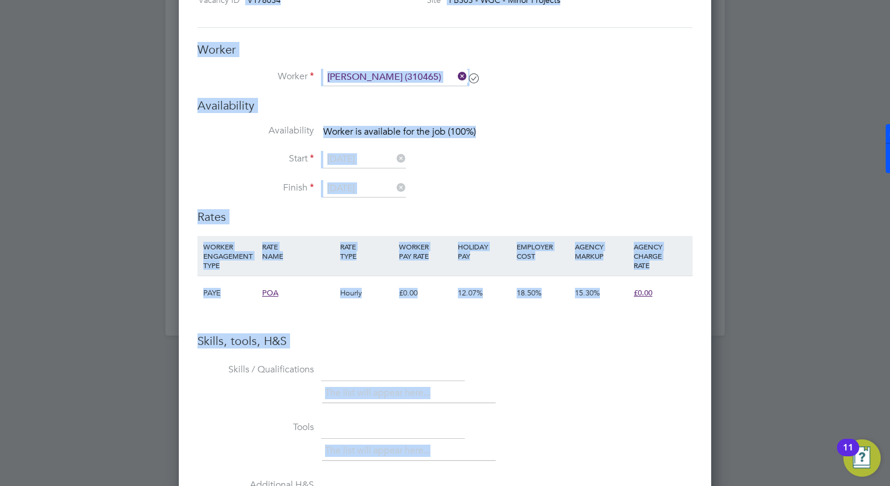
click at [546, 372] on li "Skills / Qualifications The list will appear here..." at bounding box center [444, 389] width 495 height 58
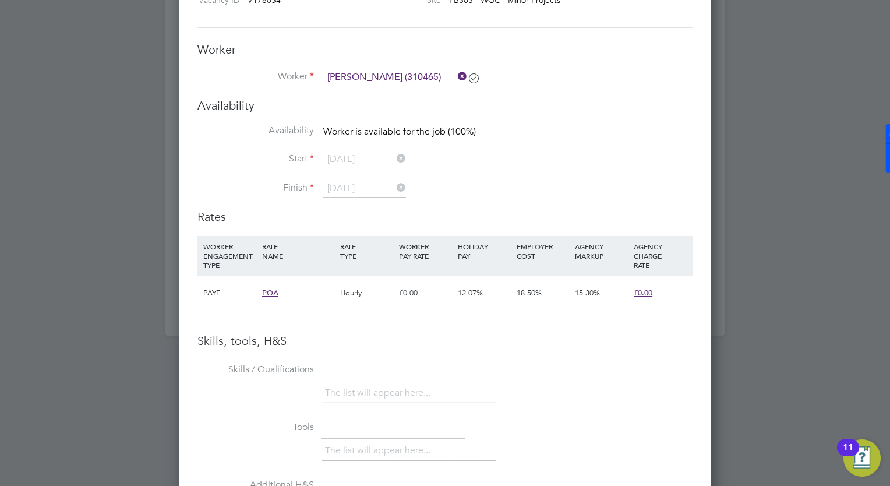
click at [394, 288] on div "Hourly" at bounding box center [366, 293] width 59 height 34
click at [408, 286] on div "£0.00" at bounding box center [425, 293] width 59 height 34
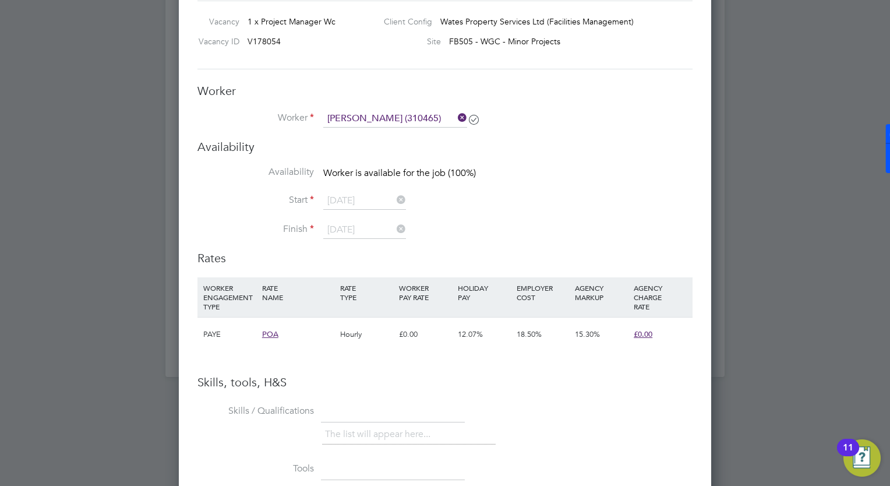
scroll to position [1272, 0]
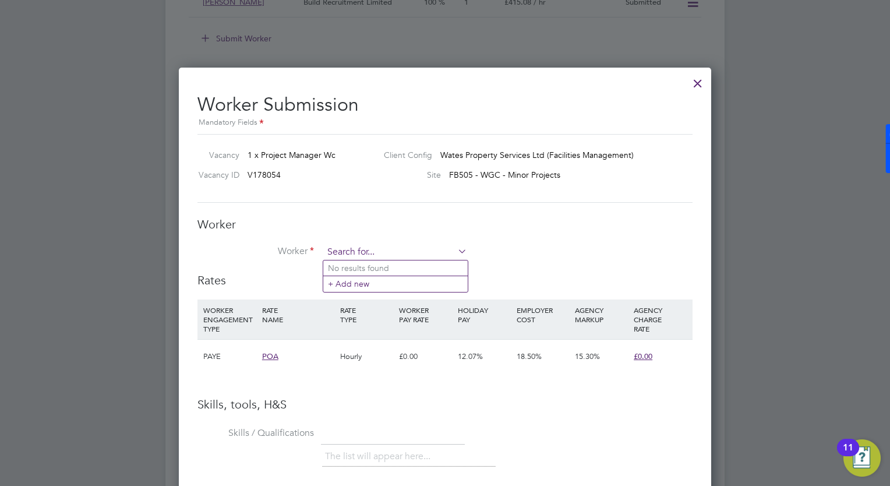
click at [417, 252] on input at bounding box center [395, 251] width 144 height 17
click at [401, 254] on input at bounding box center [395, 251] width 144 height 17
click at [388, 314] on li "[PERSON_NAME] (310465)" at bounding box center [403, 316] width 160 height 16
type input "[PERSON_NAME] (310465)"
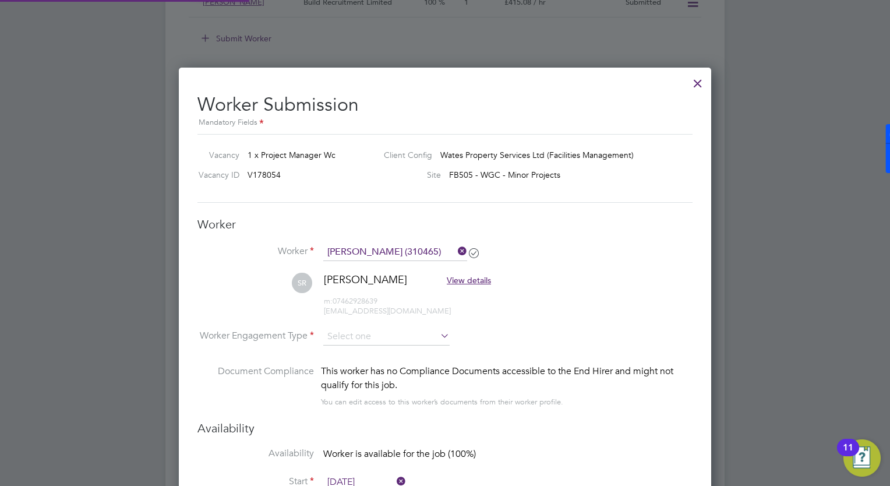
scroll to position [990, 533]
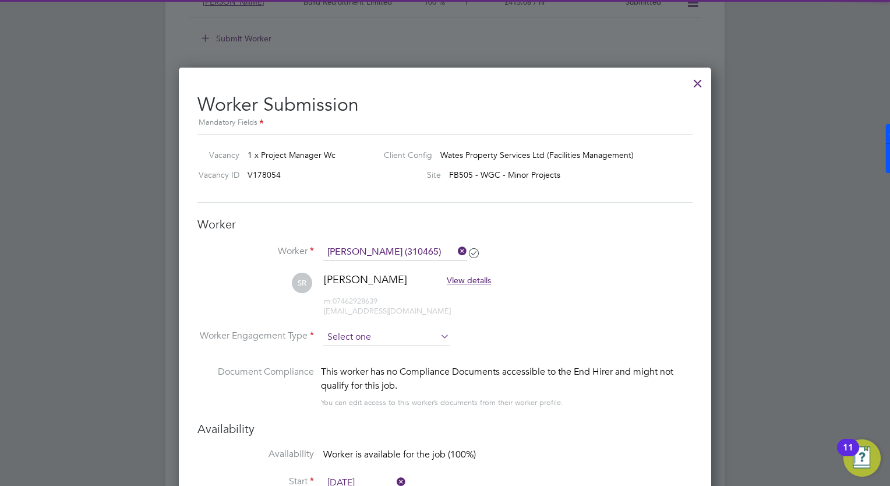
click at [356, 334] on input at bounding box center [386, 336] width 126 height 17
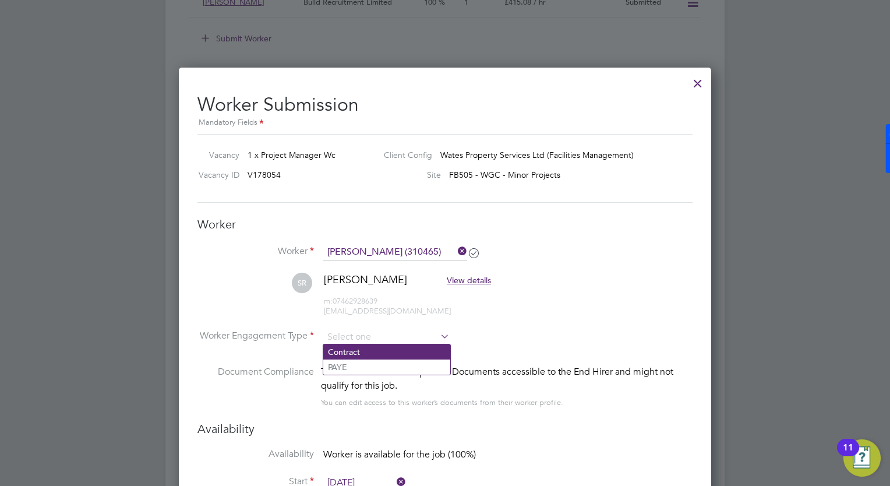
click at [352, 355] on li "Contract" at bounding box center [386, 351] width 127 height 15
type input "Contract"
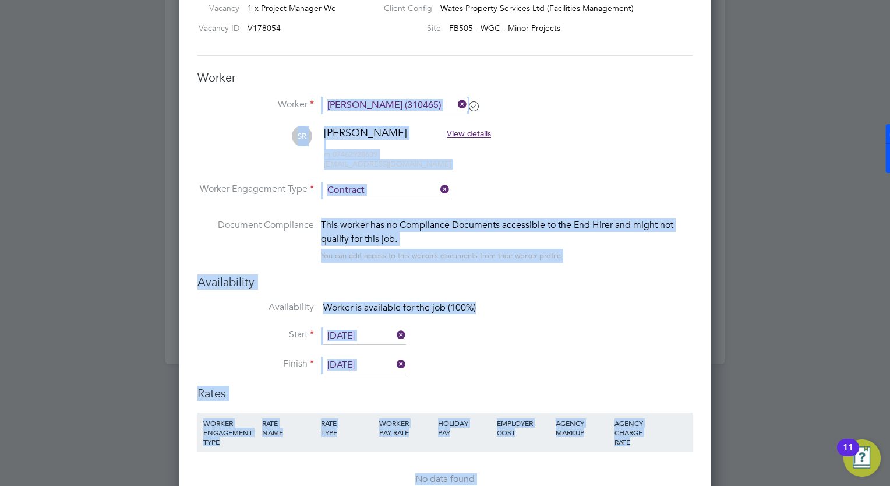
scroll to position [1523, 0]
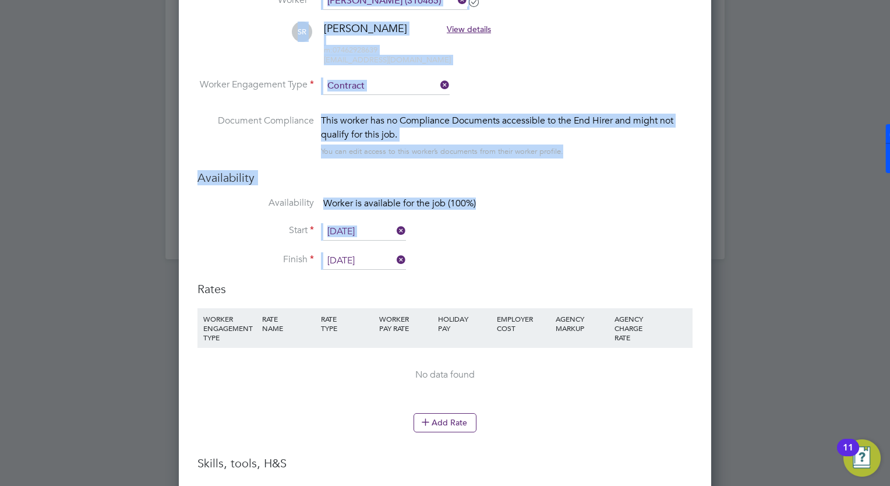
drag, startPoint x: 537, startPoint y: 367, endPoint x: 535, endPoint y: 271, distance: 96.1
click at [535, 271] on div "Worker Submission Mandatory Fields Vacancy 1 x Project Manager Wc Client Config…" at bounding box center [444, 335] width 495 height 1004
drag, startPoint x: 535, startPoint y: 271, endPoint x: 501, endPoint y: 245, distance: 43.1
click at [501, 245] on li "Start [DATE]" at bounding box center [444, 237] width 495 height 29
click at [349, 235] on input "[DATE]" at bounding box center [364, 231] width 83 height 17
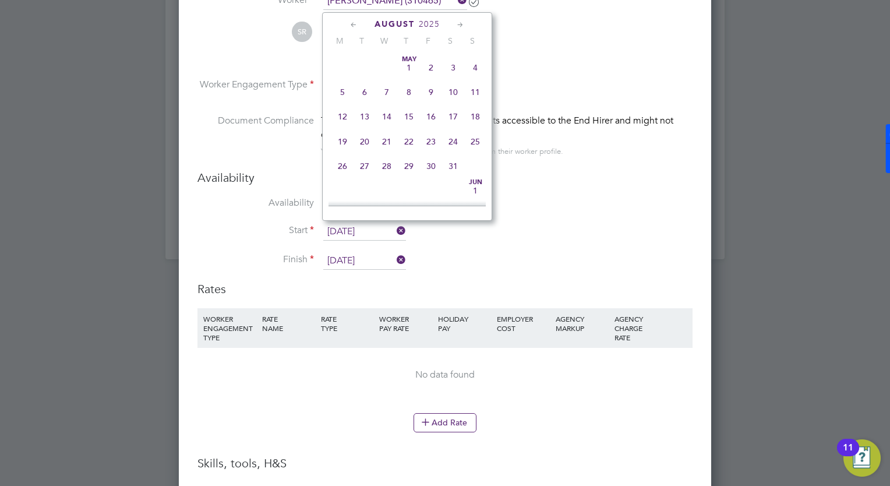
scroll to position [431, 0]
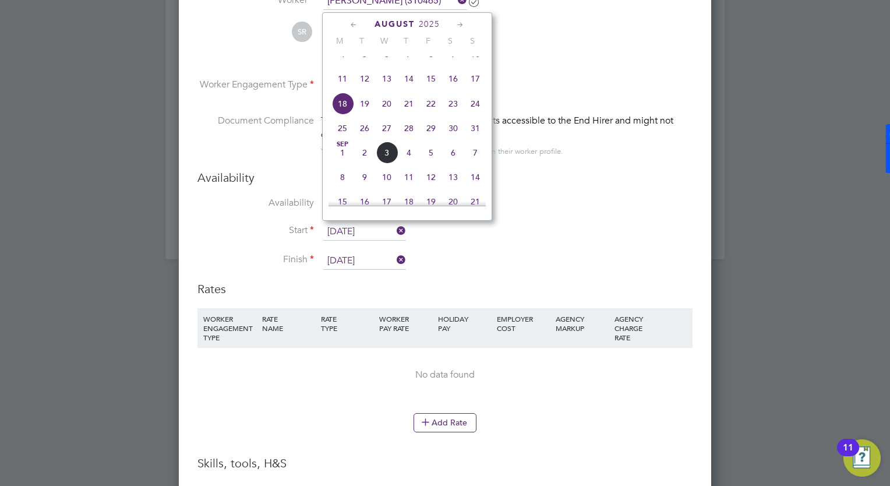
click at [344, 188] on span "8" at bounding box center [342, 177] width 22 height 22
type input "[DATE]"
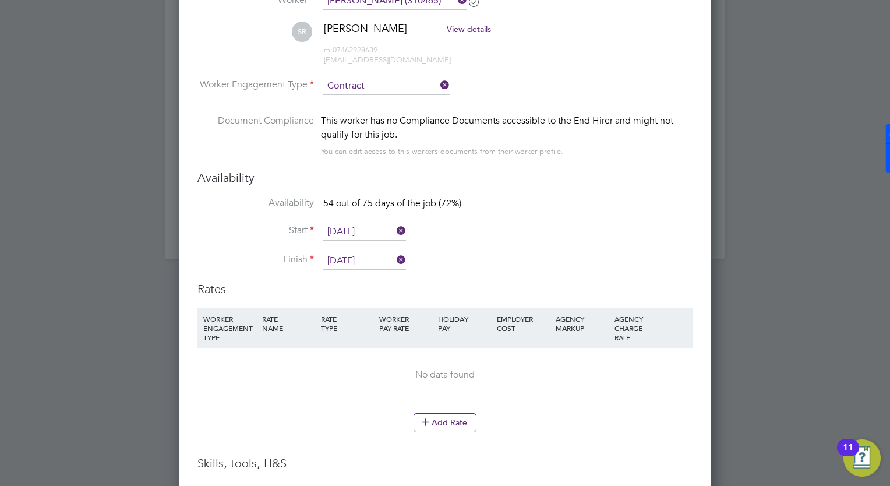
click at [353, 255] on input "[DATE]" at bounding box center [364, 260] width 83 height 17
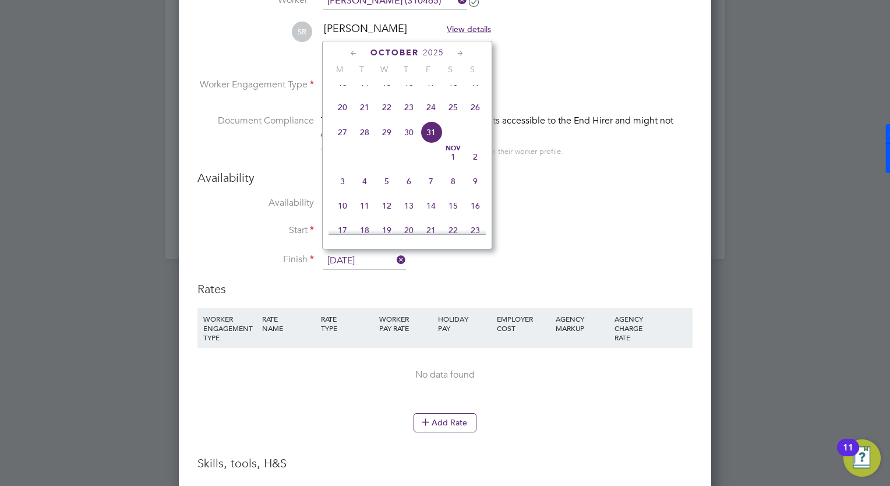
click at [468, 51] on div "[DATE]" at bounding box center [406, 52] width 157 height 11
click at [459, 53] on icon at bounding box center [460, 53] width 11 height 13
click at [458, 54] on icon at bounding box center [460, 53] width 11 height 13
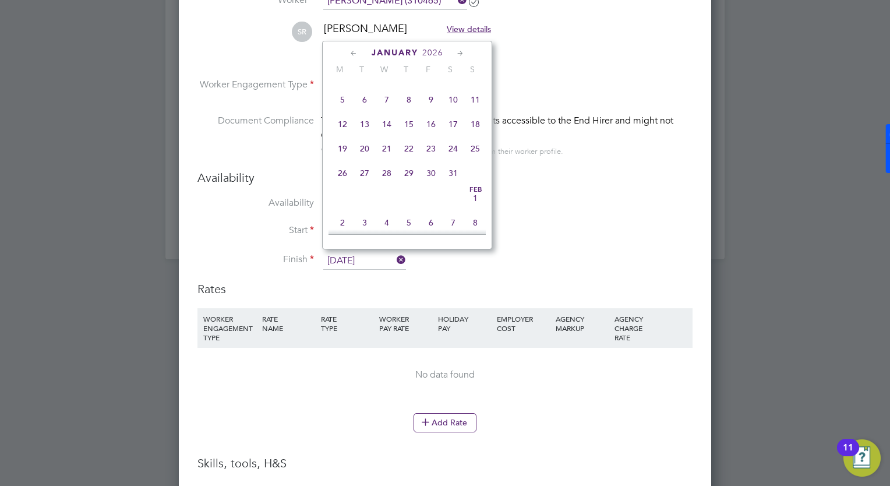
click at [458, 54] on icon at bounding box center [460, 53] width 11 height 13
click at [434, 107] on span "6" at bounding box center [431, 96] width 22 height 22
type input "[DATE]"
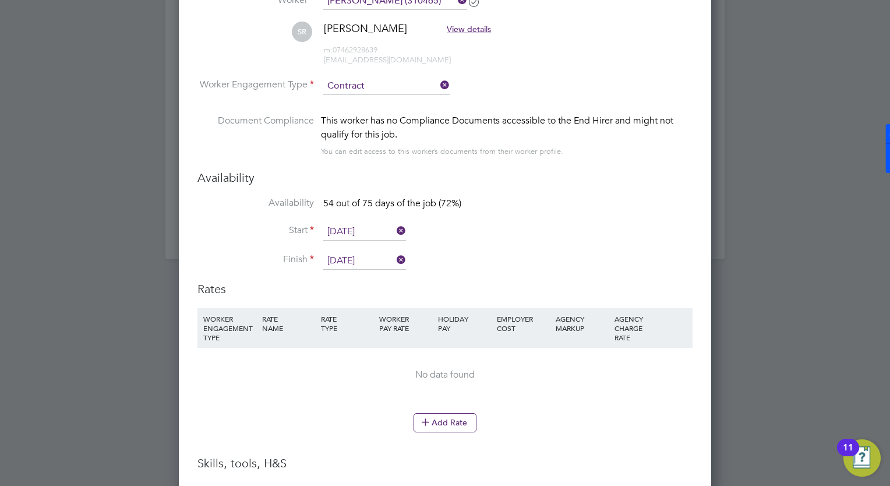
click at [537, 392] on div "No data found" at bounding box center [445, 375] width 472 height 54
click at [454, 420] on button "Add Rate" at bounding box center [444, 422] width 63 height 19
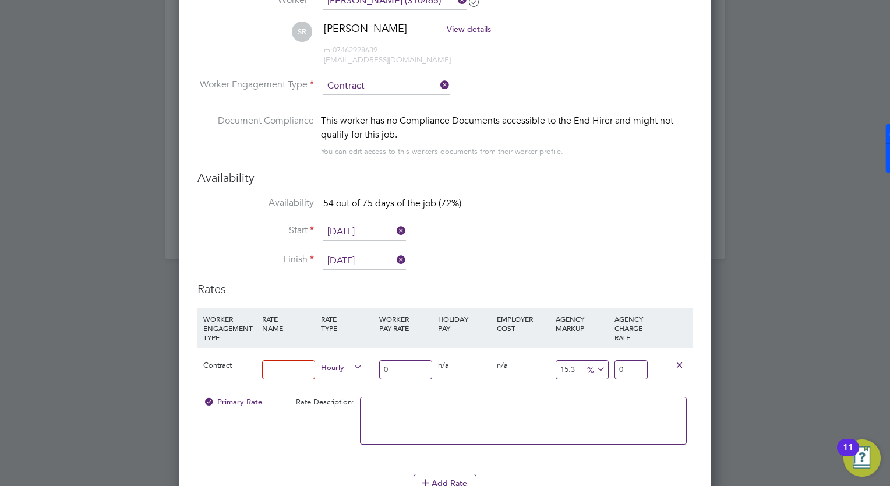
click at [267, 365] on input at bounding box center [288, 369] width 53 height 19
type input "n/a"
click at [406, 366] on input "0" at bounding box center [405, 369] width 53 height 19
drag, startPoint x: 359, startPoint y: 373, endPoint x: 350, endPoint y: 373, distance: 8.7
click at [350, 373] on div "Contract n/a Hourly 0 0 n/a 0 n/a 15.3 0 % 0" at bounding box center [444, 369] width 495 height 43
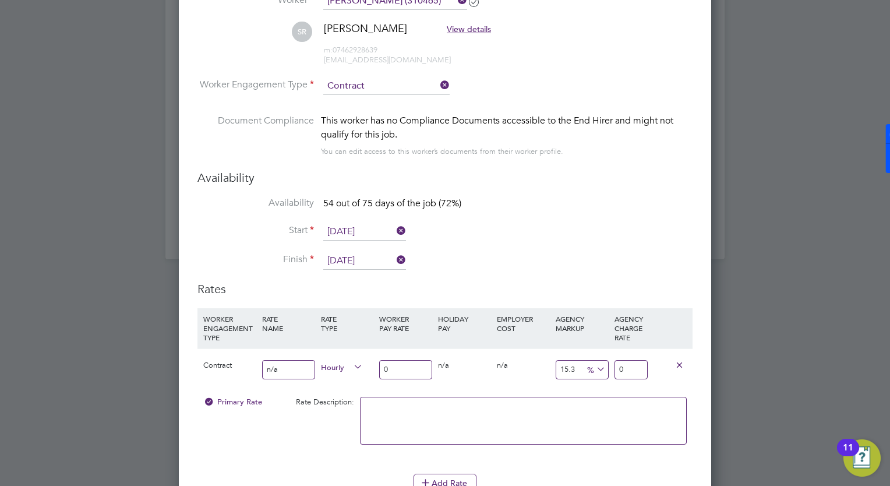
type input "2"
type input "2.306"
type input "25"
type input "28.825"
type input "2"
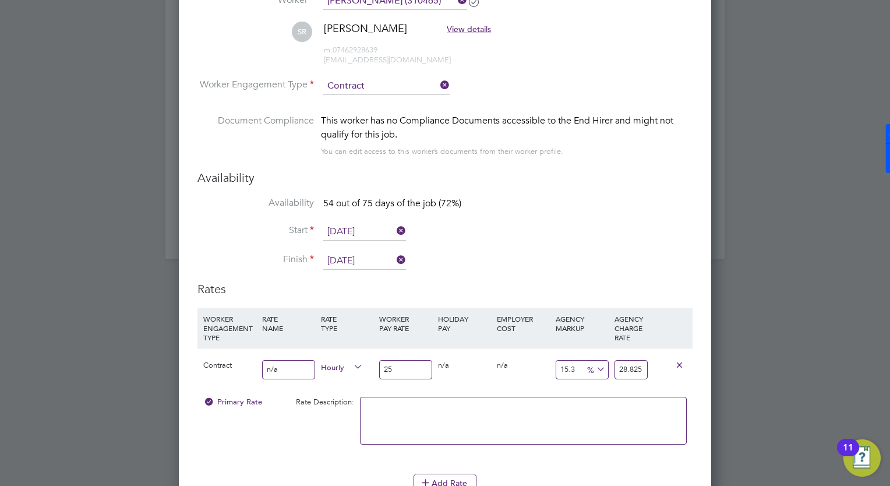
type input "2.306"
type input "26"
type input "29.978"
type input "265"
type input "305.545"
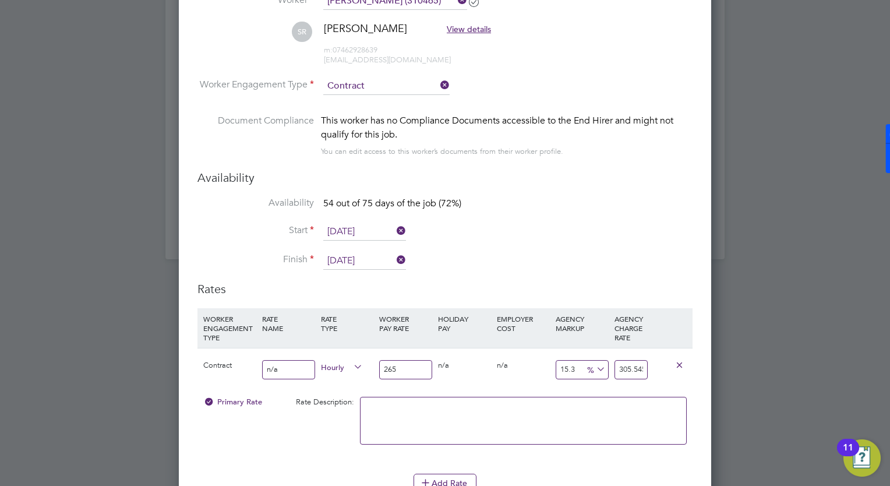
type input "265"
click at [487, 383] on div "Contract n/a Hourly 265 0 n/a 0 n/a 15.3 40.545 % 305.545" at bounding box center [444, 369] width 495 height 43
click at [571, 413] on textarea at bounding box center [523, 421] width 327 height 48
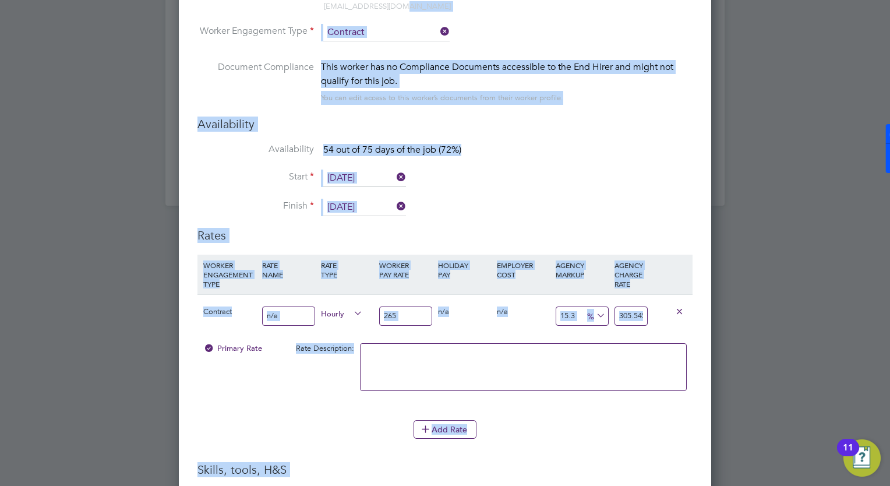
scroll to position [1624, 0]
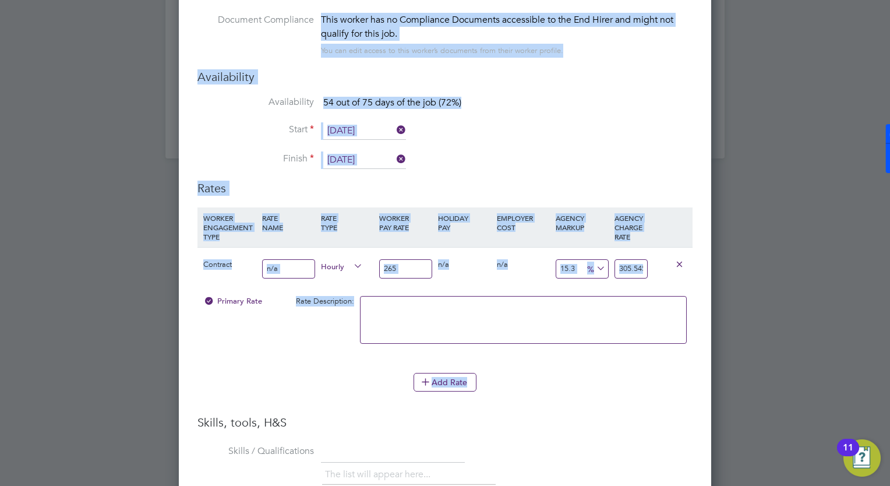
drag, startPoint x: 663, startPoint y: 286, endPoint x: 625, endPoint y: 373, distance: 94.7
click at [625, 373] on ng-form "Worker Worker [PERSON_NAME] (310465) SR [PERSON_NAME] View details m: 074629286…" at bounding box center [444, 331] width 495 height 932
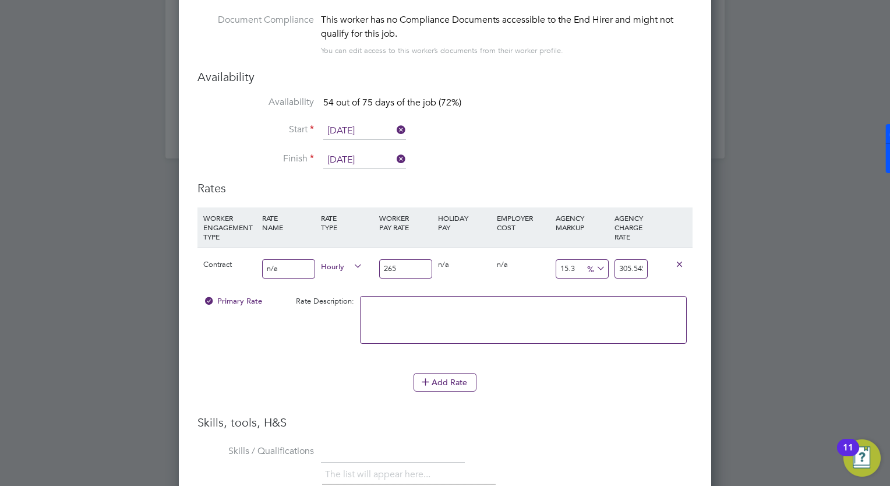
drag, startPoint x: 625, startPoint y: 373, endPoint x: 545, endPoint y: 379, distance: 80.0
click at [545, 379] on div "Add Rate" at bounding box center [444, 382] width 495 height 19
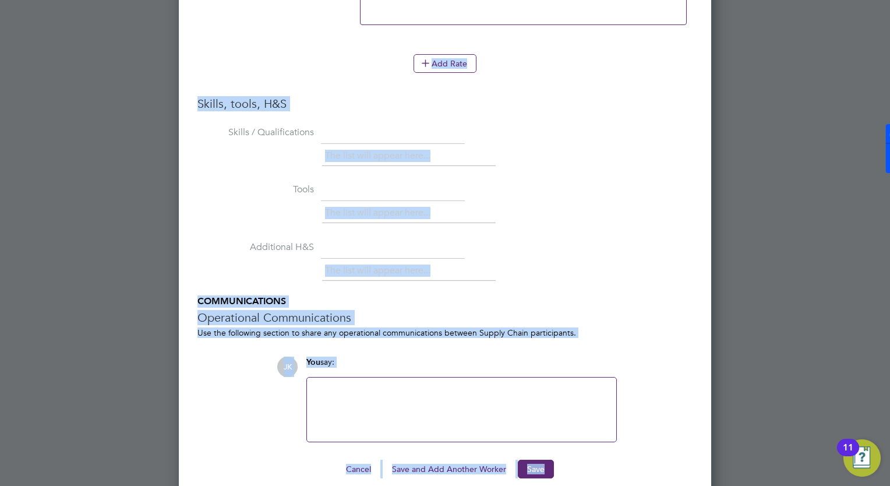
scroll to position [1954, 0]
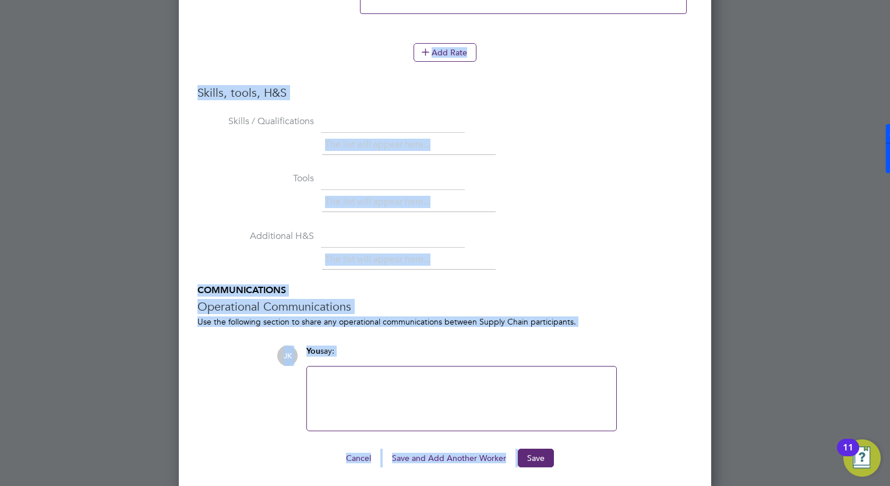
drag, startPoint x: 501, startPoint y: 447, endPoint x: 529, endPoint y: 438, distance: 28.6
click at [529, 438] on ng-form "Worker Worker [PERSON_NAME] (310465) SR [PERSON_NAME] View details m: 074629286…" at bounding box center [444, 1] width 495 height 932
drag, startPoint x: 529, startPoint y: 438, endPoint x: 451, endPoint y: 377, distance: 99.1
click at [450, 369] on div at bounding box center [461, 398] width 309 height 64
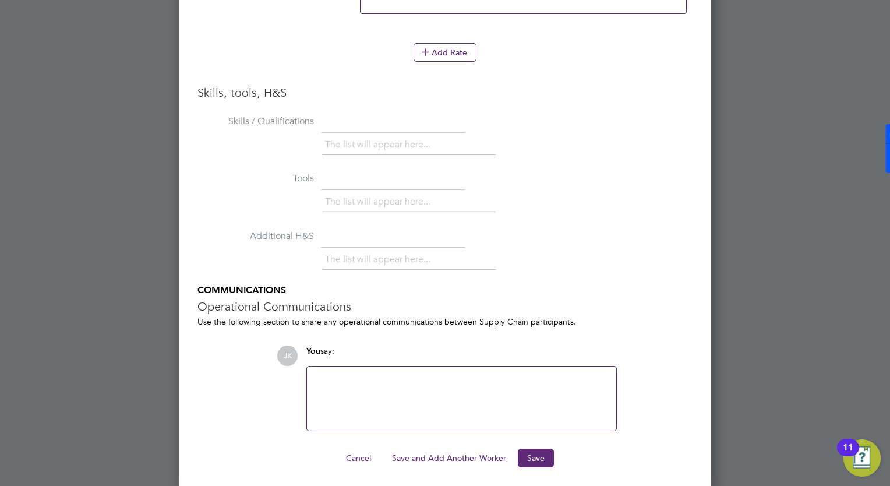
click at [536, 454] on button "Save" at bounding box center [536, 457] width 36 height 19
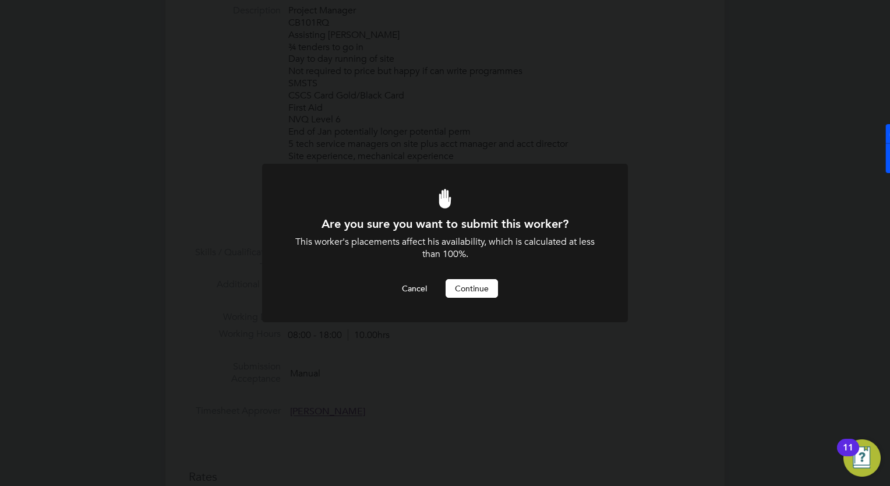
scroll to position [0, 0]
click at [482, 286] on button "Continue" at bounding box center [471, 288] width 52 height 19
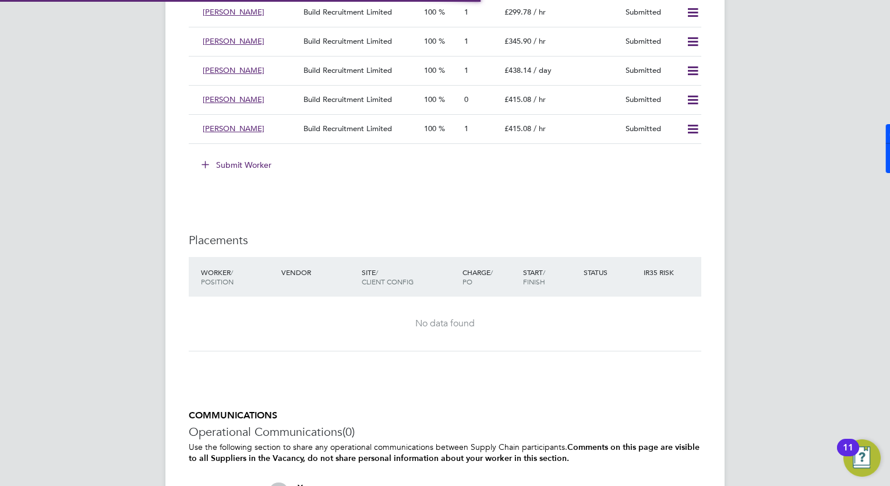
scroll to position [20, 121]
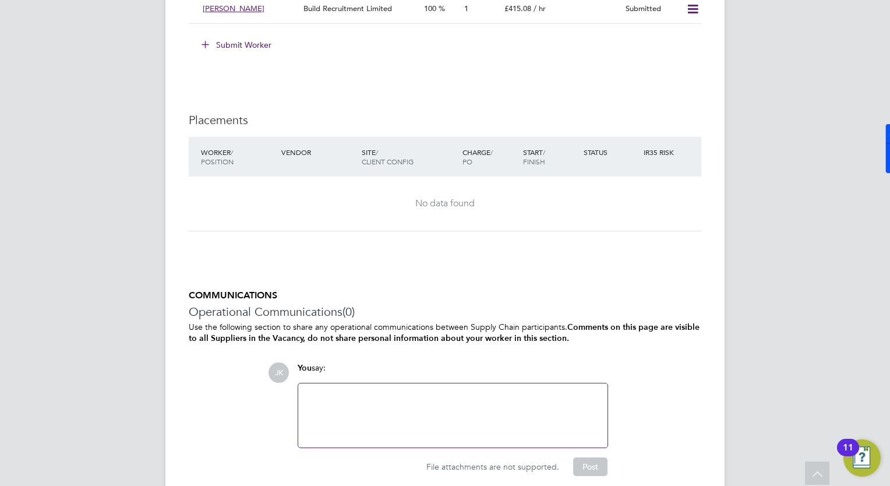
click at [491, 415] on div at bounding box center [452, 415] width 295 height 50
click at [349, 399] on div at bounding box center [452, 415] width 295 height 50
click at [464, 424] on div at bounding box center [452, 415] width 295 height 50
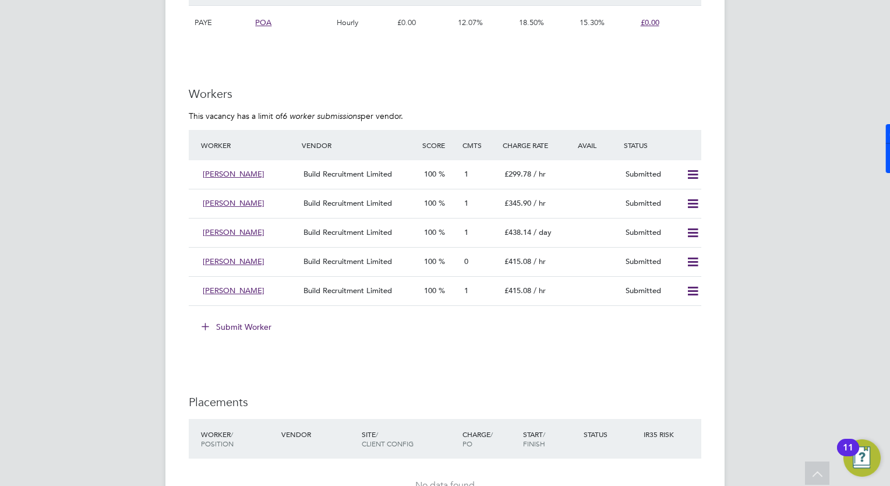
scroll to position [1004, 0]
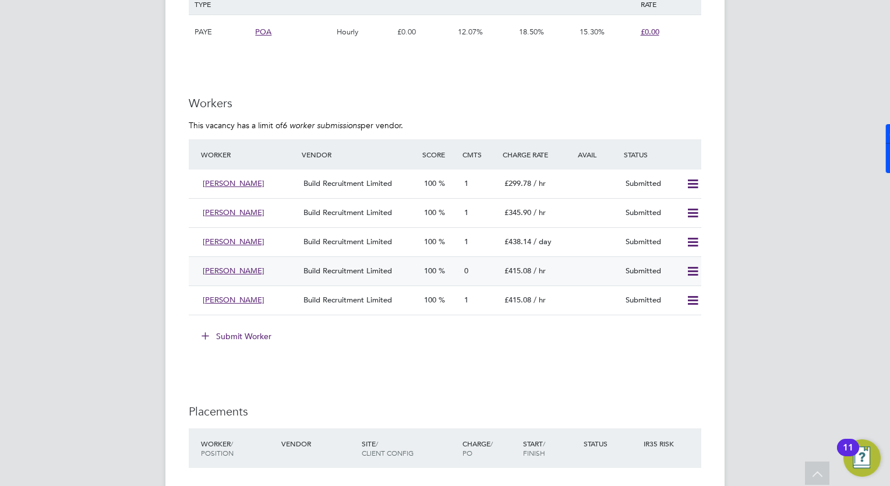
click at [209, 270] on span "[PERSON_NAME]" at bounding box center [234, 271] width 62 height 10
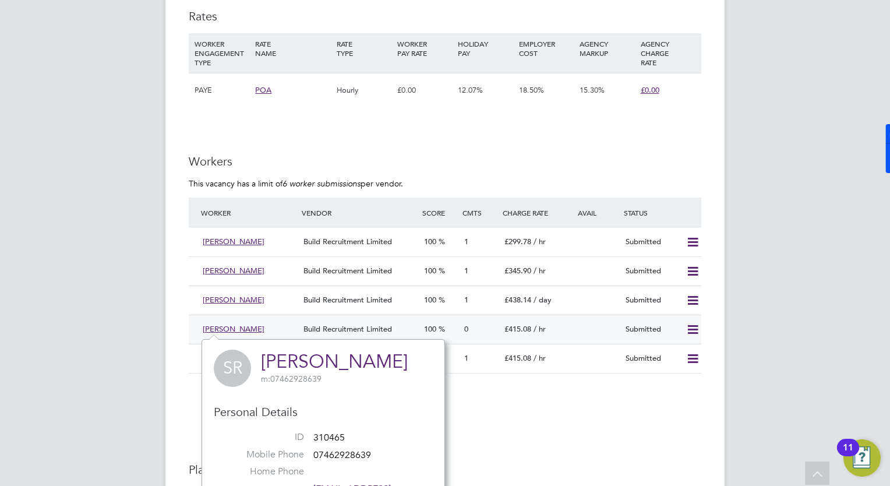
click at [348, 328] on span "Build Recruitment Limited" at bounding box center [347, 329] width 89 height 10
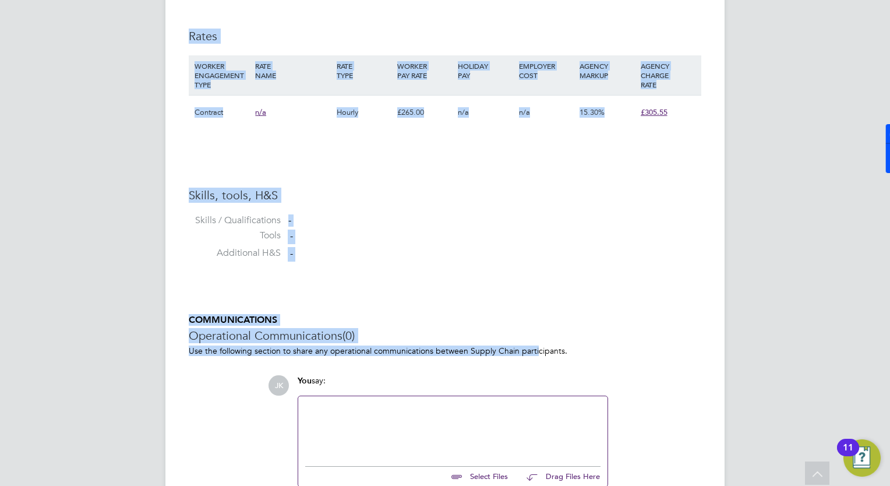
drag, startPoint x: 498, startPoint y: 420, endPoint x: 535, endPoint y: 353, distance: 76.1
click at [535, 353] on ng-form "Worker Submission Availability Availability 54 out of 75 days of the job (72%) …" at bounding box center [445, 12] width 512 height 1006
drag, startPoint x: 535, startPoint y: 353, endPoint x: 515, endPoint y: 261, distance: 93.5
click at [515, 261] on li "Additional H&S -" at bounding box center [445, 255] width 512 height 17
click at [504, 478] on input "file" at bounding box center [513, 474] width 175 height 16
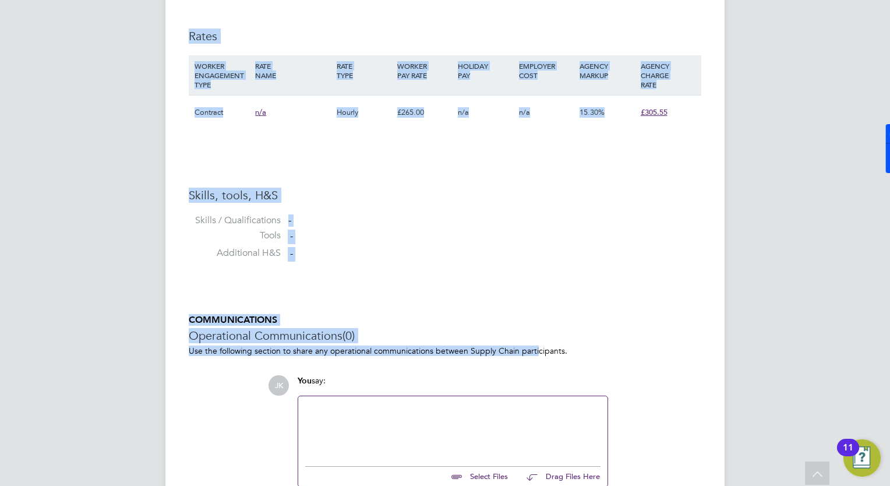
type input "C:\fakepath\SHAK RAJI - [PERSON_NAME] .pdf"
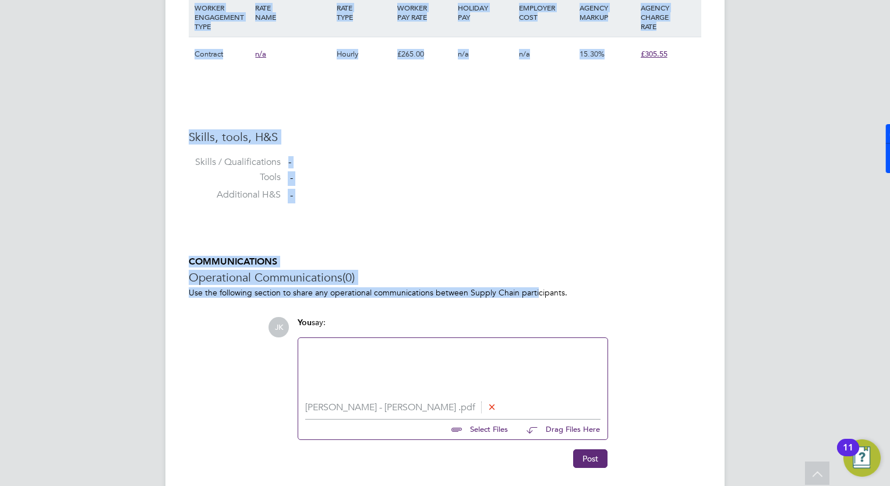
click at [492, 429] on input "file" at bounding box center [513, 427] width 175 height 16
type input "C:\fakepath\[PERSON_NAME] Cover Sheet.docx"
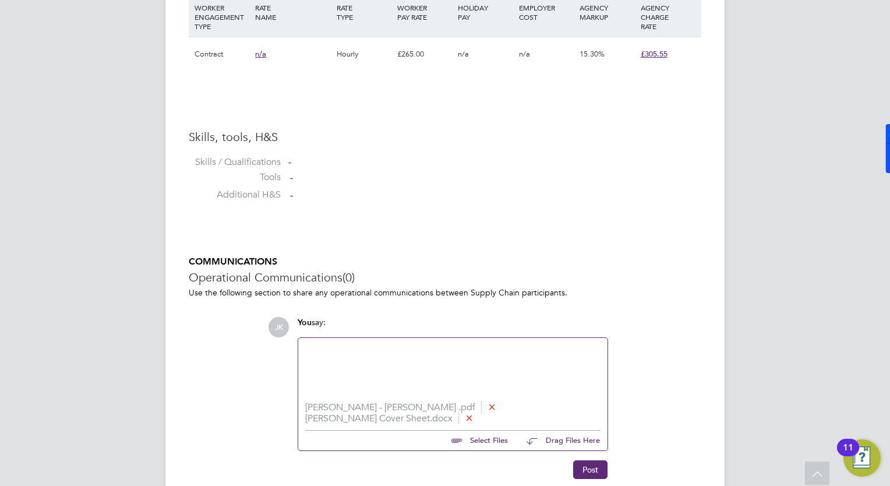
click at [584, 460] on button "Post" at bounding box center [590, 469] width 34 height 19
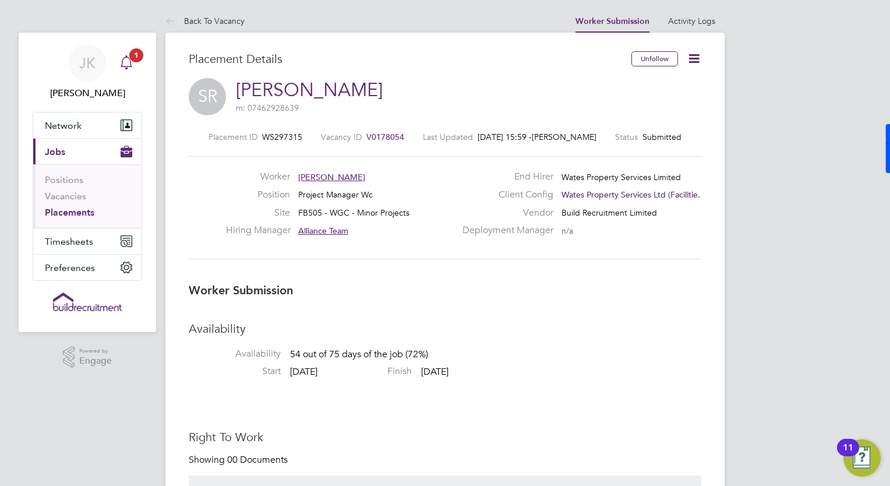
click at [124, 63] on icon "Main navigation" at bounding box center [126, 62] width 14 height 14
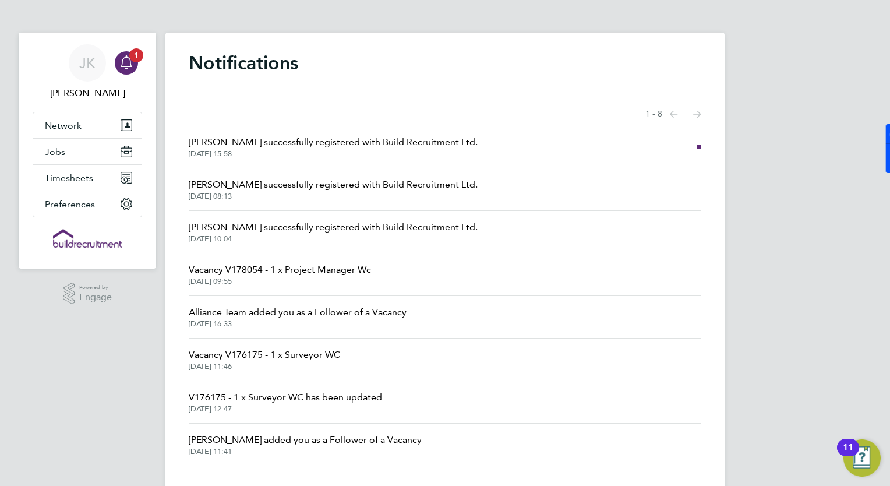
drag, startPoint x: 86, startPoint y: 411, endPoint x: 89, endPoint y: 434, distance: 24.0
click at [89, 434] on div "[PERSON_NAME] [PERSON_NAME] Notifications 1 Applications: Network Businesses Si…" at bounding box center [445, 254] width 890 height 508
drag, startPoint x: 89, startPoint y: 434, endPoint x: 51, endPoint y: 420, distance: 40.0
click at [27, 394] on div "[PERSON_NAME] [PERSON_NAME] Notifications 1 Applications: Network Businesses Si…" at bounding box center [445, 254] width 890 height 508
